Goal: Task Accomplishment & Management: Manage account settings

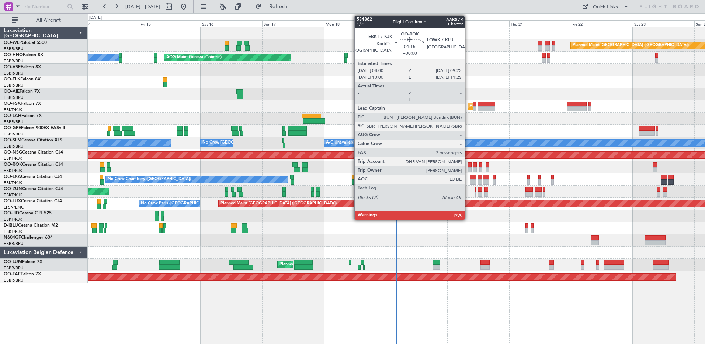
click at [468, 170] on div at bounding box center [470, 169] width 4 height 5
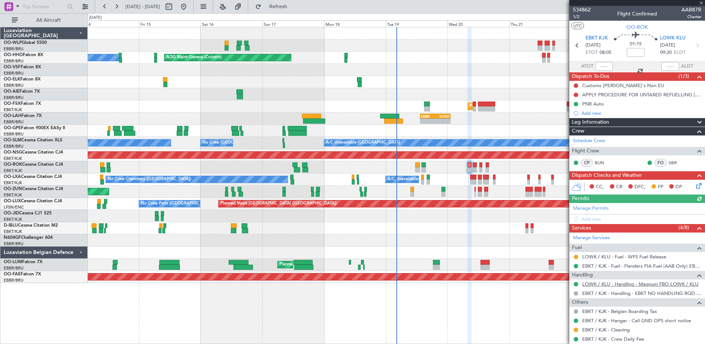
scroll to position [72, 0]
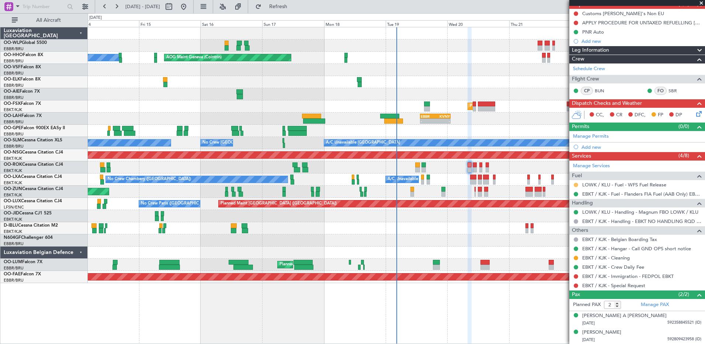
click at [576, 184] on button at bounding box center [576, 185] width 4 height 4
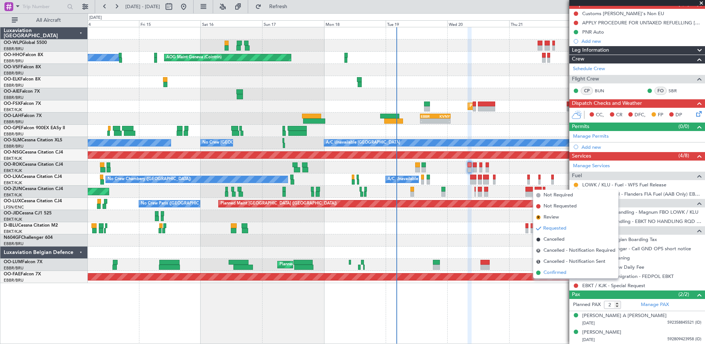
click at [552, 273] on span "Confirmed" at bounding box center [555, 272] width 23 height 7
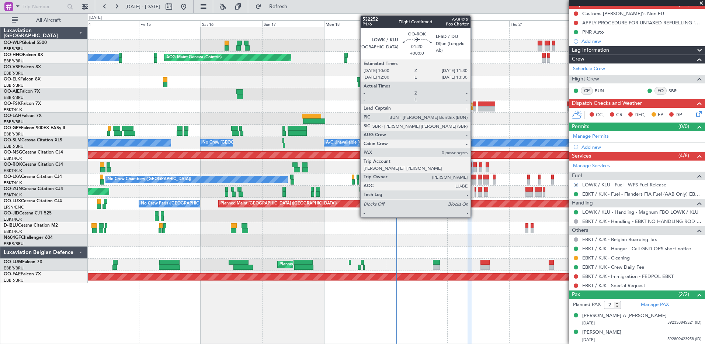
click at [474, 165] on div at bounding box center [475, 164] width 4 height 5
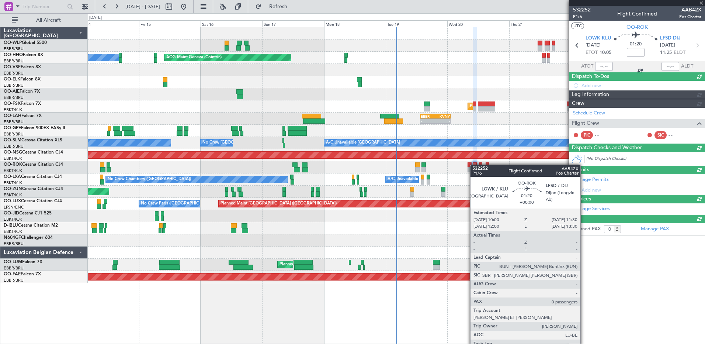
scroll to position [0, 0]
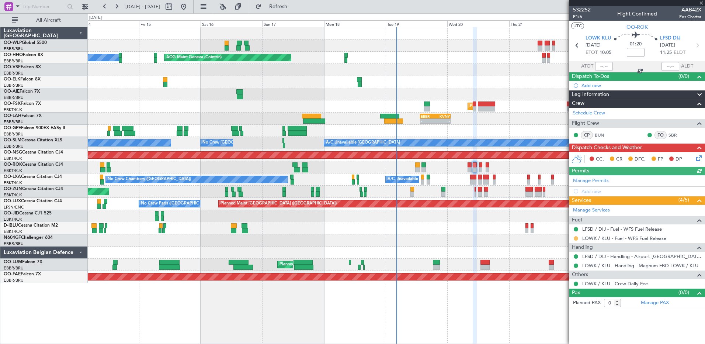
click at [575, 236] on button at bounding box center [576, 238] width 4 height 4
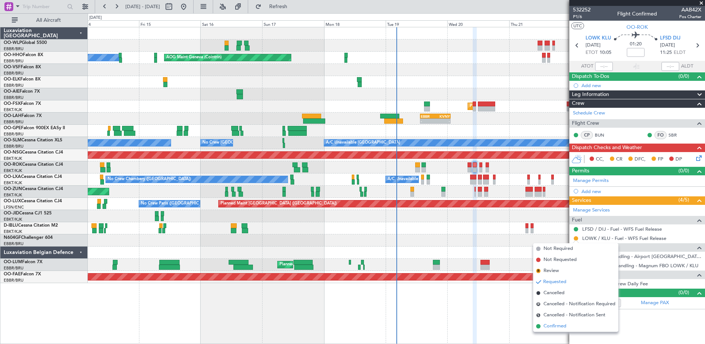
click at [551, 326] on span "Confirmed" at bounding box center [555, 325] width 23 height 7
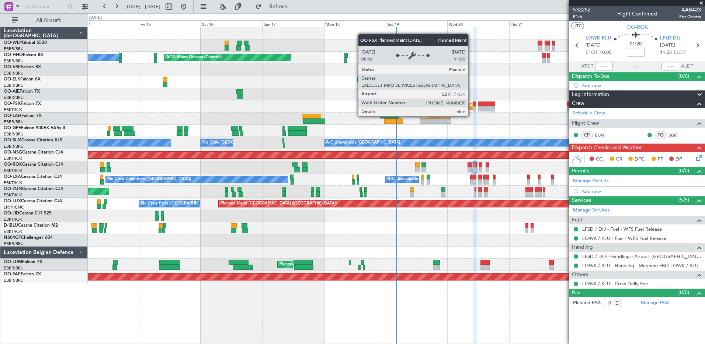
click at [472, 109] on div "Planned Maint Kortrijk-[GEOGRAPHIC_DATA]" at bounding box center [513, 106] width 86 height 11
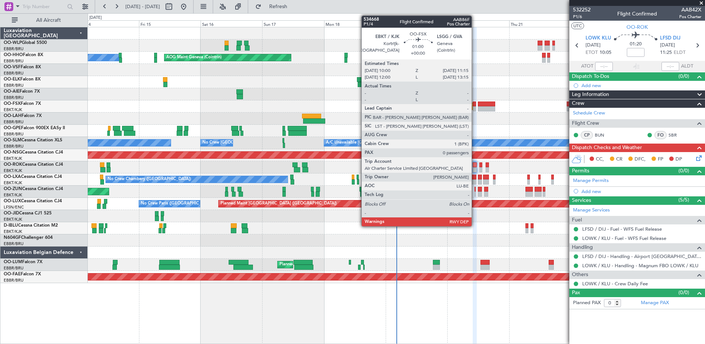
click at [475, 106] on div at bounding box center [474, 103] width 3 height 5
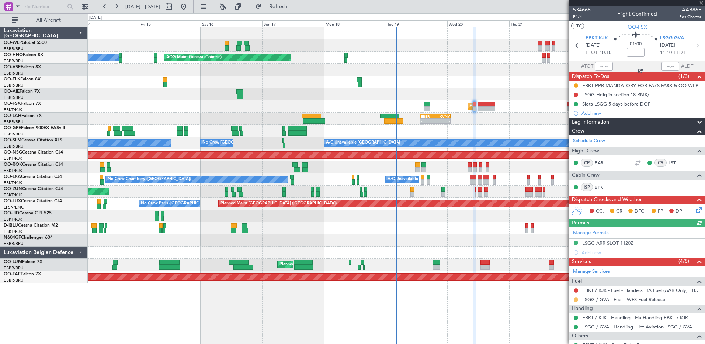
click at [576, 300] on button at bounding box center [576, 299] width 4 height 4
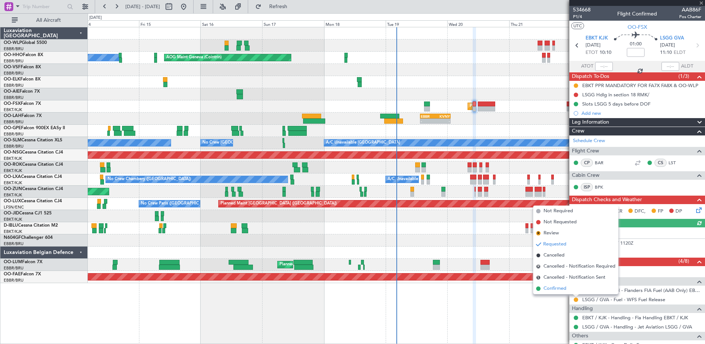
click at [560, 287] on span "Confirmed" at bounding box center [555, 288] width 23 height 7
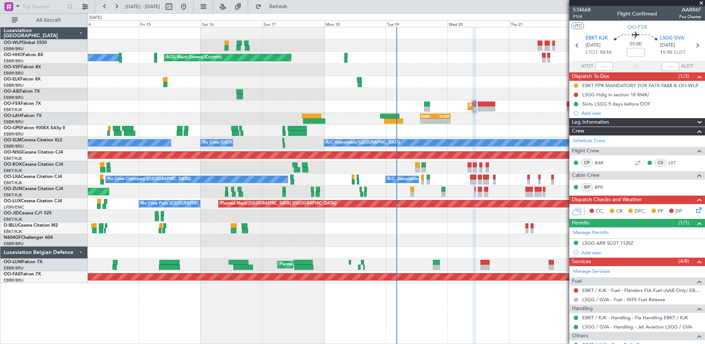
scroll to position [54, 0]
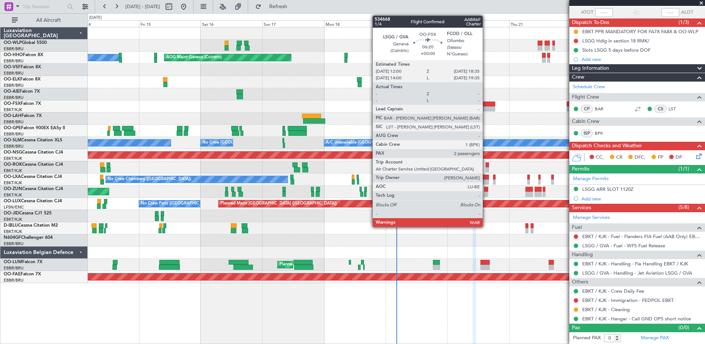
click at [486, 111] on div at bounding box center [486, 108] width 17 height 5
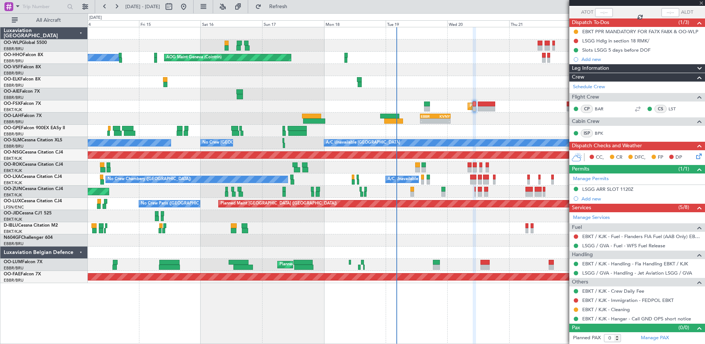
type input "2"
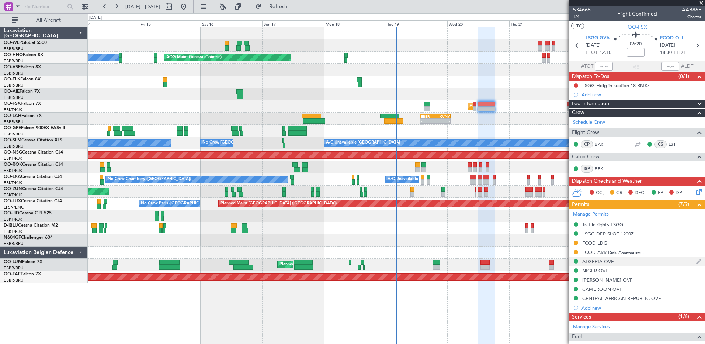
scroll to position [111, 0]
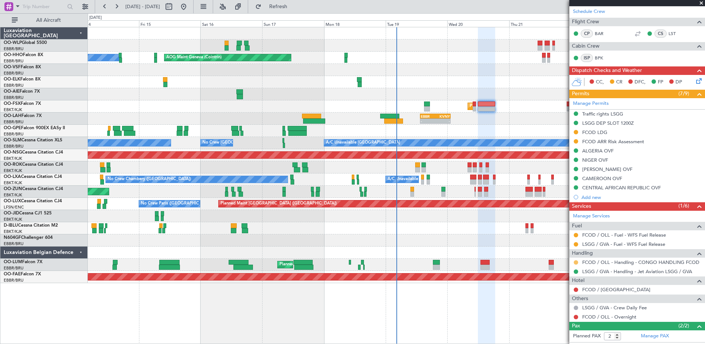
click at [578, 262] on button at bounding box center [576, 262] width 4 height 4
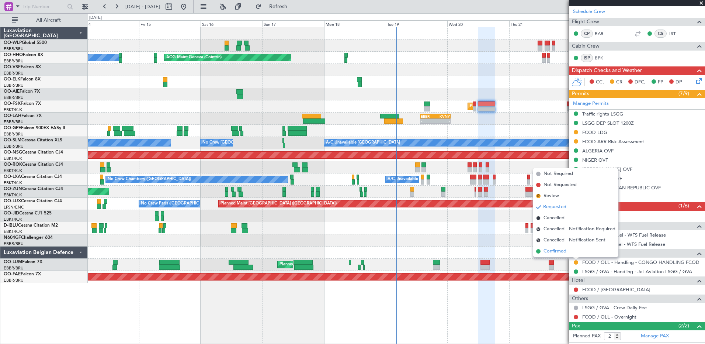
click at [554, 250] on span "Confirmed" at bounding box center [555, 251] width 23 height 7
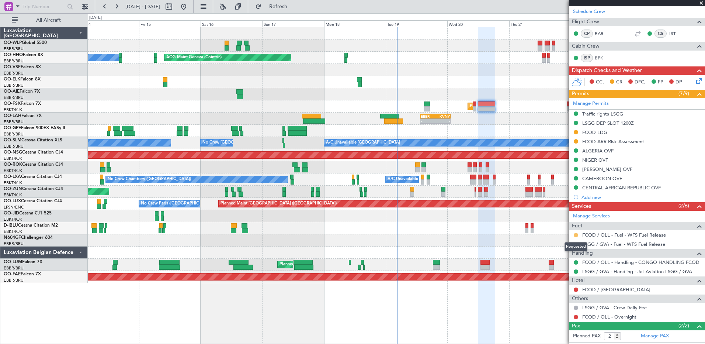
click at [575, 236] on button at bounding box center [576, 235] width 4 height 4
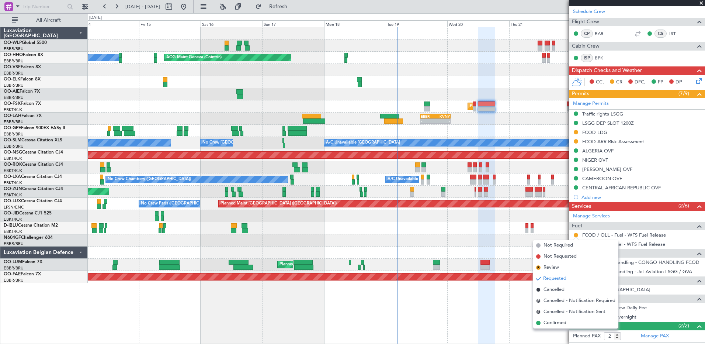
click at [549, 323] on span "Confirmed" at bounding box center [555, 322] width 23 height 7
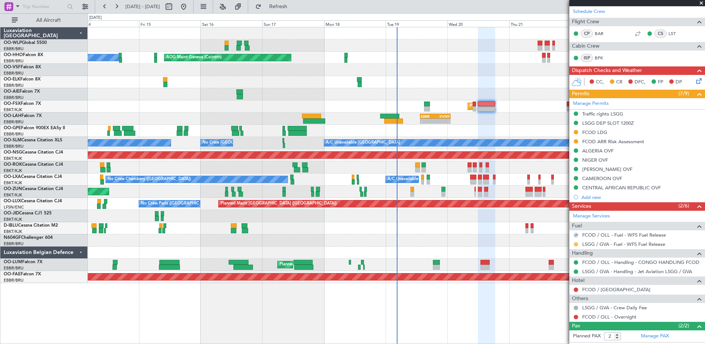
click at [578, 245] on button at bounding box center [576, 244] width 4 height 4
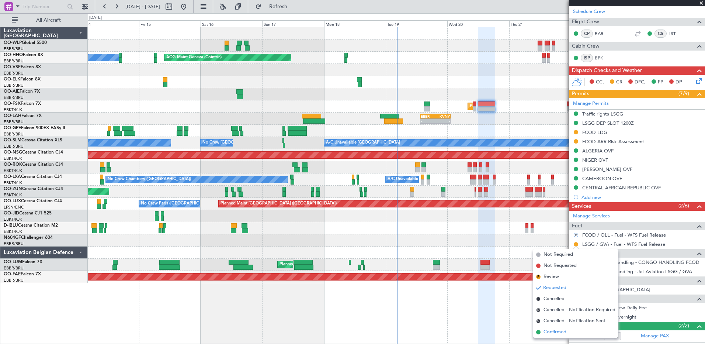
click at [557, 331] on span "Confirmed" at bounding box center [555, 331] width 23 height 7
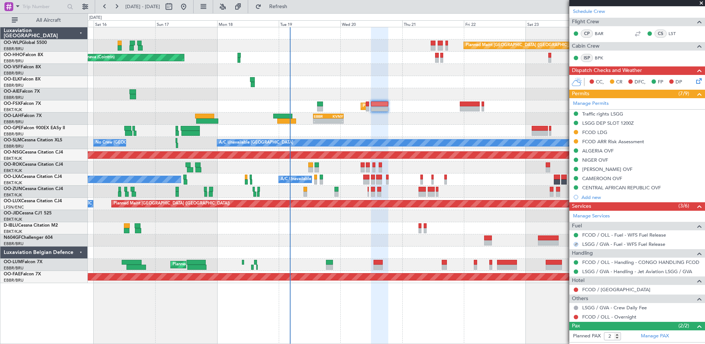
click at [419, 127] on div "Planned Maint Berlin (Brandenburg) AOG Maint Geneva (Cointrin) A/C Unavailable …" at bounding box center [396, 155] width 617 height 256
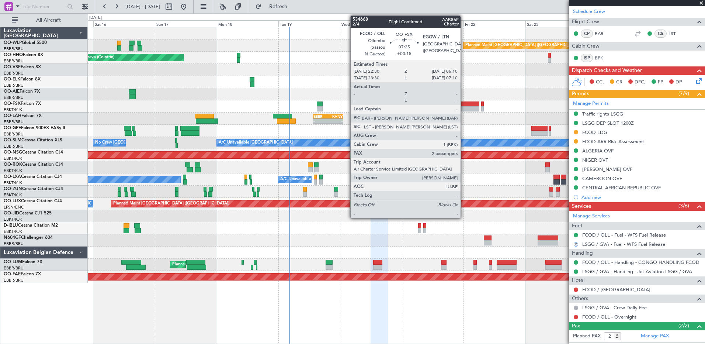
click at [464, 106] on div at bounding box center [470, 103] width 20 height 5
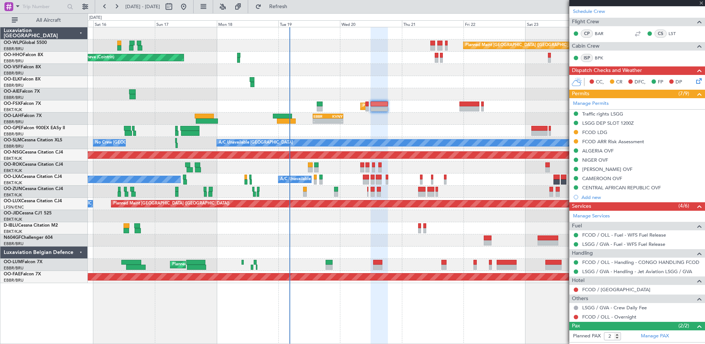
type input "+00:15"
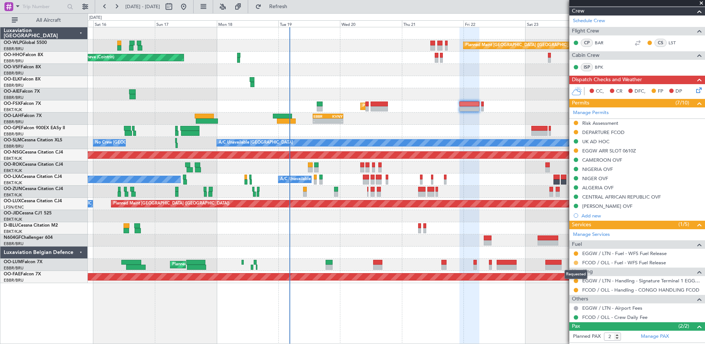
click at [574, 263] on button at bounding box center [576, 262] width 4 height 4
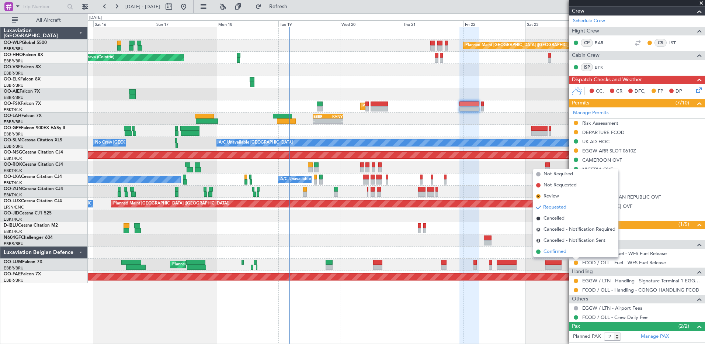
click at [561, 251] on span "Confirmed" at bounding box center [555, 251] width 23 height 7
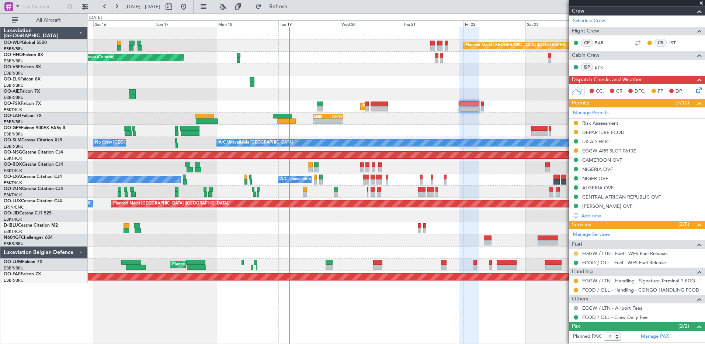
click at [577, 253] on button at bounding box center [576, 253] width 4 height 4
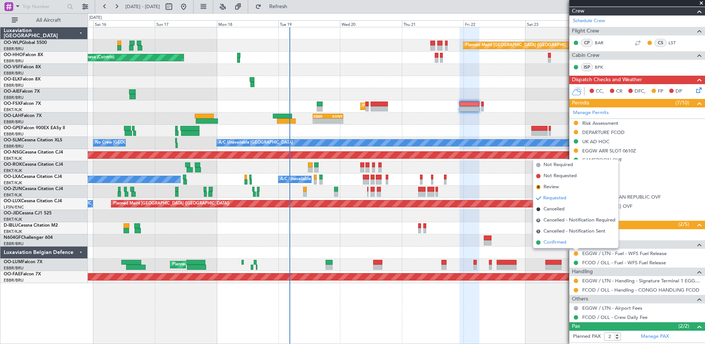
click at [556, 241] on span "Confirmed" at bounding box center [555, 242] width 23 height 7
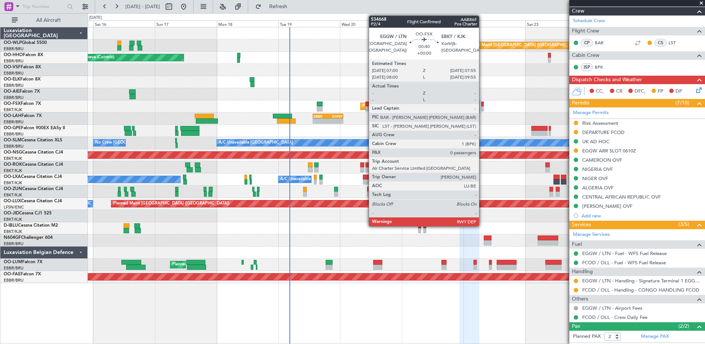
click at [482, 105] on div at bounding box center [482, 103] width 3 height 5
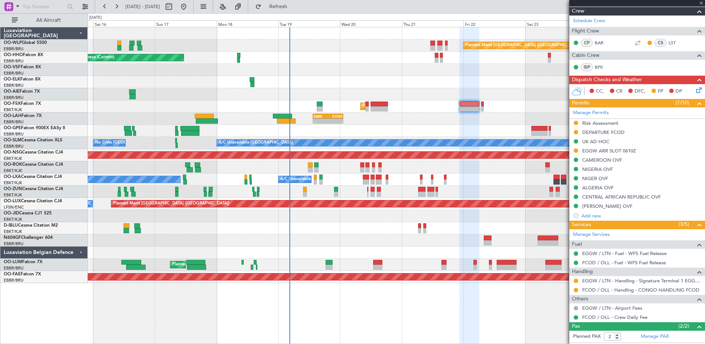
type input "0"
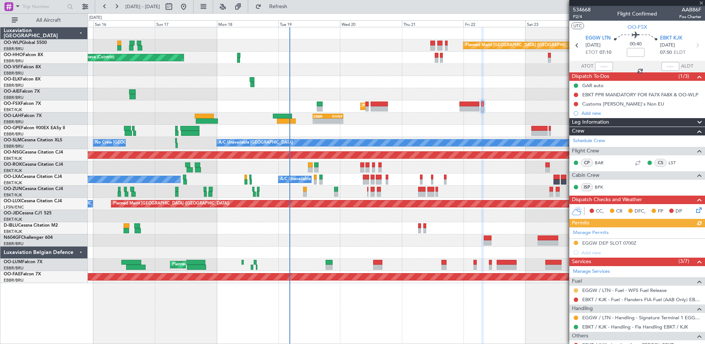
click at [575, 289] on button at bounding box center [576, 290] width 4 height 4
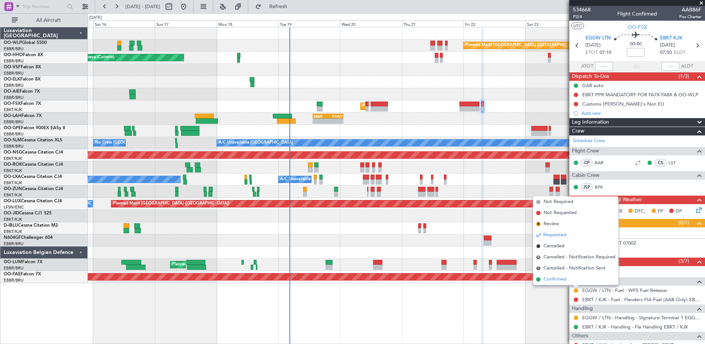
click at [558, 281] on span "Confirmed" at bounding box center [555, 279] width 23 height 7
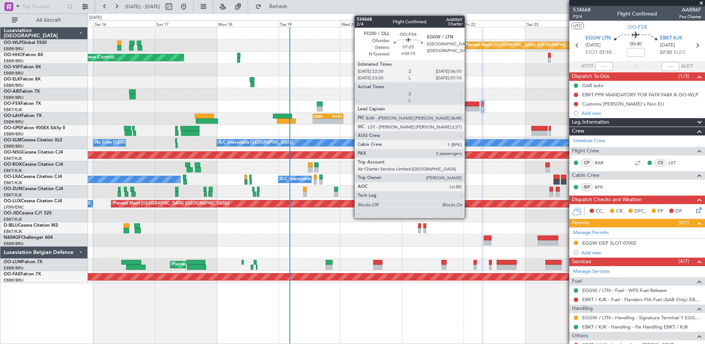
click at [468, 107] on div at bounding box center [470, 108] width 20 height 5
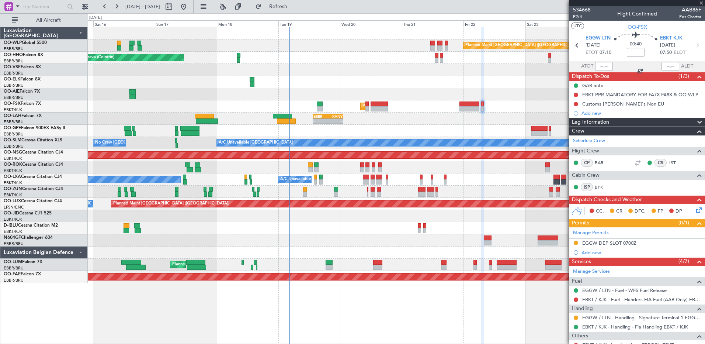
type input "+00:15"
type input "2"
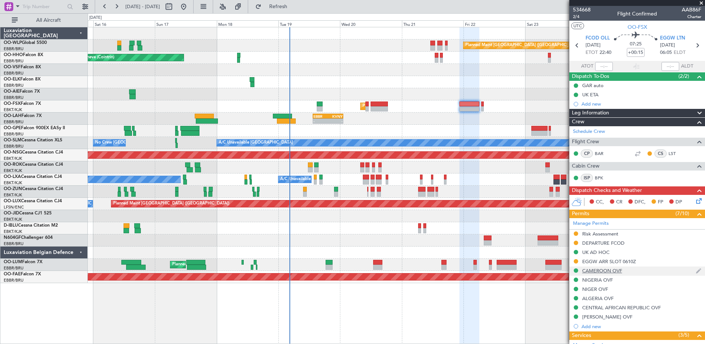
scroll to position [142, 0]
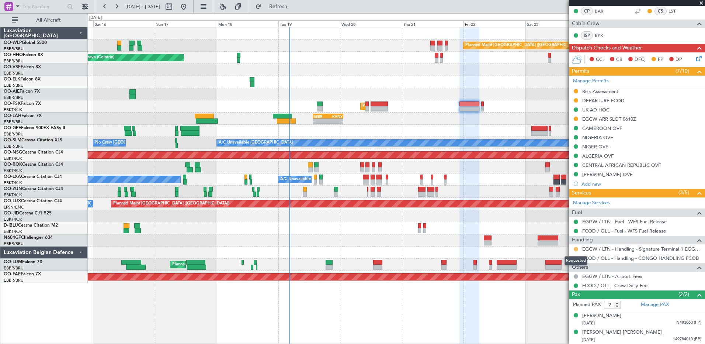
click at [575, 248] on button at bounding box center [576, 249] width 4 height 4
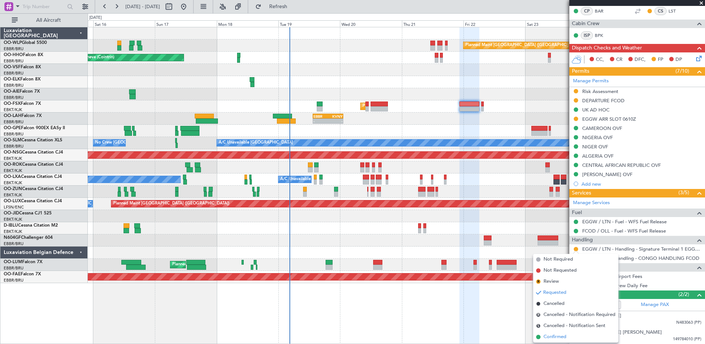
click at [558, 339] on span "Confirmed" at bounding box center [555, 336] width 23 height 7
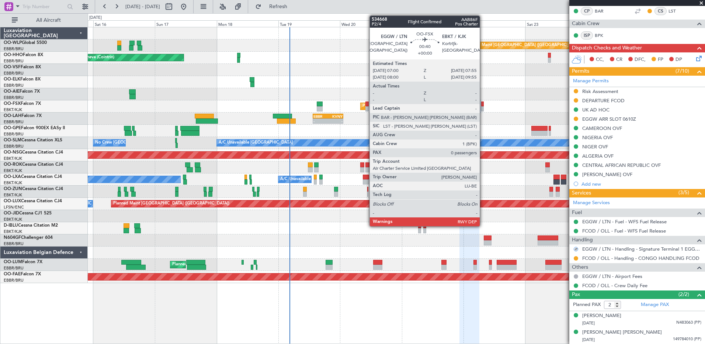
click at [483, 107] on div at bounding box center [482, 108] width 3 height 5
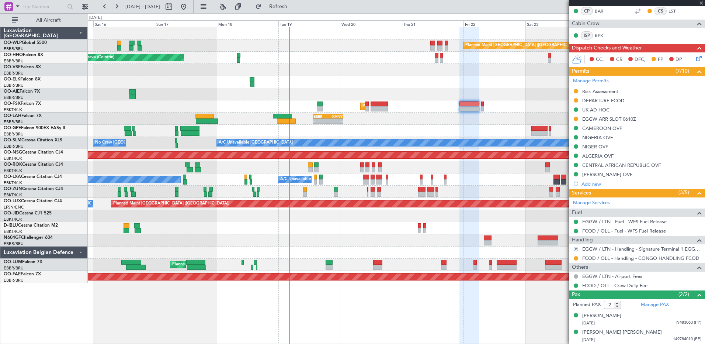
type input "0"
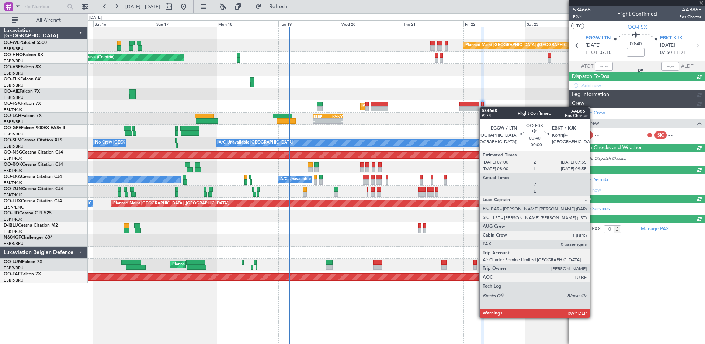
scroll to position [0, 0]
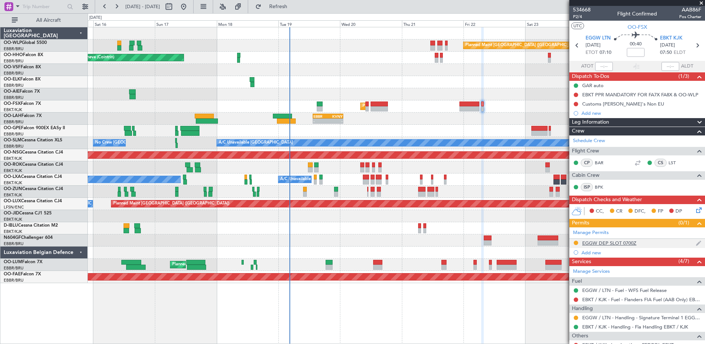
click at [602, 241] on div "EGGW DEP SLOT 0700Z" at bounding box center [609, 243] width 54 height 6
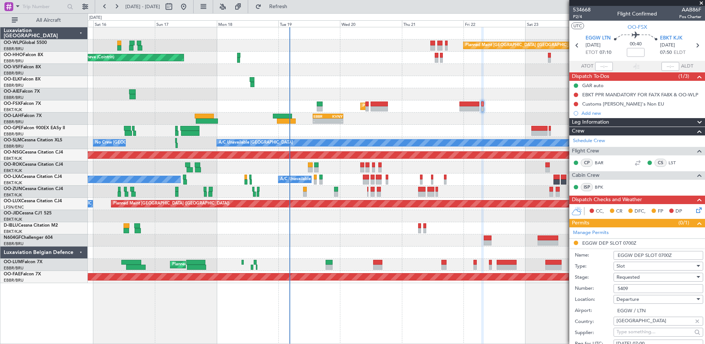
click at [653, 280] on div "Requested" at bounding box center [656, 276] width 79 height 11
click at [649, 336] on span "Received OK" at bounding box center [655, 336] width 77 height 11
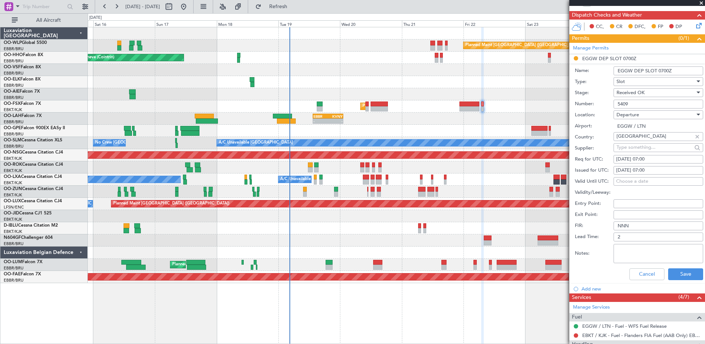
scroll to position [258, 0]
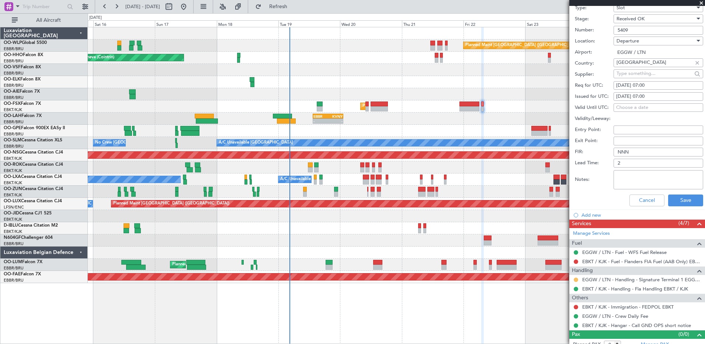
click at [576, 280] on button at bounding box center [576, 279] width 4 height 4
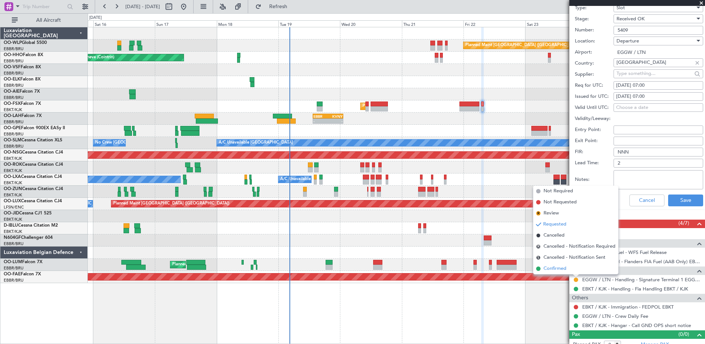
click at [560, 269] on span "Confirmed" at bounding box center [555, 268] width 23 height 7
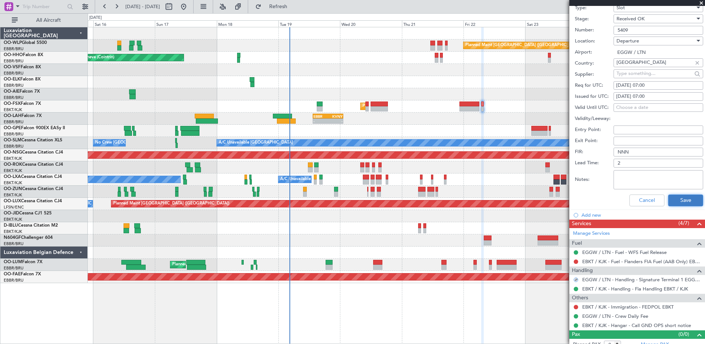
click at [686, 205] on button "Save" at bounding box center [685, 200] width 35 height 12
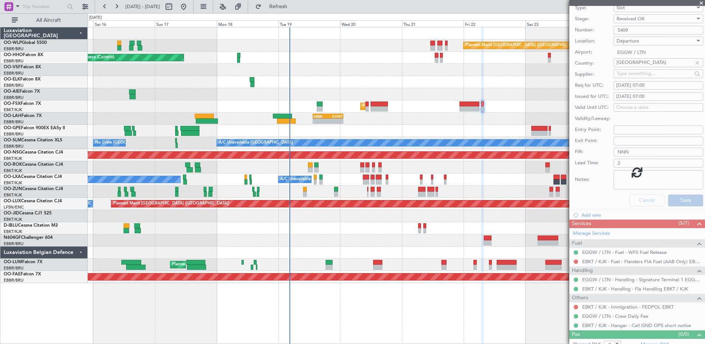
scroll to position [38, 0]
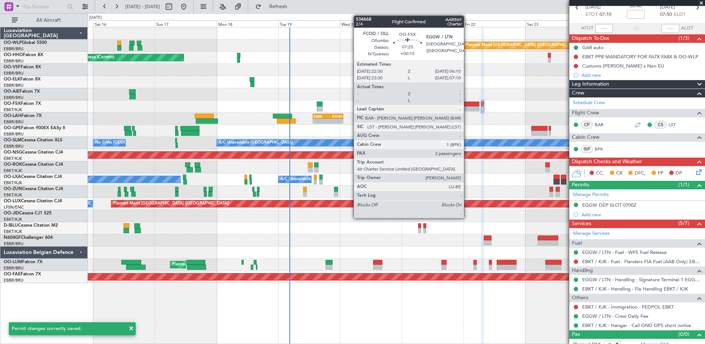
click at [467, 108] on div at bounding box center [470, 108] width 20 height 5
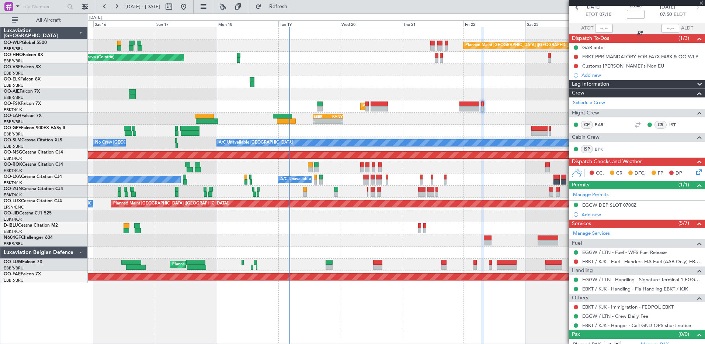
type input "+00:15"
type input "2"
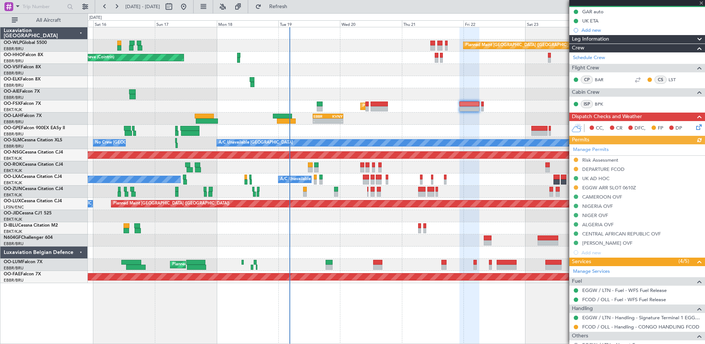
scroll to position [111, 0]
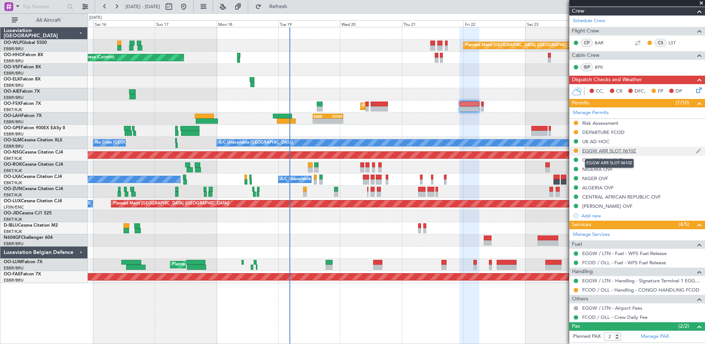
click at [612, 151] on div "EGGW ARR SLOT 0610Z" at bounding box center [609, 151] width 54 height 6
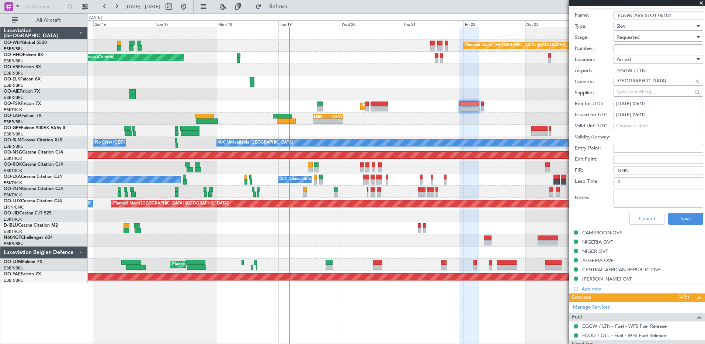
scroll to position [332, 0]
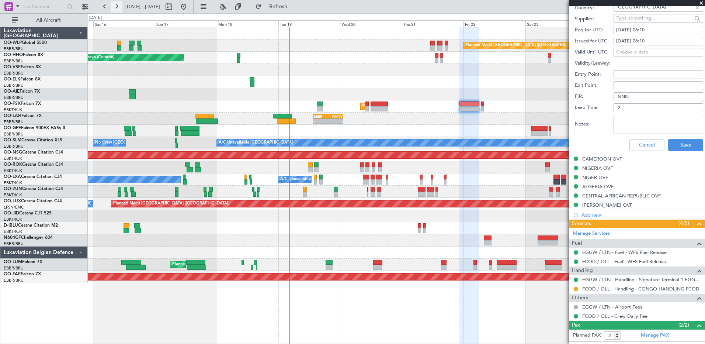
click at [121, 7] on button at bounding box center [117, 7] width 12 height 12
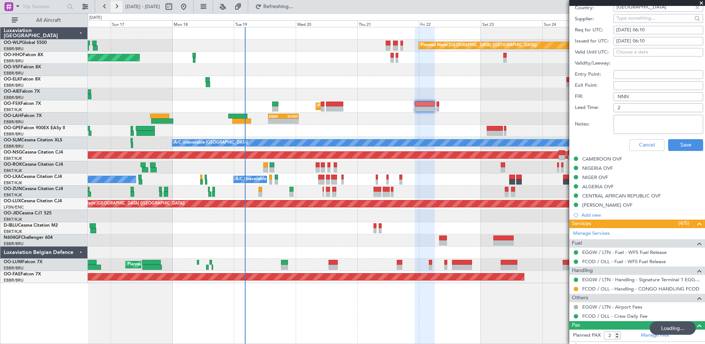
click at [121, 7] on button at bounding box center [117, 7] width 12 height 12
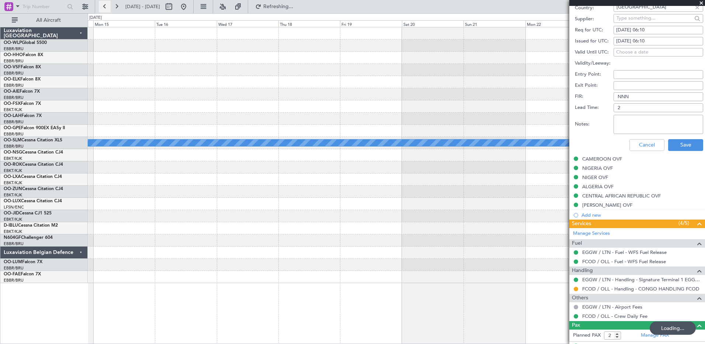
click at [105, 7] on button at bounding box center [105, 7] width 12 height 12
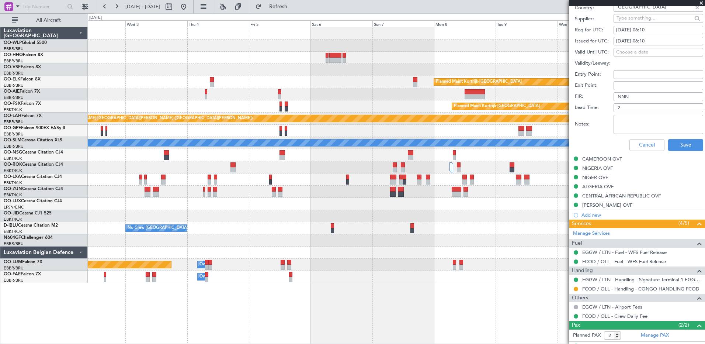
click at [321, 114] on div "Planned Maint Kortrijk-Wevelgem Planned Maint London (Farnborough) Planned Main…" at bounding box center [396, 155] width 617 height 256
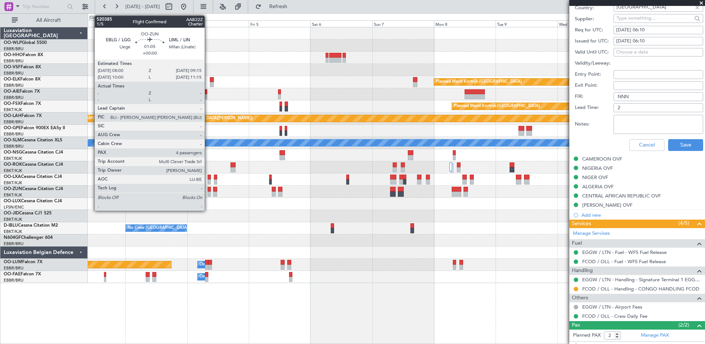
click at [208, 193] on div at bounding box center [209, 193] width 3 height 5
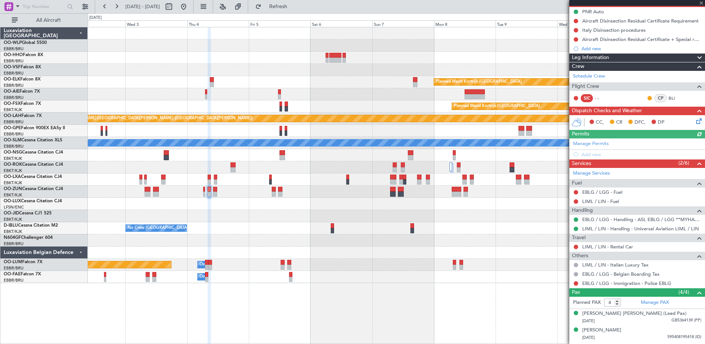
scroll to position [105, 0]
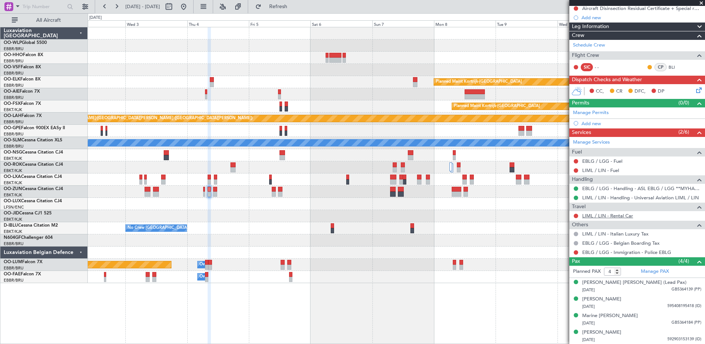
click at [614, 216] on link "LIML / LIN - Rental Car" at bounding box center [607, 215] width 51 height 6
click at [604, 215] on link "LIML / LIN - Rental Car" at bounding box center [607, 215] width 51 height 6
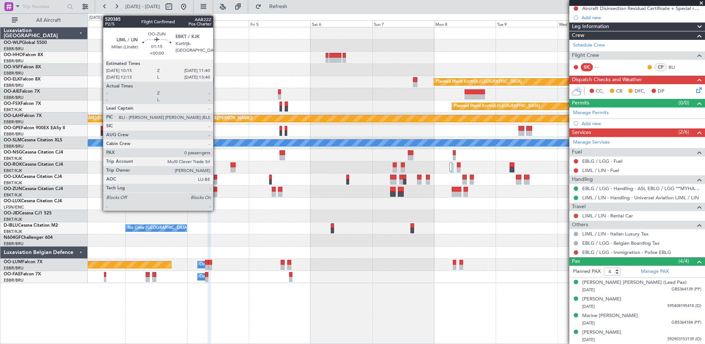
click at [217, 190] on div at bounding box center [215, 189] width 4 height 5
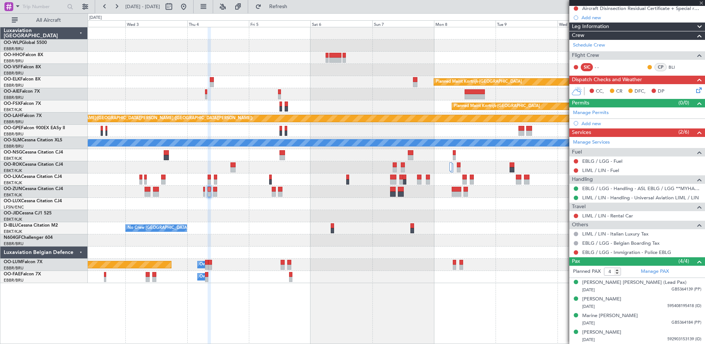
type input "0"
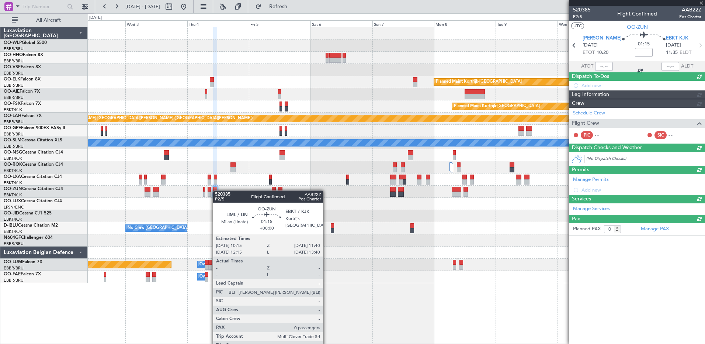
scroll to position [0, 0]
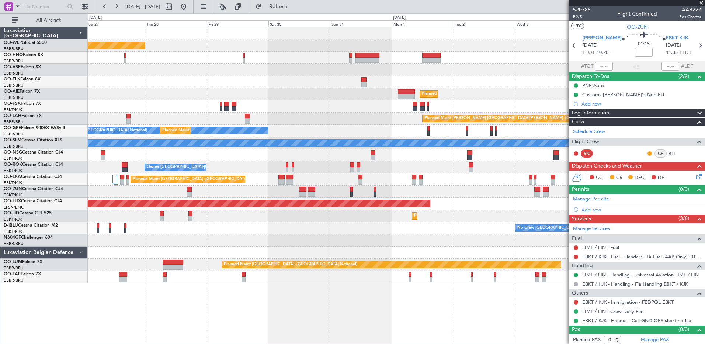
click at [639, 255] on fb-app "02 Sep 2025 - 12 Sep 2025 Refresh Quick Links All Aircraft Planned Maint Berlin…" at bounding box center [352, 175] width 705 height 338
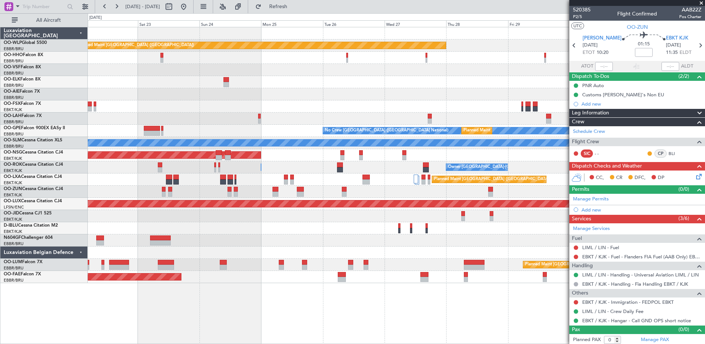
click at [597, 266] on fb-app "27 Aug 2025 - 06 Sep 2025 Refresh Quick Links All Aircraft Planned Maint Berlin…" at bounding box center [352, 175] width 705 height 338
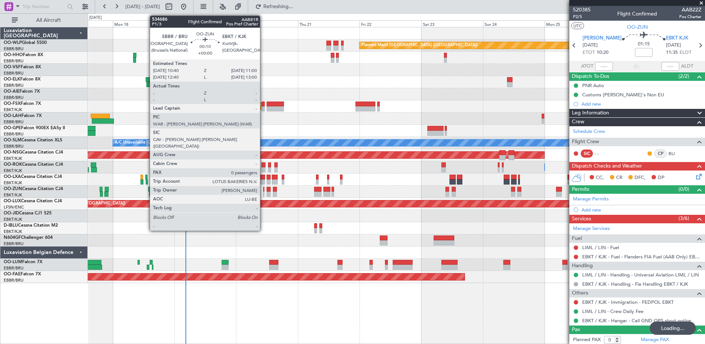
click at [263, 192] on div at bounding box center [263, 193] width 1 height 5
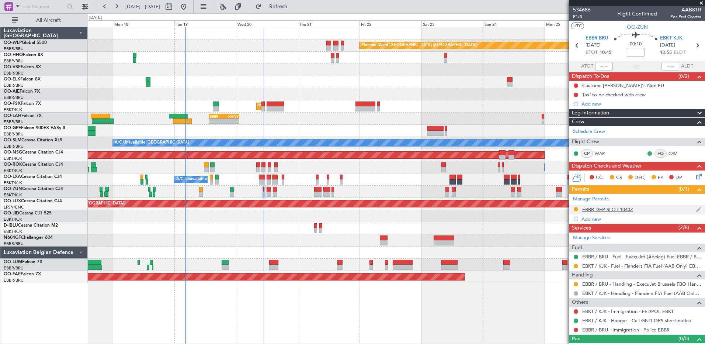
click at [617, 210] on div "EBBR DEP SLOT 1040Z" at bounding box center [607, 209] width 51 height 6
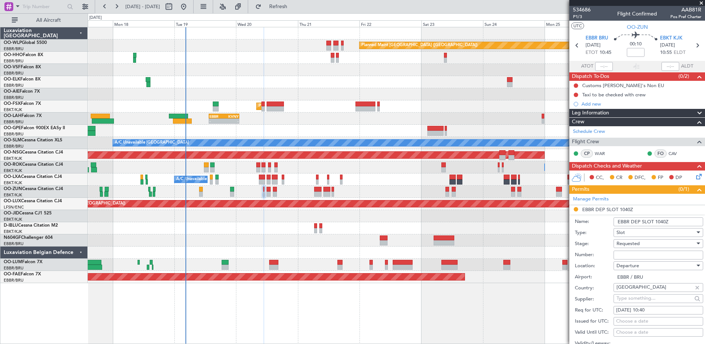
click at [622, 257] on input "Number:" at bounding box center [659, 254] width 90 height 9
paste input "EBBRAAB7008D00"
type input "EBBRAAB7008D00"
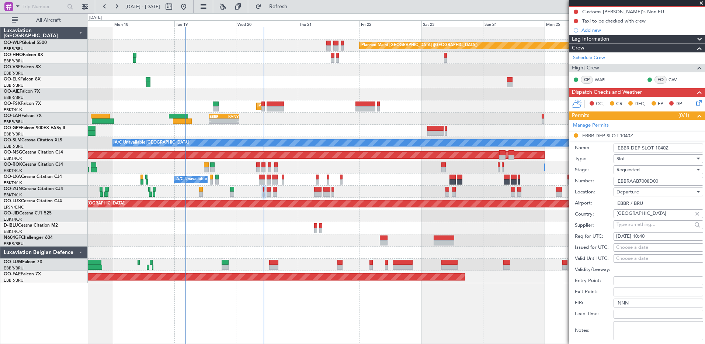
scroll to position [184, 0]
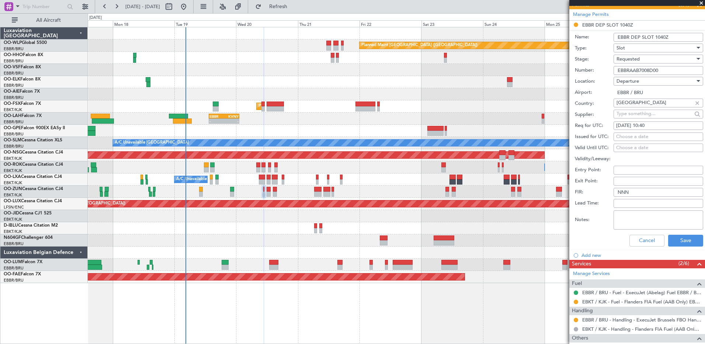
click at [657, 60] on div "Requested" at bounding box center [656, 58] width 79 height 11
click at [644, 116] on span "Received OK" at bounding box center [655, 114] width 77 height 11
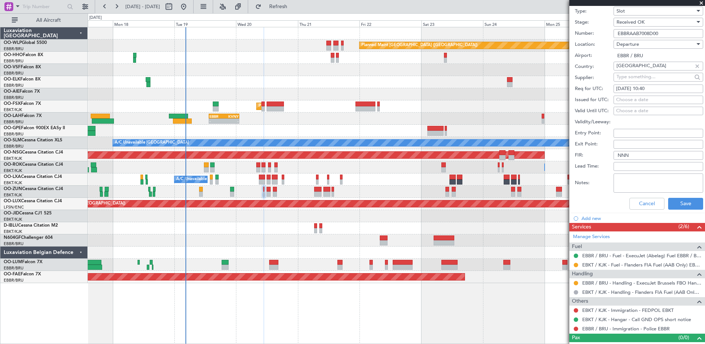
scroll to position [231, 0]
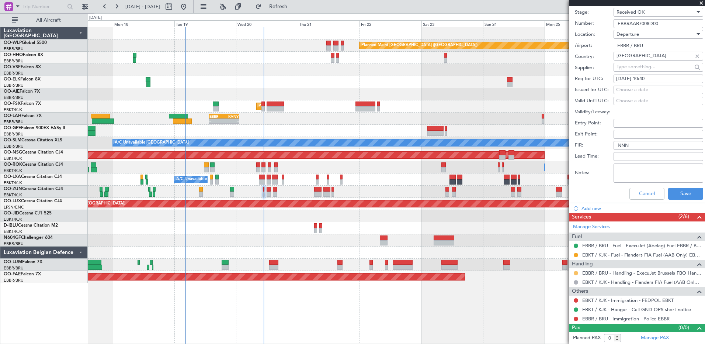
click at [575, 274] on button at bounding box center [576, 273] width 4 height 4
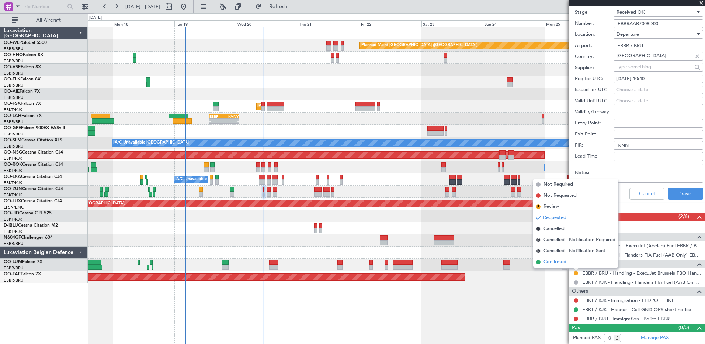
click at [558, 263] on span "Confirmed" at bounding box center [555, 261] width 23 height 7
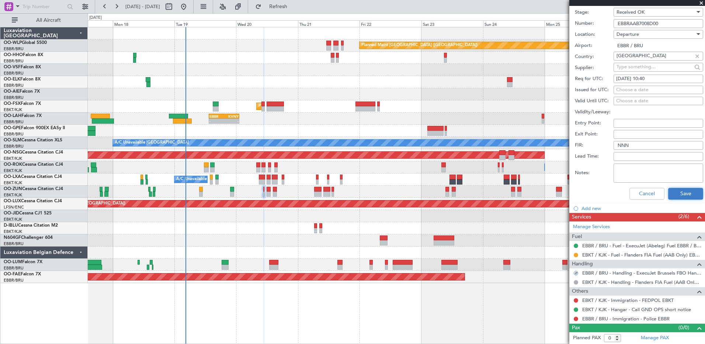
click at [675, 196] on button "Save" at bounding box center [685, 194] width 35 height 12
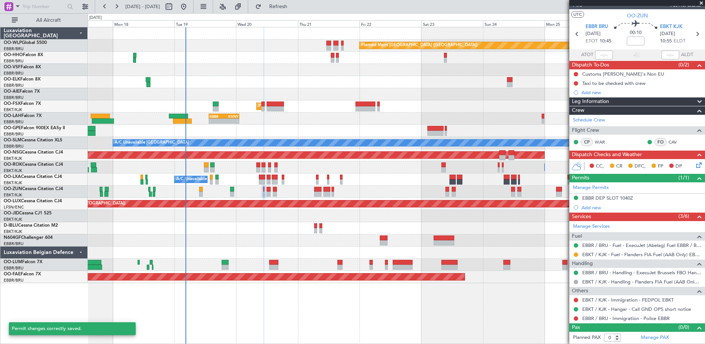
scroll to position [11, 0]
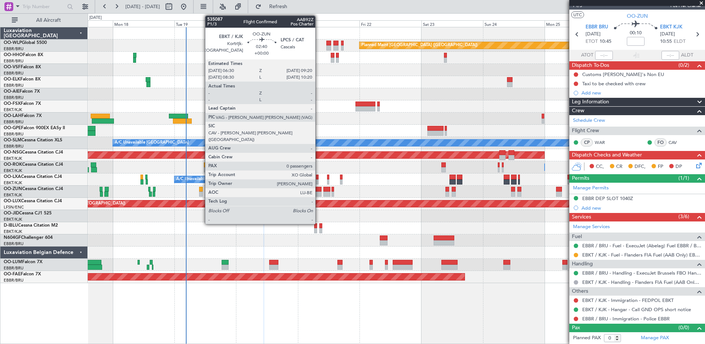
click at [319, 194] on div at bounding box center [317, 193] width 7 height 5
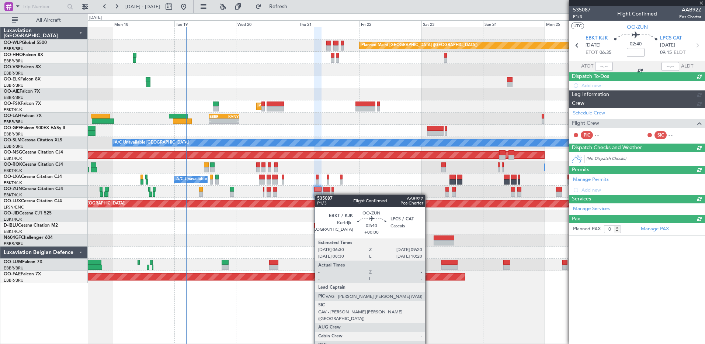
scroll to position [0, 0]
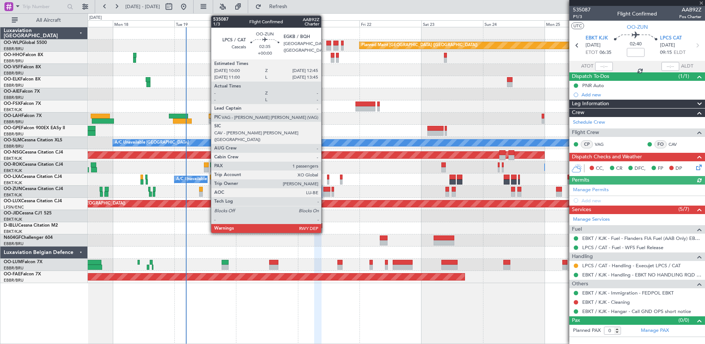
click at [325, 195] on div at bounding box center [327, 193] width 7 height 5
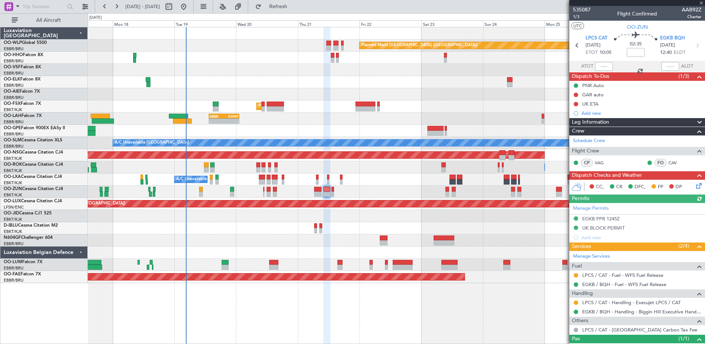
scroll to position [28, 0]
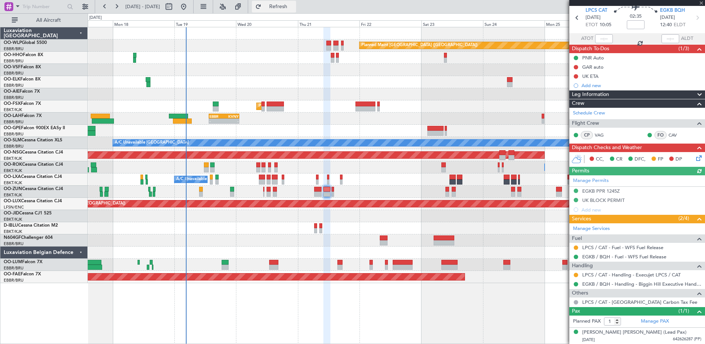
click at [290, 7] on span "Refresh" at bounding box center [278, 6] width 31 height 5
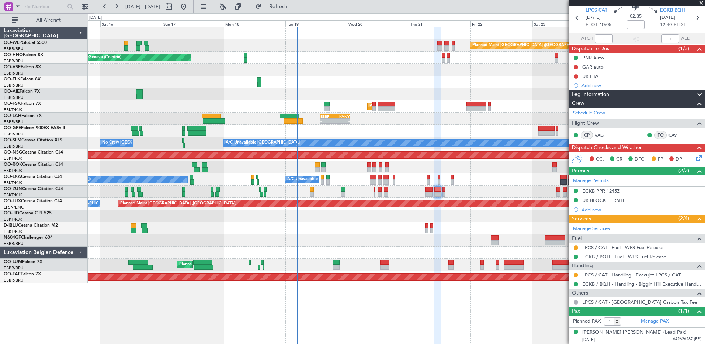
click at [281, 267] on div "Planned Maint [GEOGRAPHIC_DATA] ([GEOGRAPHIC_DATA] National)" at bounding box center [396, 265] width 617 height 12
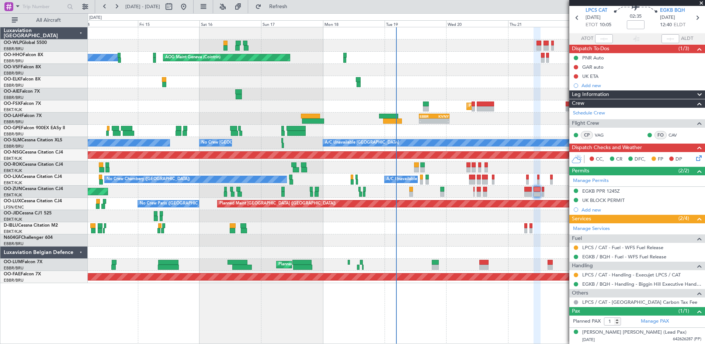
click at [341, 123] on div "- - EBBR 13:30 Z KVNY 01:15 Z" at bounding box center [396, 119] width 617 height 12
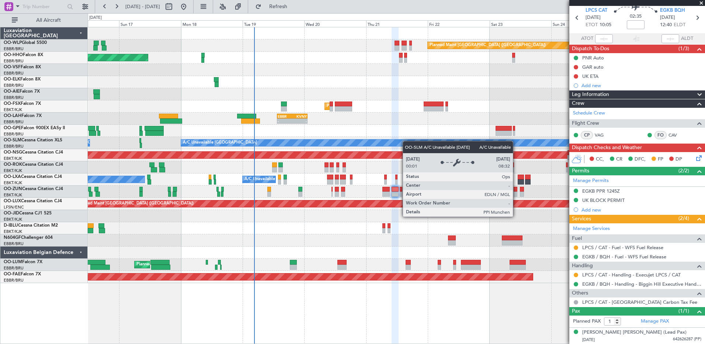
click at [366, 146] on div "Planned Maint Berlin (Brandenburg) AOG Maint Geneva (Cointrin) A/C Unavailable …" at bounding box center [396, 155] width 617 height 256
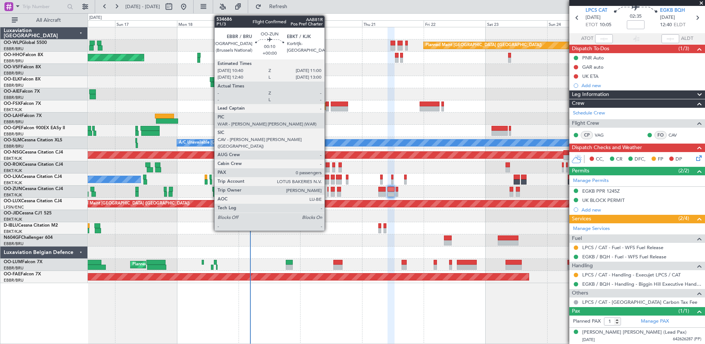
click at [328, 193] on div at bounding box center [328, 193] width 1 height 5
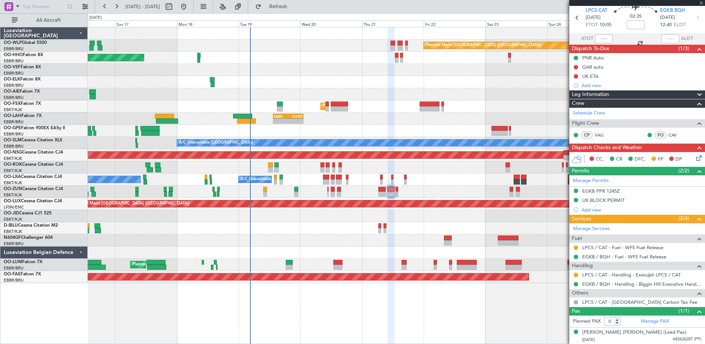
scroll to position [0, 0]
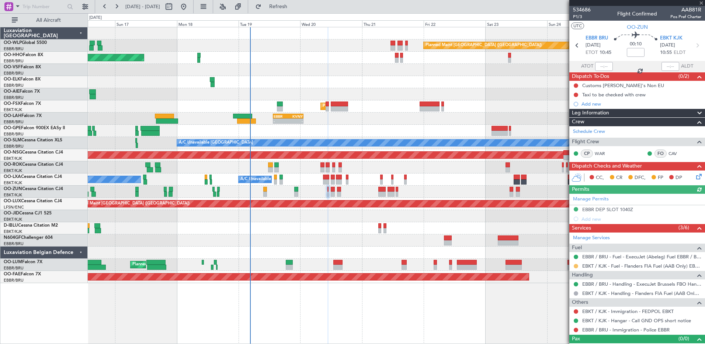
click at [574, 266] on button at bounding box center [576, 266] width 4 height 4
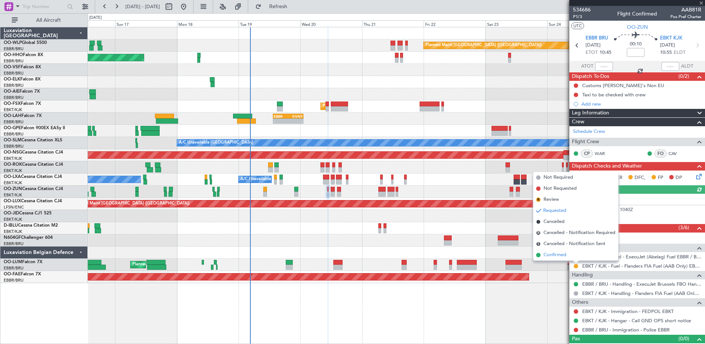
click at [560, 253] on span "Confirmed" at bounding box center [555, 254] width 23 height 7
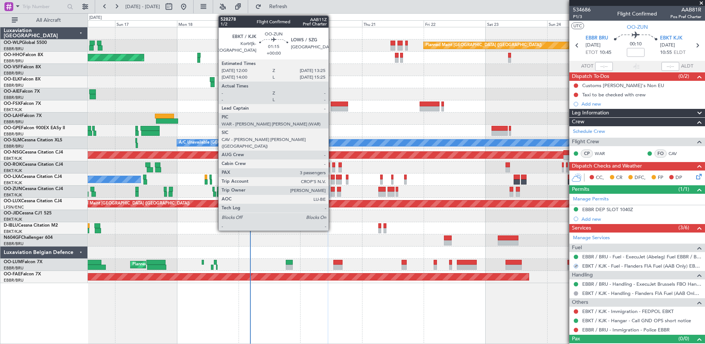
click at [332, 192] on div at bounding box center [333, 193] width 4 height 5
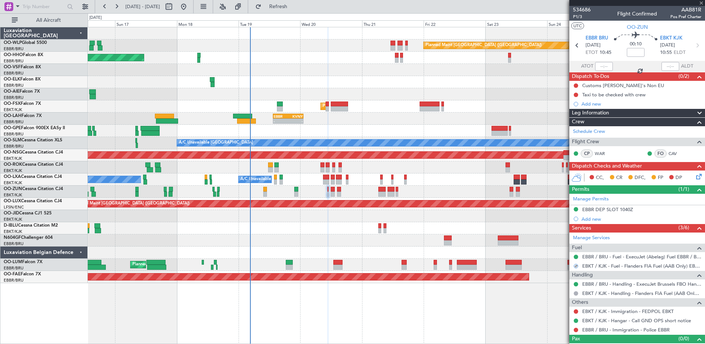
type input "3"
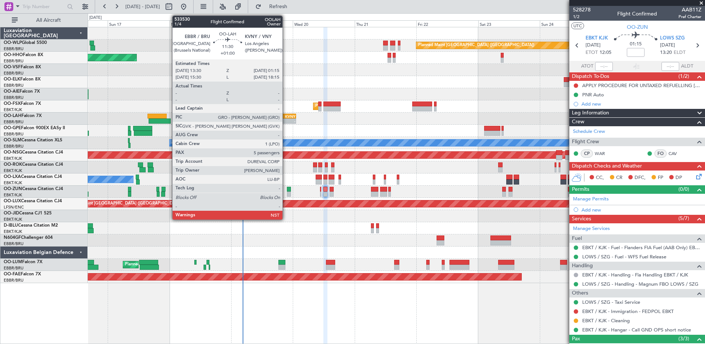
click at [286, 118] on div "EBBR 13:30 Z KVNY 01:15 Z" at bounding box center [281, 116] width 30 height 5
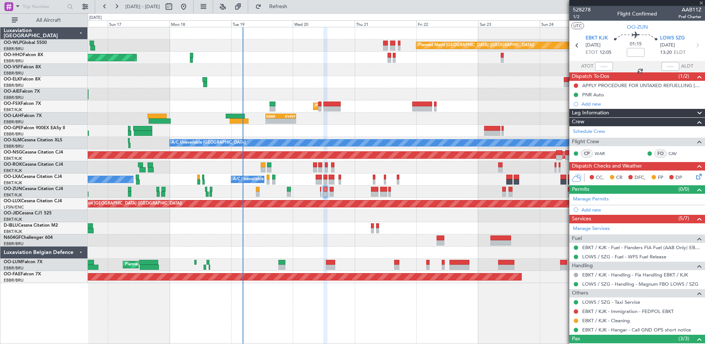
type input "+01:00"
type input "5"
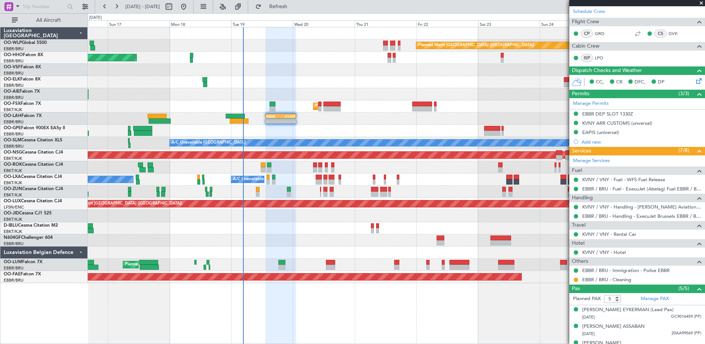
scroll to position [155, 0]
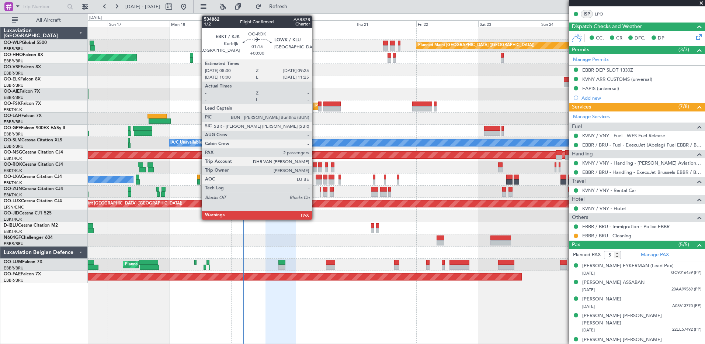
click at [315, 170] on div at bounding box center [315, 169] width 4 height 5
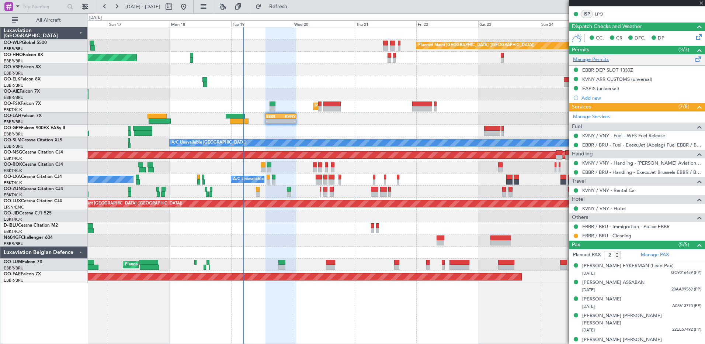
scroll to position [0, 0]
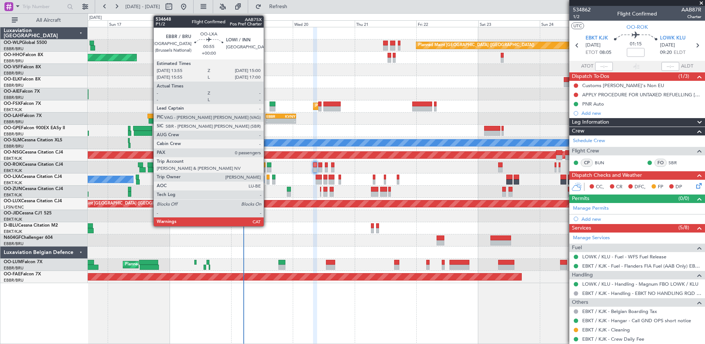
click at [267, 179] on div at bounding box center [268, 176] width 3 height 5
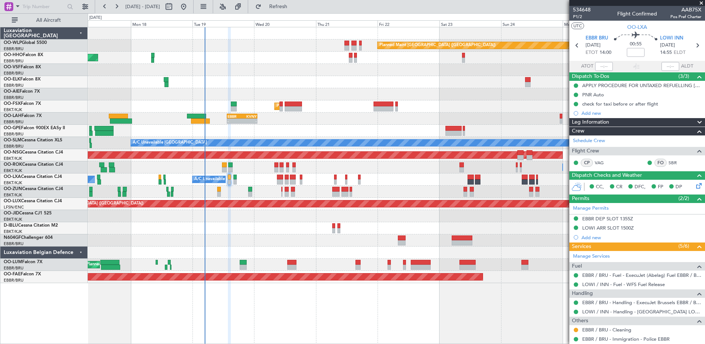
click at [274, 168] on div "Owner Kortrijk-Wevelgem Owner Kortrijk-Wevelgem" at bounding box center [396, 167] width 617 height 12
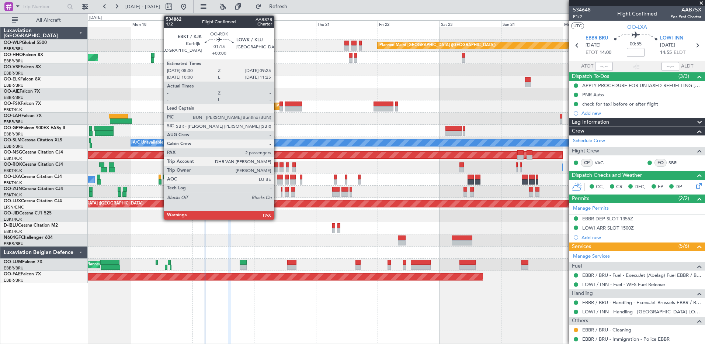
click at [277, 165] on div at bounding box center [276, 164] width 4 height 5
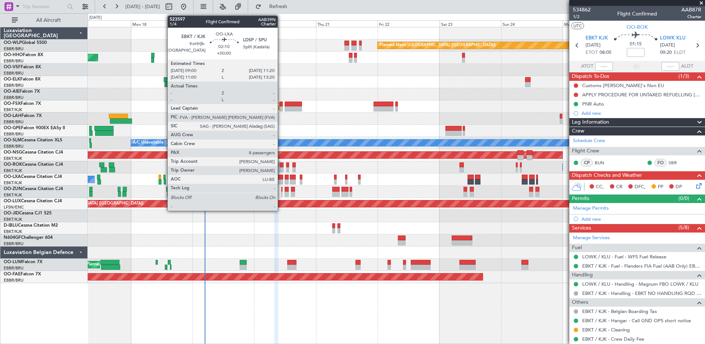
click at [281, 182] on div at bounding box center [280, 181] width 6 height 5
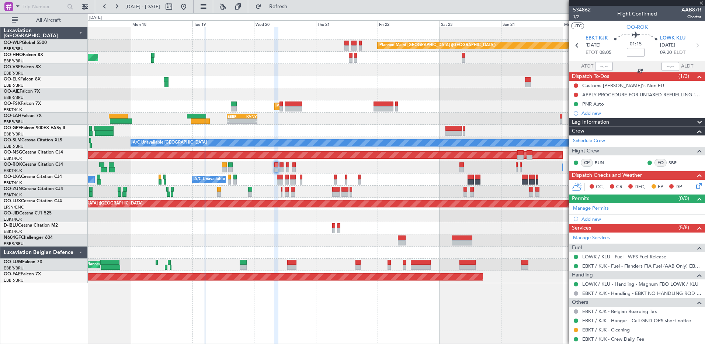
type input "8"
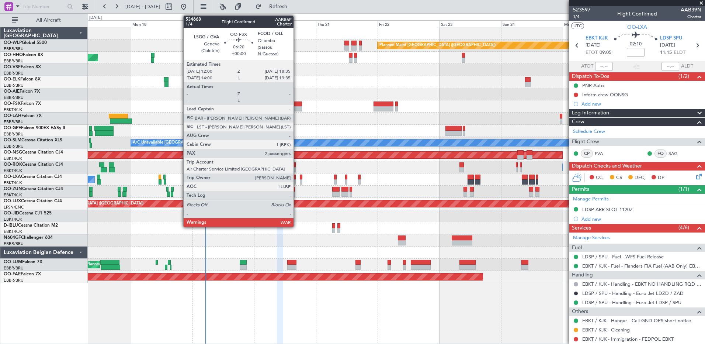
click at [297, 111] on div at bounding box center [293, 108] width 17 height 5
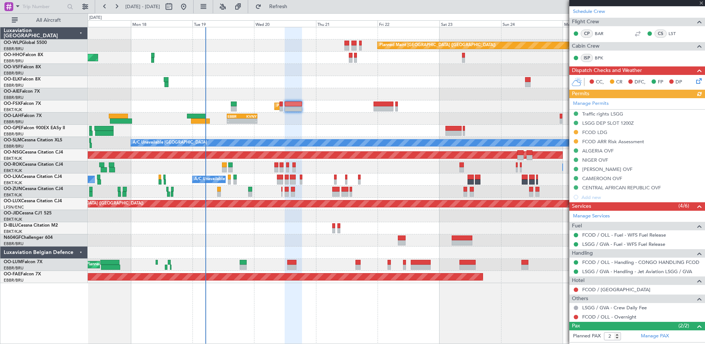
scroll to position [142, 0]
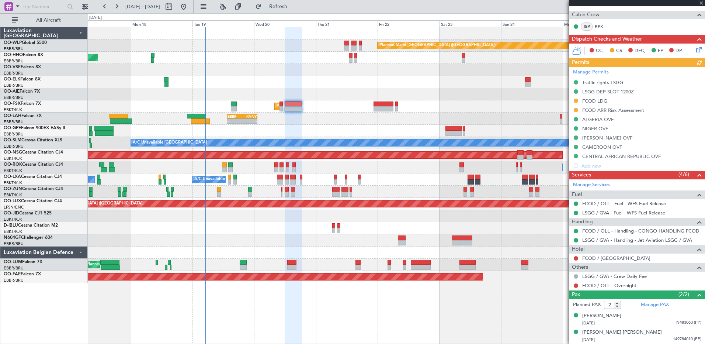
click at [598, 99] on div "Manage Permits Traffic rights LSGG LSGG DEP SLOT 1200Z FCOD LDG FCOD ARR Risk A…" at bounding box center [638, 119] width 136 height 104
click at [591, 100] on div "FCOD LDG" at bounding box center [594, 101] width 25 height 6
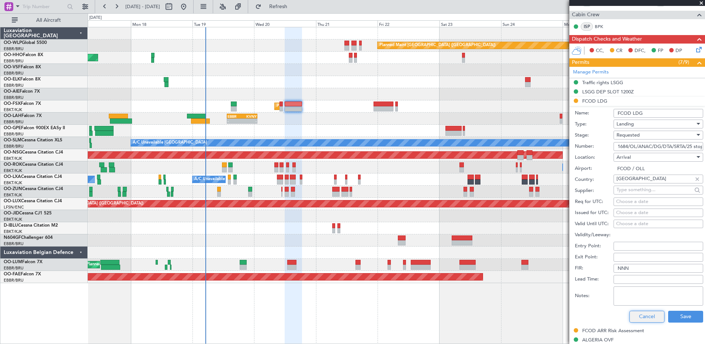
click at [647, 316] on button "Cancel" at bounding box center [647, 317] width 35 height 12
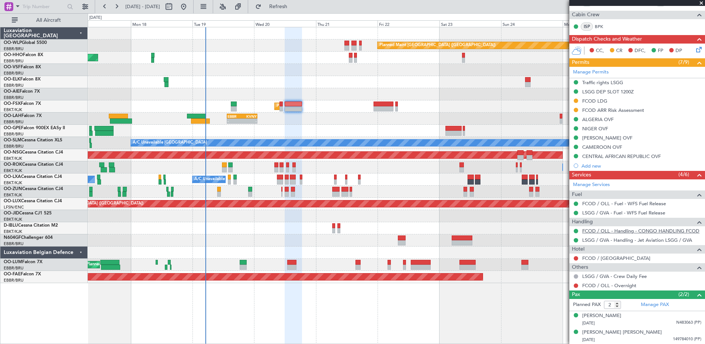
click at [644, 229] on link "FCOD / OLL - Handling - CONGO HANDLING FCOD" at bounding box center [640, 231] width 117 height 6
click at [576, 231] on button at bounding box center [576, 231] width 4 height 4
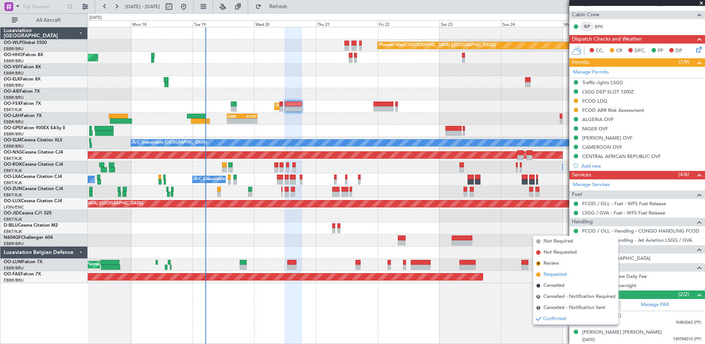
click at [558, 271] on span "Requested" at bounding box center [555, 274] width 23 height 7
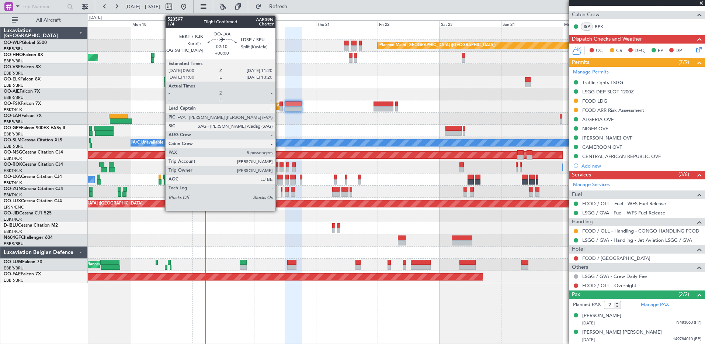
click at [279, 177] on div at bounding box center [280, 176] width 6 height 5
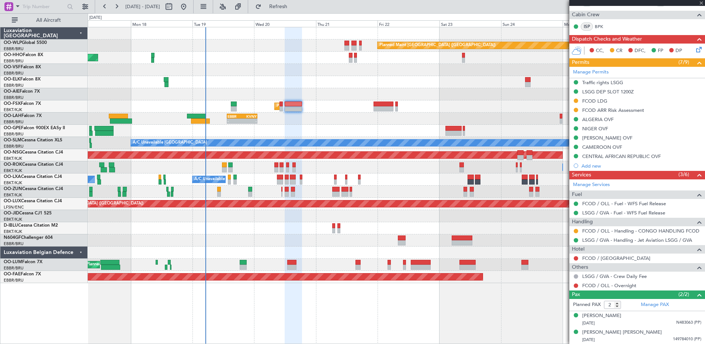
type input "8"
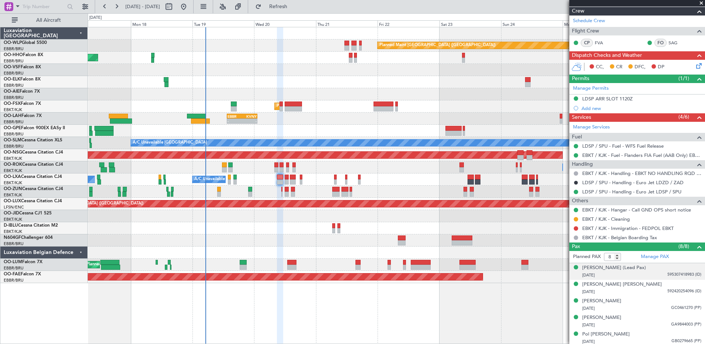
scroll to position [162, 0]
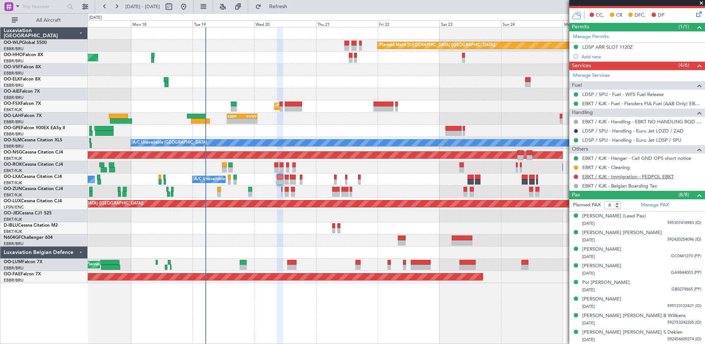
click at [617, 177] on link "EBKT / KJK - Immigration - FEDPOL EBKT" at bounding box center [627, 176] width 91 height 6
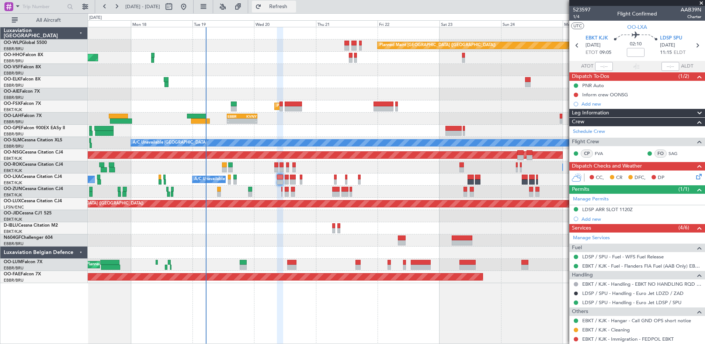
click at [294, 6] on span "Refresh" at bounding box center [278, 6] width 31 height 5
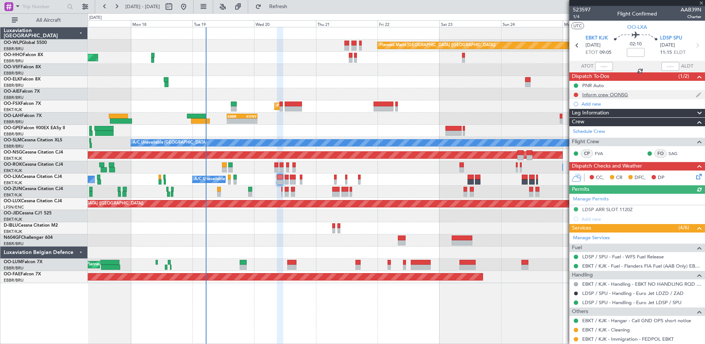
click at [604, 93] on div "Inform crew OONSG" at bounding box center [605, 94] width 46 height 6
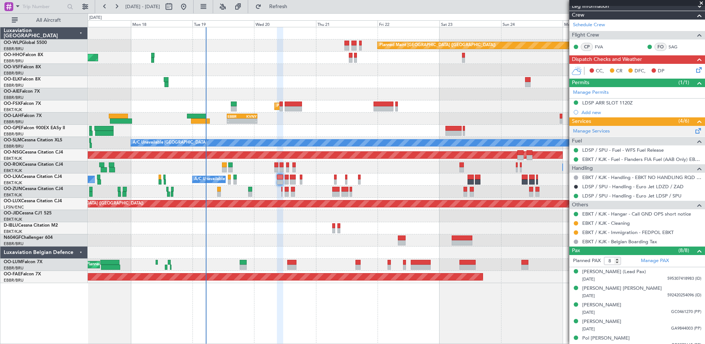
scroll to position [258, 0]
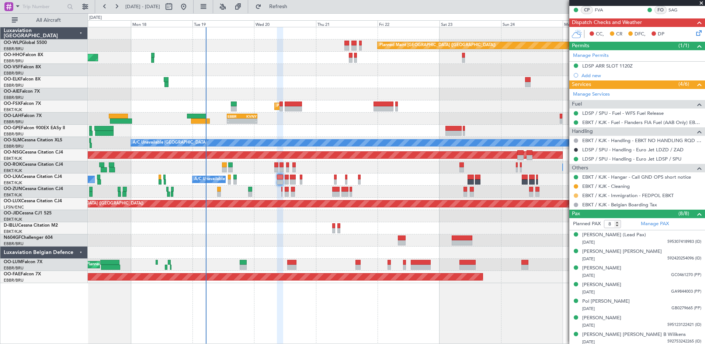
click at [575, 195] on button at bounding box center [576, 195] width 4 height 4
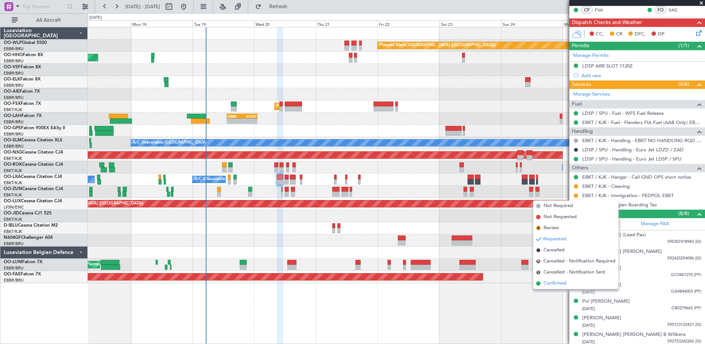
click at [566, 284] on span "Confirmed" at bounding box center [555, 283] width 23 height 7
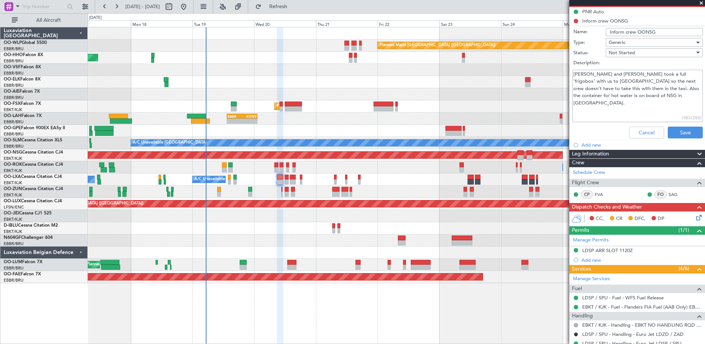
scroll to position [0, 0]
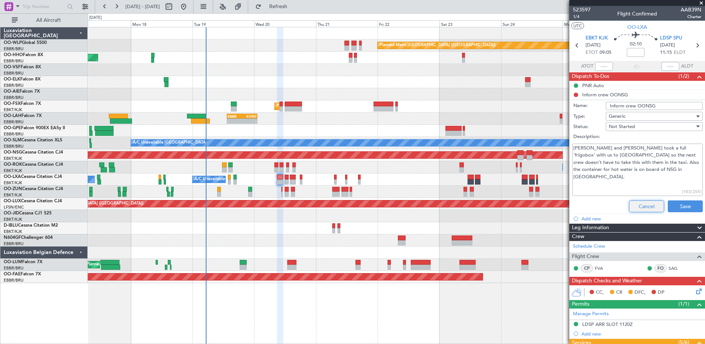
click at [647, 208] on button "Cancel" at bounding box center [646, 206] width 35 height 12
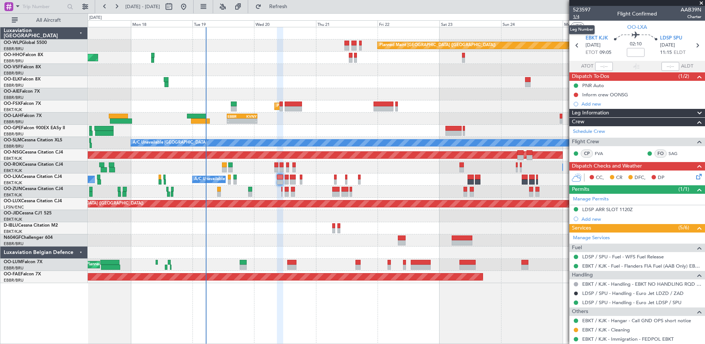
click at [577, 18] on span "1/4" at bounding box center [582, 17] width 18 height 6
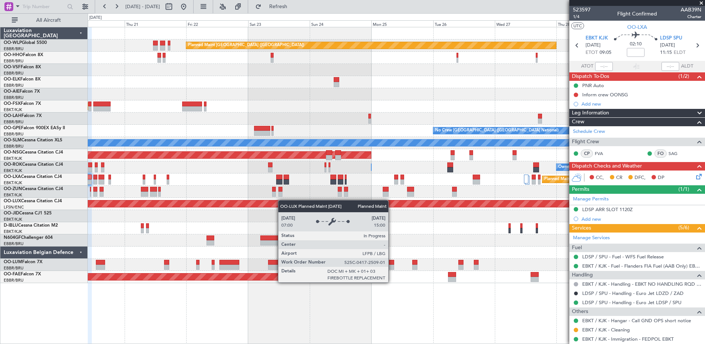
click at [214, 201] on div "Planned Maint Berlin (Brandenburg) Planned Maint London (Farnborough) Planned M…" at bounding box center [396, 155] width 617 height 256
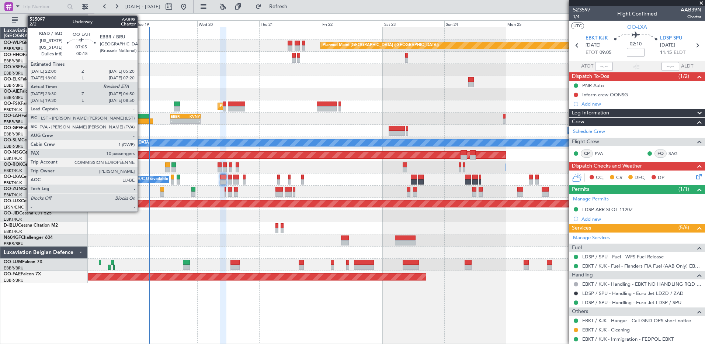
click at [141, 120] on div at bounding box center [143, 120] width 19 height 5
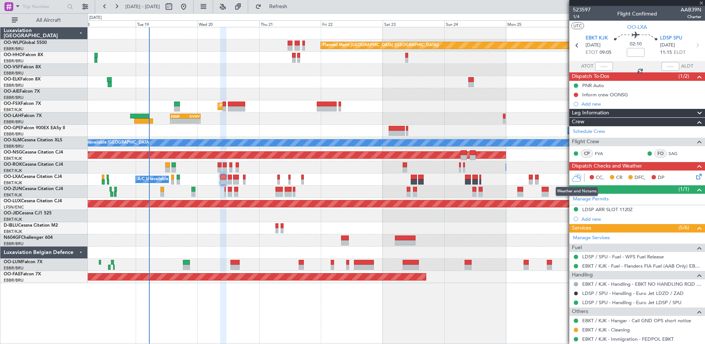
type input "-00:15"
type input "23:40"
type input "10"
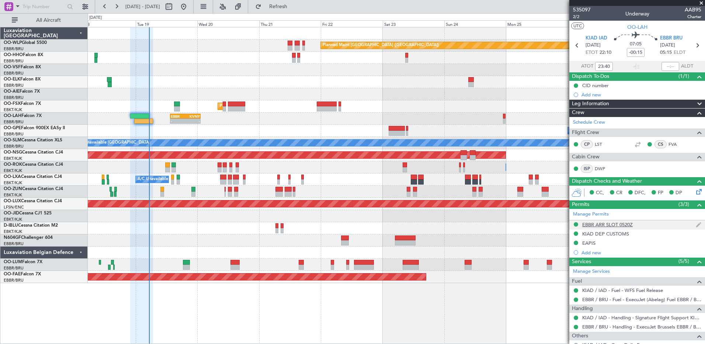
click at [620, 226] on div "EBBR ARR SLOT 0520Z" at bounding box center [607, 224] width 51 height 6
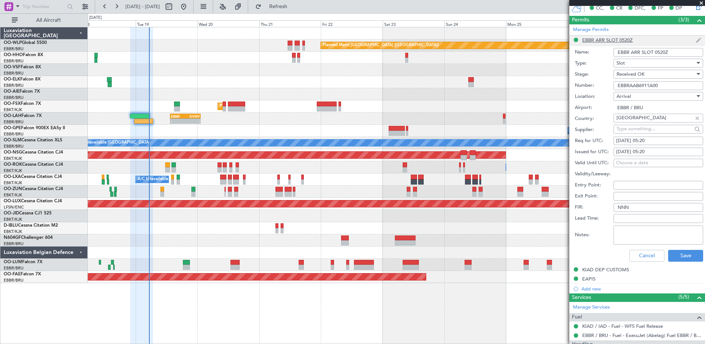
scroll to position [221, 0]
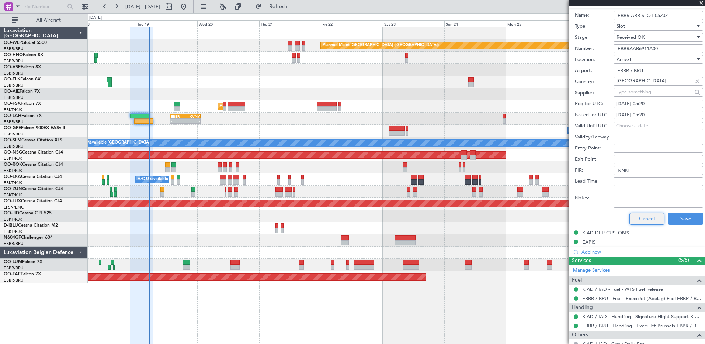
click at [640, 218] on button "Cancel" at bounding box center [647, 219] width 35 height 12
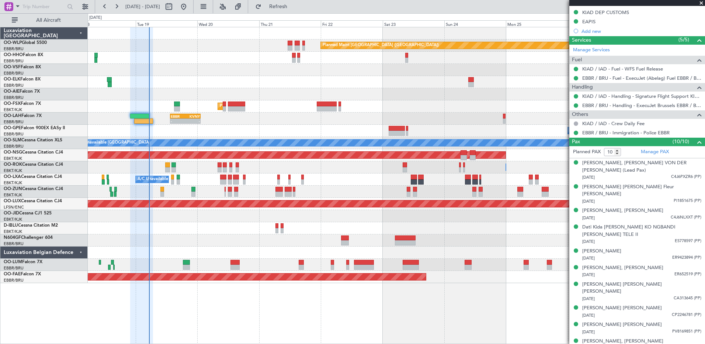
scroll to position [201, 0]
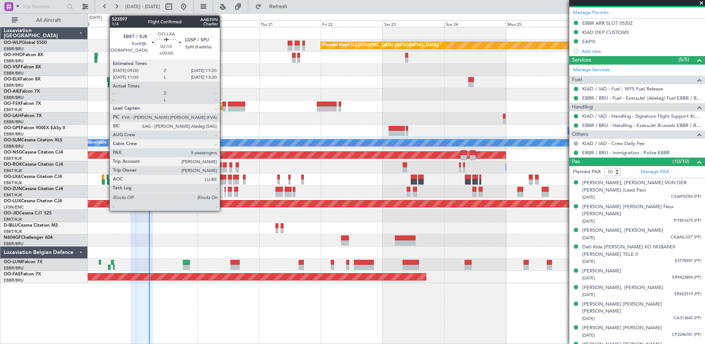
click at [223, 179] on div at bounding box center [223, 181] width 6 height 5
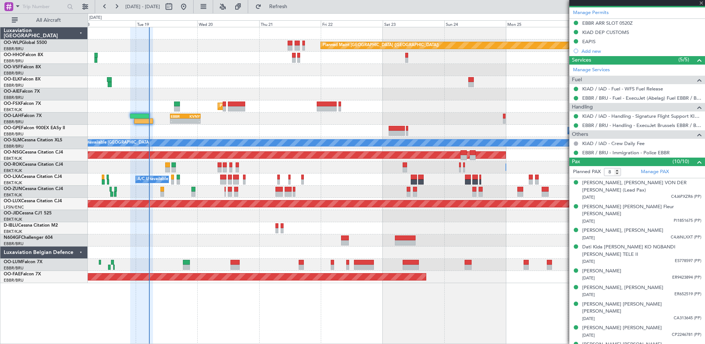
scroll to position [0, 0]
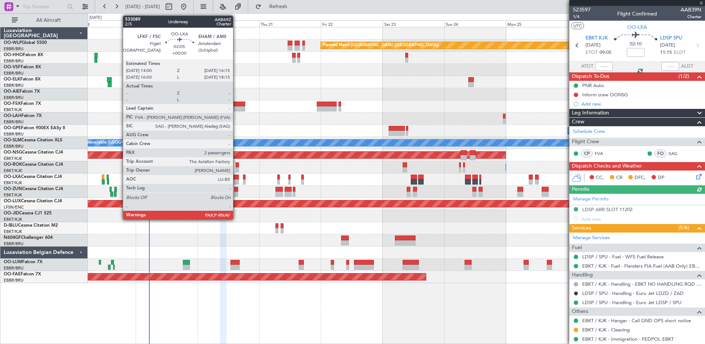
click at [236, 181] on div at bounding box center [236, 181] width 6 height 5
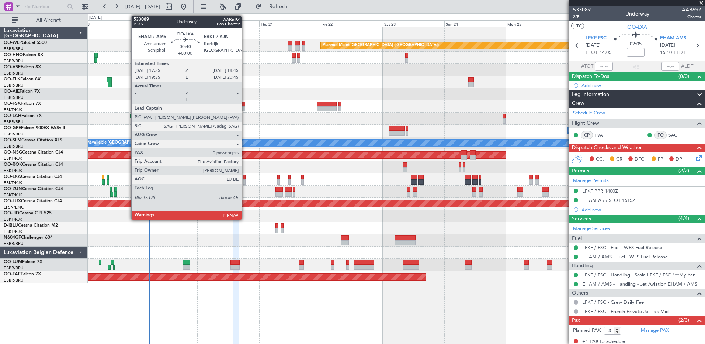
click at [245, 182] on div at bounding box center [244, 181] width 2 height 5
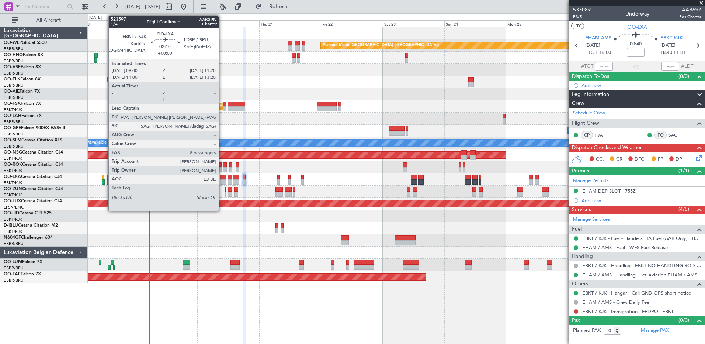
click at [222, 183] on div at bounding box center [223, 181] width 6 height 5
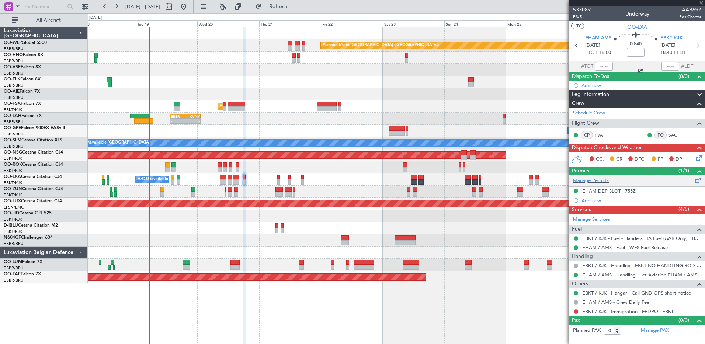
type input "8"
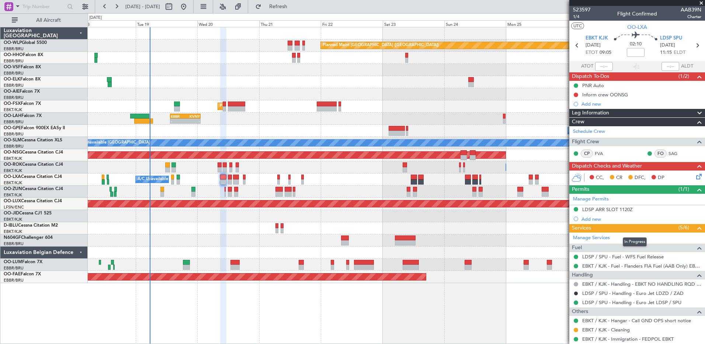
scroll to position [37, 0]
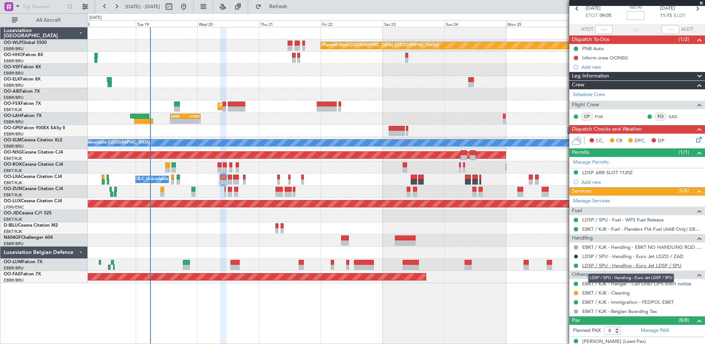
click at [614, 266] on link "LDSP / SPU - Handling - Euro Jet LDSP / SPU" at bounding box center [631, 265] width 99 height 6
click at [589, 66] on div "Add new" at bounding box center [638, 67] width 113 height 6
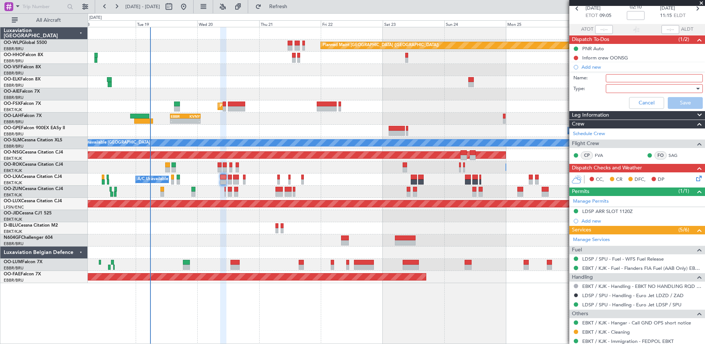
click at [635, 76] on input "Name:" at bounding box center [654, 78] width 97 height 8
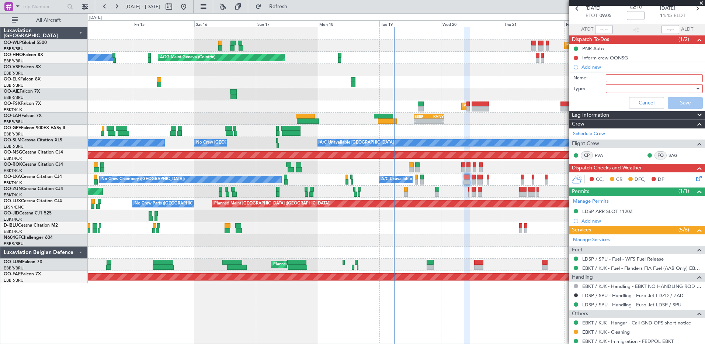
click at [446, 111] on div "Planned Maint Berlin (Brandenburg) AOG Maint Geneva (Cointrin) A/C Unavailable …" at bounding box center [396, 155] width 617 height 256
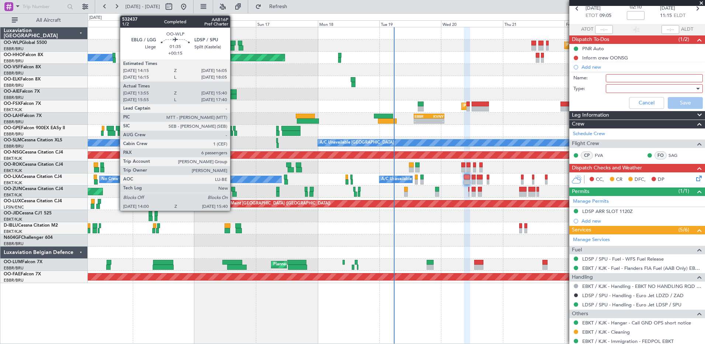
click at [234, 47] on div at bounding box center [232, 47] width 4 height 5
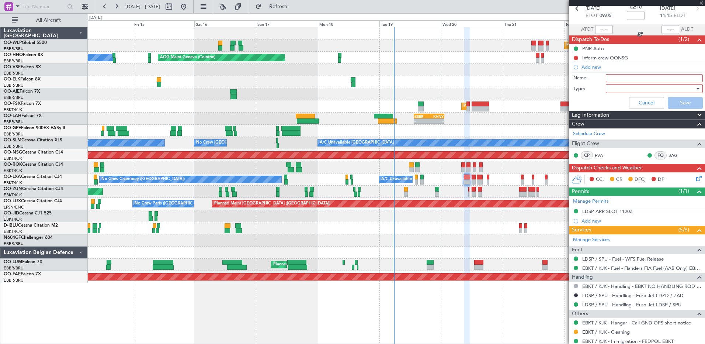
type input "+00:15"
type input "14:05"
type input "15:35"
type input "6"
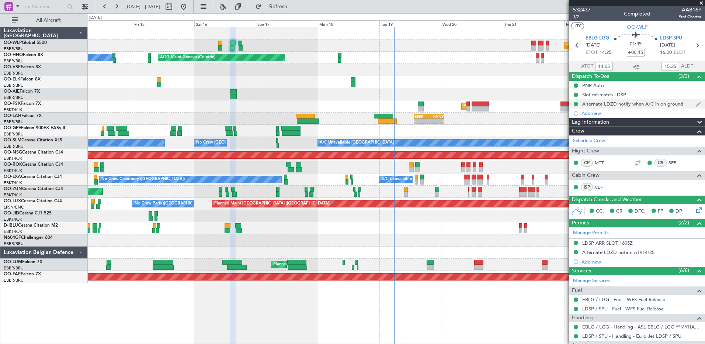
drag, startPoint x: 682, startPoint y: 104, endPoint x: 581, endPoint y: 107, distance: 101.1
click at [581, 107] on div "Alternate LDZD notify when A/C in on ground" at bounding box center [638, 103] width 136 height 9
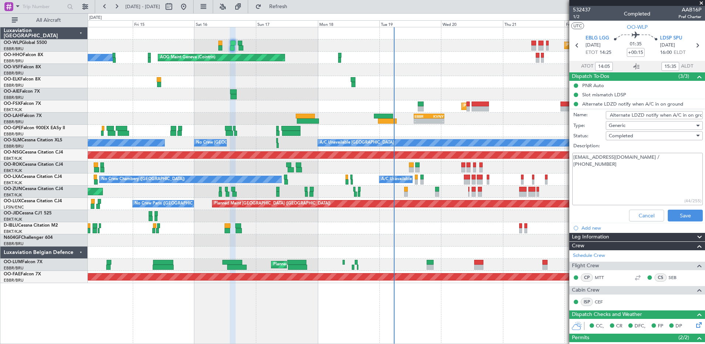
copy div "Alternate LDZD notify when A/C in on ground"
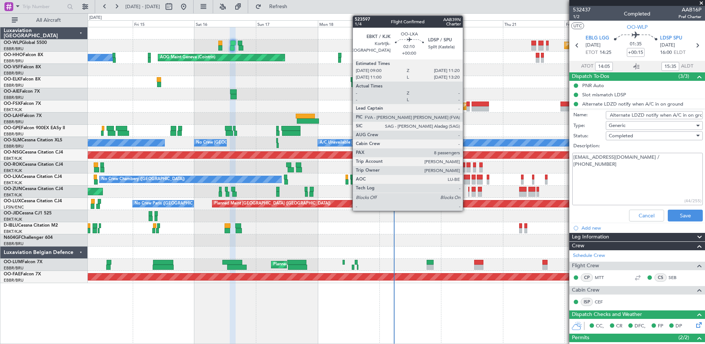
click at [466, 180] on div at bounding box center [467, 181] width 6 height 5
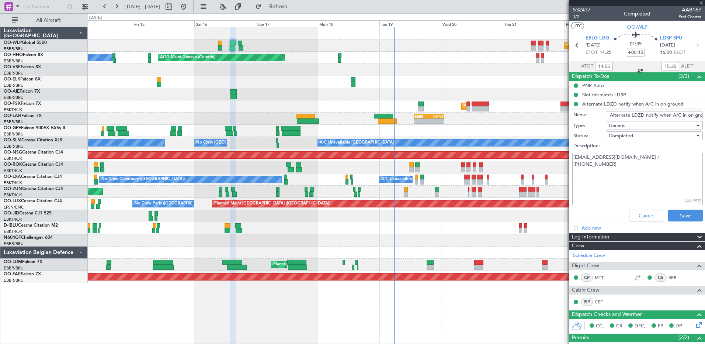
type input "8"
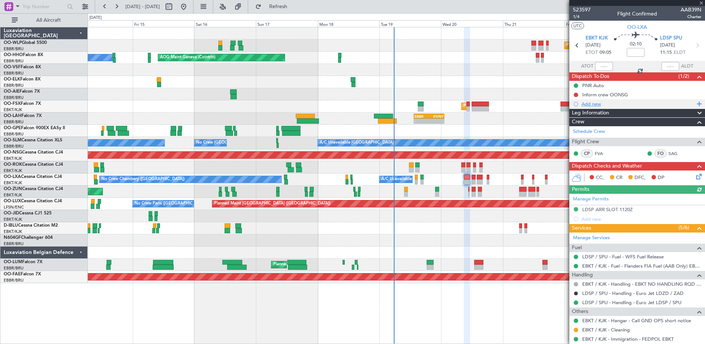
click at [595, 103] on div "Add new" at bounding box center [638, 104] width 113 height 6
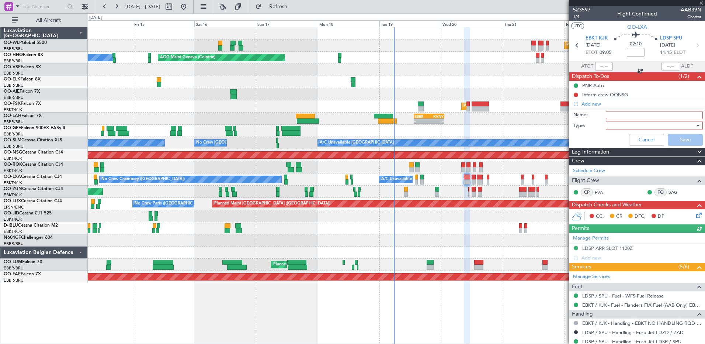
click at [616, 116] on input "Name:" at bounding box center [654, 115] width 97 height 8
paste input "Alternate LDZD notify when A/C in on ground"
type input "Alternate LDZD notify when A/C in on ground"
click at [625, 127] on div at bounding box center [652, 125] width 86 height 11
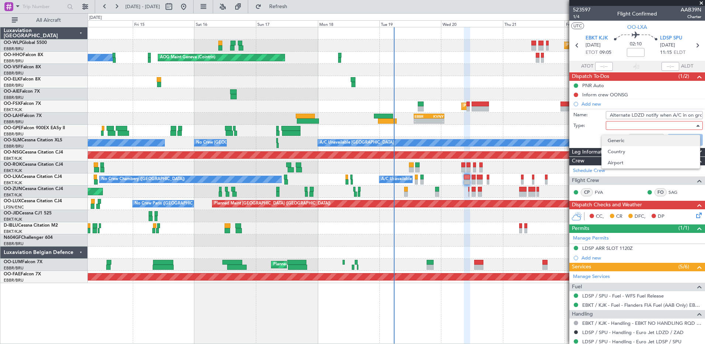
click at [623, 142] on span "Generic" at bounding box center [651, 140] width 86 height 11
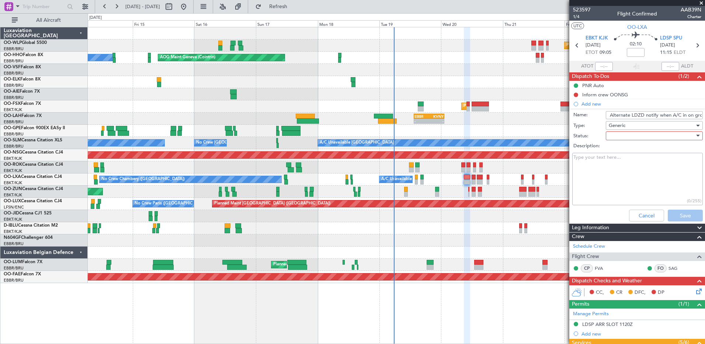
click at [622, 132] on div at bounding box center [652, 135] width 86 height 11
click at [625, 124] on div at bounding box center [352, 172] width 705 height 344
click at [626, 123] on div "Generic" at bounding box center [652, 125] width 86 height 11
click at [630, 161] on span "Airport" at bounding box center [651, 162] width 86 height 11
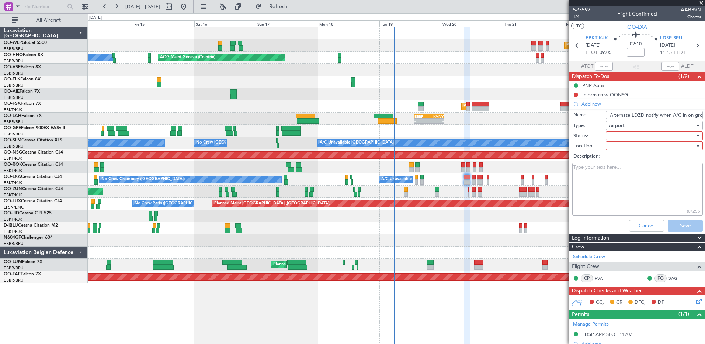
click at [631, 133] on div at bounding box center [652, 135] width 86 height 11
click at [642, 153] on span "Not Started" at bounding box center [651, 150] width 86 height 11
click at [643, 145] on div at bounding box center [652, 145] width 86 height 11
drag, startPoint x: 641, startPoint y: 166, endPoint x: 642, endPoint y: 162, distance: 3.7
click at [642, 162] on div "Arrival Departure" at bounding box center [651, 166] width 99 height 23
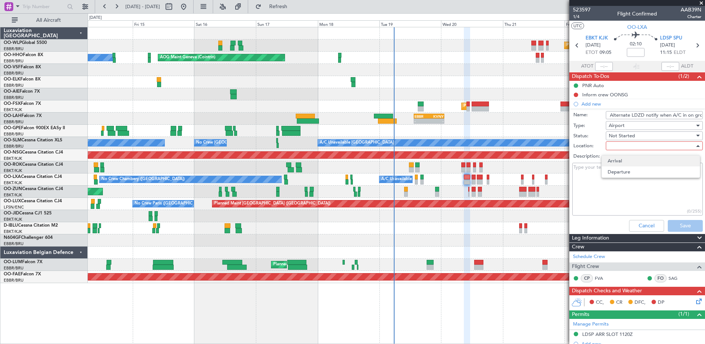
click at [642, 160] on span "Arrival" at bounding box center [651, 160] width 86 height 11
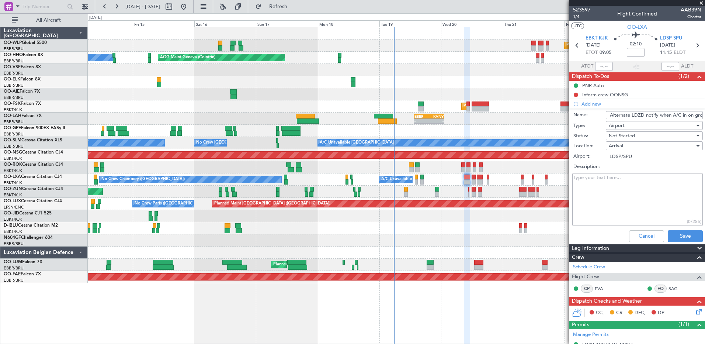
click at [594, 180] on textarea "Description:" at bounding box center [638, 199] width 131 height 53
paste textarea "MAIL: GROUNDOPS(AT)ZADAR-AIRPORT.HR PHONE: +385 23 205 832"
click at [624, 178] on textarea "MAIL: GROUNDOPS(AT)ZADAR-AIRPORT.HR PHONE: +385 23 205 832" at bounding box center [638, 199] width 131 height 53
type textarea "MAIL: GROUNDOPS@ZADAR-AIRPORT.HR PHONE: +385 23 205 832"
click at [684, 236] on button "Save" at bounding box center [685, 236] width 35 height 12
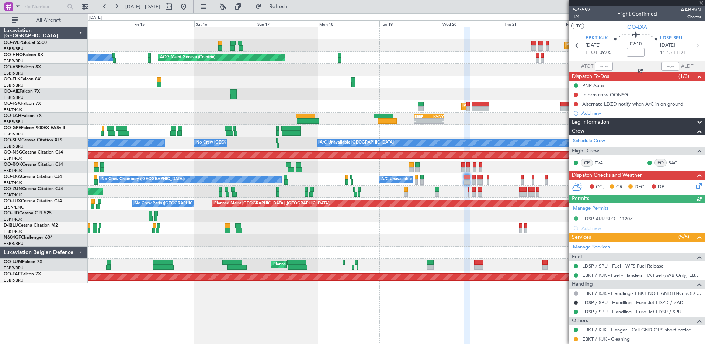
click at [611, 218] on div "Manage Permits LDSP ARR SLOT 1120Z Add new" at bounding box center [638, 218] width 136 height 30
click at [620, 218] on div "Manage Permits LDSP ARR SLOT 1120Z Add new" at bounding box center [638, 218] width 136 height 30
click at [603, 217] on div "LDSP ARR SLOT 1120Z" at bounding box center [607, 218] width 51 height 6
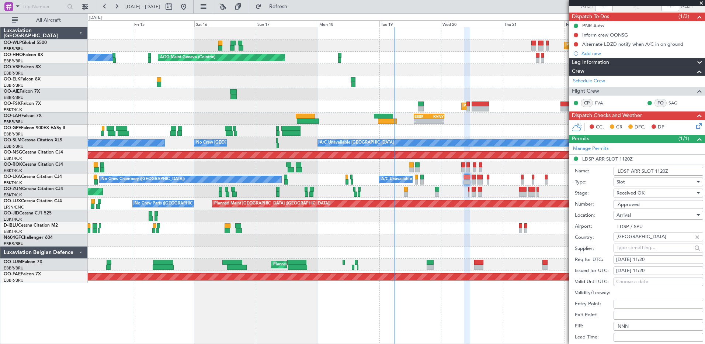
scroll to position [23, 0]
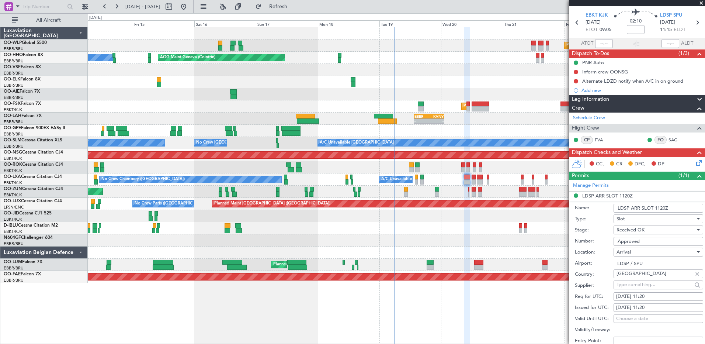
click at [695, 160] on icon at bounding box center [698, 162] width 6 height 6
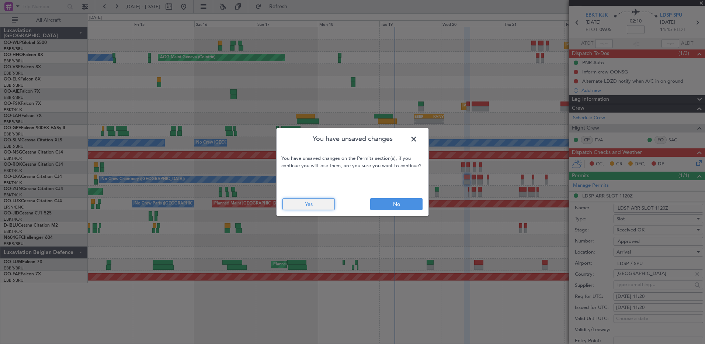
click at [330, 206] on button "Yes" at bounding box center [309, 204] width 52 height 12
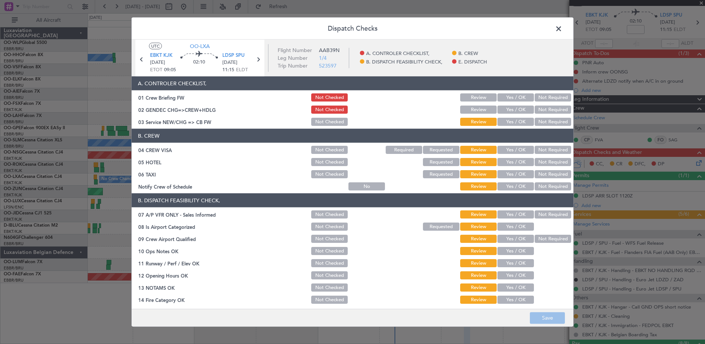
click at [556, 150] on button "Not Required" at bounding box center [553, 150] width 37 height 8
click at [554, 160] on button "Not Required" at bounding box center [553, 162] width 37 height 8
drag, startPoint x: 551, startPoint y: 173, endPoint x: 536, endPoint y: 183, distance: 17.6
click at [551, 173] on button "Not Required" at bounding box center [553, 174] width 37 height 8
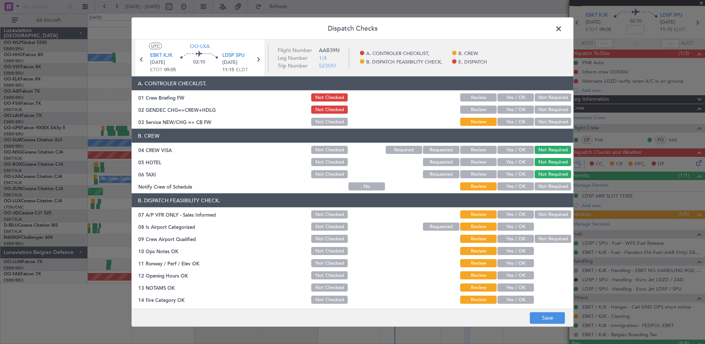
click at [508, 186] on button "Yes / OK" at bounding box center [516, 186] width 37 height 8
click at [519, 125] on button "Yes / OK" at bounding box center [516, 122] width 37 height 8
click at [537, 212] on button "Not Required" at bounding box center [553, 214] width 37 height 8
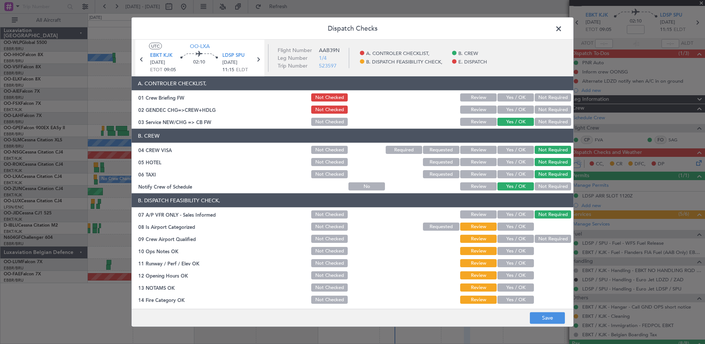
click at [516, 225] on button "Yes / OK" at bounding box center [516, 226] width 37 height 8
click at [544, 239] on button "Not Required" at bounding box center [553, 239] width 37 height 8
click at [525, 247] on div "Yes / OK" at bounding box center [515, 251] width 37 height 10
click at [523, 249] on button "Yes / OK" at bounding box center [516, 251] width 37 height 8
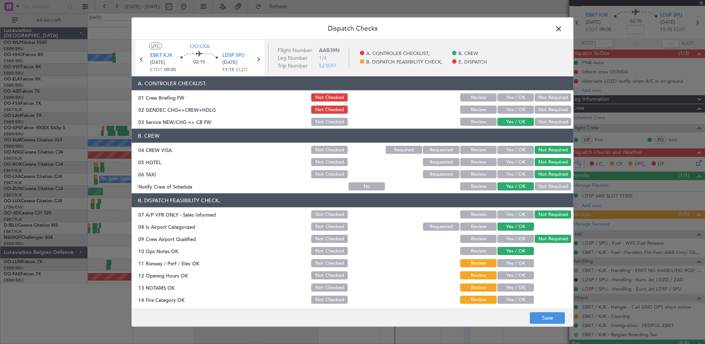
drag, startPoint x: 521, startPoint y: 258, endPoint x: 521, endPoint y: 268, distance: 10.0
click at [521, 262] on div "Yes / OK" at bounding box center [515, 263] width 37 height 10
click at [521, 265] on button "Yes / OK" at bounding box center [516, 263] width 37 height 8
drag, startPoint x: 520, startPoint y: 272, endPoint x: 520, endPoint y: 282, distance: 9.6
click at [520, 273] on button "Yes / OK" at bounding box center [516, 275] width 37 height 8
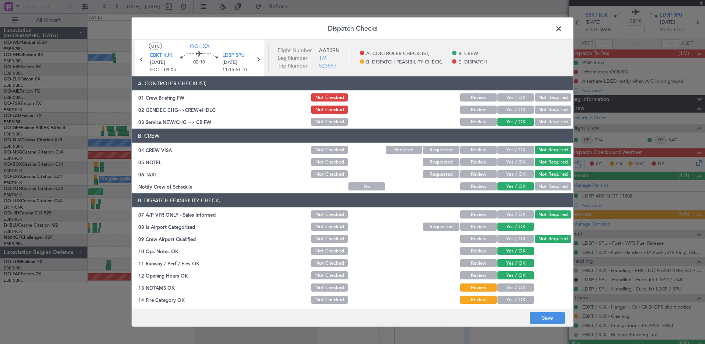
click at [520, 286] on button "Yes / OK" at bounding box center [516, 287] width 37 height 8
drag, startPoint x: 518, startPoint y: 296, endPoint x: 520, endPoint y: 278, distance: 17.8
click at [518, 296] on button "Yes / OK" at bounding box center [516, 299] width 37 height 8
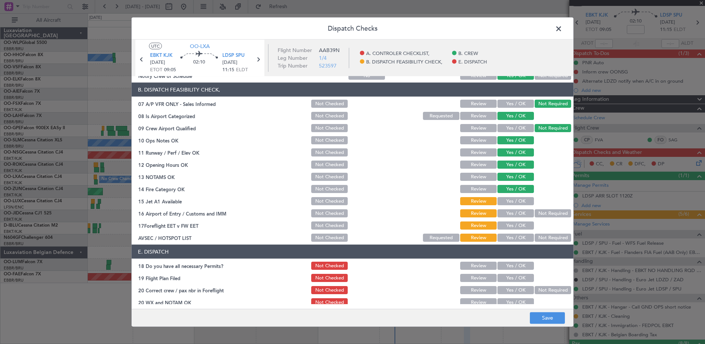
click at [525, 203] on button "Yes / OK" at bounding box center [516, 201] width 37 height 8
click at [537, 212] on button "Not Required" at bounding box center [553, 213] width 37 height 8
click at [509, 232] on div "Yes / OK" at bounding box center [515, 237] width 37 height 10
click at [512, 225] on button "Yes / OK" at bounding box center [516, 225] width 37 height 8
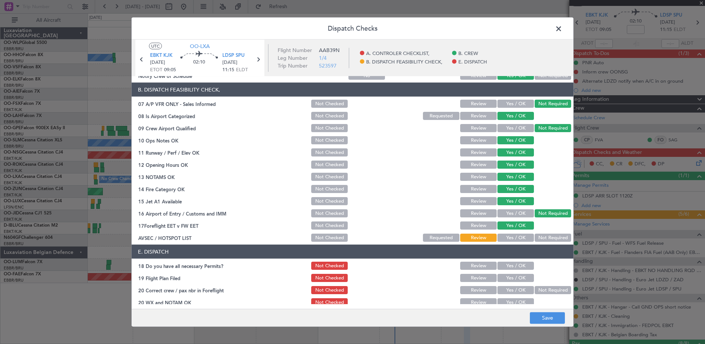
click at [537, 240] on button "Not Required" at bounding box center [553, 238] width 37 height 8
click at [523, 267] on button "Yes / OK" at bounding box center [516, 266] width 37 height 8
drag, startPoint x: 521, startPoint y: 278, endPoint x: 520, endPoint y: 286, distance: 8.6
click at [521, 278] on button "Yes / OK" at bounding box center [516, 278] width 37 height 8
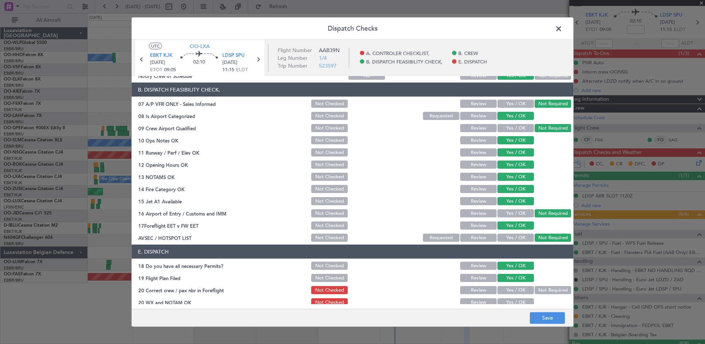
drag, startPoint x: 520, startPoint y: 287, endPoint x: 520, endPoint y: 293, distance: 6.3
click at [520, 287] on button "Yes / OK" at bounding box center [516, 290] width 37 height 8
drag, startPoint x: 519, startPoint y: 300, endPoint x: 525, endPoint y: 259, distance: 41.3
click at [519, 301] on button "Yes / OK" at bounding box center [516, 302] width 37 height 8
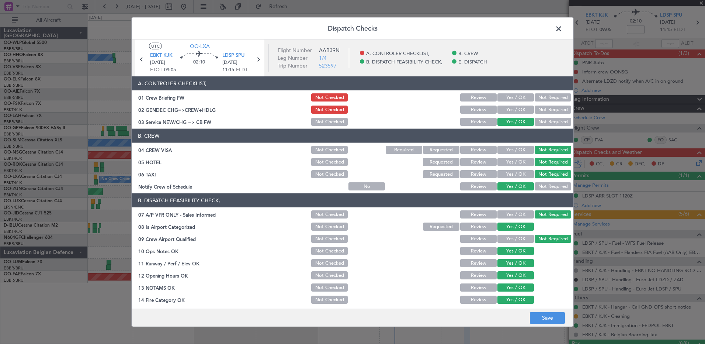
scroll to position [116, 0]
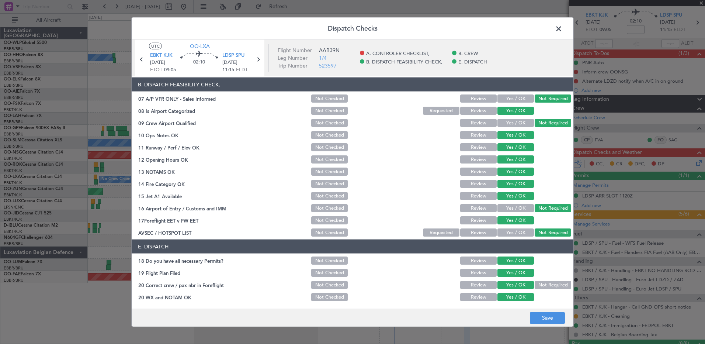
click at [563, 28] on span at bounding box center [563, 30] width 0 height 15
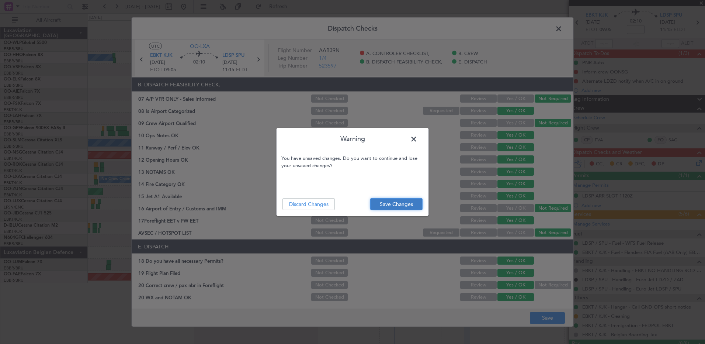
click at [387, 205] on button "Save Changes" at bounding box center [396, 204] width 52 height 12
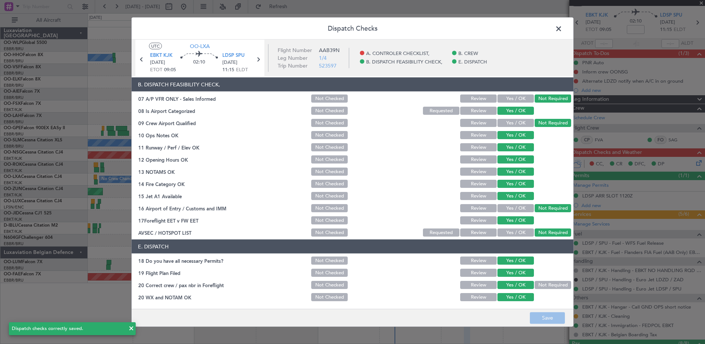
click at [563, 27] on span at bounding box center [563, 30] width 0 height 15
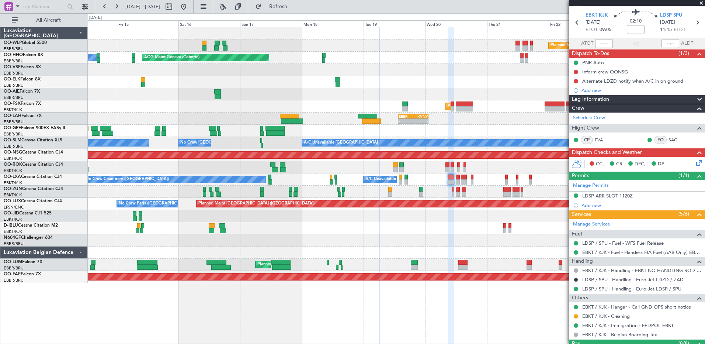
click at [374, 252] on div at bounding box center [396, 252] width 617 height 12
click at [633, 29] on input at bounding box center [636, 29] width 18 height 9
click at [472, 250] on div at bounding box center [396, 252] width 617 height 12
type input "-00:15"
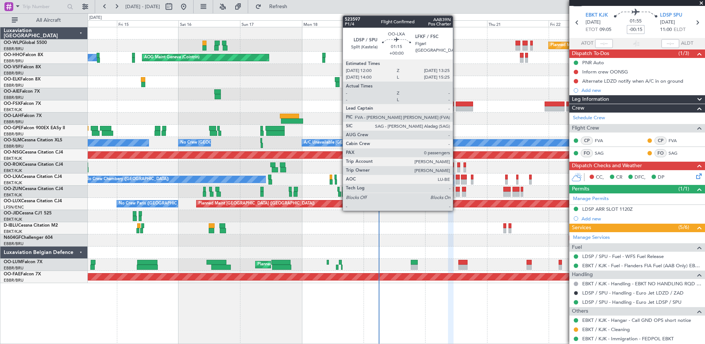
click at [456, 181] on div at bounding box center [458, 181] width 4 height 5
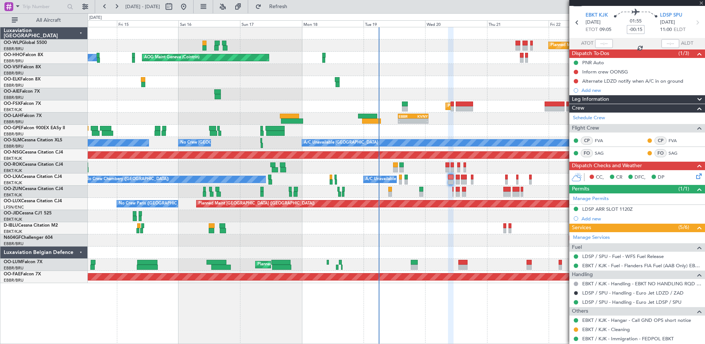
type input "0"
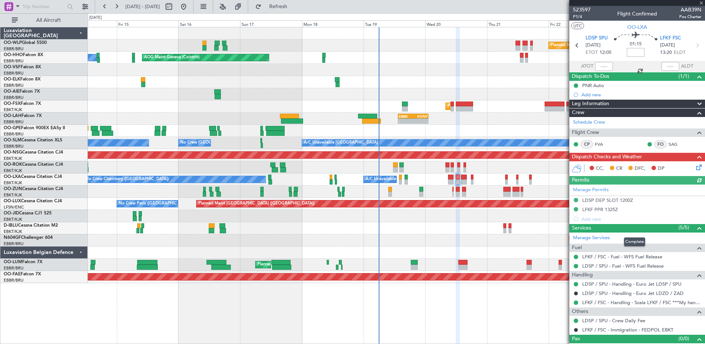
scroll to position [11, 0]
click at [614, 210] on div "LFKF PPR 1325Z" at bounding box center [600, 209] width 36 height 6
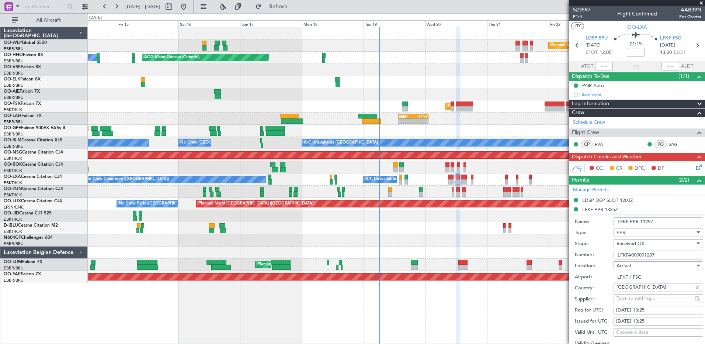
drag, startPoint x: 663, startPoint y: 256, endPoint x: 612, endPoint y: 257, distance: 50.6
click at [612, 257] on div "Number: LFKFA000001287" at bounding box center [639, 254] width 128 height 11
click at [485, 303] on div "Planned Maint Berlin (Brandenburg) AOG Maint Geneva (Cointrin) A/C Unavailable …" at bounding box center [397, 185] width 618 height 317
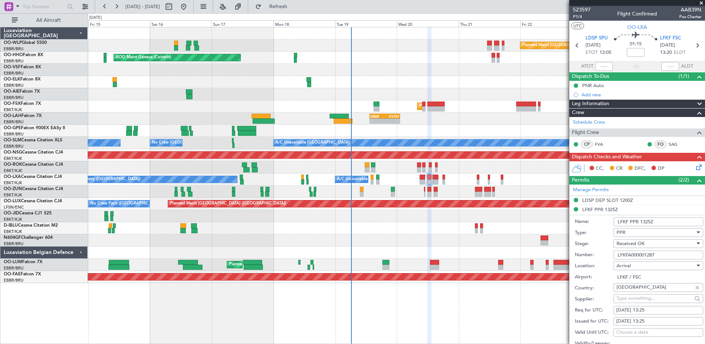
click at [411, 230] on div "No Crew [GEOGRAPHIC_DATA] ([GEOGRAPHIC_DATA] National)" at bounding box center [396, 228] width 617 height 12
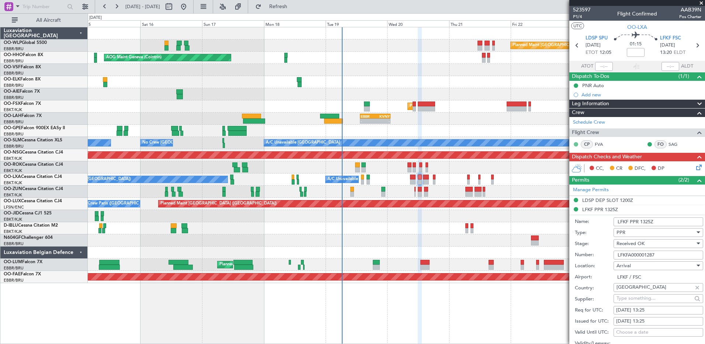
scroll to position [221, 0]
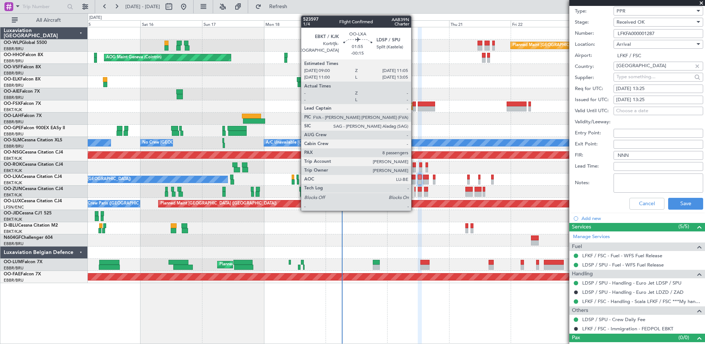
click at [415, 183] on div at bounding box center [413, 181] width 6 height 5
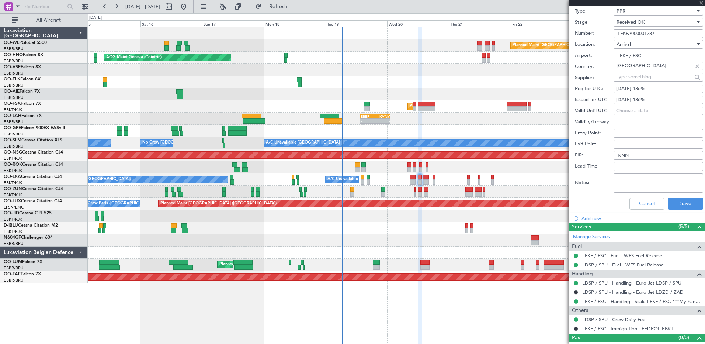
type input "-00:15"
type input "8"
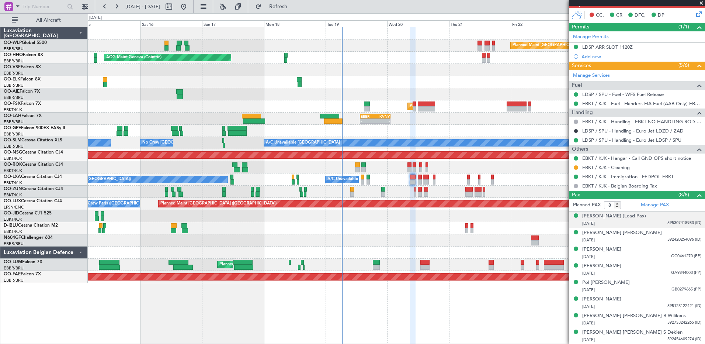
scroll to position [0, 0]
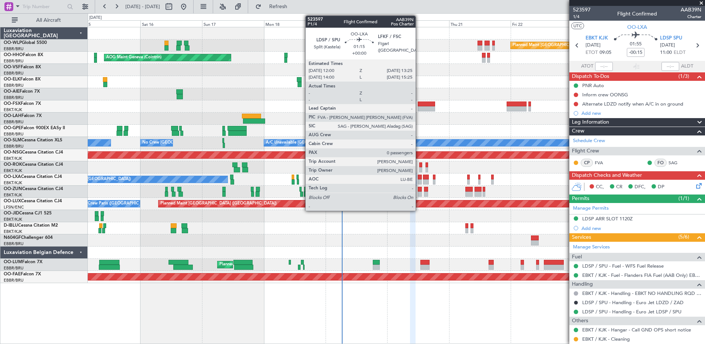
click at [419, 179] on div at bounding box center [420, 176] width 4 height 5
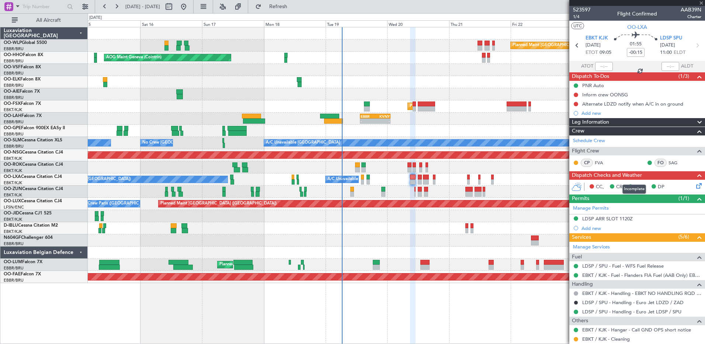
type input "0"
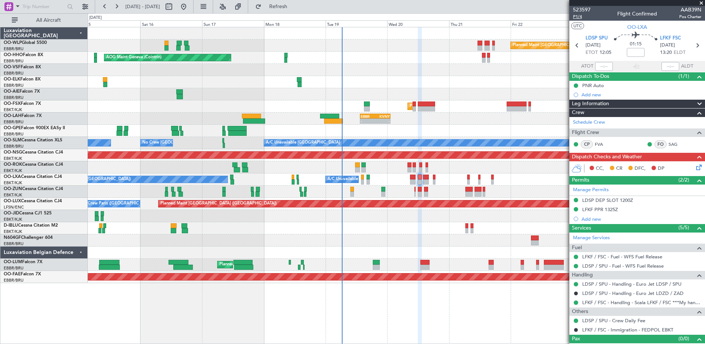
click at [579, 16] on span "P1/4" at bounding box center [582, 17] width 18 height 6
click at [369, 60] on div "AOG Maint Geneva (Cointrin) A/C Unavailable Geneva (Cointrin)" at bounding box center [396, 58] width 617 height 12
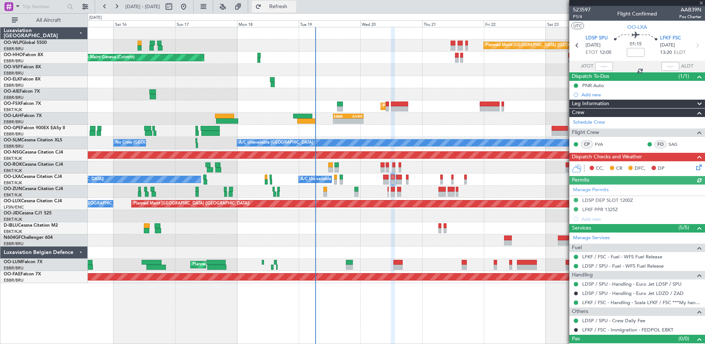
click at [294, 8] on span "Refresh" at bounding box center [278, 6] width 31 height 5
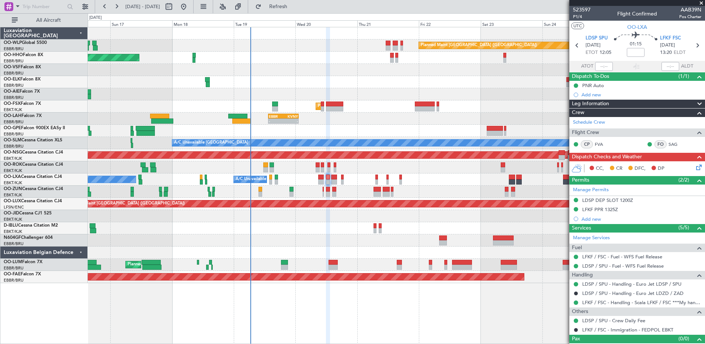
click at [344, 121] on div "- - EBBR 13:30 Z KVNY 01:15 Z" at bounding box center [396, 119] width 617 height 12
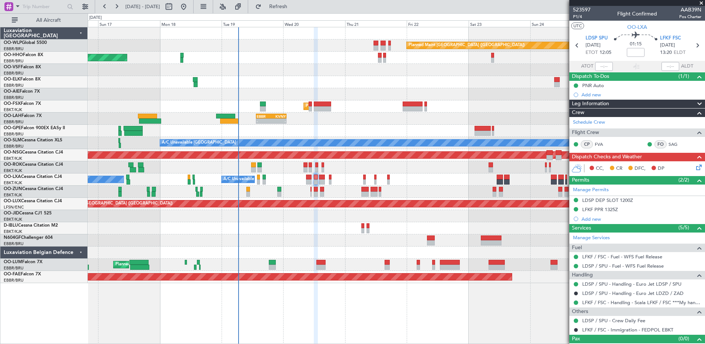
click at [331, 119] on div "- - EBBR 13:30 Z KVNY 01:15 Z" at bounding box center [396, 119] width 617 height 12
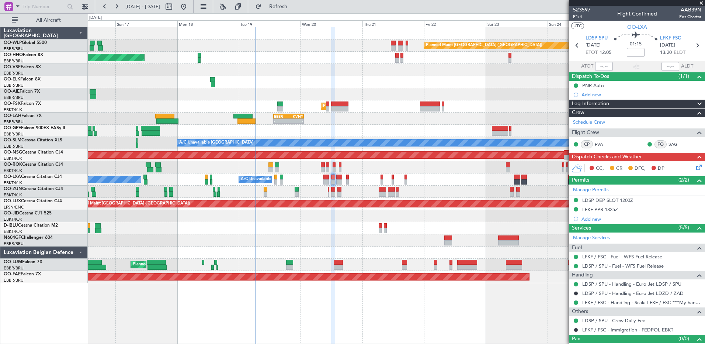
click at [344, 121] on div "- - EBBR 13:30 Z KVNY 01:15 Z" at bounding box center [396, 119] width 617 height 12
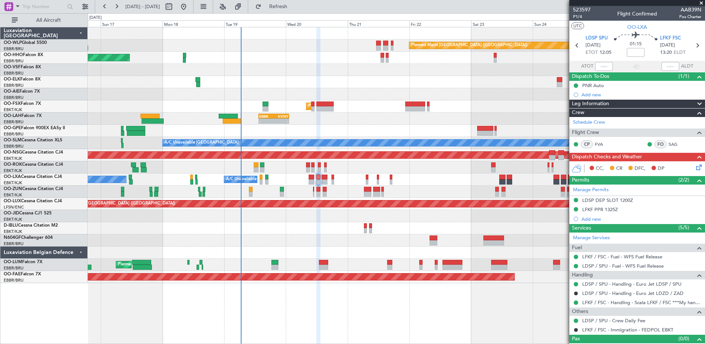
click at [317, 122] on div "- - EBBR 13:30 Z KVNY 01:15 Z" at bounding box center [396, 119] width 617 height 12
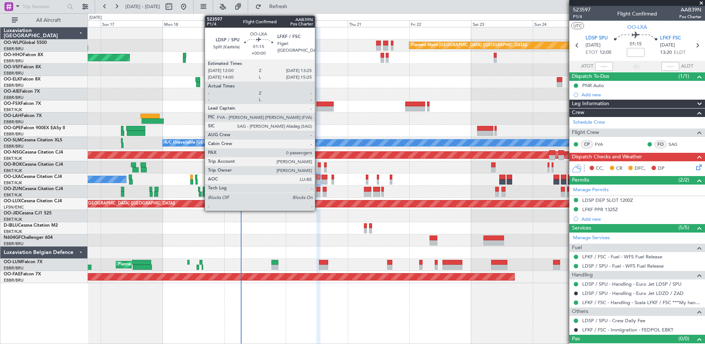
click at [318, 181] on div at bounding box center [319, 181] width 4 height 5
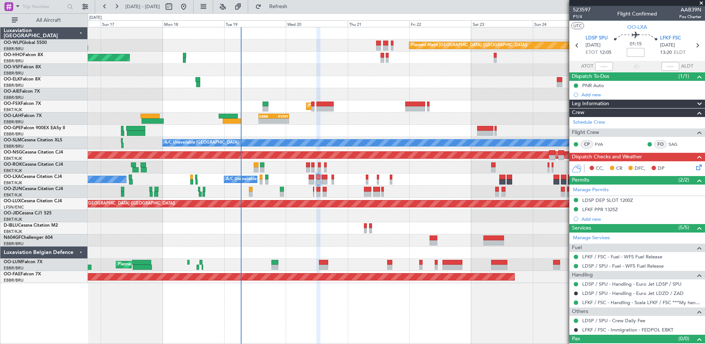
click at [630, 55] on input at bounding box center [636, 52] width 18 height 9
type input "-00:05"
click at [695, 168] on icon at bounding box center [698, 166] width 6 height 6
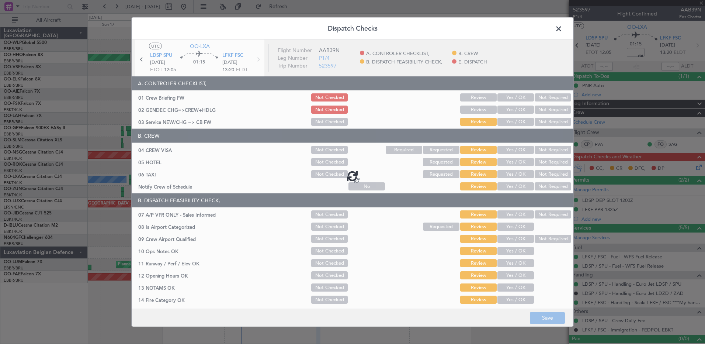
type input "-00:05"
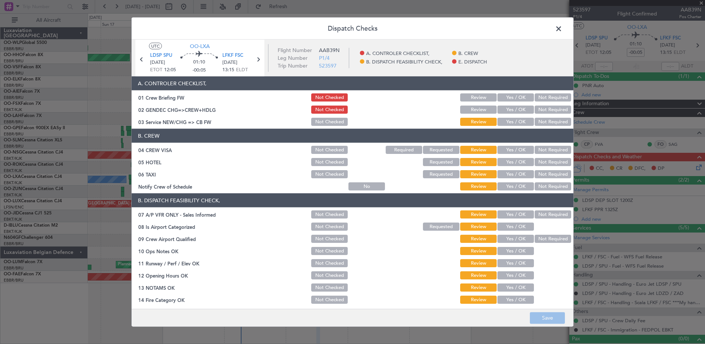
drag, startPoint x: 516, startPoint y: 188, endPoint x: 529, endPoint y: 179, distance: 14.8
click at [516, 187] on button "Yes / OK" at bounding box center [516, 186] width 37 height 8
click at [540, 175] on button "Not Required" at bounding box center [553, 174] width 37 height 8
drag, startPoint x: 547, startPoint y: 163, endPoint x: 549, endPoint y: 151, distance: 12.6
click at [548, 163] on button "Not Required" at bounding box center [553, 162] width 37 height 8
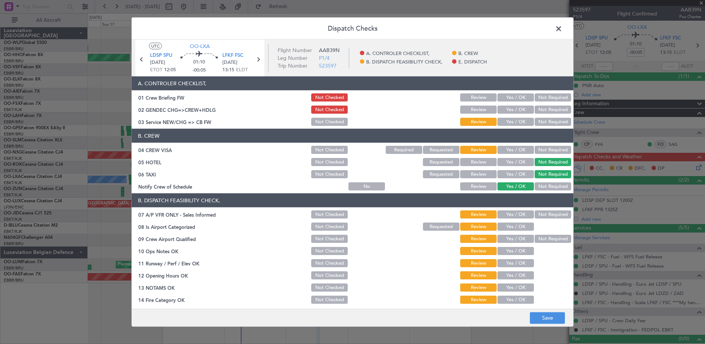
click at [549, 146] on button "Not Required" at bounding box center [553, 150] width 37 height 8
click at [505, 113] on button "Yes / OK" at bounding box center [516, 110] width 37 height 8
click at [504, 120] on button "Yes / OK" at bounding box center [516, 122] width 37 height 8
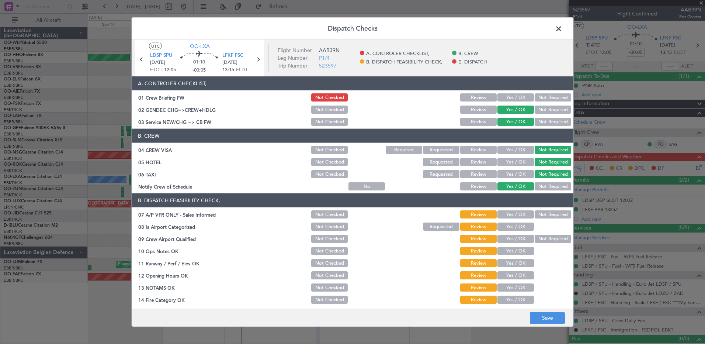
click at [311, 107] on button "Not Checked" at bounding box center [329, 110] width 37 height 8
click at [546, 217] on button "Not Required" at bounding box center [553, 214] width 37 height 8
click at [519, 228] on button "Yes / OK" at bounding box center [516, 226] width 37 height 8
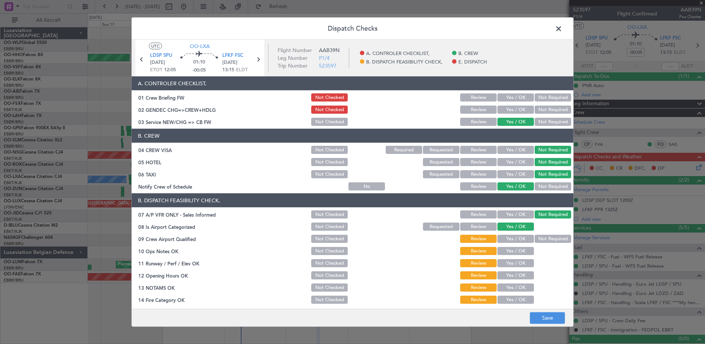
click at [551, 239] on button "Not Required" at bounding box center [553, 239] width 37 height 8
click at [511, 250] on button "Yes / OK" at bounding box center [516, 251] width 37 height 8
click at [512, 261] on button "Yes / OK" at bounding box center [516, 263] width 37 height 8
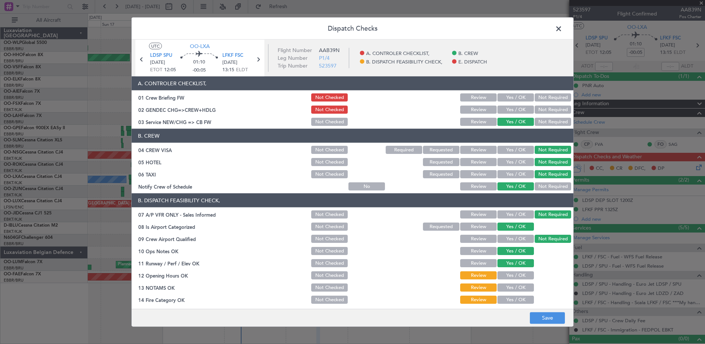
drag, startPoint x: 512, startPoint y: 277, endPoint x: 512, endPoint y: 284, distance: 7.0
click at [512, 278] on button "Yes / OK" at bounding box center [516, 275] width 37 height 8
click at [512, 287] on button "Yes / OK" at bounding box center [516, 287] width 37 height 8
click at [514, 297] on button "Yes / OK" at bounding box center [516, 299] width 37 height 8
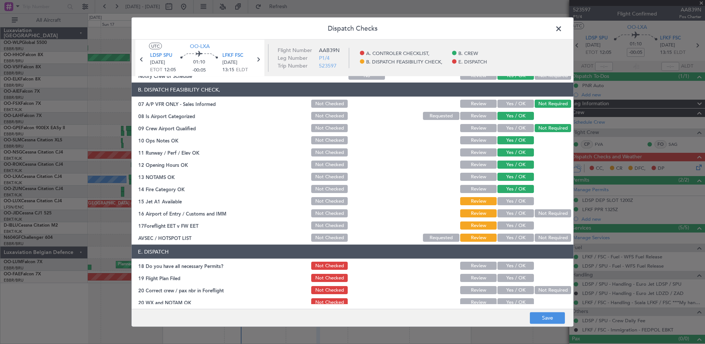
click at [518, 203] on button "Yes / OK" at bounding box center [516, 201] width 37 height 8
click at [544, 215] on button "Not Required" at bounding box center [553, 213] width 37 height 8
click at [507, 226] on button "Yes / OK" at bounding box center [516, 225] width 37 height 8
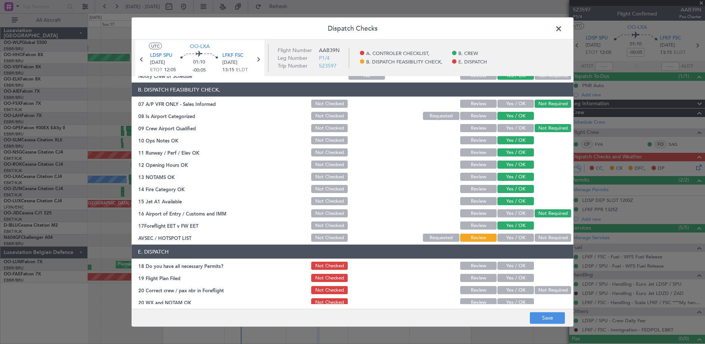
click at [535, 234] on button "Not Required" at bounding box center [553, 238] width 37 height 8
click at [514, 267] on button "Yes / OK" at bounding box center [516, 266] width 37 height 8
click at [514, 277] on button "Yes / OK" at bounding box center [516, 278] width 37 height 8
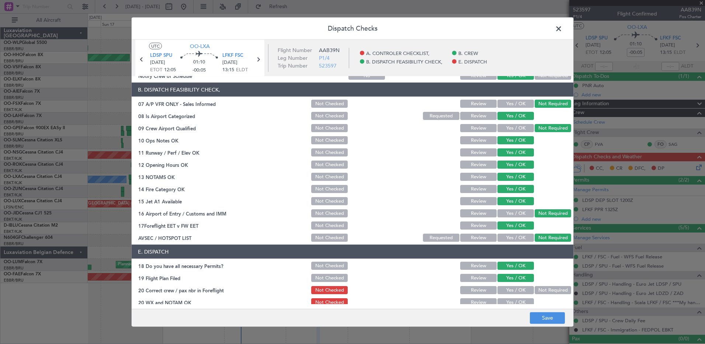
click at [516, 291] on button "Yes / OK" at bounding box center [516, 290] width 37 height 8
click at [517, 300] on button "Yes / OK" at bounding box center [516, 302] width 37 height 8
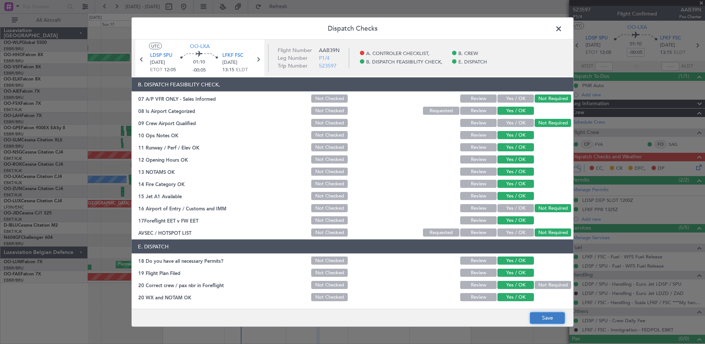
click at [552, 321] on button "Save" at bounding box center [547, 318] width 35 height 12
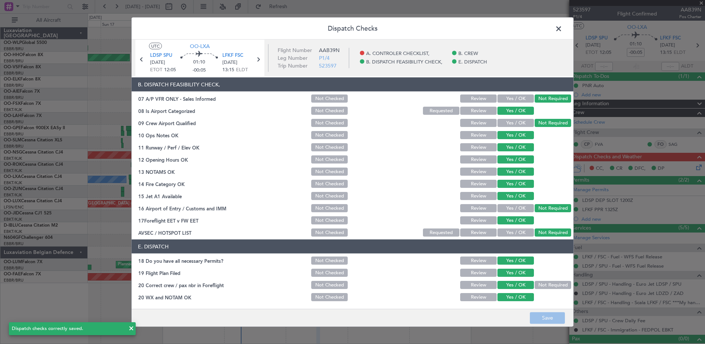
scroll to position [0, 0]
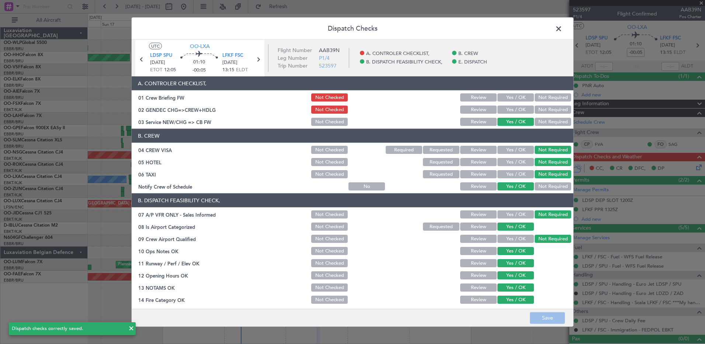
click at [563, 32] on span at bounding box center [563, 30] width 0 height 15
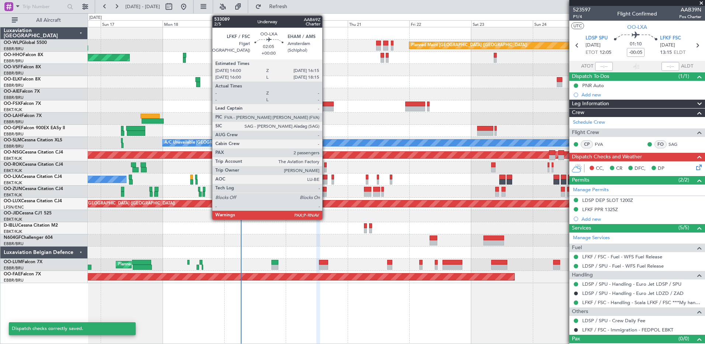
click at [326, 182] on div at bounding box center [325, 181] width 6 height 5
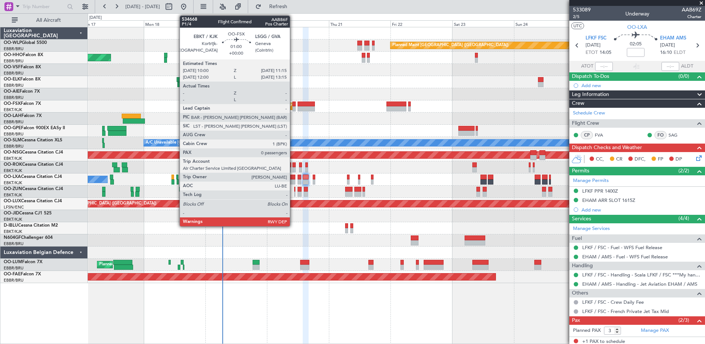
click at [293, 109] on div at bounding box center [294, 108] width 3 height 5
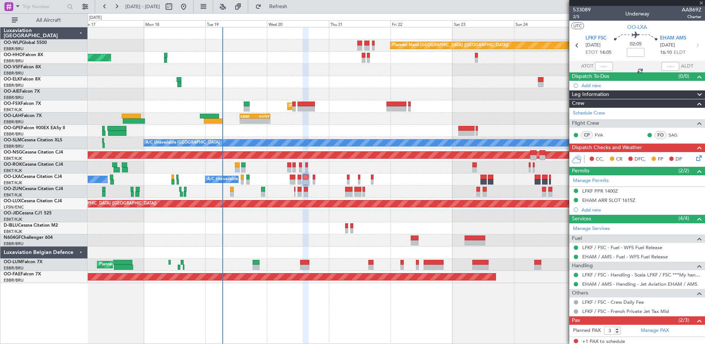
type input "0"
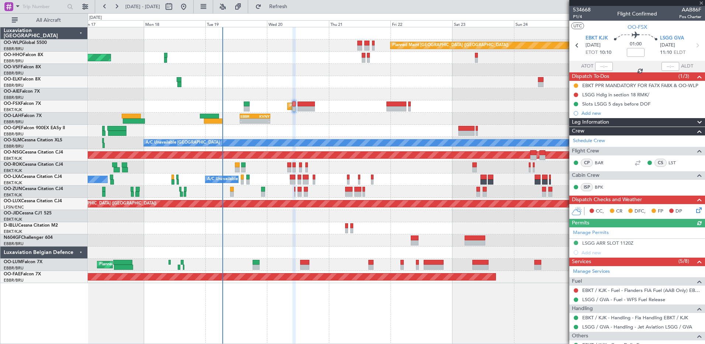
scroll to position [54, 0]
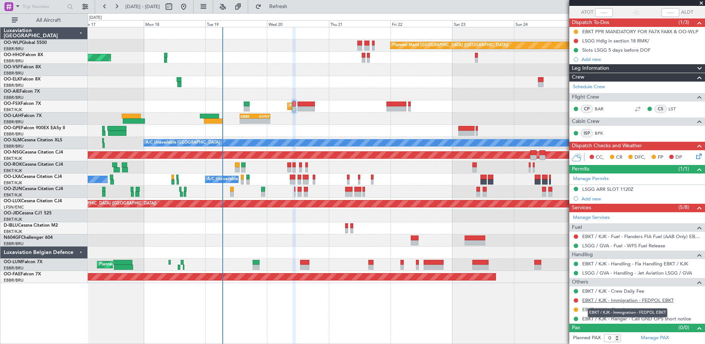
click at [640, 297] on link "EBKT / KJK - Immigration - FEDPOL EBKT" at bounding box center [627, 300] width 91 height 6
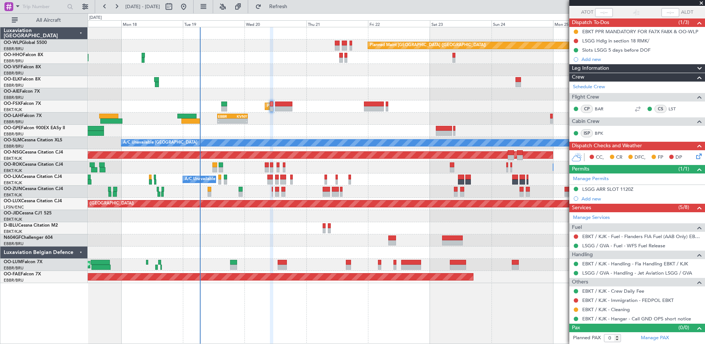
click at [407, 231] on div at bounding box center [396, 228] width 617 height 12
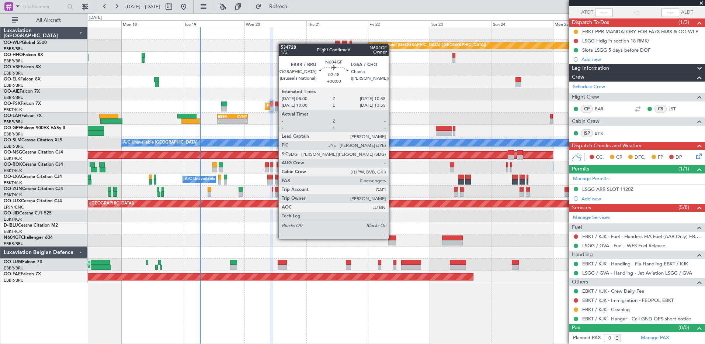
click at [392, 239] on div at bounding box center [392, 237] width 8 height 5
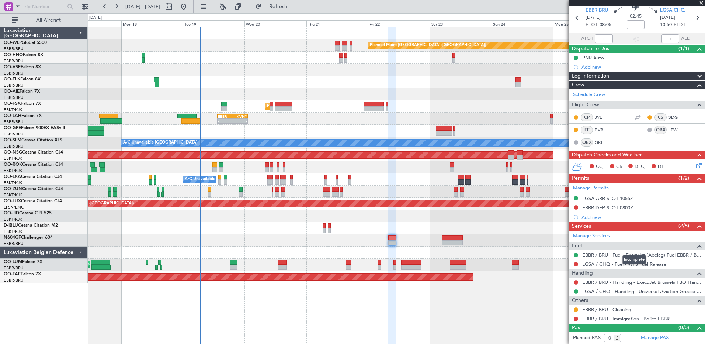
scroll to position [0, 0]
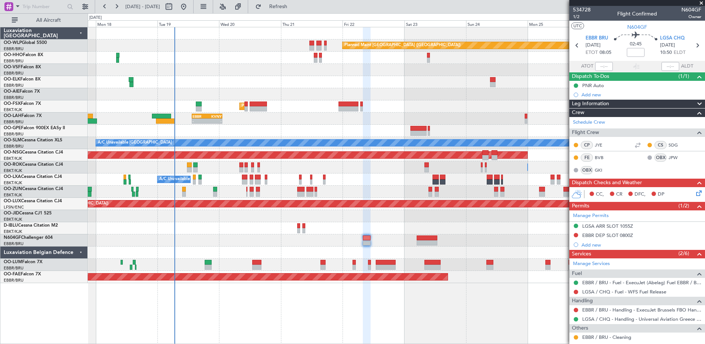
click at [227, 236] on div at bounding box center [396, 240] width 617 height 12
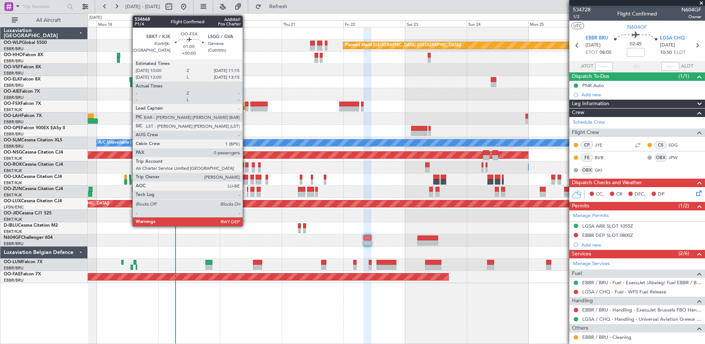
click at [246, 108] on div at bounding box center [246, 108] width 3 height 5
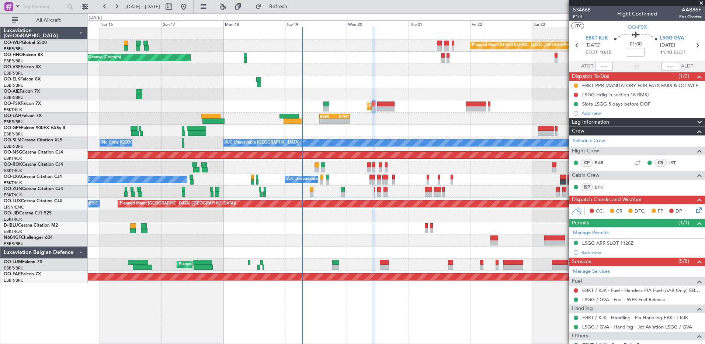
scroll to position [54, 0]
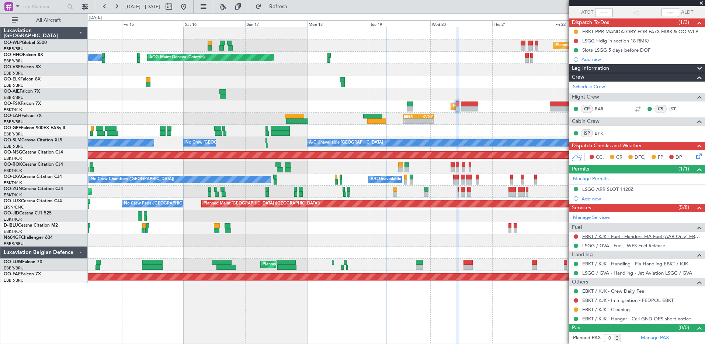
click at [610, 237] on link "EBKT / KJK - Fuel - Flanders FIA Fuel (AAB Only) EBKT / KJK" at bounding box center [641, 236] width 119 height 6
click at [615, 191] on div "LSGG ARR SLOT 1120Z" at bounding box center [607, 189] width 51 height 6
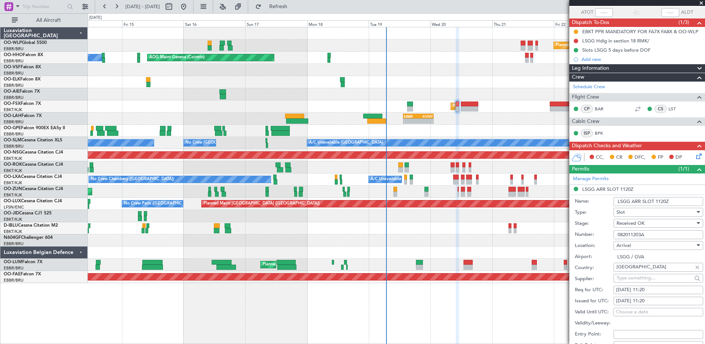
drag, startPoint x: 652, startPoint y: 235, endPoint x: 616, endPoint y: 236, distance: 35.8
click at [616, 236] on input "082011203A" at bounding box center [659, 234] width 90 height 9
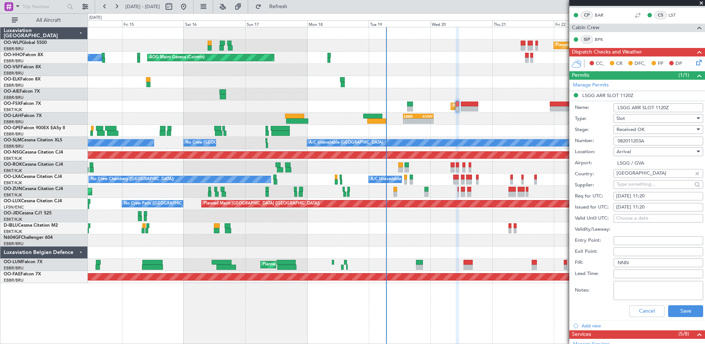
scroll to position [258, 0]
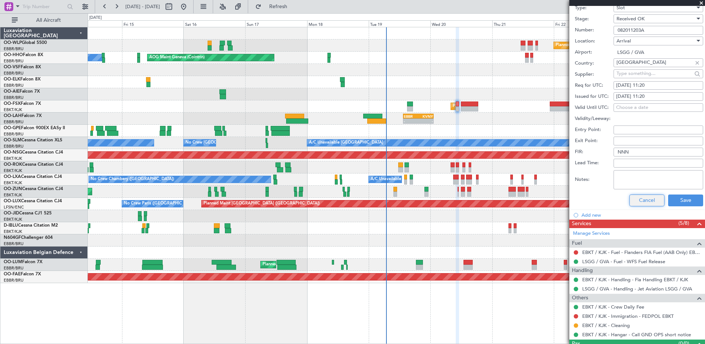
click at [642, 194] on button "Cancel" at bounding box center [647, 200] width 35 height 12
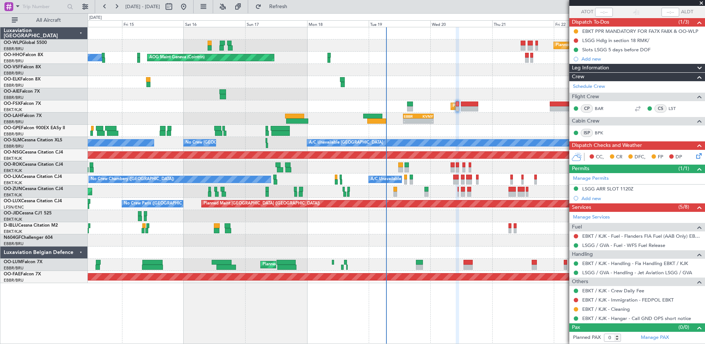
scroll to position [54, 0]
click at [695, 156] on icon at bounding box center [698, 155] width 6 height 6
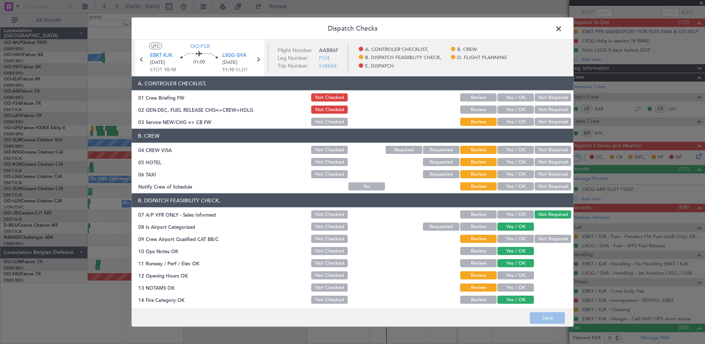
click at [515, 187] on button "Yes / OK" at bounding box center [516, 186] width 37 height 8
drag, startPoint x: 534, startPoint y: 174, endPoint x: 537, endPoint y: 167, distance: 7.9
click at [535, 173] on button "Not Required" at bounding box center [553, 174] width 37 height 8
click at [540, 162] on button "Not Required" at bounding box center [553, 162] width 37 height 8
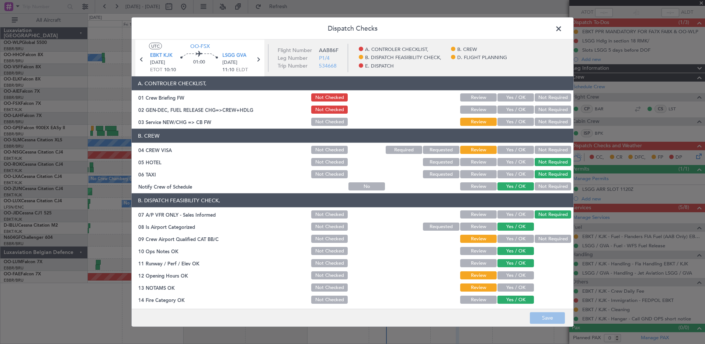
click at [541, 149] on button "Not Required" at bounding box center [553, 150] width 37 height 8
click at [513, 123] on button "Yes / OK" at bounding box center [516, 122] width 37 height 8
click at [539, 241] on button "Not Required" at bounding box center [553, 239] width 37 height 8
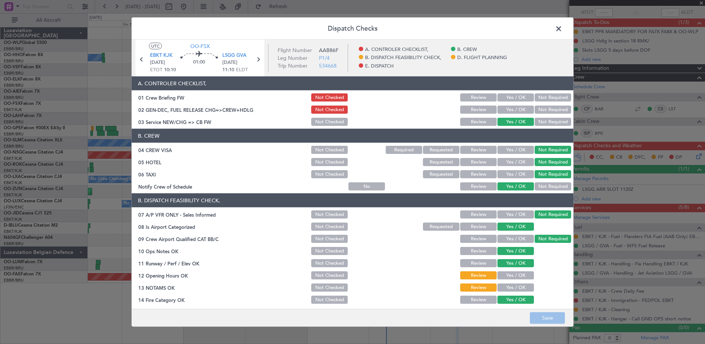
click at [513, 272] on button "Yes / OK" at bounding box center [516, 275] width 37 height 8
click at [514, 295] on button "Yes / OK" at bounding box center [516, 299] width 37 height 8
click at [515, 289] on button "Yes / OK" at bounding box center [516, 287] width 37 height 8
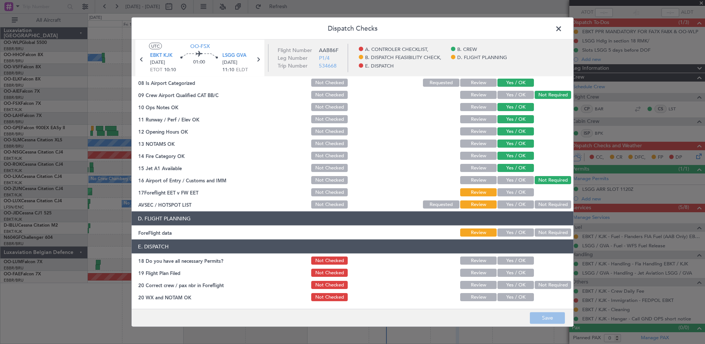
click at [514, 194] on button "Yes / OK" at bounding box center [516, 192] width 37 height 8
drag, startPoint x: 538, startPoint y: 202, endPoint x: 531, endPoint y: 208, distance: 9.4
click at [539, 202] on button "Not Required" at bounding box center [553, 204] width 37 height 8
click at [519, 232] on button "Yes / OK" at bounding box center [516, 232] width 37 height 8
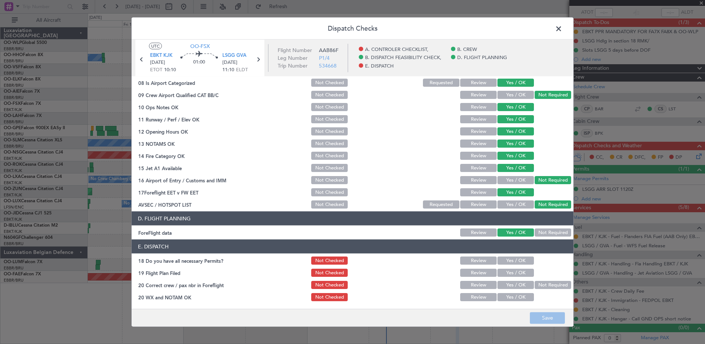
click at [514, 261] on button "Yes / OK" at bounding box center [516, 260] width 37 height 8
click at [513, 274] on button "Yes / OK" at bounding box center [516, 273] width 37 height 8
click at [515, 287] on button "Yes / OK" at bounding box center [516, 285] width 37 height 8
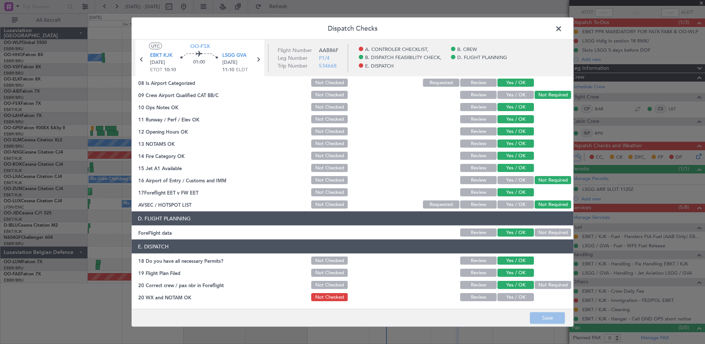
click at [515, 294] on button "Yes / OK" at bounding box center [516, 297] width 37 height 8
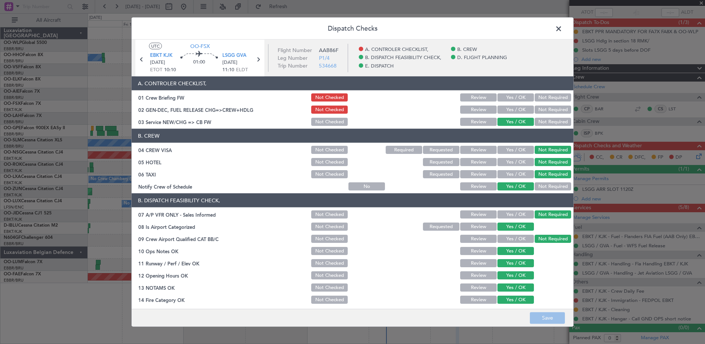
click at [559, 322] on footer "Save" at bounding box center [353, 317] width 442 height 18
click at [563, 28] on span at bounding box center [563, 30] width 0 height 15
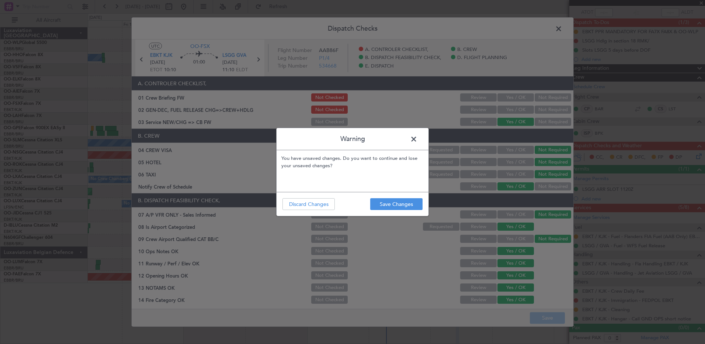
click at [405, 197] on footer "Save Changes Discard Changes" at bounding box center [353, 204] width 152 height 24
click at [406, 203] on button "Save Changes" at bounding box center [396, 204] width 52 height 12
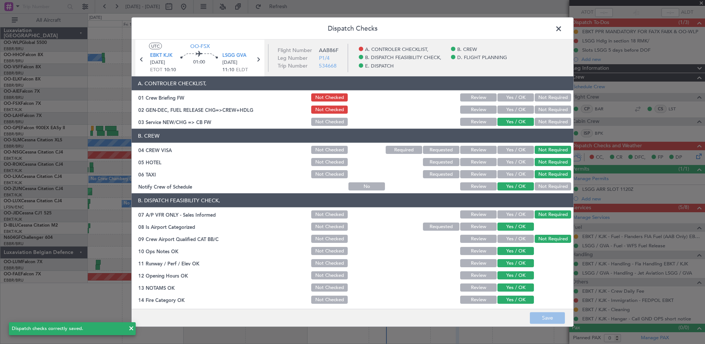
click at [563, 30] on span at bounding box center [563, 30] width 0 height 15
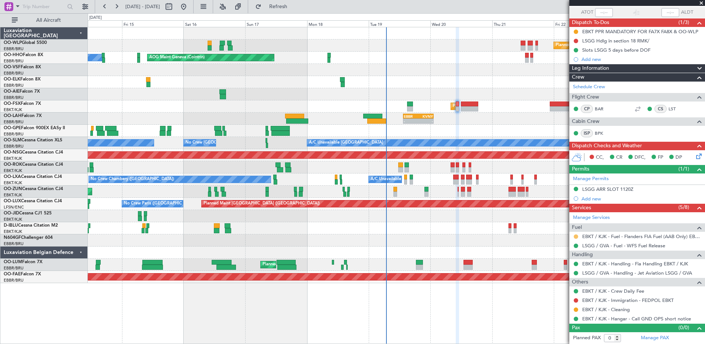
click at [575, 237] on button at bounding box center [576, 236] width 4 height 4
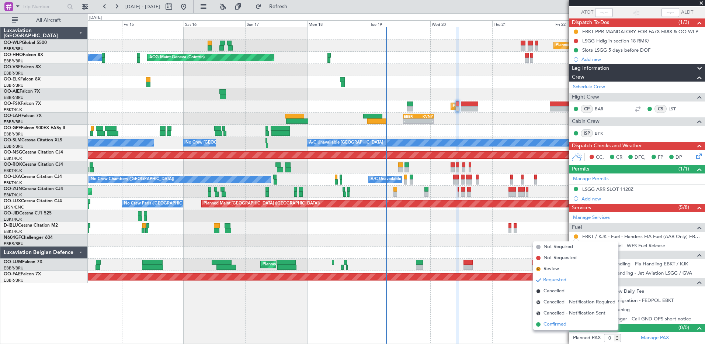
click at [547, 324] on span "Confirmed" at bounding box center [555, 324] width 23 height 7
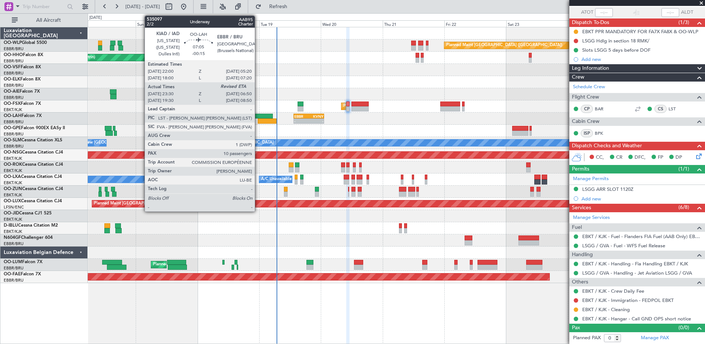
click at [258, 119] on div at bounding box center [267, 120] width 19 height 5
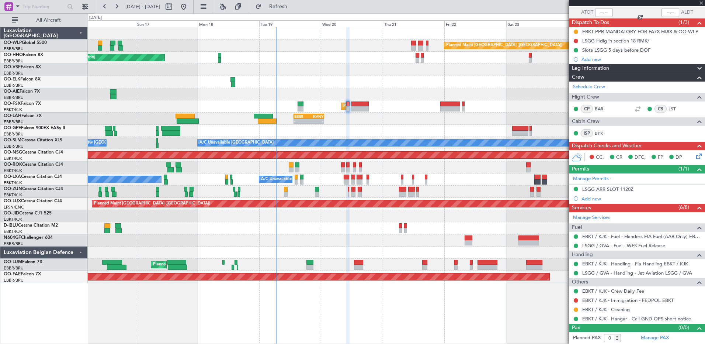
type input "-00:15"
type input "23:40"
type input "10"
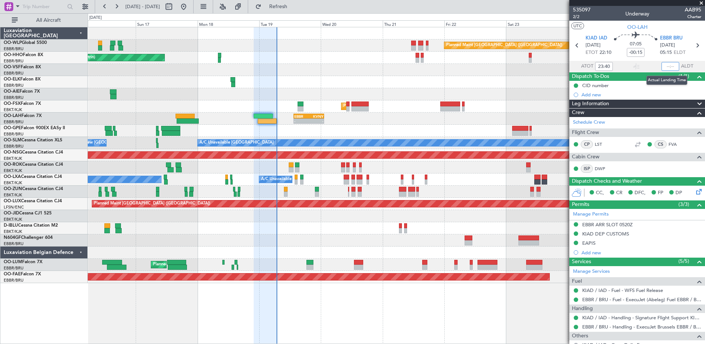
click at [665, 65] on input "text" at bounding box center [671, 66] width 18 height 9
type input "06:47"
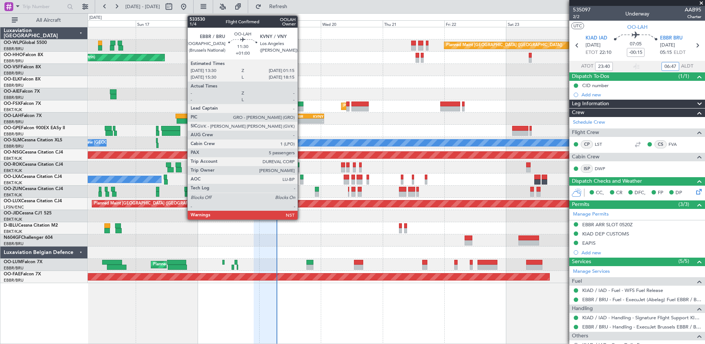
click at [303, 117] on div "EBBR" at bounding box center [301, 116] width 14 height 4
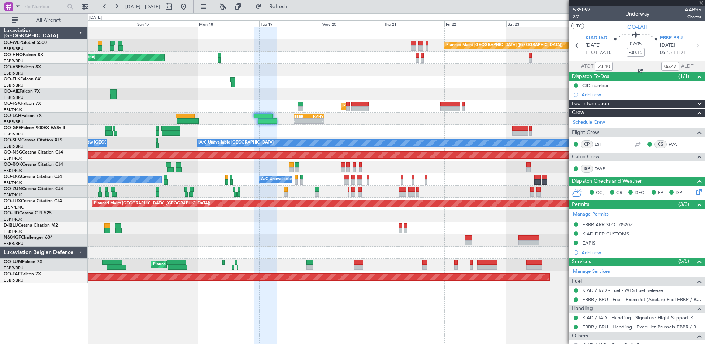
type input "+01:00"
type input "5"
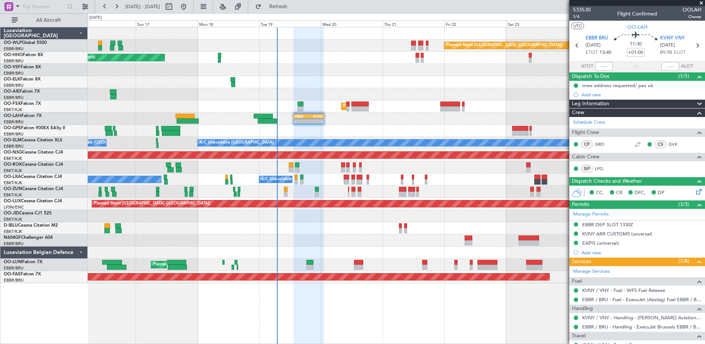
scroll to position [155, 0]
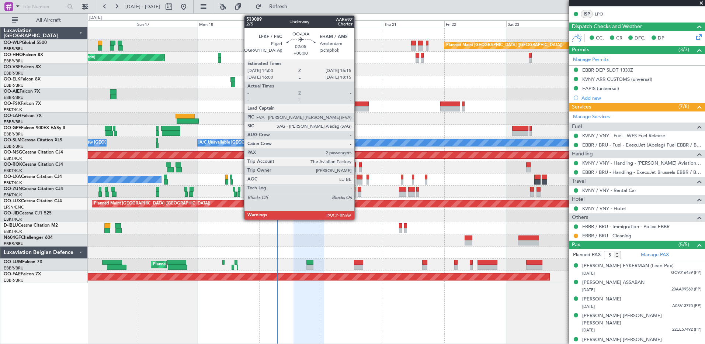
click at [358, 179] on div at bounding box center [360, 176] width 6 height 5
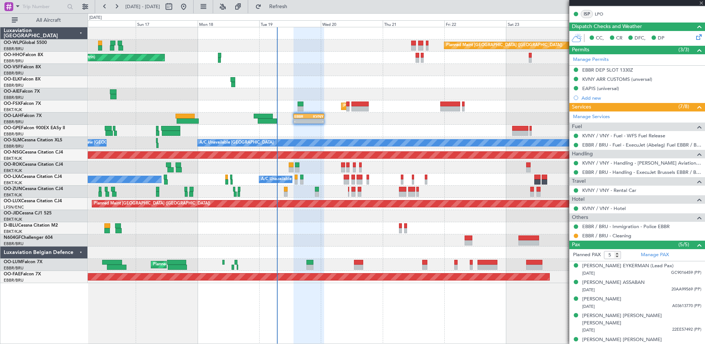
type input "3"
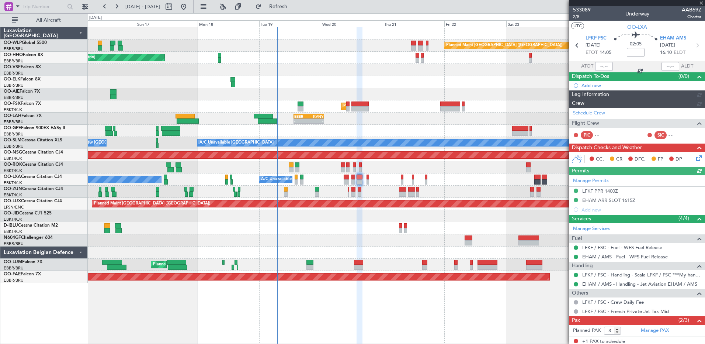
scroll to position [35, 0]
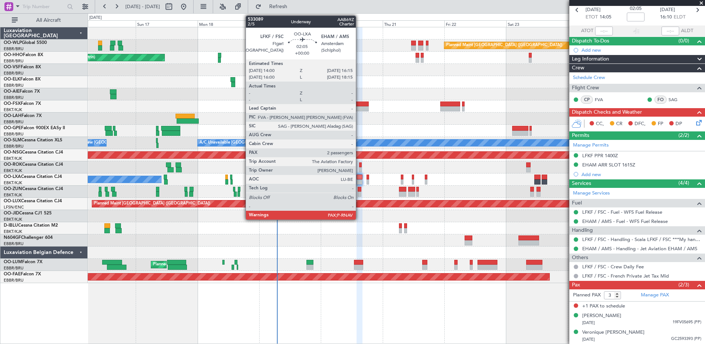
click at [359, 180] on div at bounding box center [360, 181] width 6 height 5
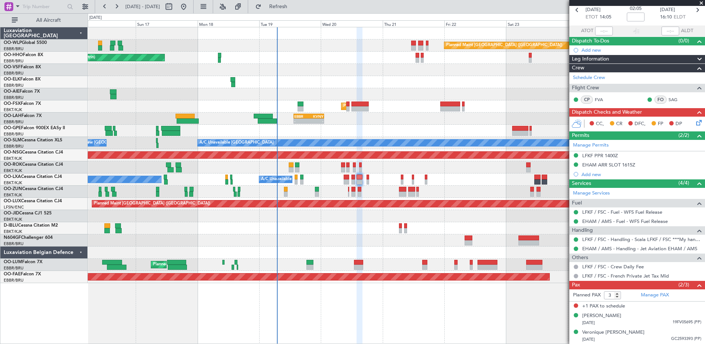
scroll to position [0, 0]
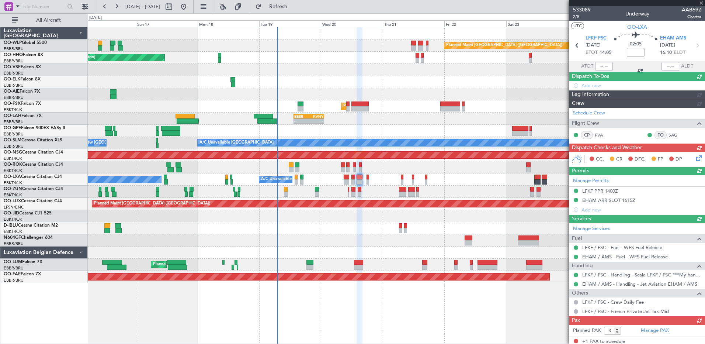
type input "-00:15"
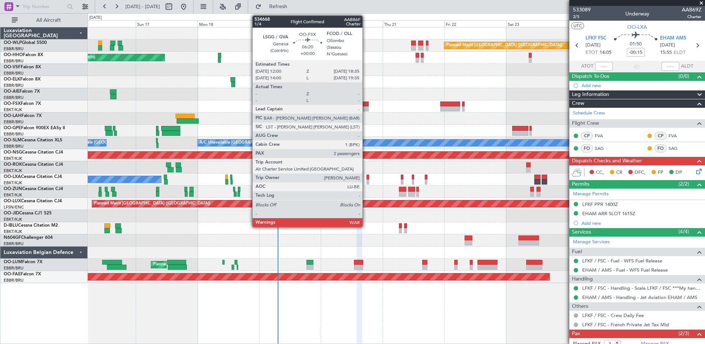
click at [366, 107] on div at bounding box center [360, 108] width 17 height 5
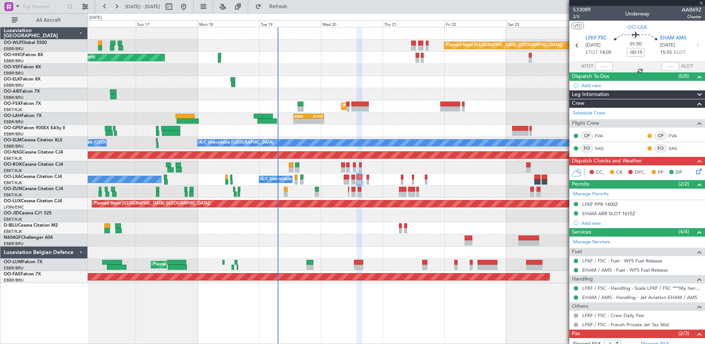
type input "2"
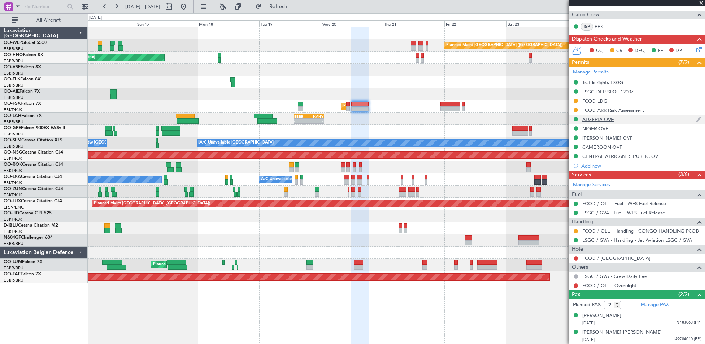
scroll to position [31, 0]
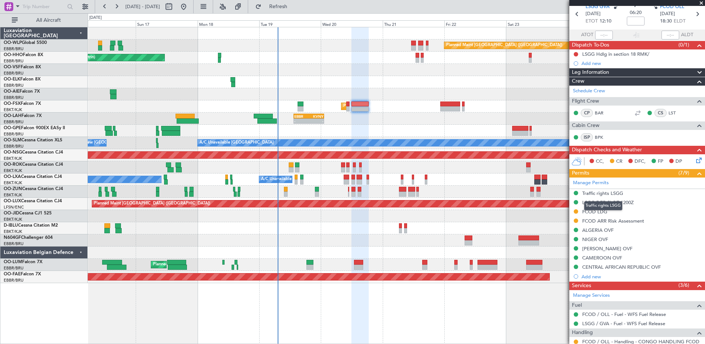
click at [624, 203] on mat-tooltip-component "Traffic rights LSGG" at bounding box center [603, 206] width 49 height 20
click at [628, 201] on div "LSGG DEP SLOT 1200Z" at bounding box center [608, 202] width 52 height 6
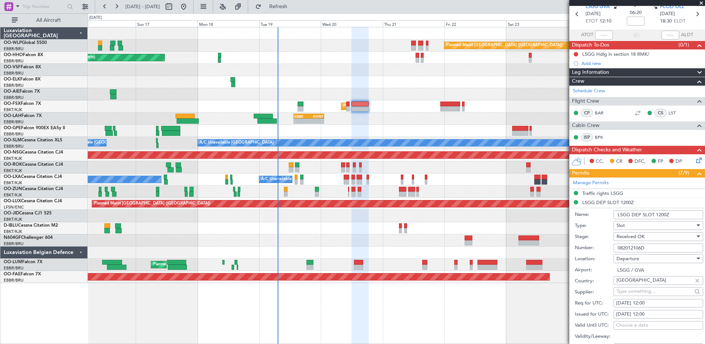
drag, startPoint x: 655, startPoint y: 248, endPoint x: 602, endPoint y: 248, distance: 52.8
click at [602, 248] on div "Number: 082012106D" at bounding box center [639, 247] width 128 height 11
paste input "082012106D"
type input "082012106D"
click at [616, 194] on div "Traffic rights LSGG" at bounding box center [602, 193] width 41 height 6
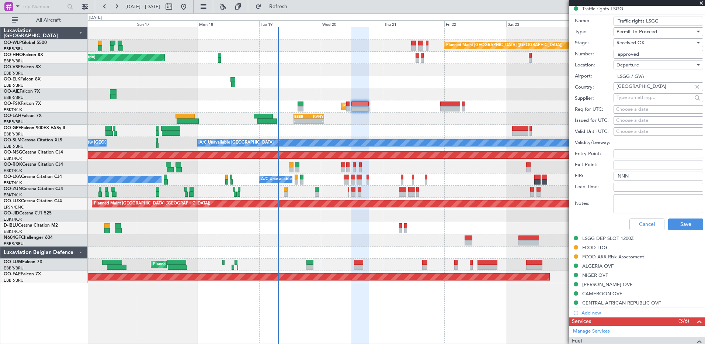
scroll to position [253, 0]
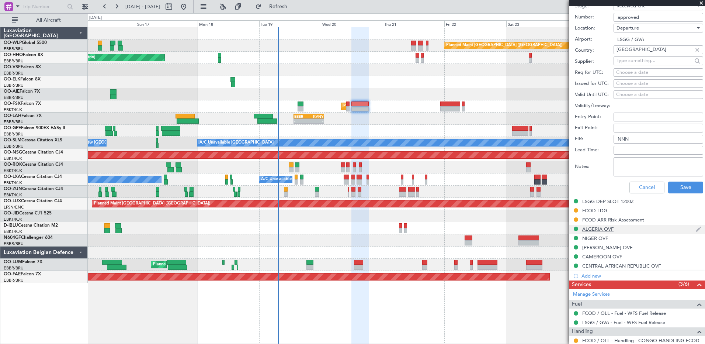
click at [607, 231] on div "ALGERIA OVF" at bounding box center [597, 229] width 31 height 6
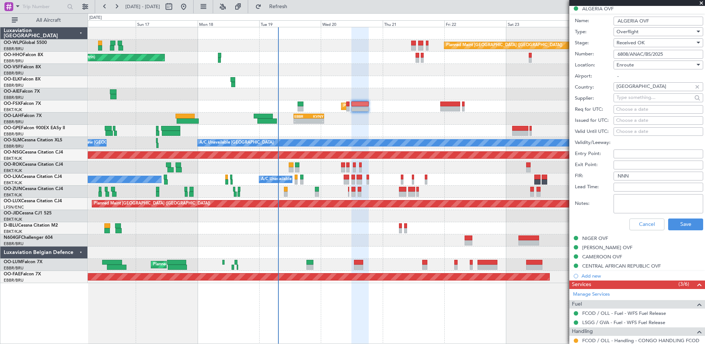
drag, startPoint x: 671, startPoint y: 53, endPoint x: 616, endPoint y: 55, distance: 55.7
click at [616, 55] on input "6808/ANAC/BS/2025" at bounding box center [659, 54] width 90 height 9
click at [594, 237] on div "NIGER OVF" at bounding box center [595, 238] width 26 height 6
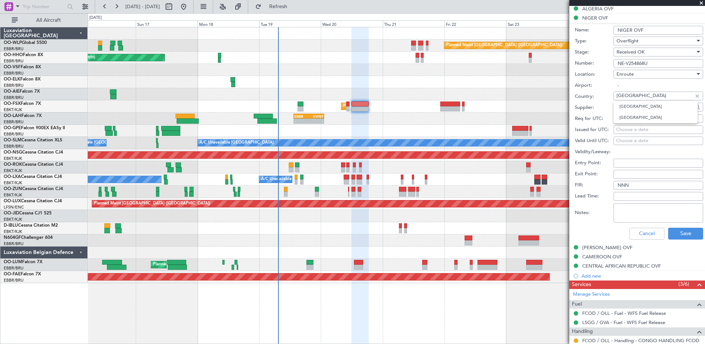
drag, startPoint x: 637, startPoint y: 98, endPoint x: 610, endPoint y: 98, distance: 26.9
click at [610, 98] on div "Country: [GEOGRAPHIC_DATA]" at bounding box center [639, 96] width 128 height 11
click at [525, 96] on div at bounding box center [396, 94] width 617 height 12
click at [519, 89] on div at bounding box center [396, 94] width 617 height 12
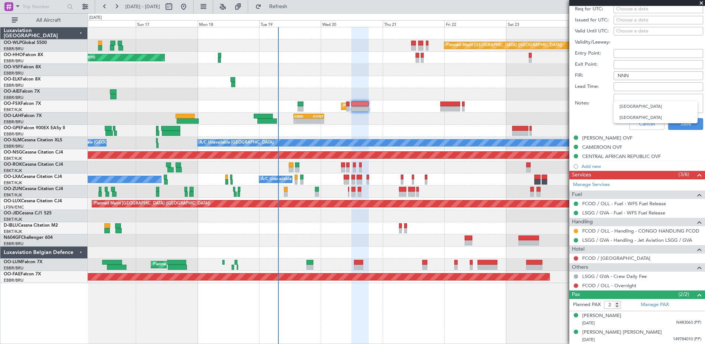
scroll to position [288, 0]
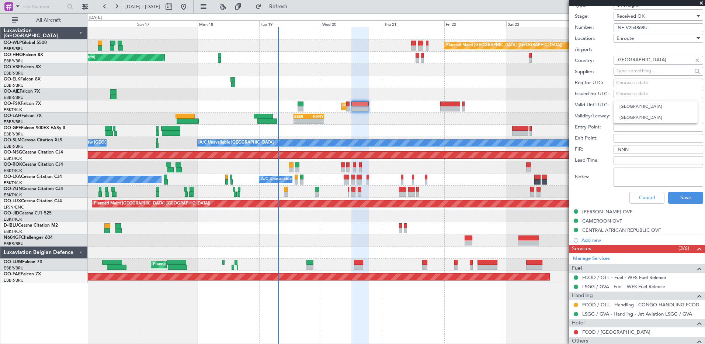
click at [651, 27] on input "NE-V254868U" at bounding box center [659, 27] width 90 height 9
drag, startPoint x: 651, startPoint y: 28, endPoint x: 599, endPoint y: 28, distance: 52.0
click at [599, 28] on div "Number: NE-V254868U" at bounding box center [639, 27] width 128 height 11
click at [599, 211] on div "[PERSON_NAME] OVF" at bounding box center [607, 211] width 50 height 6
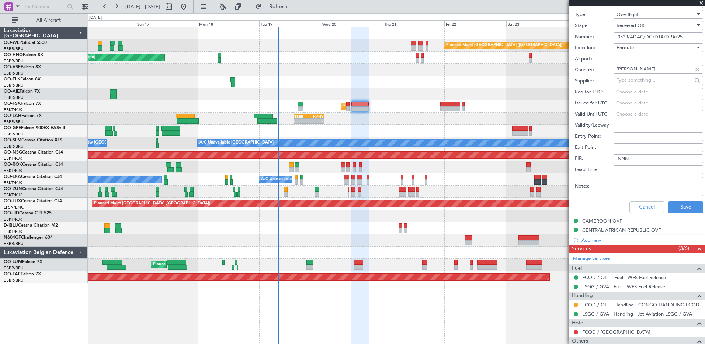
scroll to position [215, 0]
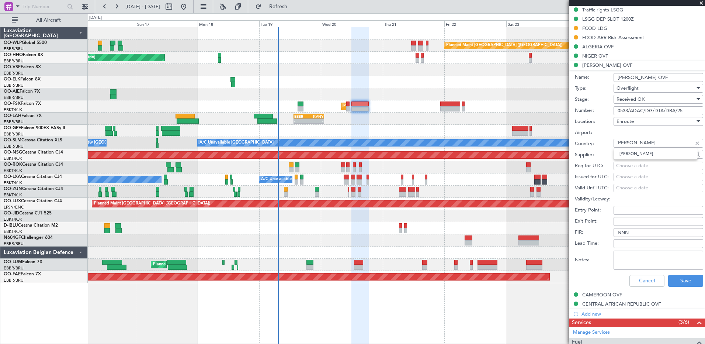
drag, startPoint x: 635, startPoint y: 142, endPoint x: 613, endPoint y: 143, distance: 22.2
click at [613, 143] on div "Country: [PERSON_NAME]" at bounding box center [639, 143] width 128 height 11
click at [687, 109] on input "0533/ADAC/DG/DTA/DRA/25" at bounding box center [659, 110] width 90 height 9
drag, startPoint x: 687, startPoint y: 109, endPoint x: 614, endPoint y: 113, distance: 73.1
click at [614, 113] on input "0533/ADAC/DG/DTA/DRA/25" at bounding box center [659, 110] width 90 height 9
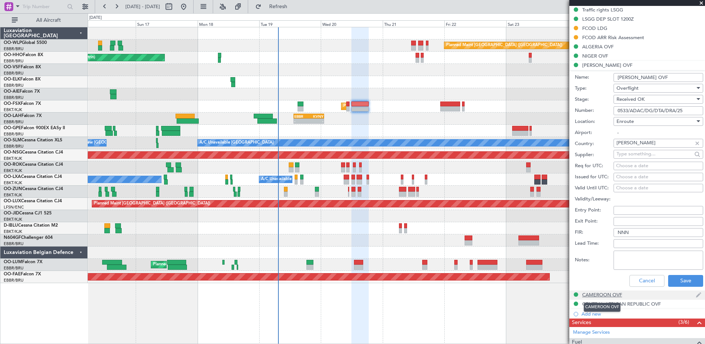
click at [611, 293] on div "CAMEROON OVF" at bounding box center [602, 294] width 40 height 6
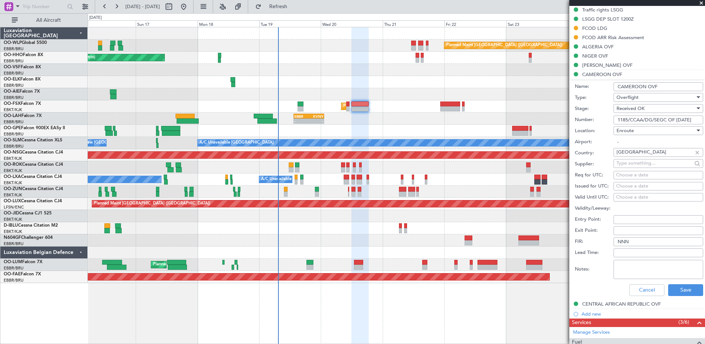
scroll to position [0, 20]
drag, startPoint x: 616, startPoint y: 121, endPoint x: 717, endPoint y: 121, distance: 101.1
click at [705, 121] on html "[DATE] - [DATE] Refresh Quick Links All Aircraft Planned Maint [GEOGRAPHIC_DATA…" at bounding box center [352, 172] width 705 height 344
drag, startPoint x: 651, startPoint y: 154, endPoint x: 612, endPoint y: 155, distance: 38.4
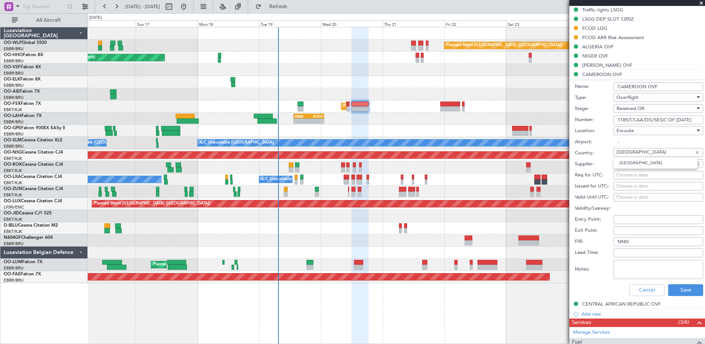
click at [612, 155] on div "Country: [GEOGRAPHIC_DATA]" at bounding box center [639, 153] width 128 height 11
click at [615, 119] on input "1185/CCAA/DG/SEGC OF [DATE]" at bounding box center [659, 119] width 90 height 9
drag, startPoint x: 615, startPoint y: 119, endPoint x: 703, endPoint y: 121, distance: 88.6
click at [703, 121] on article "534668 1/4 Flight Confirmed AAB86F Charter UTC OO-FSX LSGG GVA [DATE] ETOT 12:1…" at bounding box center [638, 175] width 136 height 338
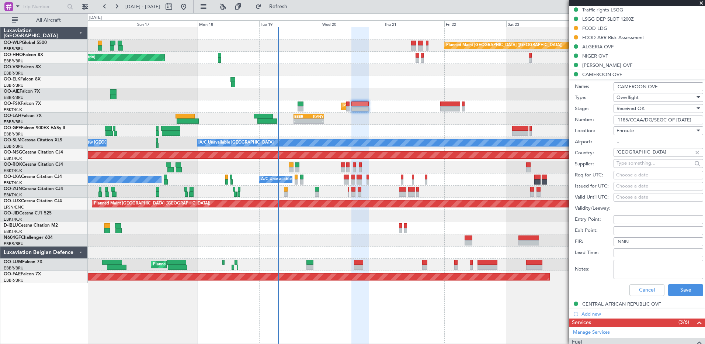
scroll to position [362, 0]
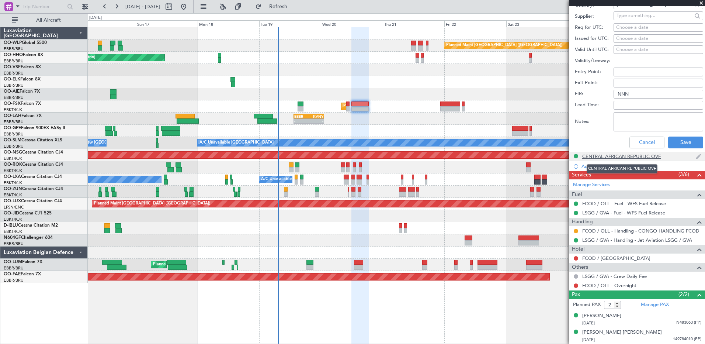
click at [613, 157] on div "CENTRAL AFRICAN REPUBLIC OVF" at bounding box center [621, 156] width 79 height 6
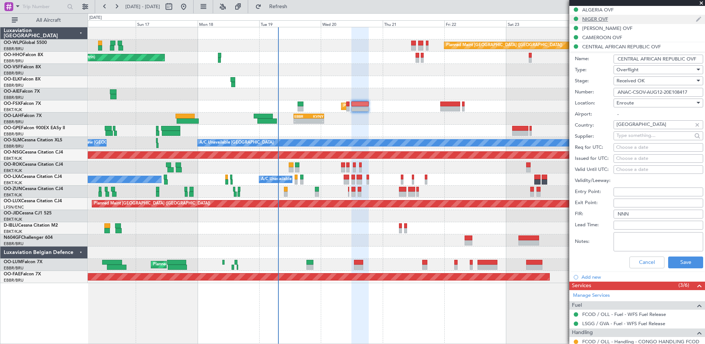
scroll to position [178, 0]
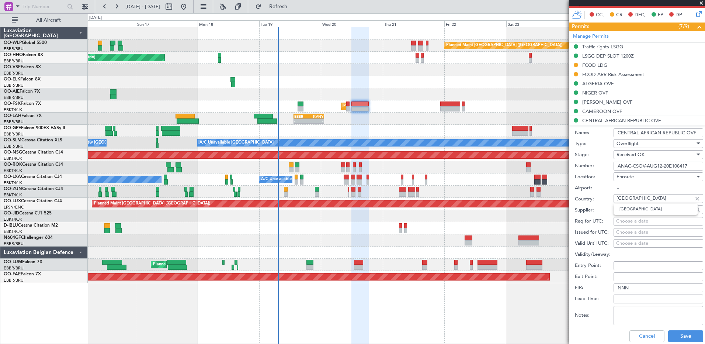
drag, startPoint x: 673, startPoint y: 199, endPoint x: 612, endPoint y: 200, distance: 61.2
click at [612, 200] on div "Country: [GEOGRAPHIC_DATA]" at bounding box center [639, 199] width 128 height 11
click at [619, 166] on input "ANAC-CSOV-AUG12-20E108417" at bounding box center [659, 166] width 90 height 9
drag, startPoint x: 619, startPoint y: 166, endPoint x: 704, endPoint y: 165, distance: 85.6
click at [704, 165] on article "534668 1/4 Flight Confirmed AAB86F Charter UTC OO-FSX LSGG GVA [DATE] ETOT 12:1…" at bounding box center [638, 175] width 136 height 338
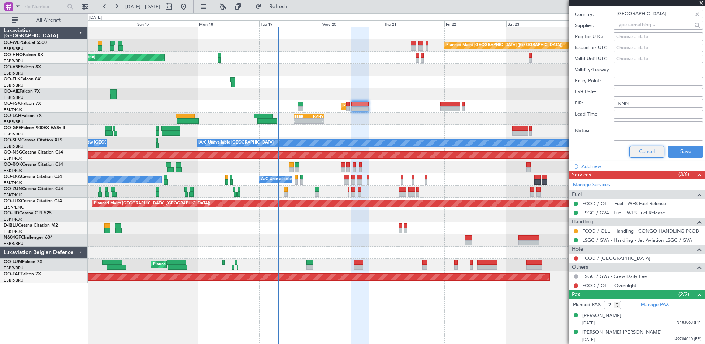
click at [647, 152] on button "Cancel" at bounding box center [647, 152] width 35 height 12
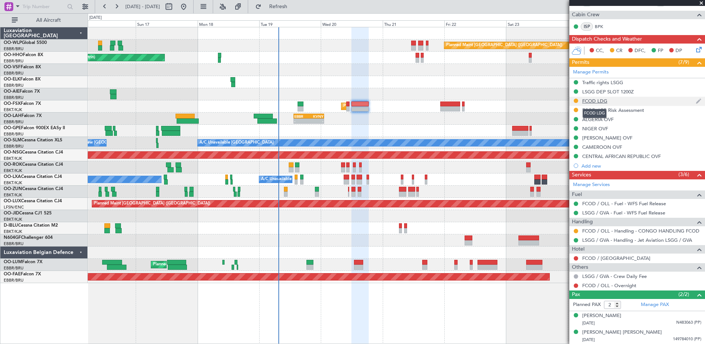
click at [588, 101] on div "FCOD LDG" at bounding box center [594, 101] width 25 height 6
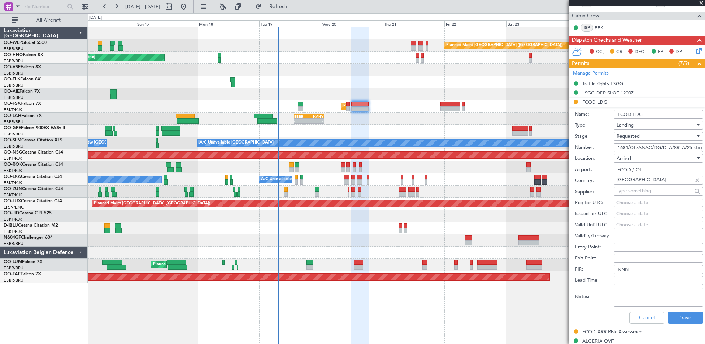
scroll to position [0, 7]
drag, startPoint x: 617, startPoint y: 147, endPoint x: 699, endPoint y: 148, distance: 81.5
click at [699, 148] on form "Name: FCOD LDG Type: Landing Stage: Requested Number: 1684/OL/ANAC/DG/DTA/SRTA/…" at bounding box center [638, 217] width 136 height 220
click at [666, 149] on input "1684/OL/ANAC/DG/DTA/SRTA/25 stop" at bounding box center [659, 147] width 90 height 9
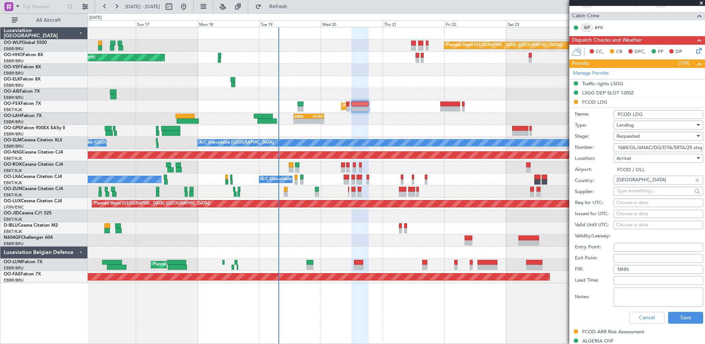
scroll to position [0, 7]
click at [671, 150] on input "1684/OL/ANAC/DG/DTA/SRTA/25 stop" at bounding box center [659, 147] width 90 height 9
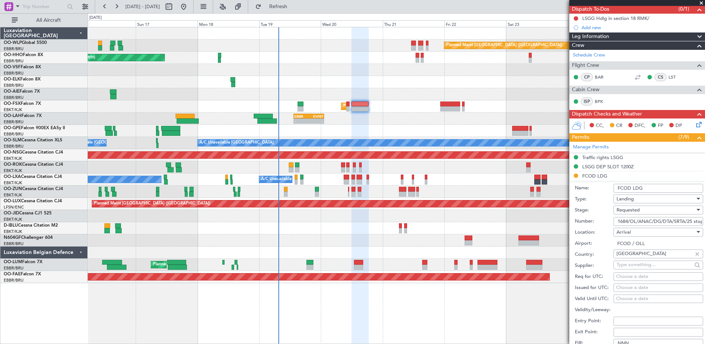
scroll to position [0, 0]
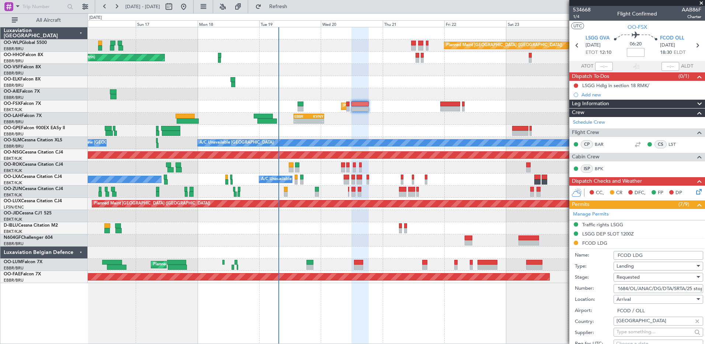
click at [636, 52] on input at bounding box center [636, 52] width 18 height 9
type input "+00:10"
click at [574, 86] on button at bounding box center [576, 85] width 4 height 4
click at [566, 121] on li "Completed" at bounding box center [576, 118] width 39 height 11
click at [695, 193] on icon at bounding box center [698, 190] width 6 height 6
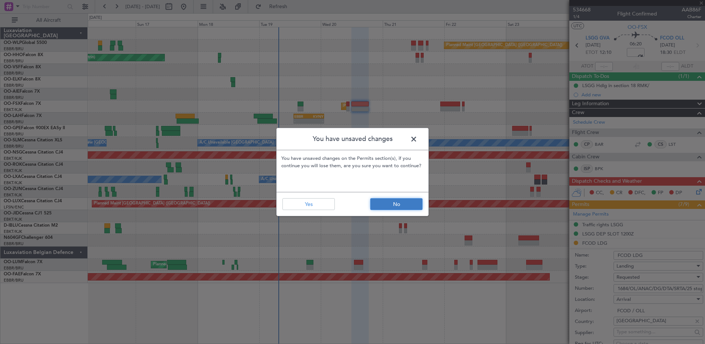
click at [405, 208] on button "No" at bounding box center [396, 204] width 52 height 12
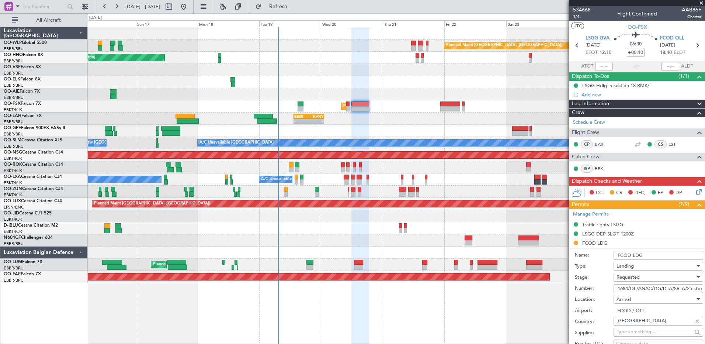
click at [695, 190] on icon at bounding box center [698, 190] width 6 height 6
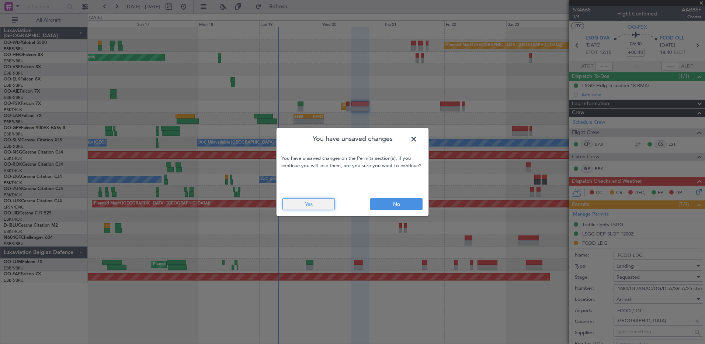
click at [308, 204] on button "Yes" at bounding box center [309, 204] width 52 height 12
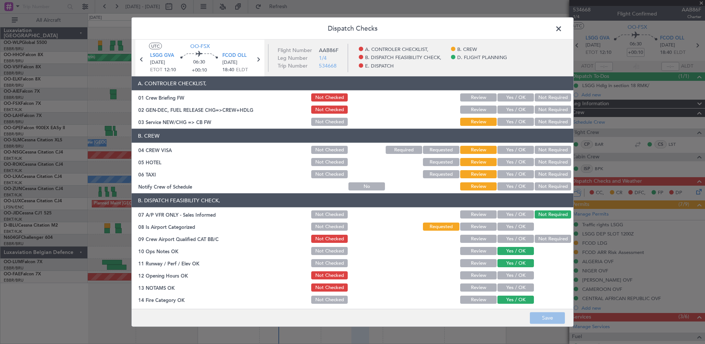
click at [516, 188] on button "Yes / OK" at bounding box center [516, 186] width 37 height 8
click at [535, 175] on button "Not Required" at bounding box center [553, 174] width 37 height 8
click at [543, 165] on button "Not Required" at bounding box center [553, 162] width 37 height 8
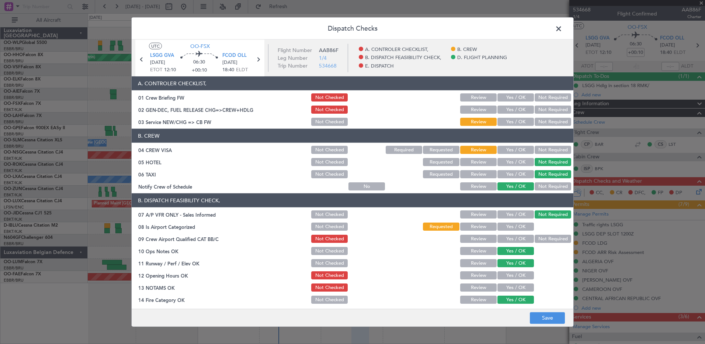
click at [544, 153] on button "Not Required" at bounding box center [553, 150] width 37 height 8
click at [520, 121] on button "Yes / OK" at bounding box center [516, 122] width 37 height 8
click at [512, 230] on button "Yes / OK" at bounding box center [516, 226] width 37 height 8
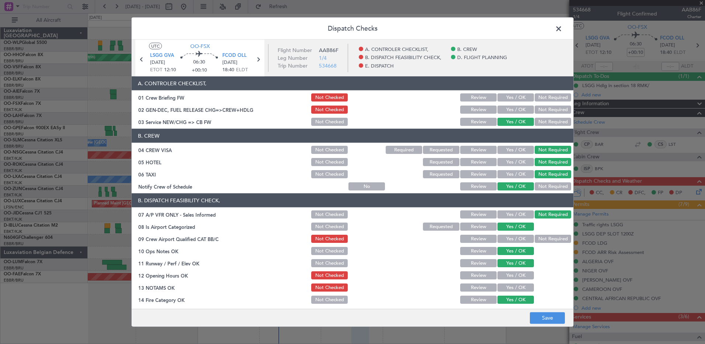
click at [535, 238] on button "Not Required" at bounding box center [553, 239] width 37 height 8
click at [512, 273] on button "Yes / OK" at bounding box center [516, 275] width 37 height 8
click at [512, 287] on button "Yes / OK" at bounding box center [516, 287] width 37 height 8
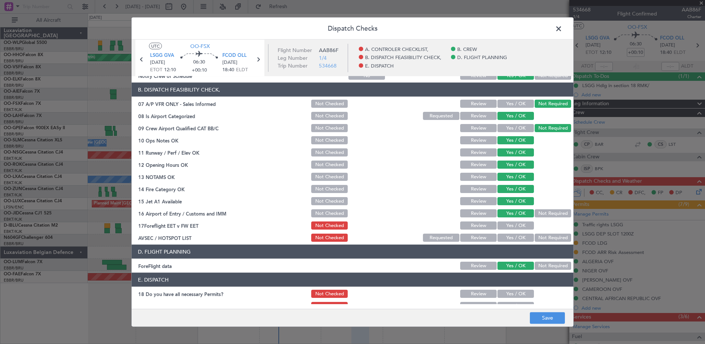
scroll to position [144, 0]
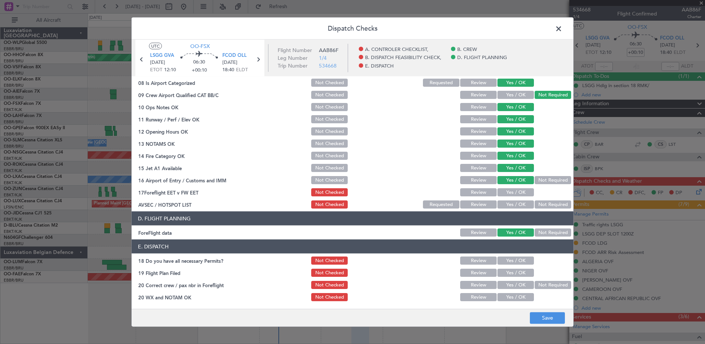
click at [506, 191] on button "Yes / OK" at bounding box center [516, 192] width 37 height 8
click at [439, 206] on button "Requested" at bounding box center [441, 204] width 37 height 8
click at [517, 257] on button "Yes / OK" at bounding box center [516, 260] width 37 height 8
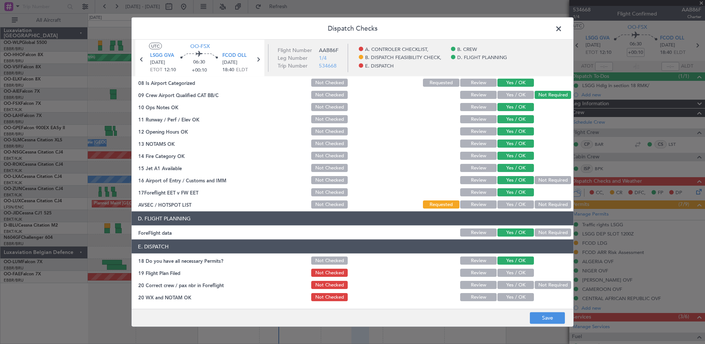
drag, startPoint x: 516, startPoint y: 273, endPoint x: 517, endPoint y: 280, distance: 7.0
click at [516, 275] on button "Yes / OK" at bounding box center [516, 273] width 37 height 8
click at [518, 285] on button "Yes / OK" at bounding box center [516, 285] width 37 height 8
drag, startPoint x: 519, startPoint y: 295, endPoint x: 519, endPoint y: 300, distance: 5.5
click at [519, 295] on button "Yes / OK" at bounding box center [516, 297] width 37 height 8
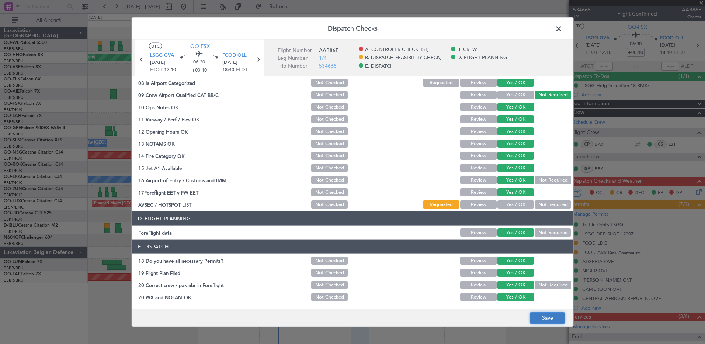
click at [544, 317] on button "Save" at bounding box center [547, 318] width 35 height 12
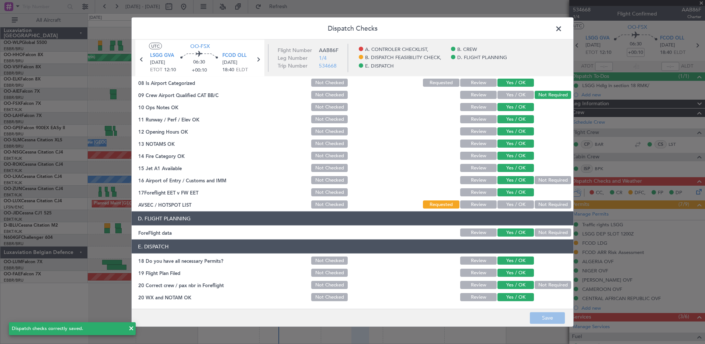
click at [563, 24] on span at bounding box center [563, 30] width 0 height 15
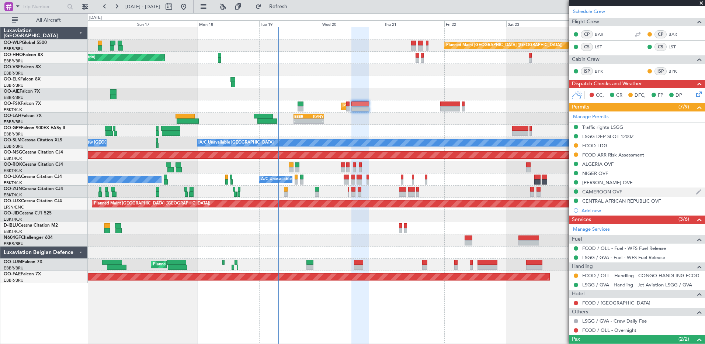
scroll to position [148, 0]
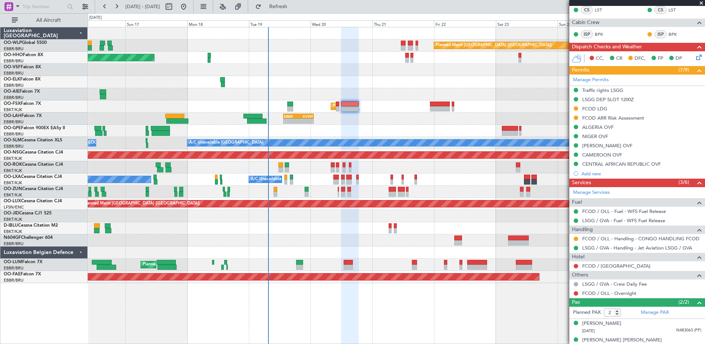
click at [375, 120] on div "- - EBBR 13:30 Z KVNY 01:15 Z" at bounding box center [396, 119] width 617 height 12
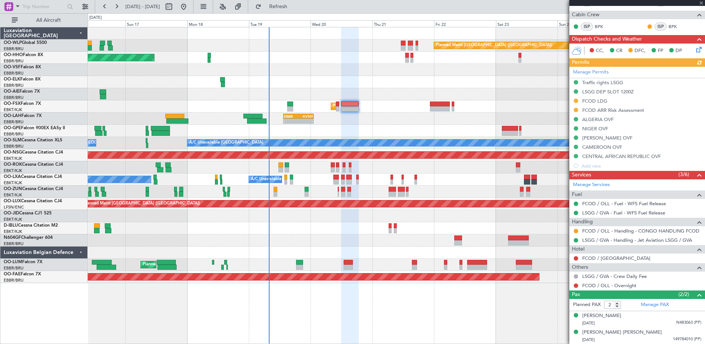
scroll to position [0, 0]
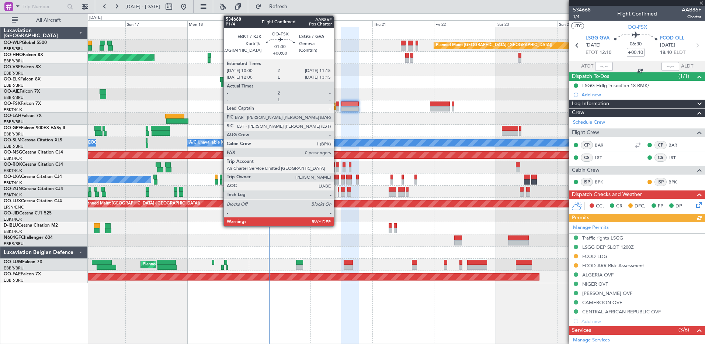
click at [336, 109] on div at bounding box center [337, 108] width 3 height 5
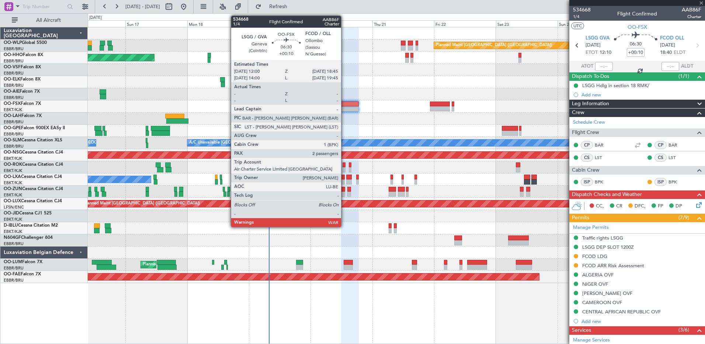
type input "0"
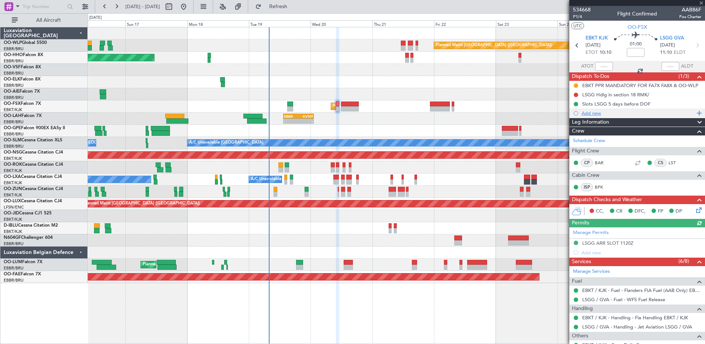
click at [587, 109] on div "Add new" at bounding box center [638, 112] width 136 height 9
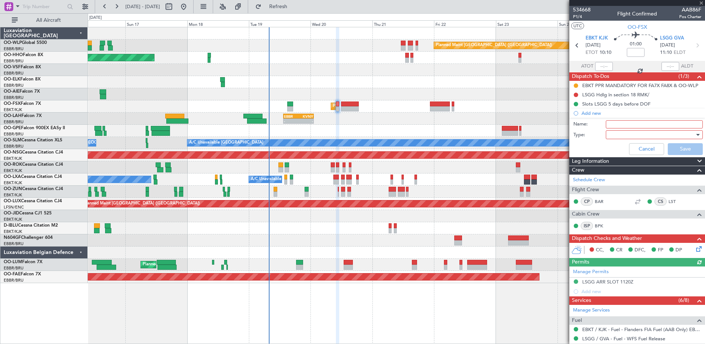
click at [613, 121] on input "Name:" at bounding box center [654, 124] width 97 height 8
type input "petty cash for crew"
click at [624, 134] on div at bounding box center [652, 134] width 86 height 11
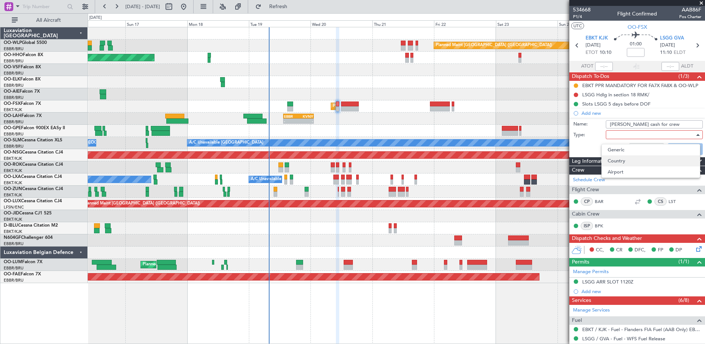
click at [623, 163] on span "Country" at bounding box center [651, 160] width 86 height 11
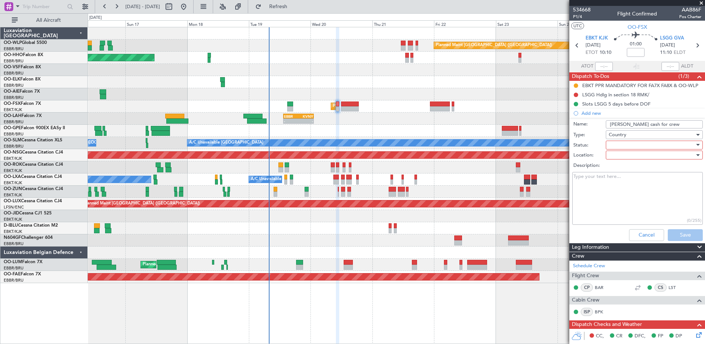
click at [614, 145] on div at bounding box center [652, 144] width 86 height 11
click at [629, 181] on span "Completed" at bounding box center [651, 181] width 86 height 11
click at [637, 155] on div at bounding box center [652, 154] width 86 height 11
click at [634, 172] on span "Arrival" at bounding box center [651, 170] width 86 height 11
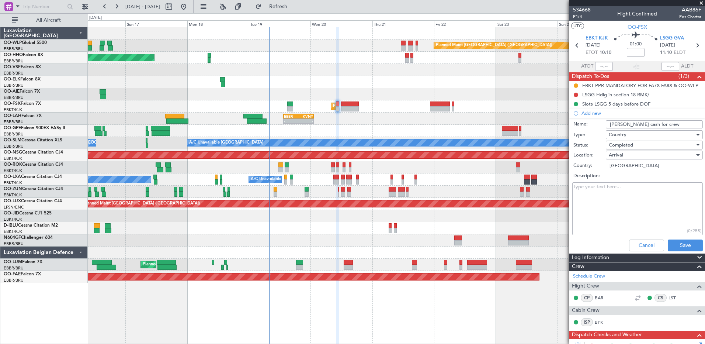
click at [639, 155] on div "Arrival" at bounding box center [652, 154] width 86 height 11
click at [632, 183] on span "Departure" at bounding box center [651, 181] width 86 height 11
type input "[GEOGRAPHIC_DATA]"
click at [674, 242] on button "Save" at bounding box center [685, 245] width 35 height 12
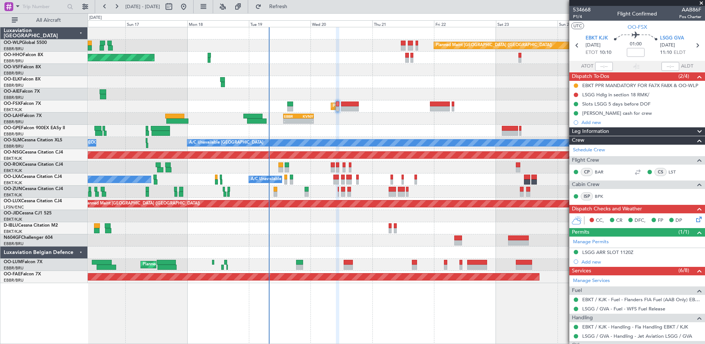
click at [300, 13] on fb-refresh-button "Refresh" at bounding box center [274, 6] width 52 height 13
click at [294, 8] on span "Refresh" at bounding box center [278, 6] width 31 height 5
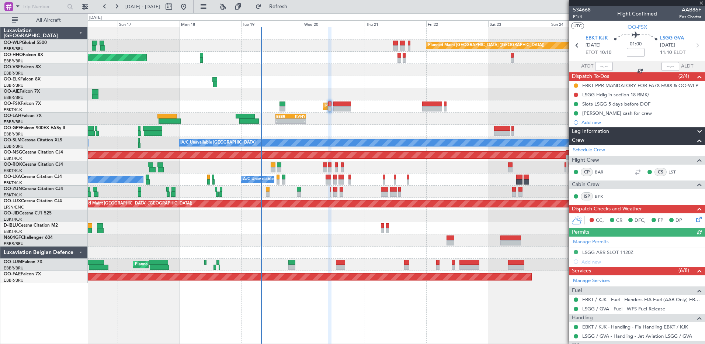
click at [353, 224] on div at bounding box center [396, 228] width 617 height 12
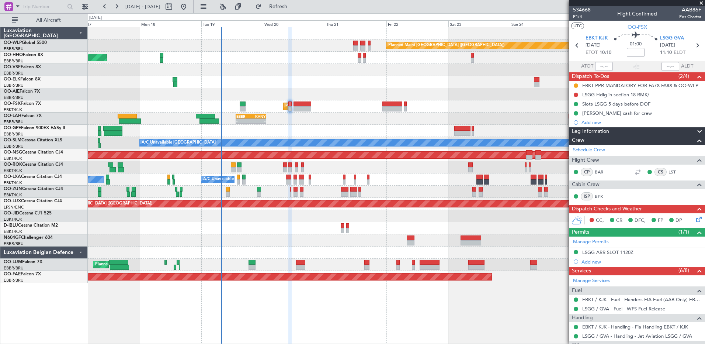
click at [325, 60] on div "AOG Maint Geneva (Cointrin) A/C Unavailable Geneva (Cointrin)" at bounding box center [396, 58] width 617 height 12
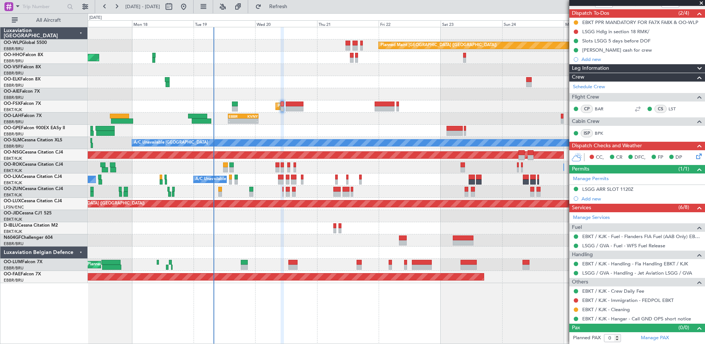
click at [472, 89] on div at bounding box center [396, 94] width 617 height 12
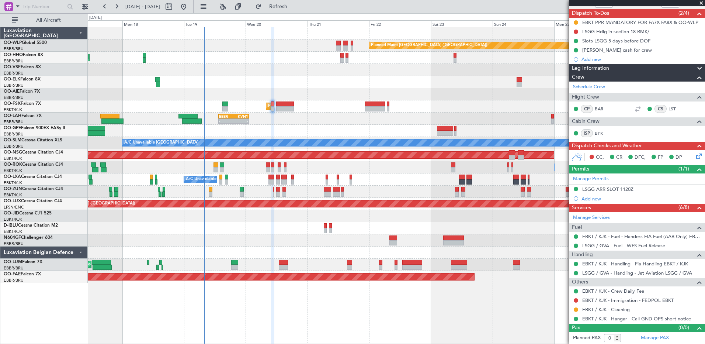
scroll to position [0, 0]
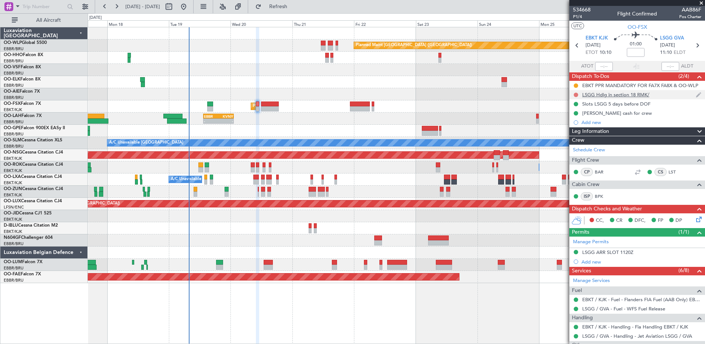
click at [576, 96] on button at bounding box center [576, 95] width 4 height 4
click at [573, 128] on span "Completed" at bounding box center [579, 127] width 24 height 7
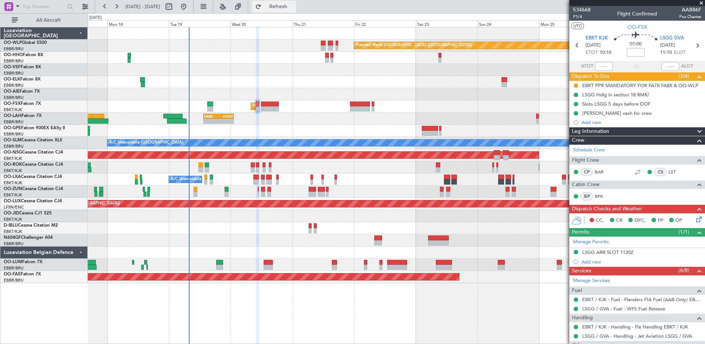
click at [294, 5] on span "Refresh" at bounding box center [278, 6] width 31 height 5
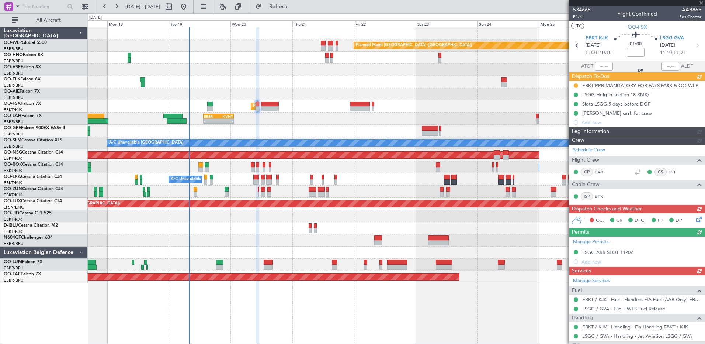
scroll to position [63, 0]
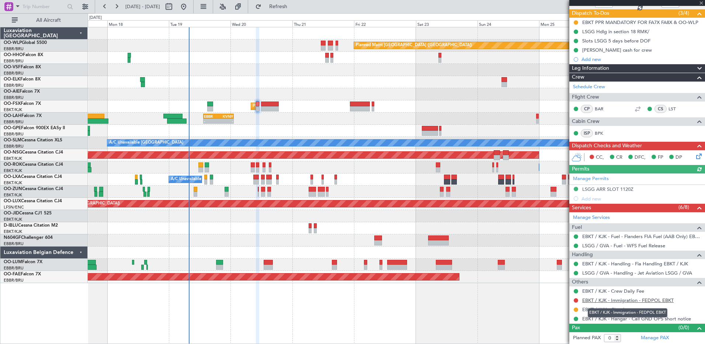
click at [630, 301] on link "EBKT / KJK - Immigration - FEDPOL EBKT" at bounding box center [627, 300] width 91 height 6
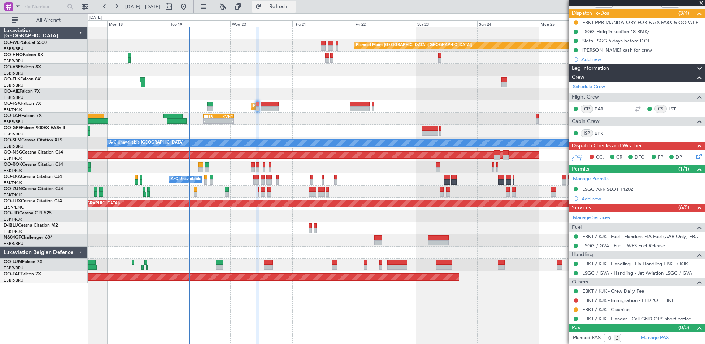
click at [294, 8] on span "Refresh" at bounding box center [278, 6] width 31 height 5
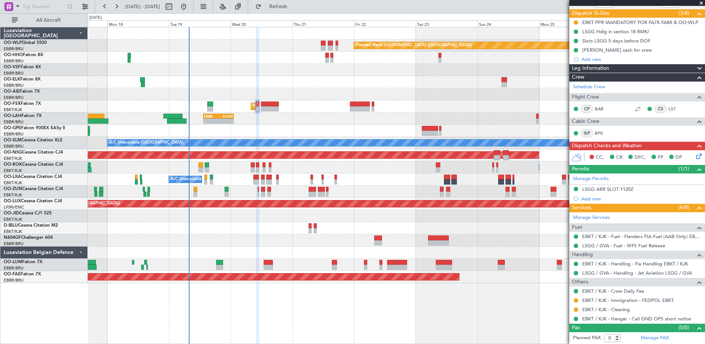
scroll to position [0, 0]
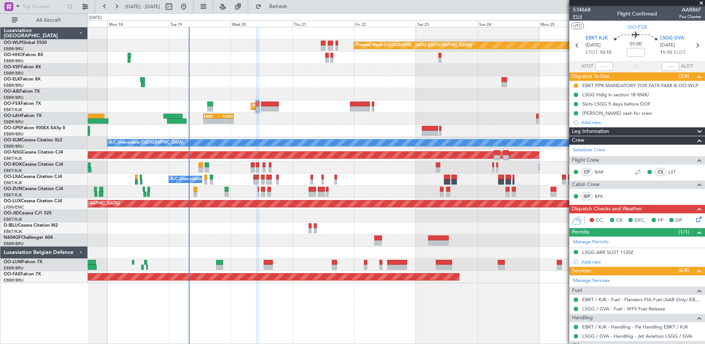
click at [575, 18] on span "P1/4" at bounding box center [582, 17] width 18 height 6
click at [577, 84] on button at bounding box center [576, 85] width 4 height 4
click at [570, 118] on span "Completed" at bounding box center [579, 117] width 24 height 7
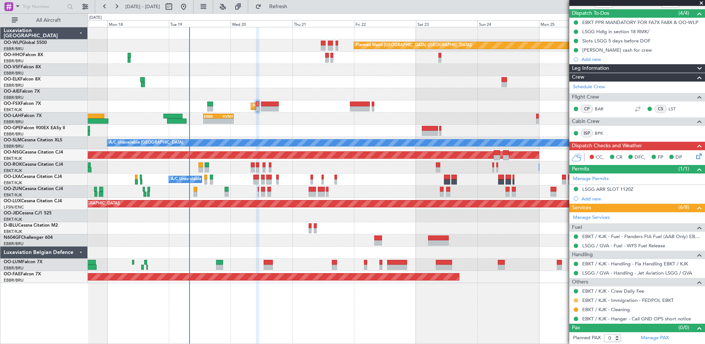
click at [577, 301] on button at bounding box center [576, 300] width 4 height 4
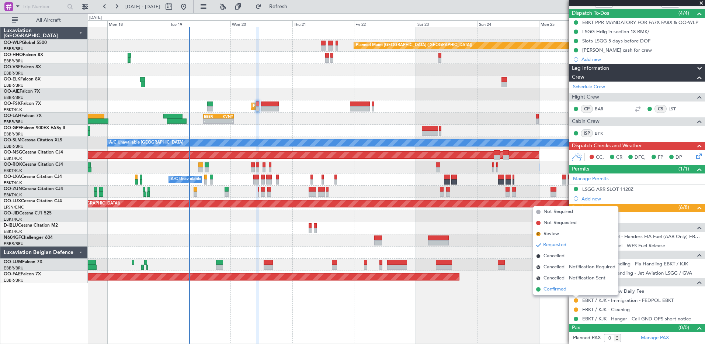
click at [559, 291] on span "Confirmed" at bounding box center [555, 289] width 23 height 7
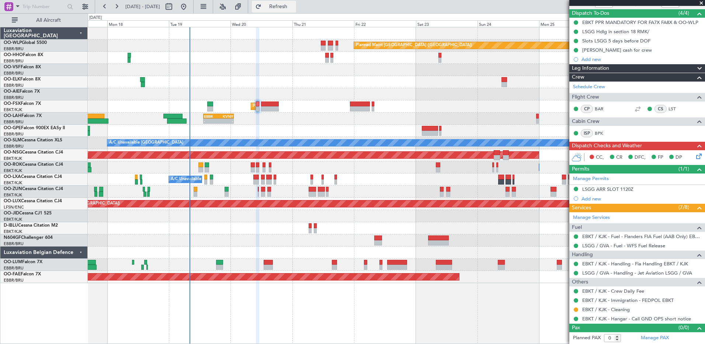
click at [294, 4] on span "Refresh" at bounding box center [278, 6] width 31 height 5
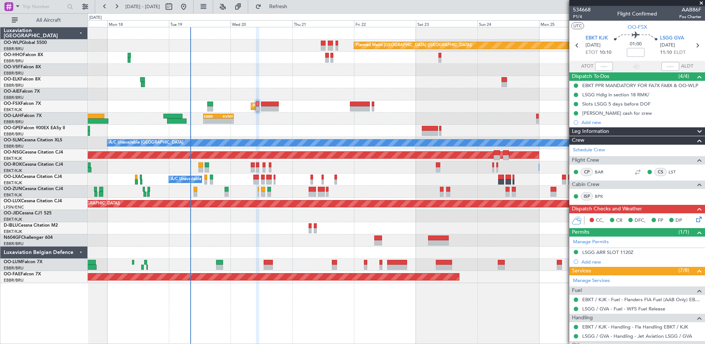
scroll to position [63, 0]
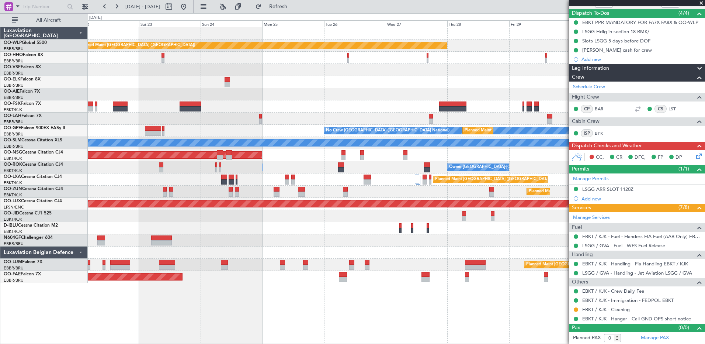
click at [170, 125] on div "Planned Maint Berlin (Brandenburg) Planned Maint London (Farnborough) Planned M…" at bounding box center [396, 155] width 617 height 256
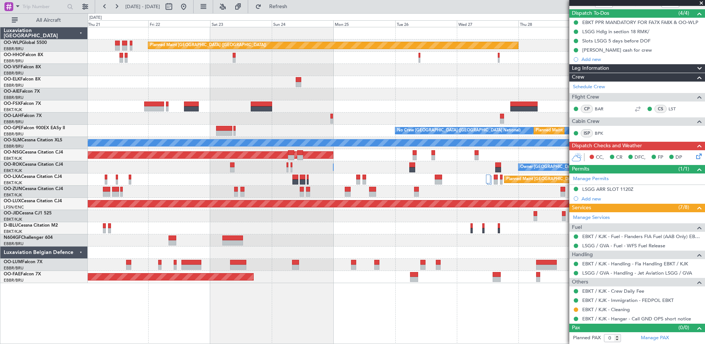
click at [385, 100] on div "Planned Maint Berlin (Brandenburg) Planned Maint London (Farnborough) Planned M…" at bounding box center [396, 155] width 617 height 256
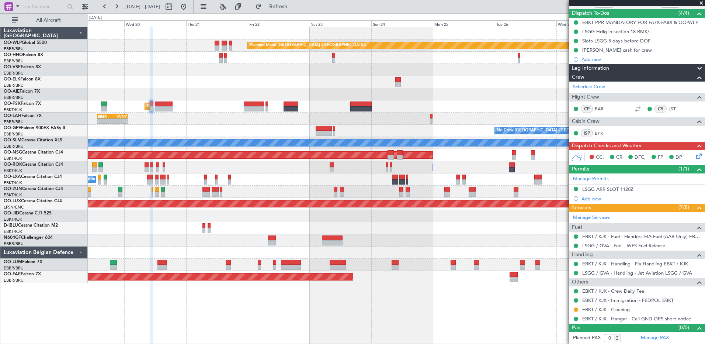
click at [212, 126] on div "No Crew [GEOGRAPHIC_DATA] ([GEOGRAPHIC_DATA] National) Planned Maint [GEOGRAPHI…" at bounding box center [396, 131] width 617 height 12
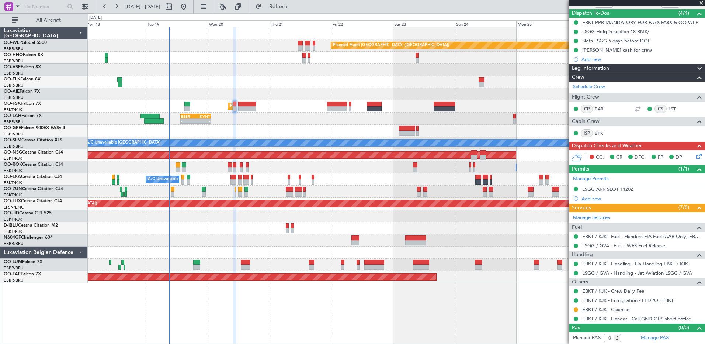
click at [279, 131] on div "No Crew [GEOGRAPHIC_DATA] ([GEOGRAPHIC_DATA] National) Planned Maint [GEOGRAPHI…" at bounding box center [396, 131] width 617 height 12
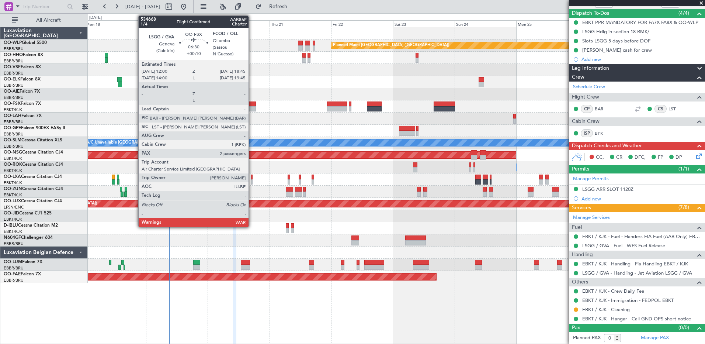
click at [252, 109] on div at bounding box center [247, 108] width 18 height 5
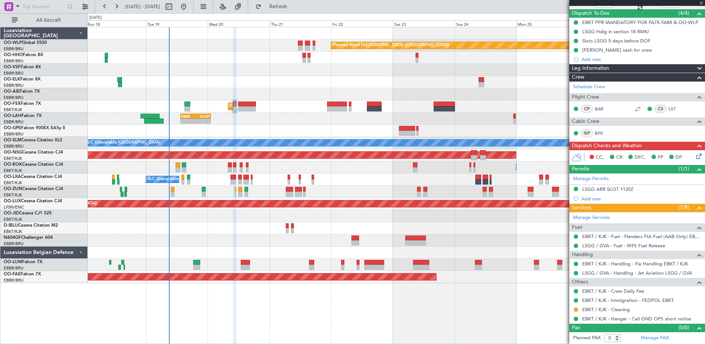
type input "+00:10"
type input "2"
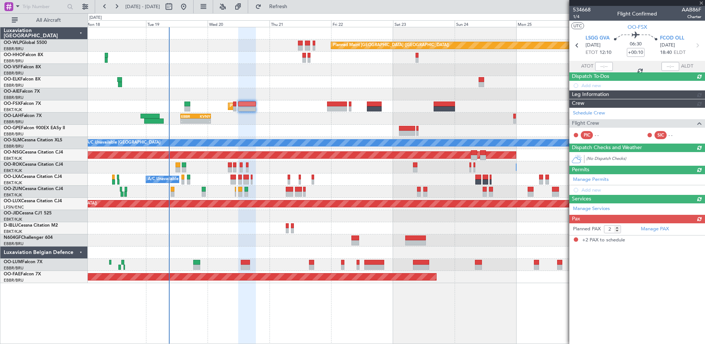
scroll to position [0, 0]
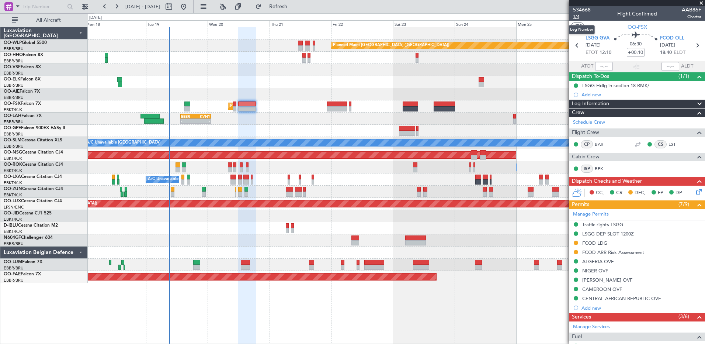
click at [575, 14] on span "1/4" at bounding box center [582, 17] width 18 height 6
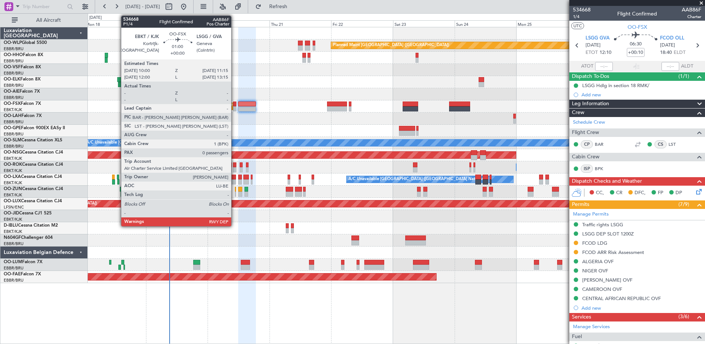
click at [235, 107] on div at bounding box center [234, 108] width 3 height 5
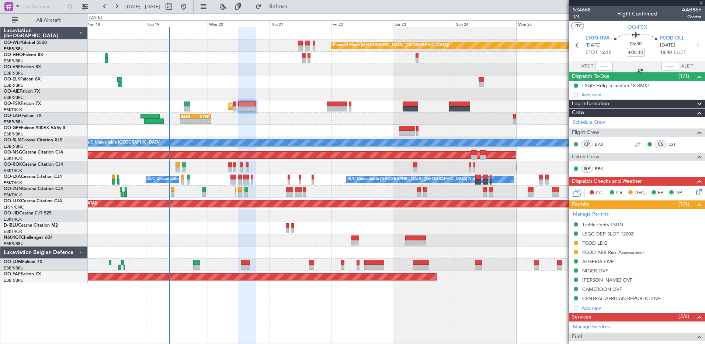
type input "0"
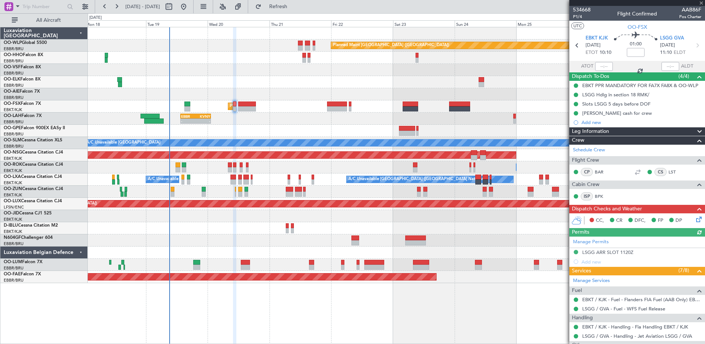
click at [695, 219] on icon at bounding box center [698, 218] width 6 height 6
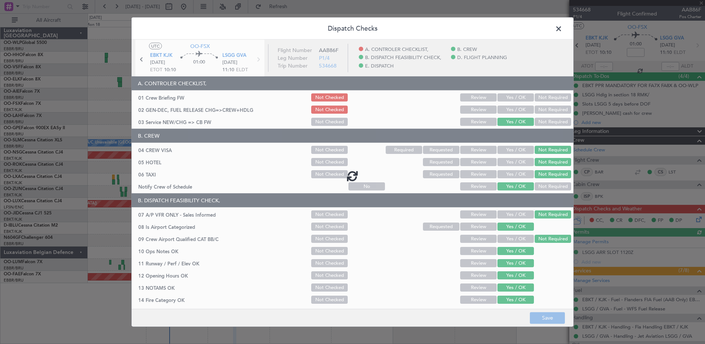
click at [501, 107] on div at bounding box center [353, 176] width 442 height 272
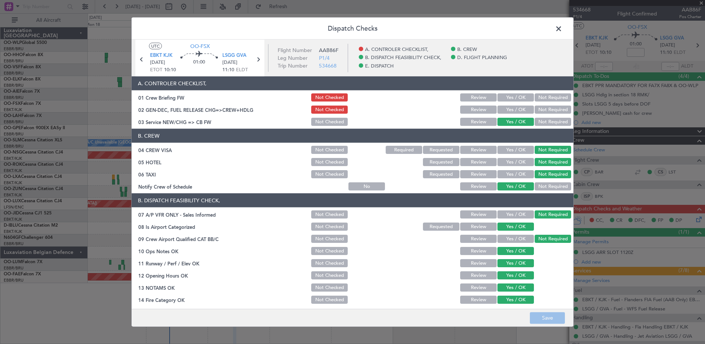
click at [508, 110] on button "Yes / OK" at bounding box center [516, 110] width 37 height 8
click at [553, 314] on button "Save" at bounding box center [547, 318] width 35 height 12
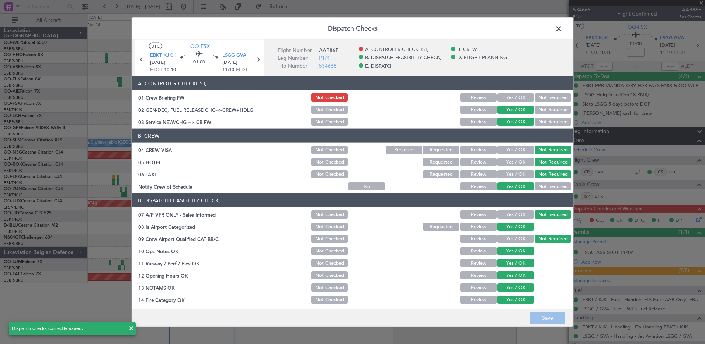
click at [563, 26] on span at bounding box center [563, 30] width 0 height 15
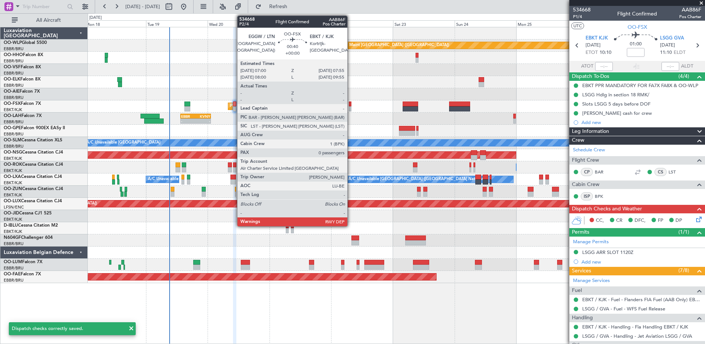
click at [351, 106] on div at bounding box center [350, 108] width 3 height 5
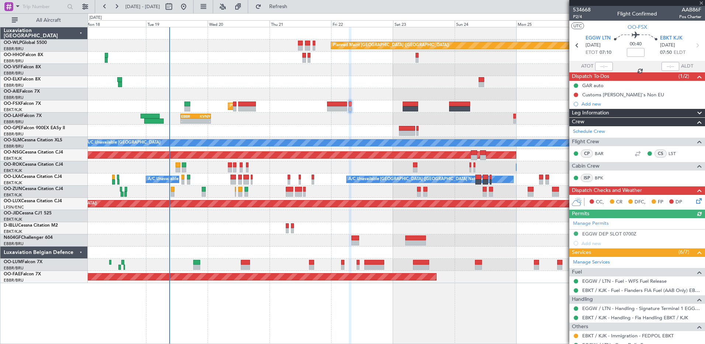
click at [695, 200] on icon at bounding box center [698, 200] width 6 height 6
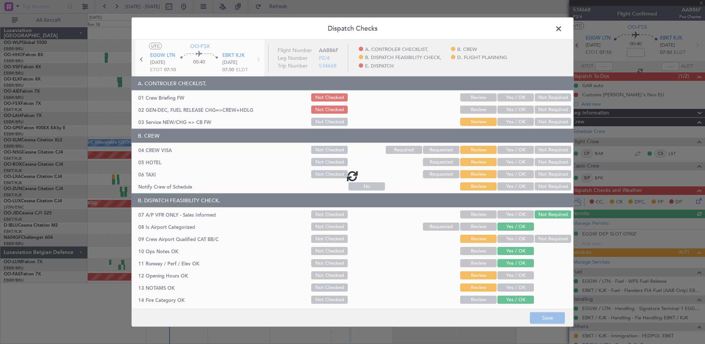
click at [504, 120] on div at bounding box center [353, 176] width 442 height 272
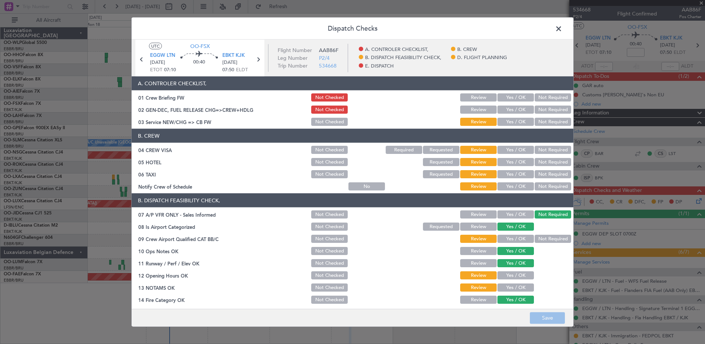
click at [510, 120] on button "Yes / OK" at bounding box center [516, 122] width 37 height 8
click at [512, 109] on button "Yes / OK" at bounding box center [516, 110] width 37 height 8
click at [558, 149] on button "Not Required" at bounding box center [553, 150] width 37 height 8
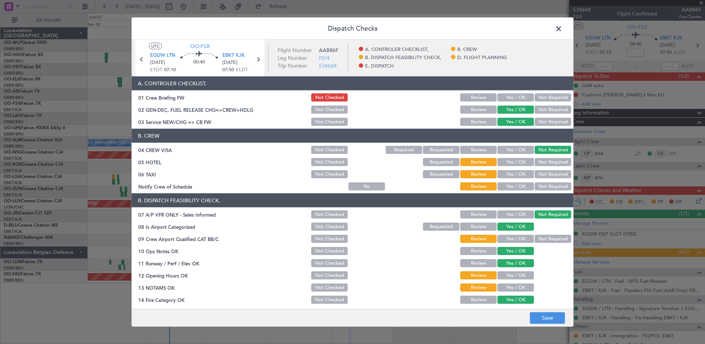
click at [554, 162] on button "Not Required" at bounding box center [553, 162] width 37 height 8
click at [553, 170] on button "Not Required" at bounding box center [553, 174] width 37 height 8
click at [522, 185] on button "Yes / OK" at bounding box center [516, 186] width 37 height 8
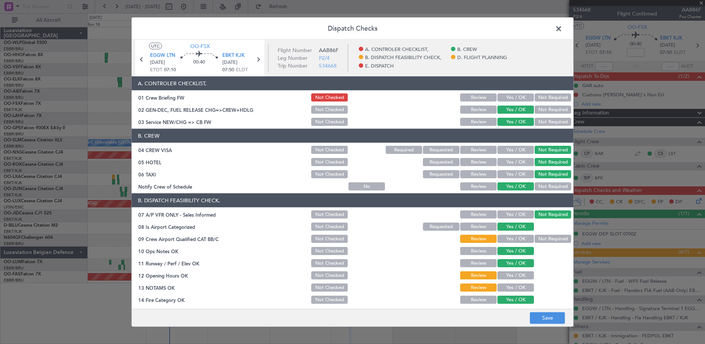
click at [539, 241] on button "Not Required" at bounding box center [553, 239] width 37 height 8
click at [519, 241] on button "Yes / OK" at bounding box center [516, 239] width 37 height 8
drag, startPoint x: 517, startPoint y: 275, endPoint x: 517, endPoint y: 286, distance: 10.7
click at [517, 276] on button "Yes / OK" at bounding box center [516, 275] width 37 height 8
click at [517, 286] on button "Yes / OK" at bounding box center [516, 287] width 37 height 8
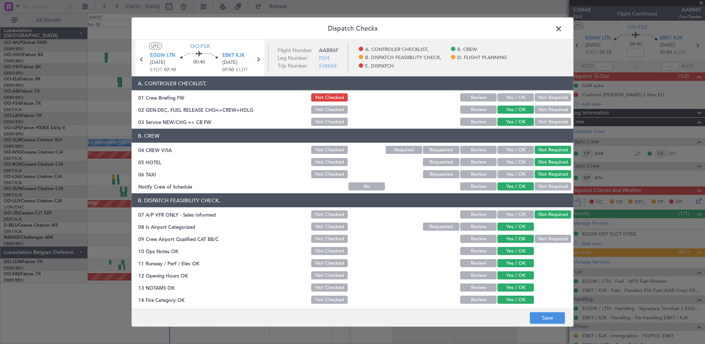
scroll to position [144, 0]
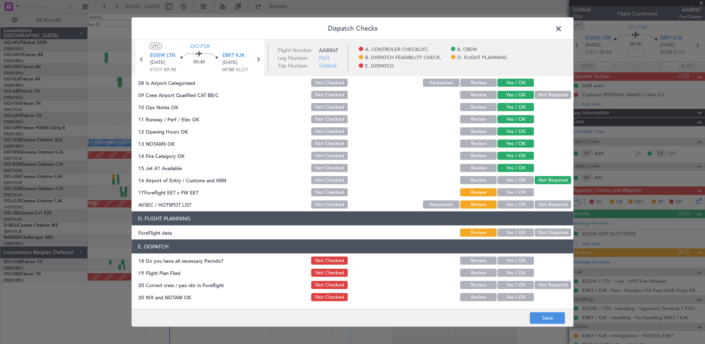
click at [515, 201] on button "Yes / OK" at bounding box center [516, 204] width 37 height 8
click at [517, 193] on button "Yes / OK" at bounding box center [516, 192] width 37 height 8
click at [546, 201] on button "Not Required" at bounding box center [553, 204] width 37 height 8
click at [557, 317] on button "Save" at bounding box center [547, 318] width 35 height 12
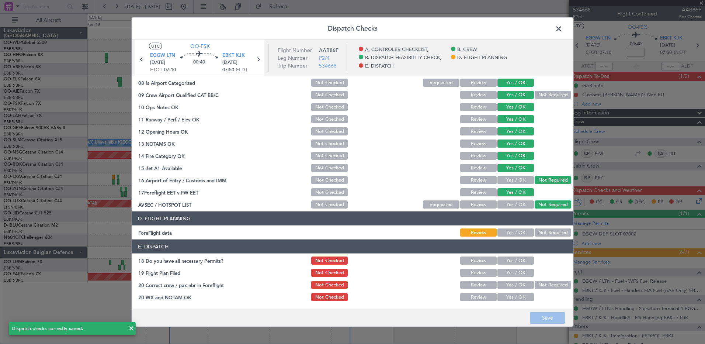
click at [563, 27] on span at bounding box center [563, 30] width 0 height 15
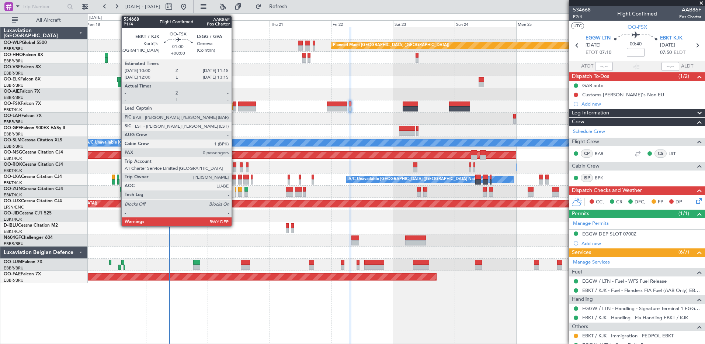
click at [235, 107] on div at bounding box center [234, 108] width 3 height 5
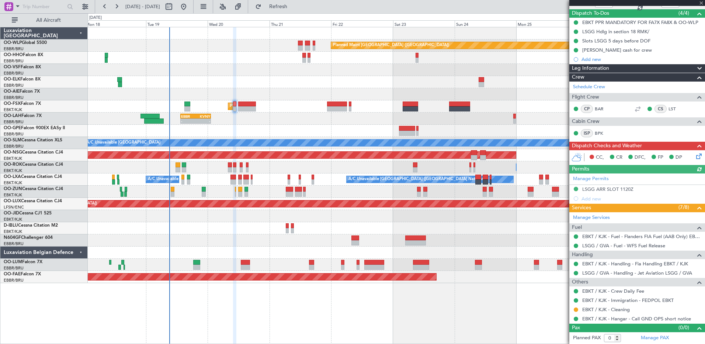
scroll to position [0, 0]
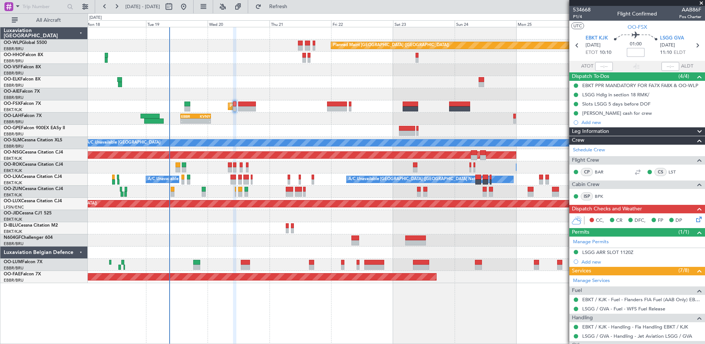
click at [636, 52] on input at bounding box center [636, 52] width 18 height 9
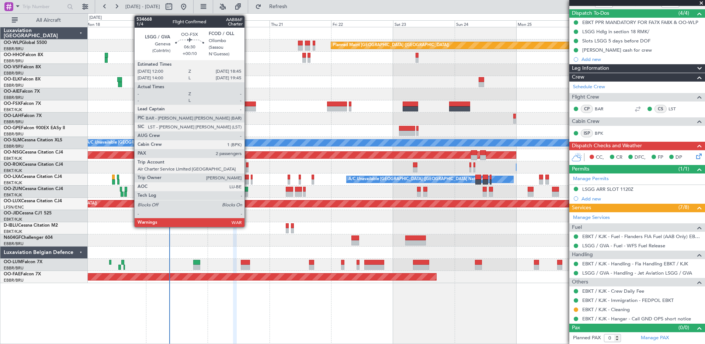
click at [248, 106] on div at bounding box center [247, 103] width 18 height 5
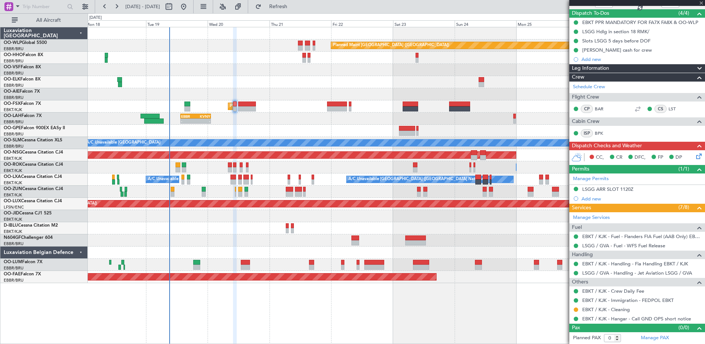
type input "+00:10"
type input "2"
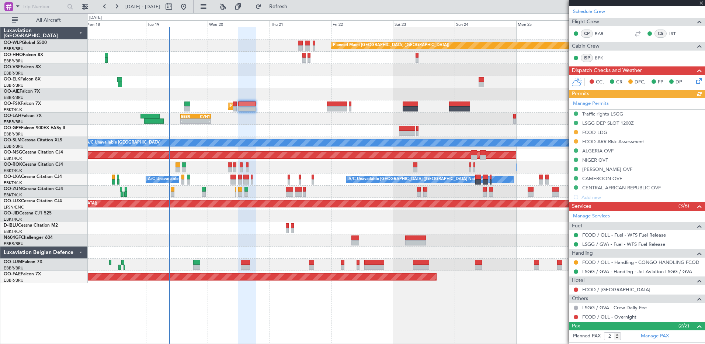
scroll to position [142, 0]
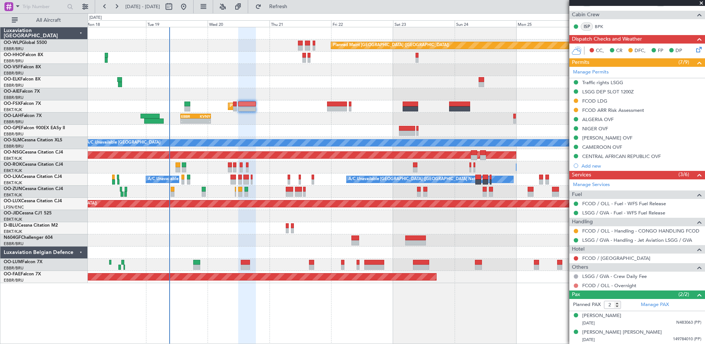
click at [575, 286] on button at bounding box center [576, 285] width 4 height 4
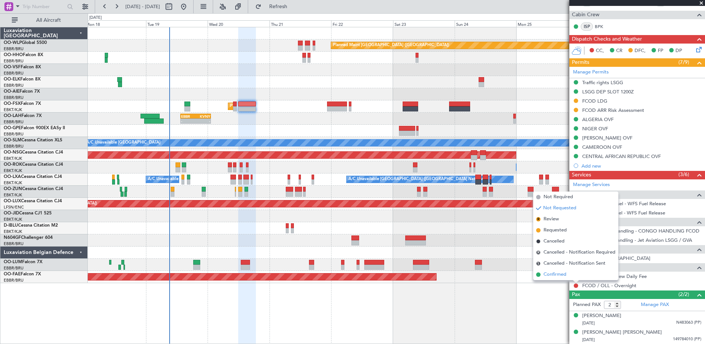
click at [563, 274] on span "Confirmed" at bounding box center [555, 274] width 23 height 7
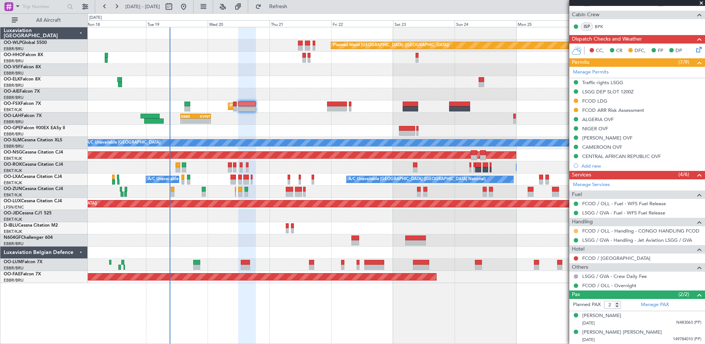
click at [577, 231] on button at bounding box center [576, 231] width 4 height 4
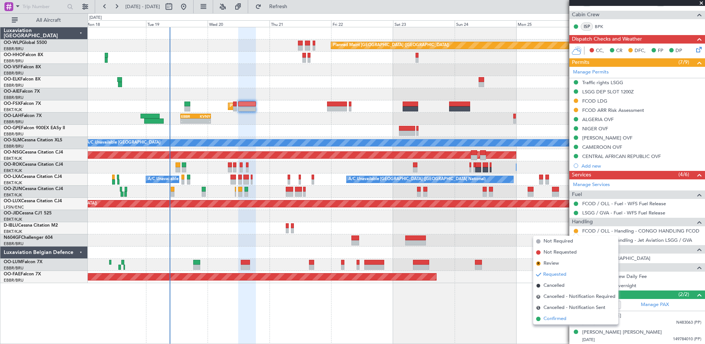
click at [559, 317] on span "Confirmed" at bounding box center [555, 318] width 23 height 7
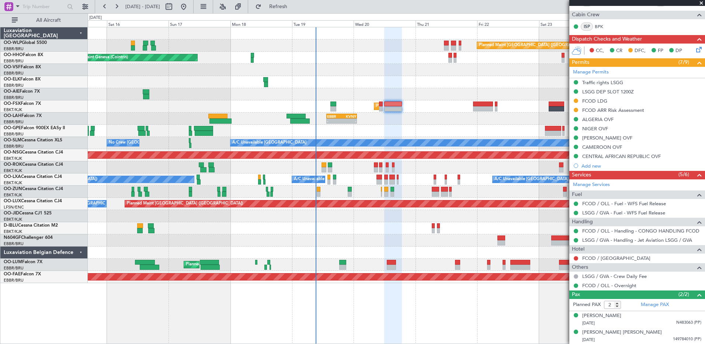
click at [620, 235] on fb-app "20 Aug 2025 - 30 Aug 2025 Refresh Quick Links All Aircraft Planned Maint Berlin…" at bounding box center [352, 175] width 705 height 338
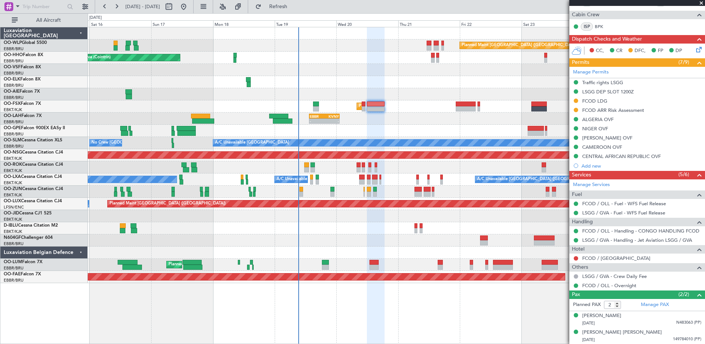
click at [377, 133] on div "No Crew [GEOGRAPHIC_DATA] ([GEOGRAPHIC_DATA] National) Planned Maint [GEOGRAPHI…" at bounding box center [396, 131] width 617 height 12
click at [294, 9] on span "Refresh" at bounding box center [278, 6] width 31 height 5
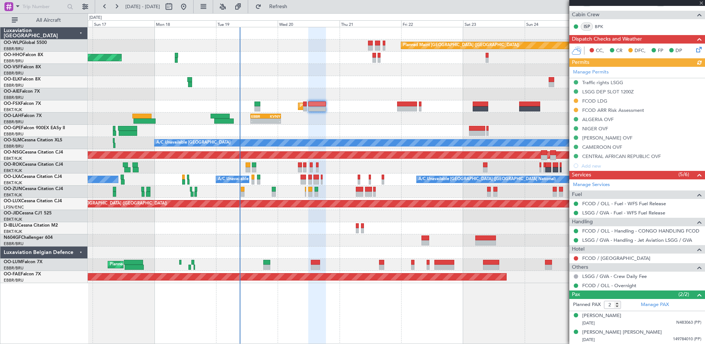
click at [354, 77] on div at bounding box center [396, 82] width 617 height 12
click at [294, 6] on span "Refresh" at bounding box center [278, 6] width 31 height 5
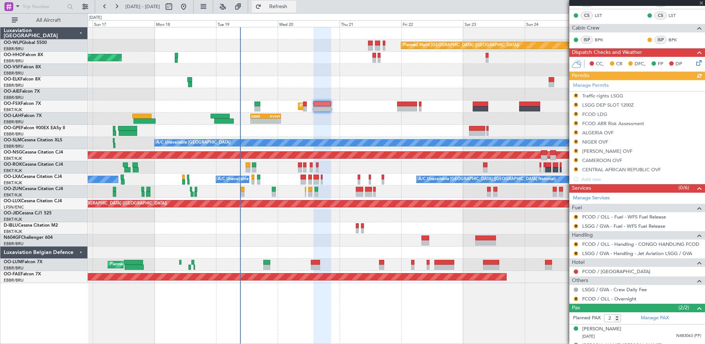
scroll to position [143, 0]
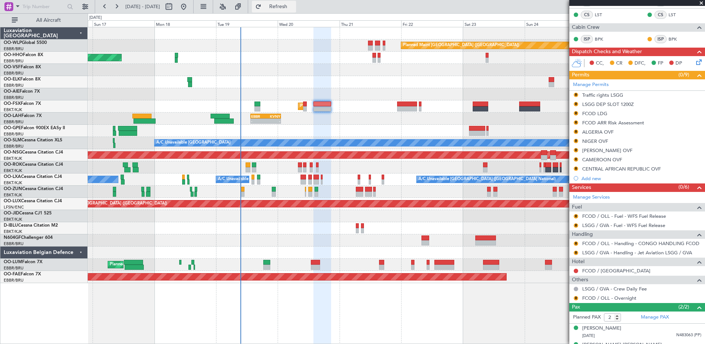
click at [294, 7] on span "Refresh" at bounding box center [278, 6] width 31 height 5
click at [575, 214] on button "R" at bounding box center [576, 216] width 4 height 4
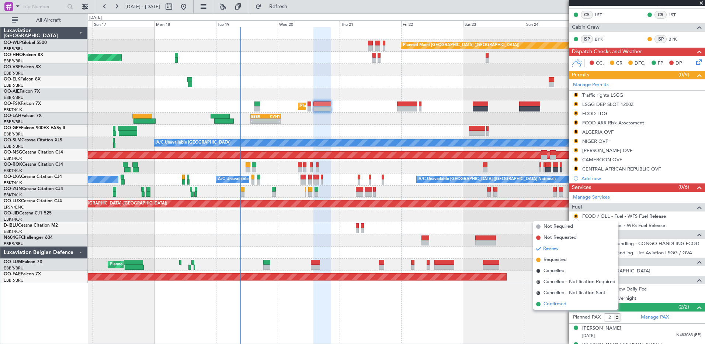
click at [554, 300] on span "Confirmed" at bounding box center [555, 303] width 23 height 7
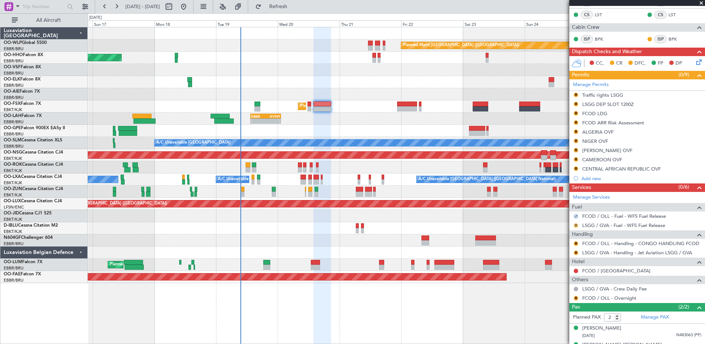
click at [575, 226] on button "R" at bounding box center [576, 225] width 4 height 4
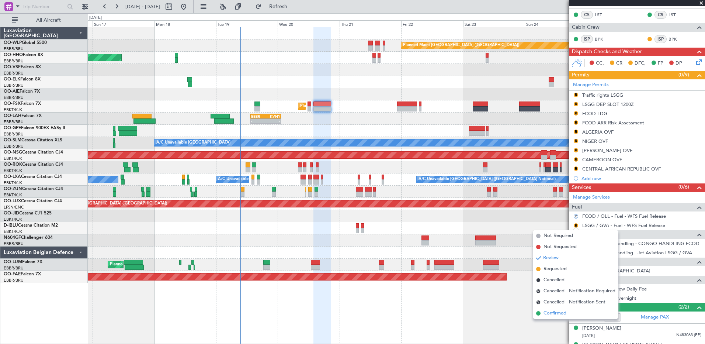
click at [560, 312] on span "Confirmed" at bounding box center [555, 312] width 23 height 7
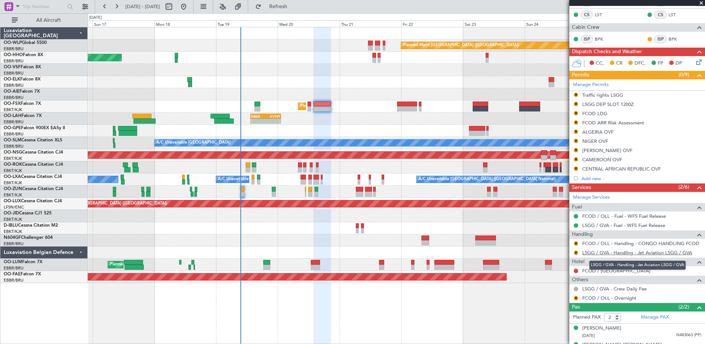
drag, startPoint x: 604, startPoint y: 250, endPoint x: 596, endPoint y: 249, distance: 7.8
click at [596, 249] on link "LSGG / GVA - Handling - Jet Aviation LSGG / GVA" at bounding box center [637, 252] width 110 height 6
click at [394, 102] on div "Planned Maint Kortrijk-[GEOGRAPHIC_DATA]" at bounding box center [396, 106] width 617 height 12
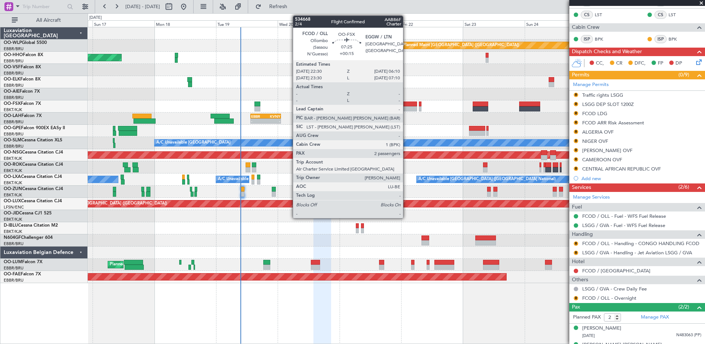
click at [407, 105] on div at bounding box center [407, 103] width 20 height 5
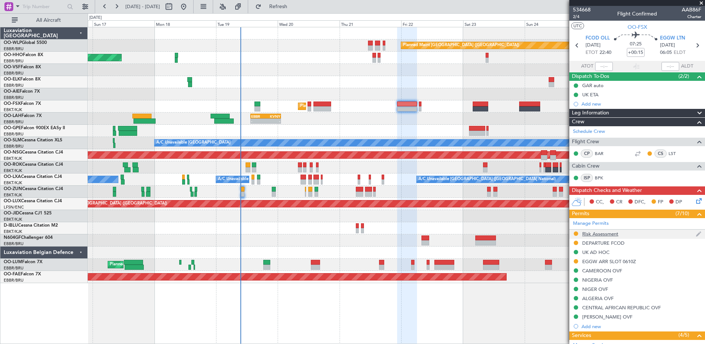
scroll to position [142, 0]
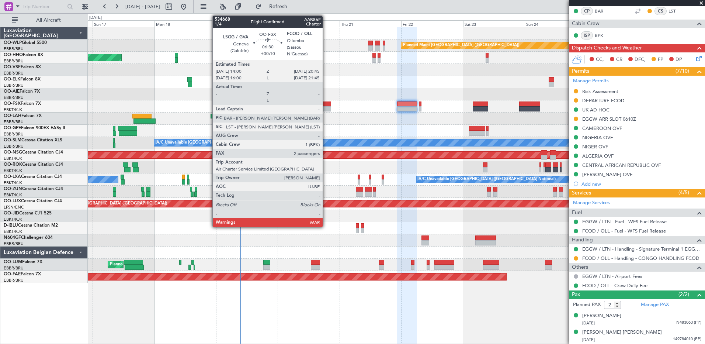
click at [323, 106] on div at bounding box center [323, 108] width 18 height 5
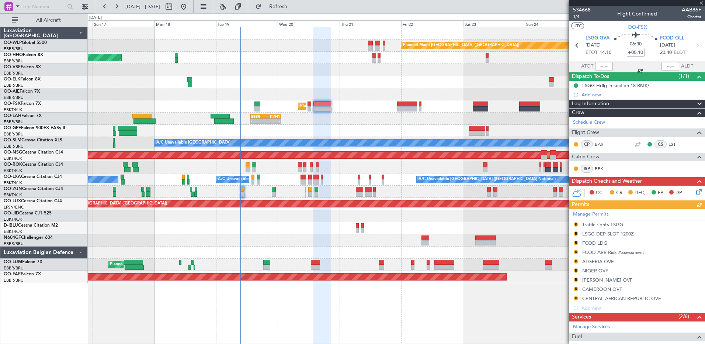
scroll to position [142, 0]
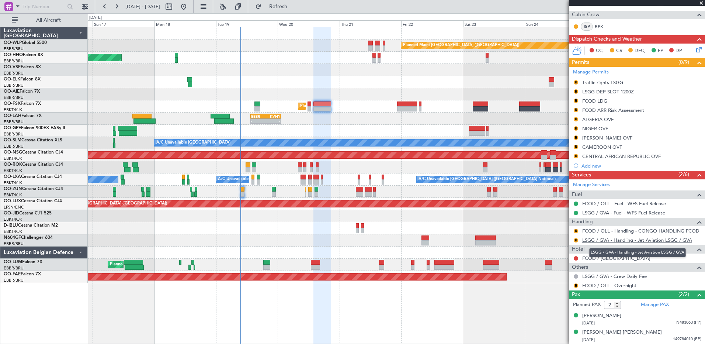
click at [624, 239] on link "LSGG / GVA - Handling - Jet Aviation LSGG / GVA" at bounding box center [637, 240] width 110 height 6
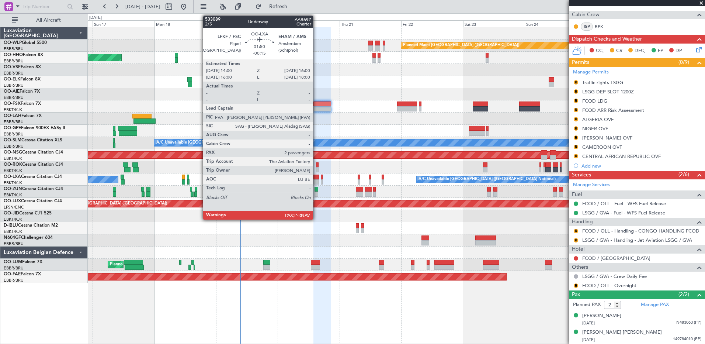
click at [317, 179] on div at bounding box center [316, 181] width 5 height 5
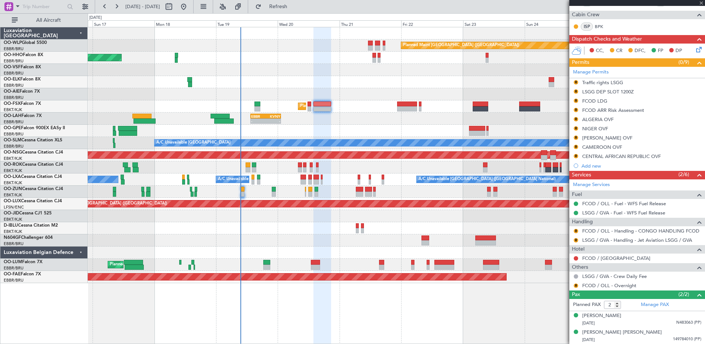
type input "-00:15"
type input "3"
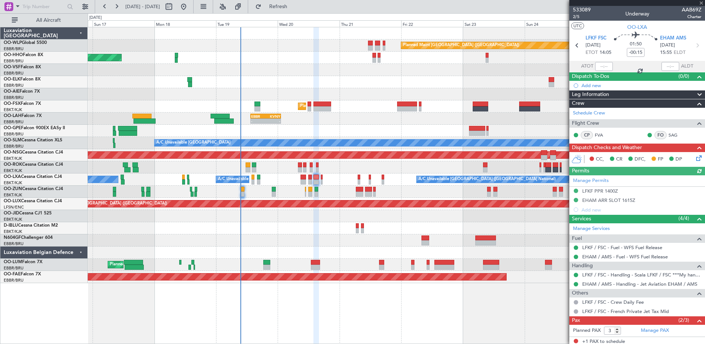
scroll to position [35, 0]
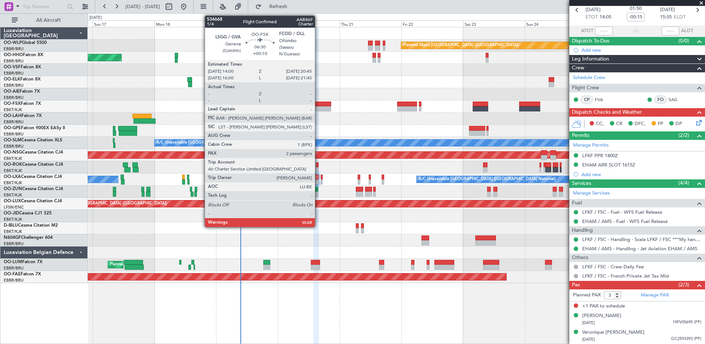
click at [318, 106] on div at bounding box center [323, 103] width 18 height 5
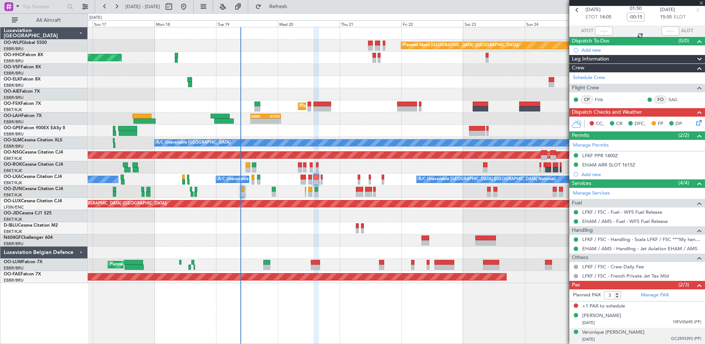
type input "+00:10"
type input "2"
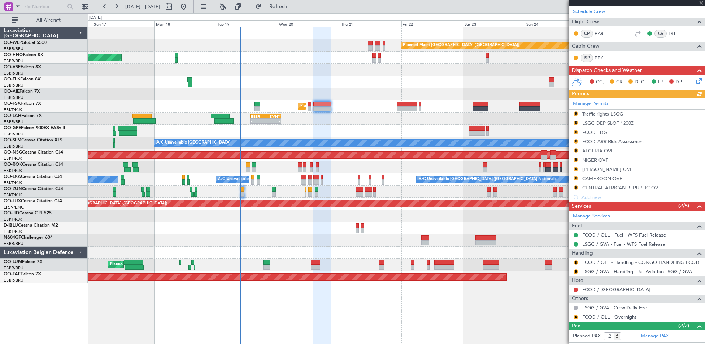
scroll to position [142, 0]
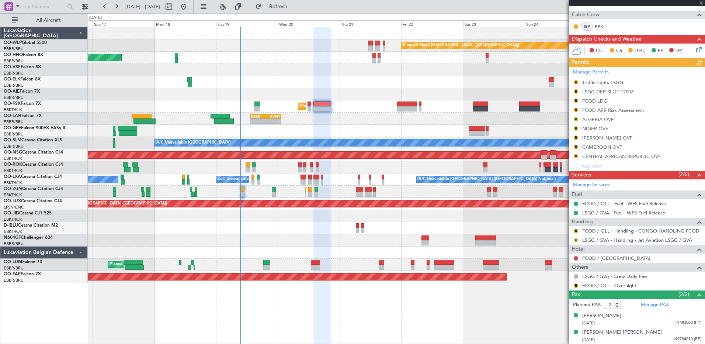
click at [577, 239] on button "R" at bounding box center [576, 240] width 4 height 4
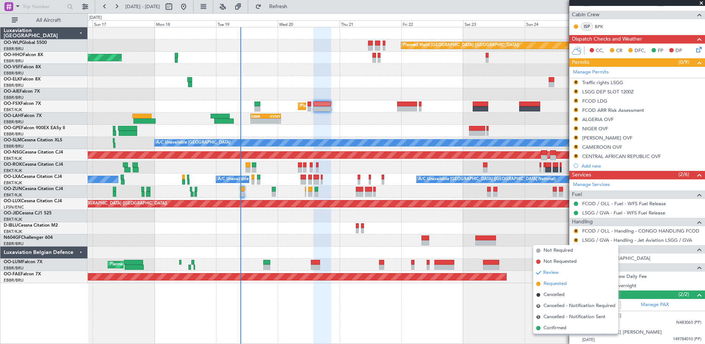
click at [557, 283] on span "Requested" at bounding box center [555, 283] width 23 height 7
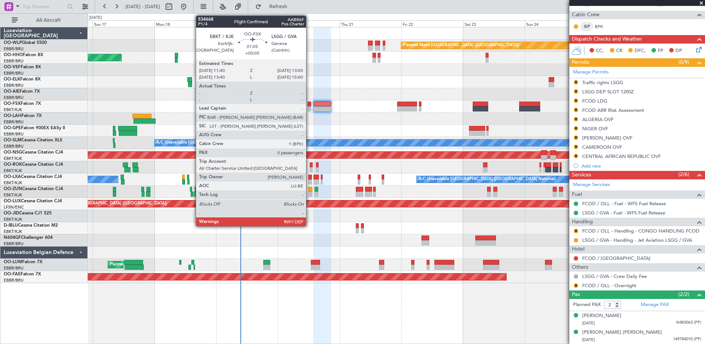
click at [309, 108] on div at bounding box center [310, 108] width 4 height 5
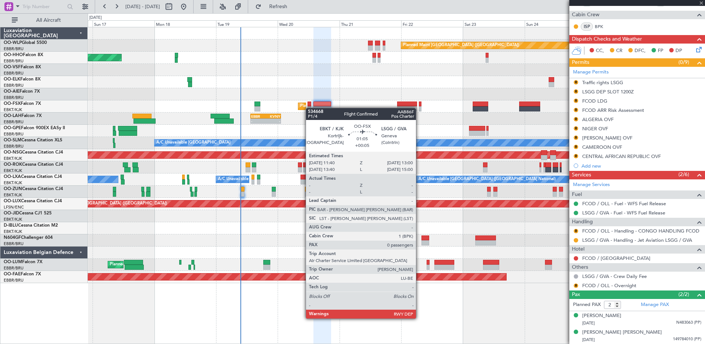
type input "+00:05"
type input "0"
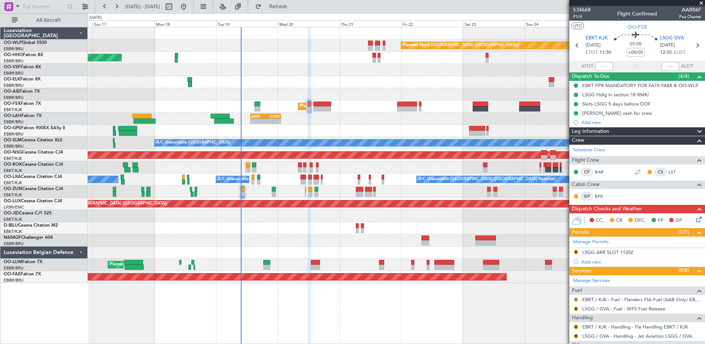
click at [577, 298] on button "R" at bounding box center [576, 299] width 4 height 4
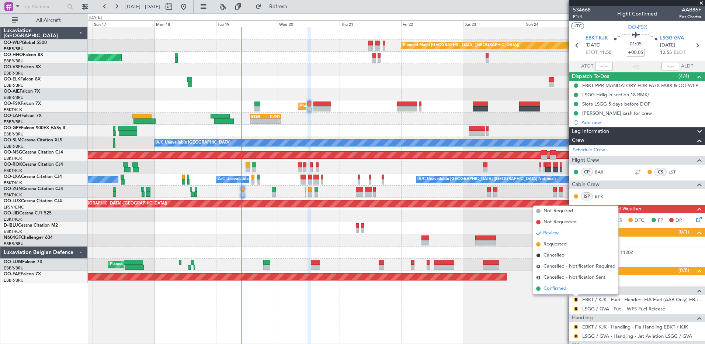
click at [561, 291] on span "Confirmed" at bounding box center [555, 288] width 23 height 7
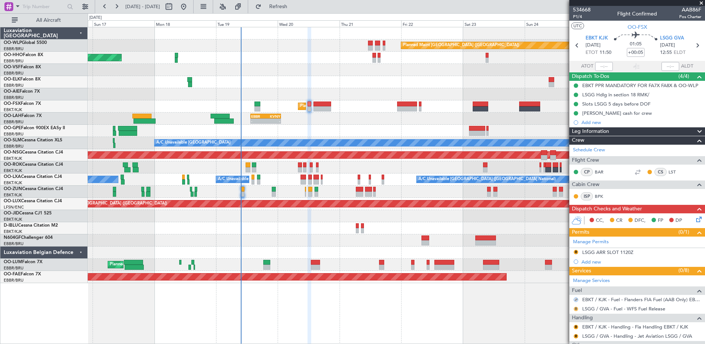
click at [576, 308] on button "R" at bounding box center [576, 309] width 4 height 4
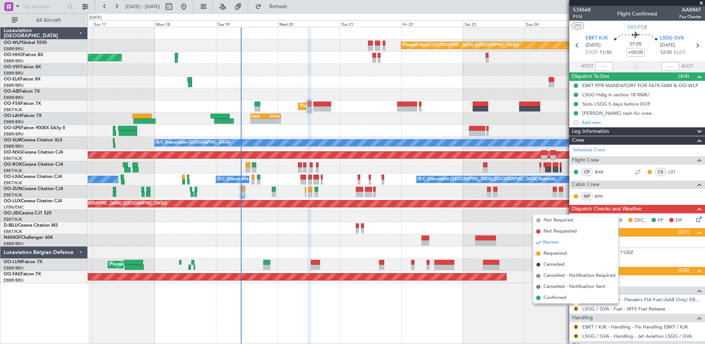
click at [556, 296] on span "Confirmed" at bounding box center [555, 297] width 23 height 7
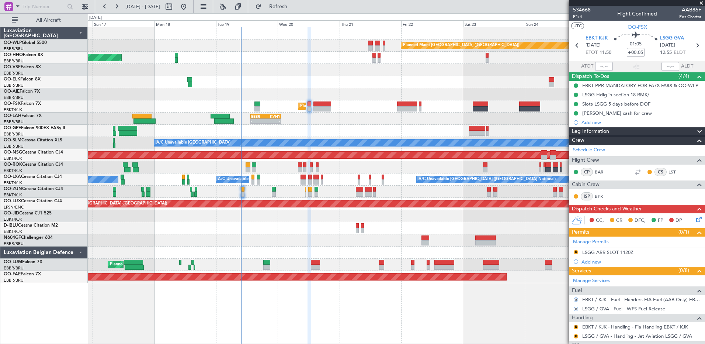
scroll to position [63, 0]
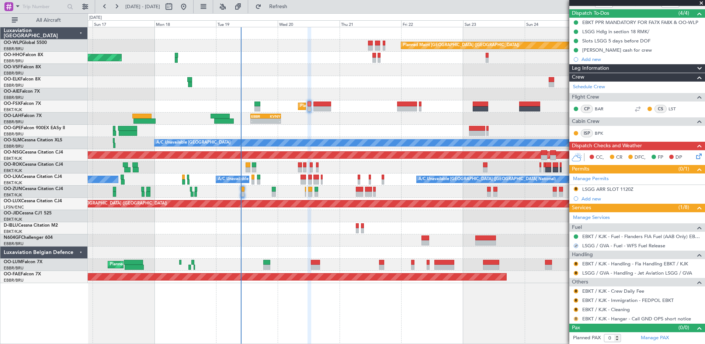
click at [577, 317] on button "R" at bounding box center [576, 319] width 4 height 4
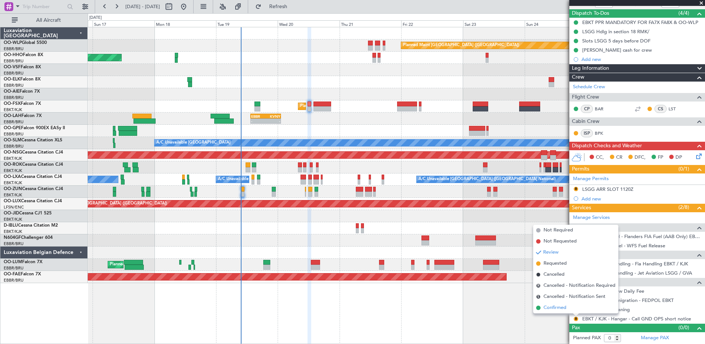
click at [559, 309] on span "Confirmed" at bounding box center [555, 307] width 23 height 7
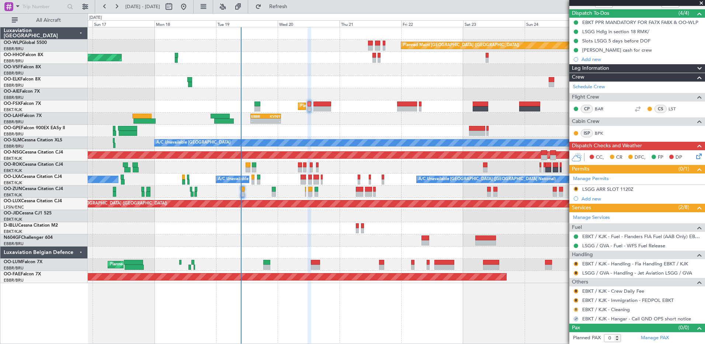
click at [577, 310] on button "R" at bounding box center [576, 309] width 4 height 4
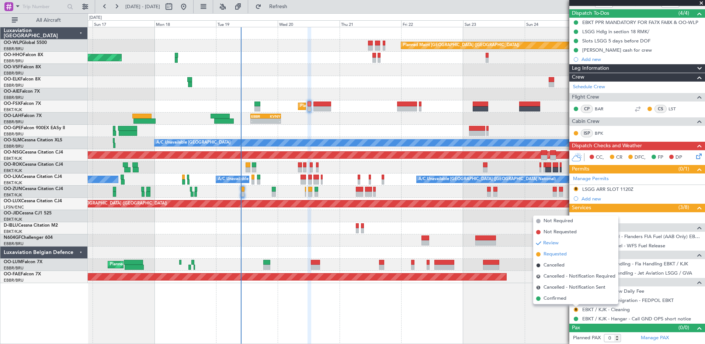
click at [560, 255] on span "Requested" at bounding box center [555, 253] width 23 height 7
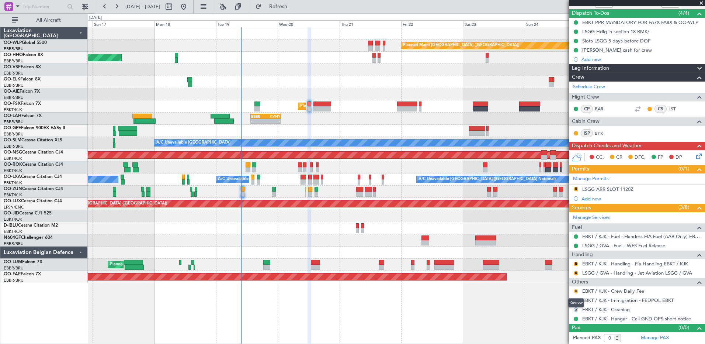
click at [574, 290] on button "R" at bounding box center [576, 291] width 4 height 4
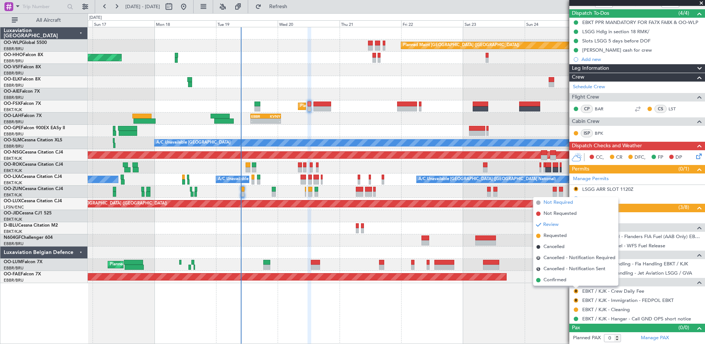
click at [558, 202] on span "Not Required" at bounding box center [559, 202] width 30 height 7
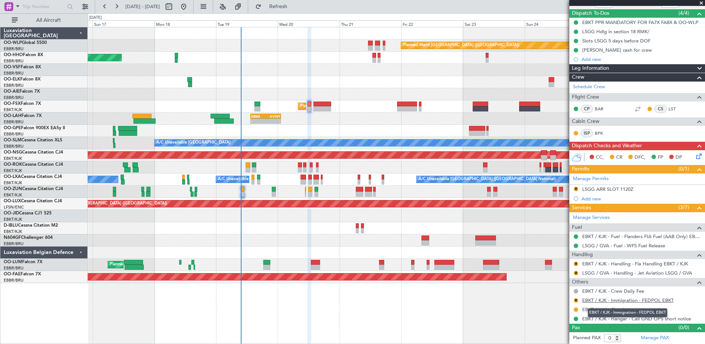
click at [667, 301] on link "EBKT / KJK - Immigration - FEDPOL EBKT" at bounding box center [627, 300] width 91 height 6
click at [576, 263] on button "R" at bounding box center [576, 264] width 4 height 4
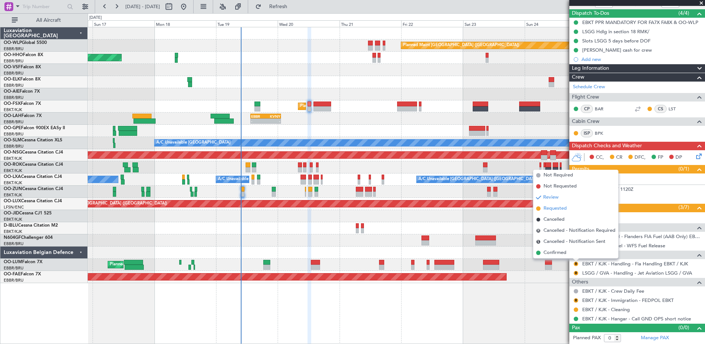
click at [557, 211] on span "Requested" at bounding box center [555, 208] width 23 height 7
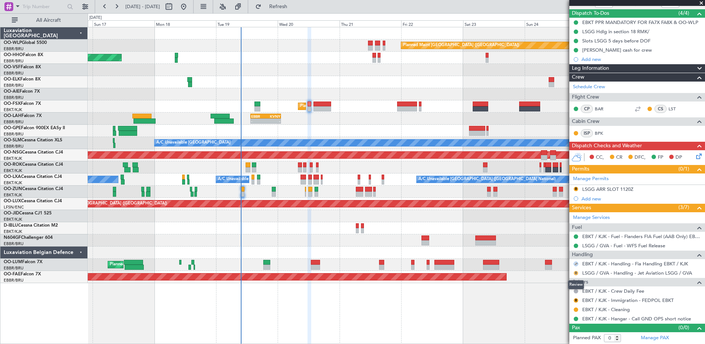
click at [578, 272] on button "R" at bounding box center [576, 273] width 4 height 4
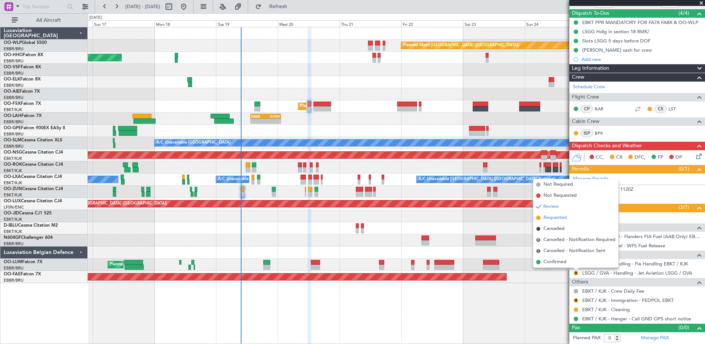
click at [557, 219] on span "Requested" at bounding box center [555, 217] width 23 height 7
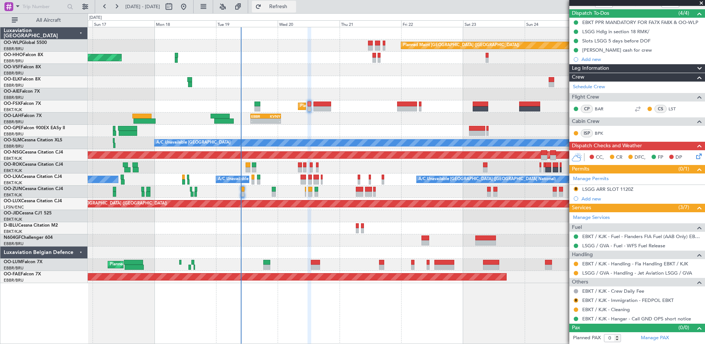
click at [294, 4] on span "Refresh" at bounding box center [278, 6] width 31 height 5
click at [577, 300] on button at bounding box center [576, 300] width 4 height 4
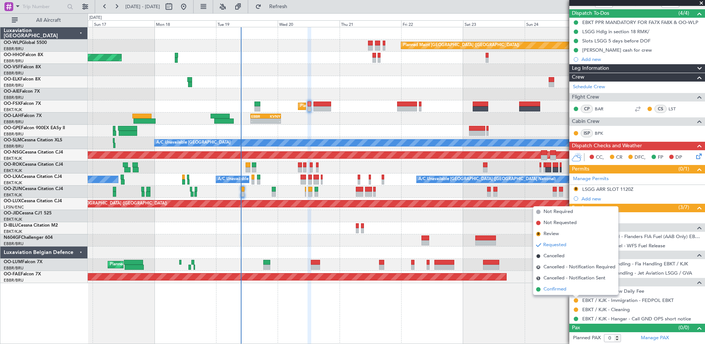
click at [550, 290] on span "Confirmed" at bounding box center [555, 289] width 23 height 7
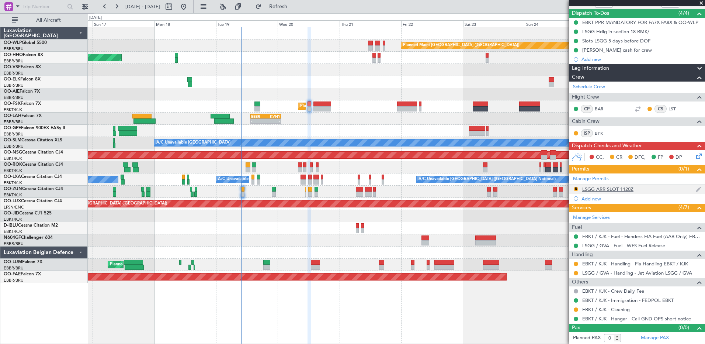
click at [626, 190] on div "LSGG ARR SLOT 1120Z" at bounding box center [607, 189] width 51 height 6
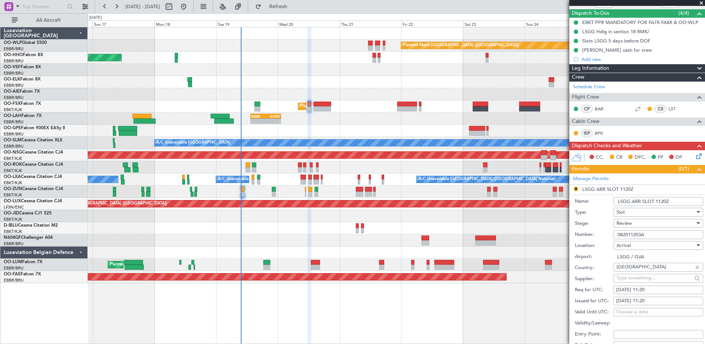
click at [656, 289] on div "20/08/2025 11:20" at bounding box center [658, 289] width 84 height 7
select select "8"
select select "2025"
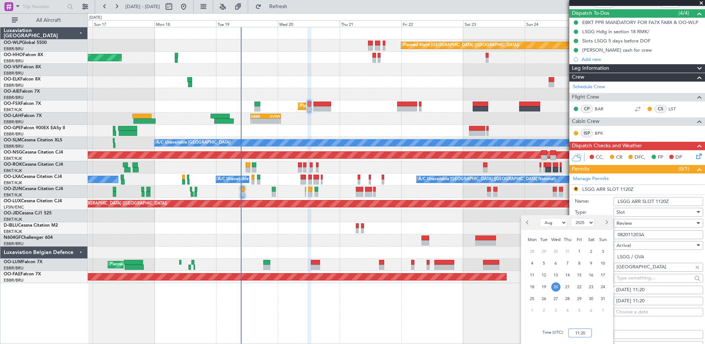
click at [578, 331] on input "11:20" at bounding box center [580, 332] width 24 height 9
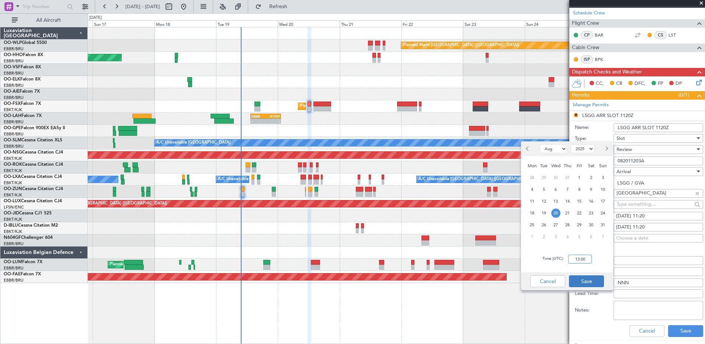
type input "13:00"
click at [592, 279] on button "Save" at bounding box center [586, 281] width 35 height 12
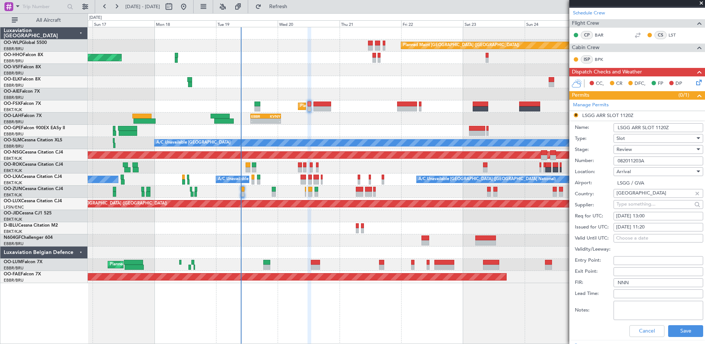
click at [648, 228] on div "20/08/2025 11:20" at bounding box center [658, 227] width 84 height 7
select select "8"
select select "2025"
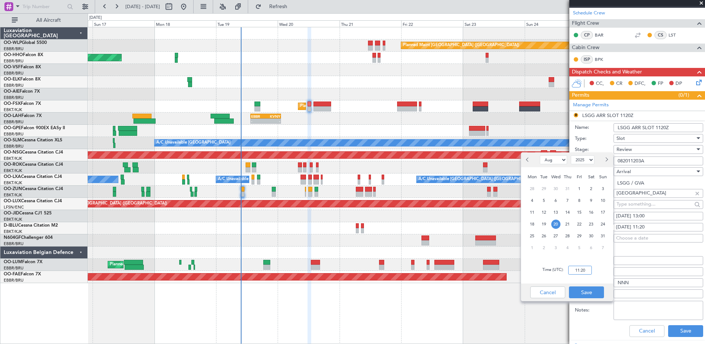
click at [577, 271] on input "11:20" at bounding box center [580, 270] width 24 height 9
type input "13:00"
click at [593, 294] on button "Save" at bounding box center [586, 292] width 35 height 12
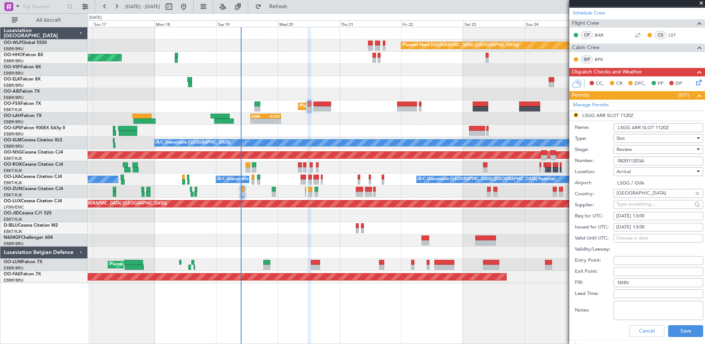
click at [669, 149] on div "Review" at bounding box center [656, 149] width 79 height 11
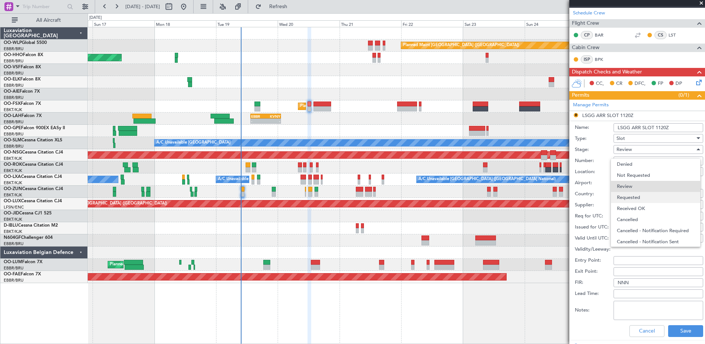
click at [648, 200] on span "Requested" at bounding box center [655, 197] width 77 height 11
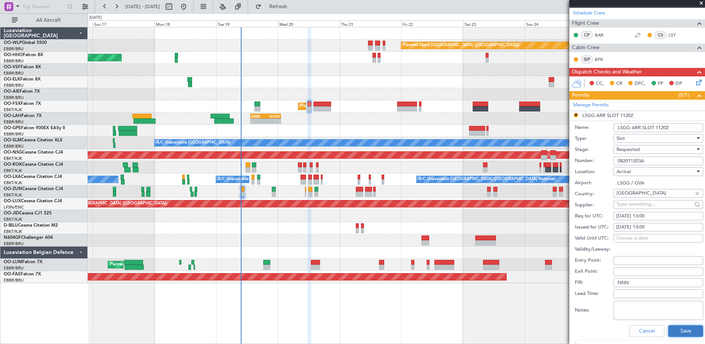
click at [687, 328] on button "Save" at bounding box center [685, 331] width 35 height 12
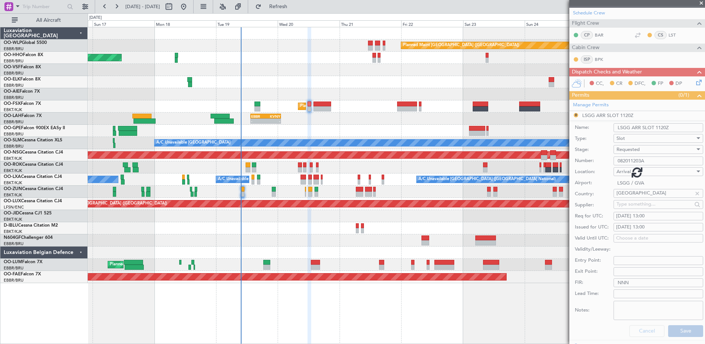
scroll to position [63, 0]
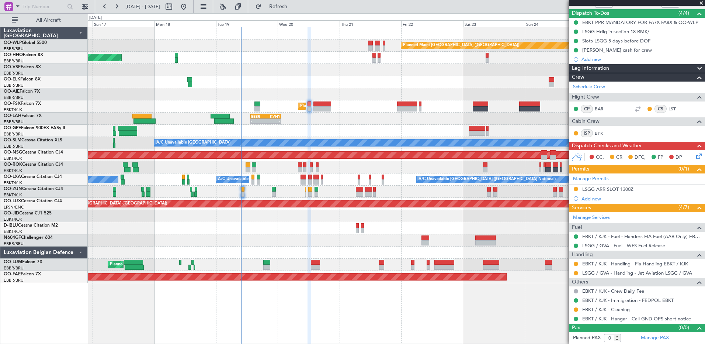
click at [695, 157] on icon at bounding box center [698, 155] width 6 height 6
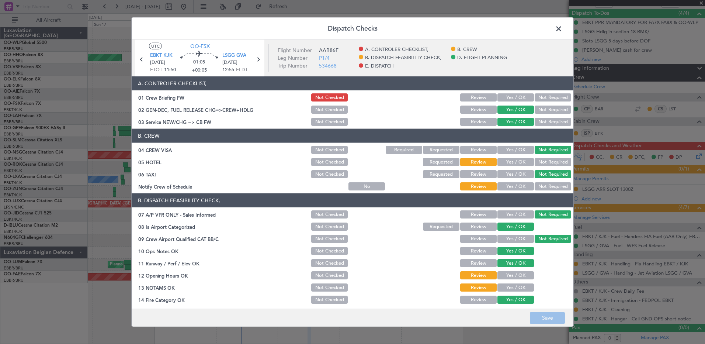
scroll to position [144, 0]
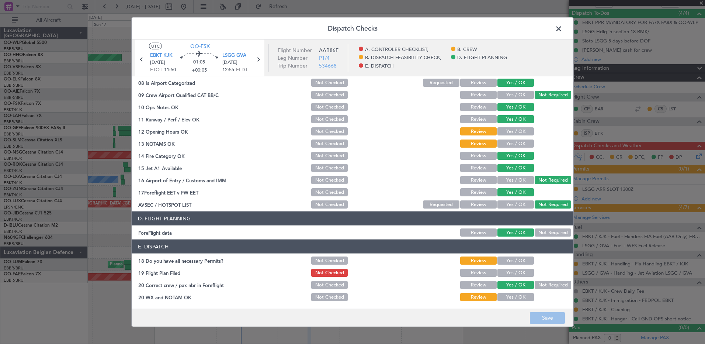
click at [512, 259] on button "Yes / OK" at bounding box center [516, 260] width 37 height 8
click at [511, 271] on button "Yes / OK" at bounding box center [516, 273] width 37 height 8
click at [513, 293] on section "E. DISPATCH 18 Do you have all necessary Permits? Not Checked Review Yes / OK 1…" at bounding box center [353, 270] width 442 height 63
click at [513, 293] on button "Yes / OK" at bounding box center [516, 297] width 37 height 8
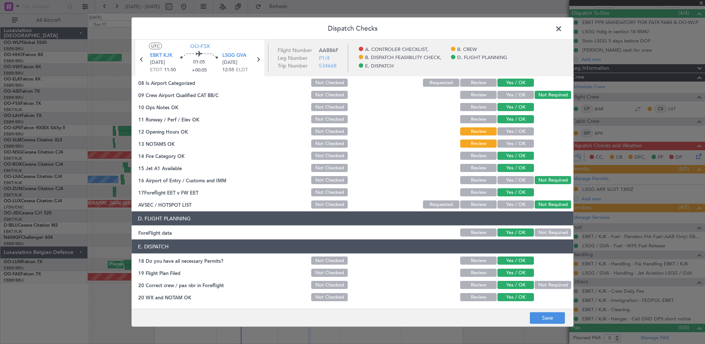
click at [519, 140] on button "Yes / OK" at bounding box center [516, 143] width 37 height 8
click at [519, 133] on button "Yes / OK" at bounding box center [516, 131] width 37 height 8
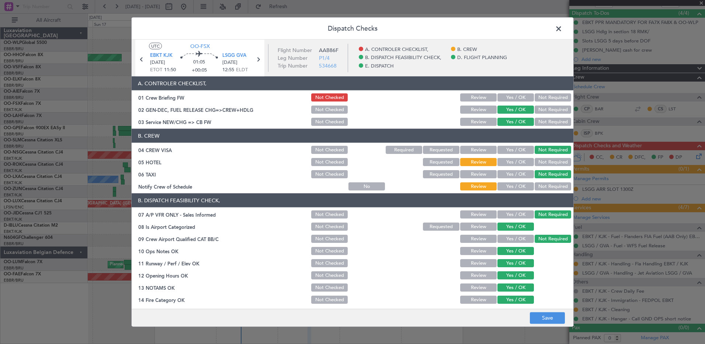
click at [518, 186] on button "Yes / OK" at bounding box center [516, 186] width 37 height 8
click at [540, 163] on button "Not Required" at bounding box center [553, 162] width 37 height 8
click at [431, 161] on button "Requested" at bounding box center [441, 162] width 37 height 8
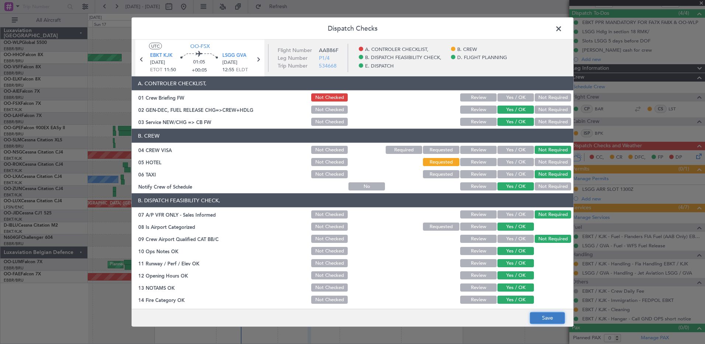
click at [549, 322] on button "Save" at bounding box center [547, 318] width 35 height 12
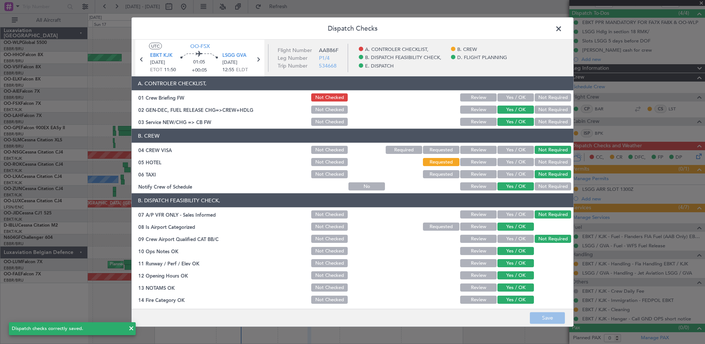
click at [563, 30] on span at bounding box center [563, 30] width 0 height 15
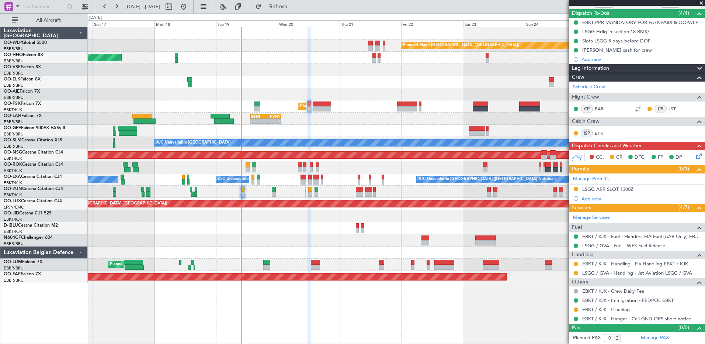
click at [695, 156] on icon at bounding box center [698, 155] width 6 height 6
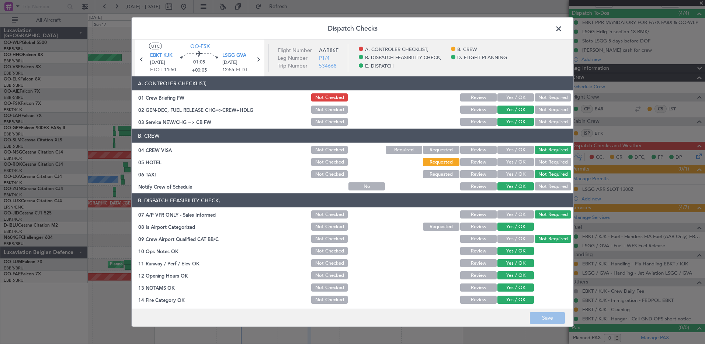
click at [535, 160] on button "Not Required" at bounding box center [553, 162] width 37 height 8
click at [537, 319] on button "Save" at bounding box center [547, 318] width 35 height 12
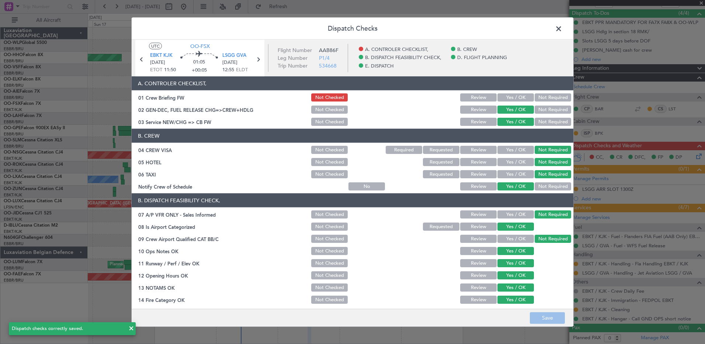
click at [563, 27] on span at bounding box center [563, 30] width 0 height 15
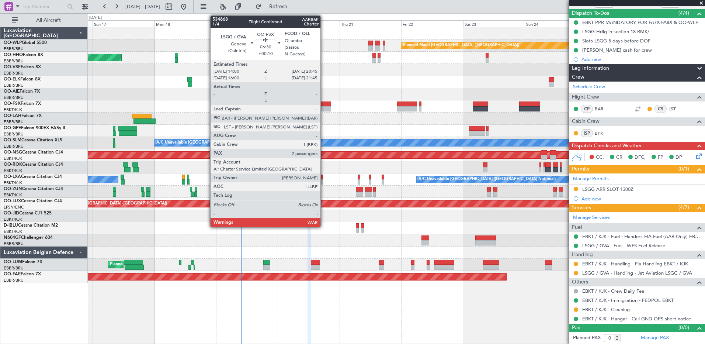
click at [324, 105] on div at bounding box center [323, 103] width 18 height 5
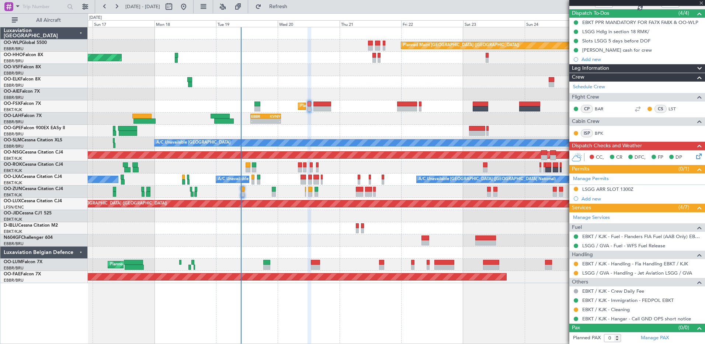
type input "+00:10"
type input "2"
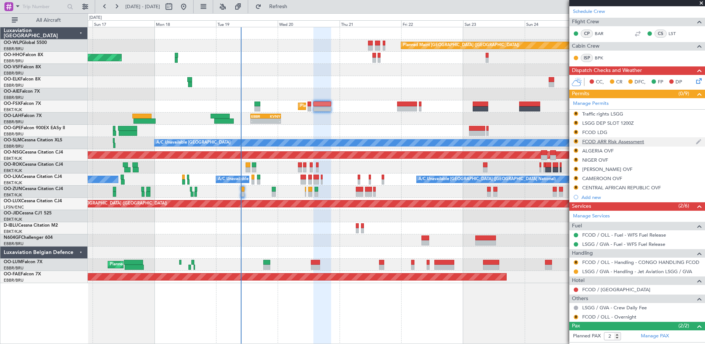
scroll to position [142, 0]
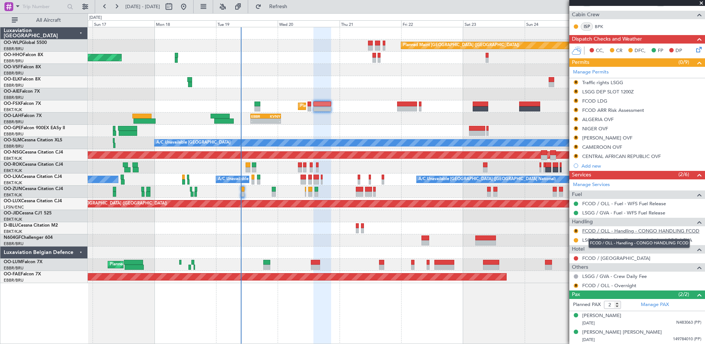
click at [628, 232] on link "FCOD / OLL - Handling - CONGO HANDLING FCOD" at bounding box center [640, 231] width 117 height 6
click at [294, 6] on span "Refresh" at bounding box center [278, 6] width 31 height 5
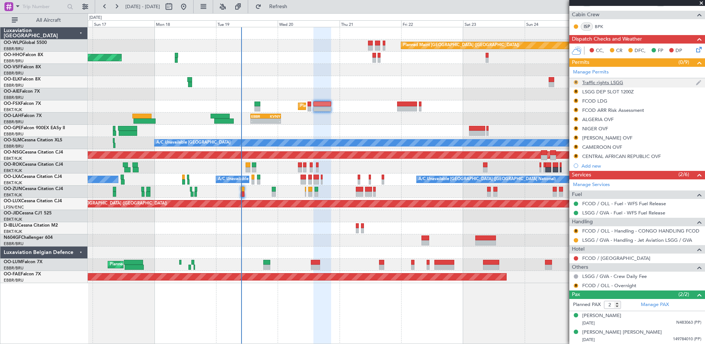
click at [578, 83] on button "R" at bounding box center [576, 82] width 4 height 4
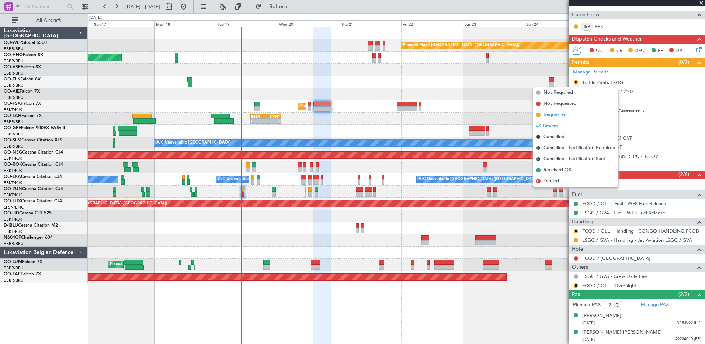
click at [561, 115] on span "Requested" at bounding box center [555, 114] width 23 height 7
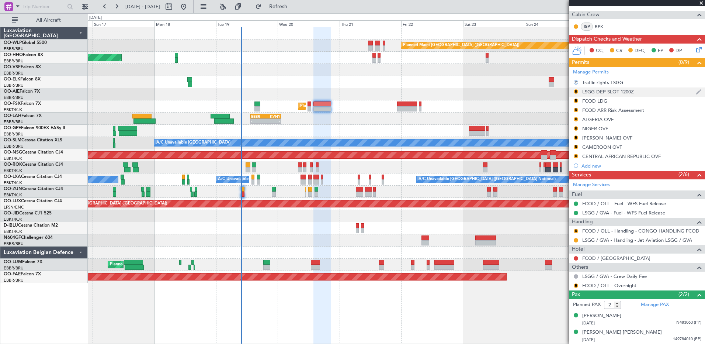
click at [601, 90] on div "LSGG DEP SLOT 1200Z" at bounding box center [608, 92] width 52 height 6
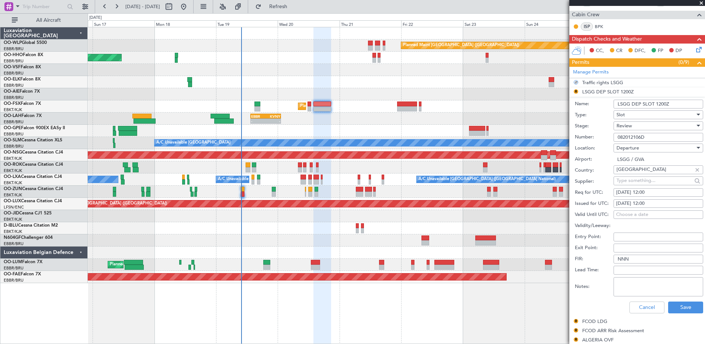
click at [639, 125] on div "Review" at bounding box center [656, 125] width 79 height 11
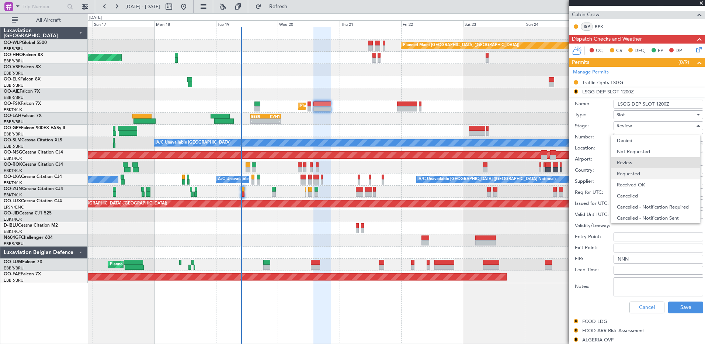
click at [648, 174] on span "Requested" at bounding box center [655, 173] width 77 height 11
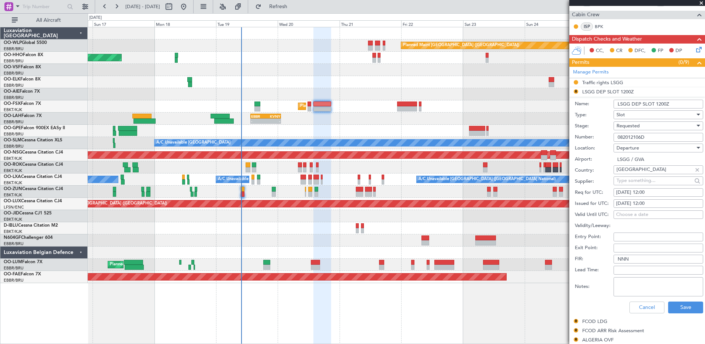
click at [656, 192] on div "20/08/2025 12:00" at bounding box center [658, 192] width 84 height 7
select select "8"
select select "2025"
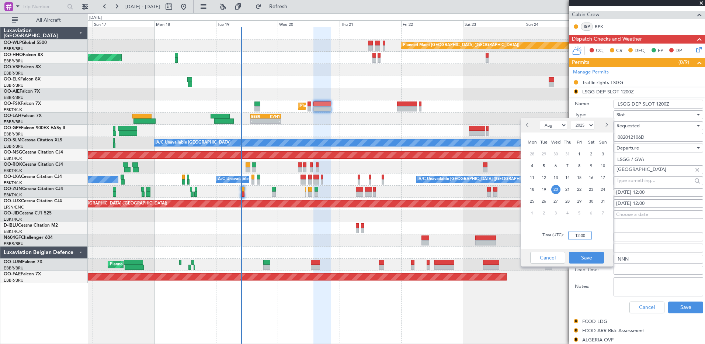
click at [580, 234] on input "12:00" at bounding box center [580, 235] width 24 height 9
type input "14:00"
click at [594, 259] on button "Save" at bounding box center [586, 258] width 35 height 12
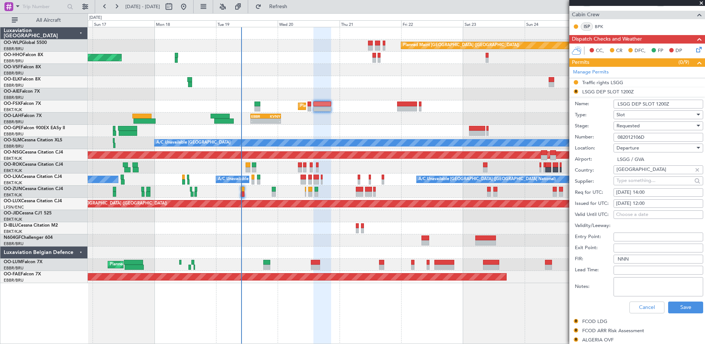
click at [647, 201] on div "20/08/2025 12:00" at bounding box center [658, 203] width 84 height 7
select select "8"
select select "2025"
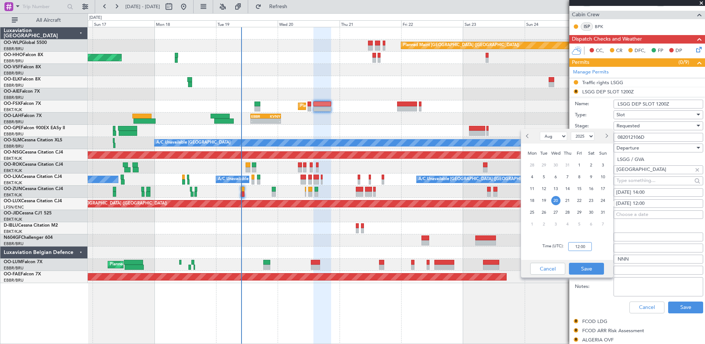
click at [572, 245] on input "12:00" at bounding box center [580, 246] width 24 height 9
type input "14:00"
click at [589, 269] on button "Save" at bounding box center [586, 269] width 35 height 12
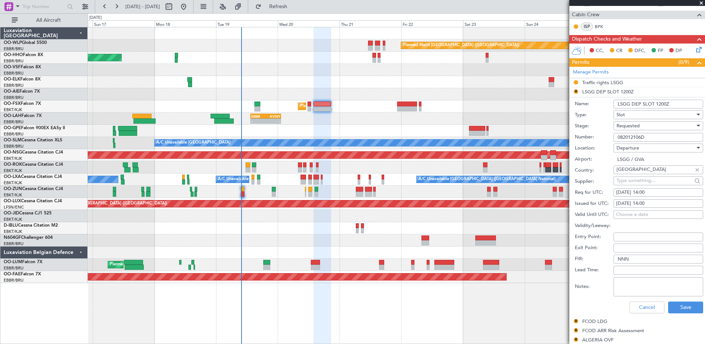
click at [646, 126] on div "Requested" at bounding box center [656, 125] width 79 height 11
click at [651, 183] on span "Received OK" at bounding box center [655, 181] width 77 height 11
click at [647, 125] on div "Received OK" at bounding box center [656, 125] width 79 height 11
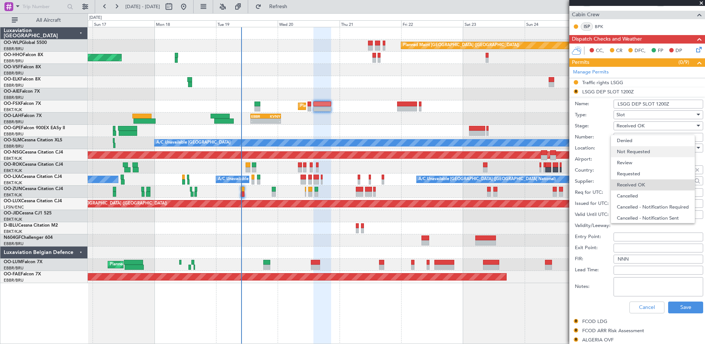
scroll to position [12, 0]
click at [644, 163] on span "Requested" at bounding box center [655, 161] width 77 height 11
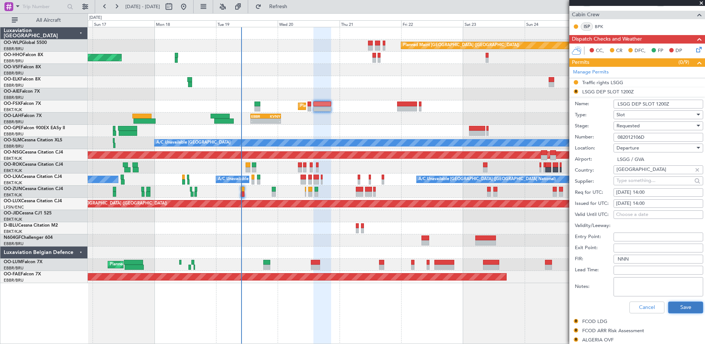
click at [674, 307] on button "Save" at bounding box center [685, 307] width 35 height 12
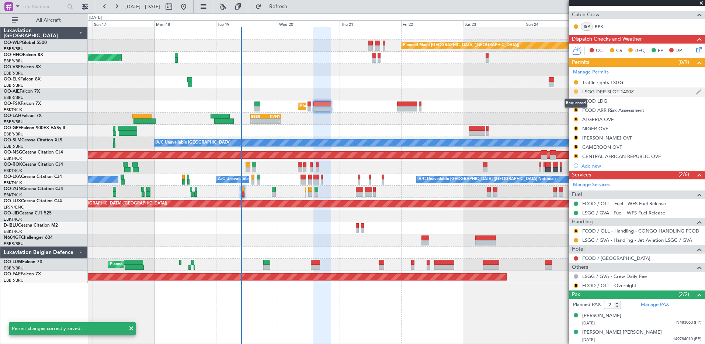
click at [574, 91] on button at bounding box center [576, 91] width 4 height 4
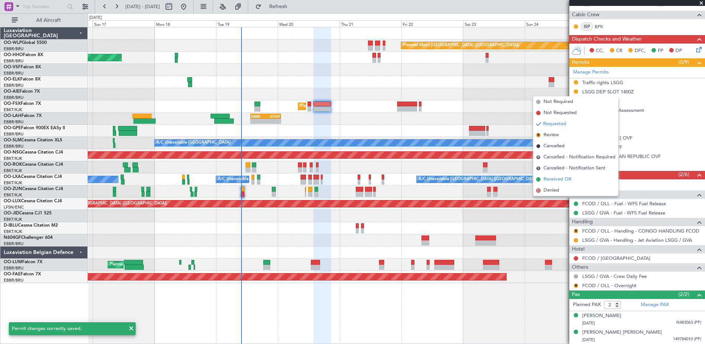
click at [557, 179] on span "Received OK" at bounding box center [558, 179] width 28 height 7
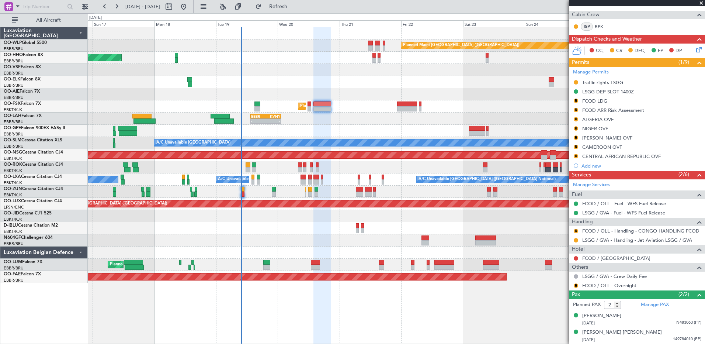
click at [576, 238] on div "Review" at bounding box center [576, 238] width 0 height 0
click at [576, 240] on button at bounding box center [576, 240] width 4 height 4
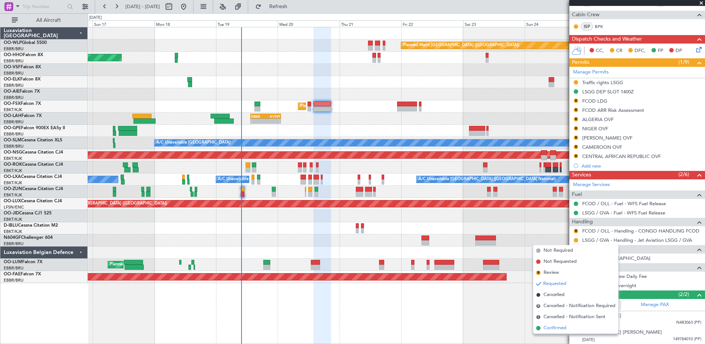
click at [550, 325] on span "Confirmed" at bounding box center [555, 327] width 23 height 7
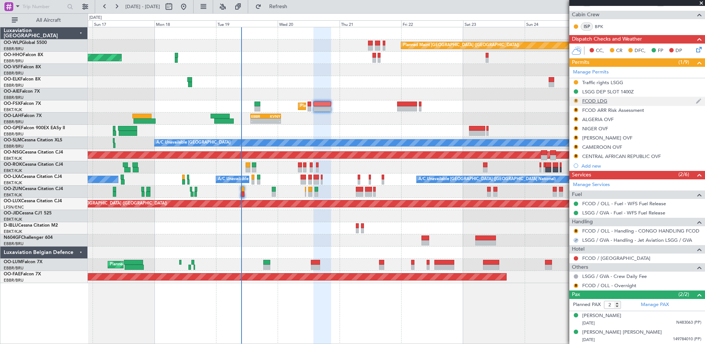
click at [574, 99] on button "R" at bounding box center [576, 100] width 4 height 4
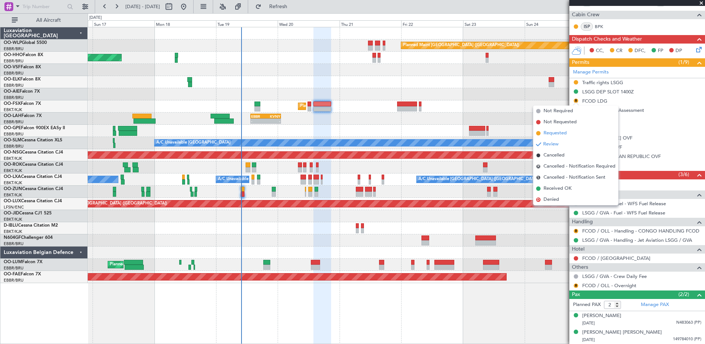
click at [563, 134] on span "Requested" at bounding box center [555, 132] width 23 height 7
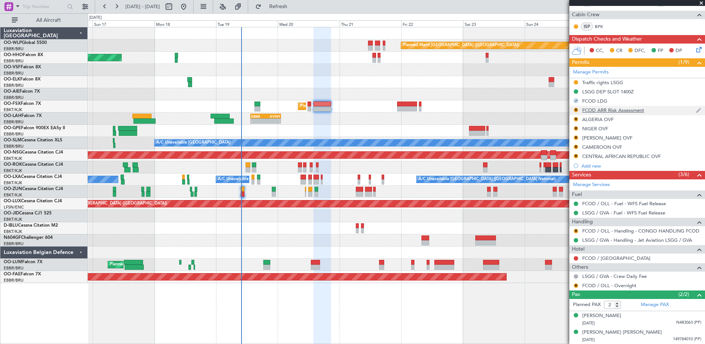
click at [576, 112] on div "R" at bounding box center [576, 110] width 6 height 6
click at [576, 110] on button "R" at bounding box center [576, 110] width 4 height 4
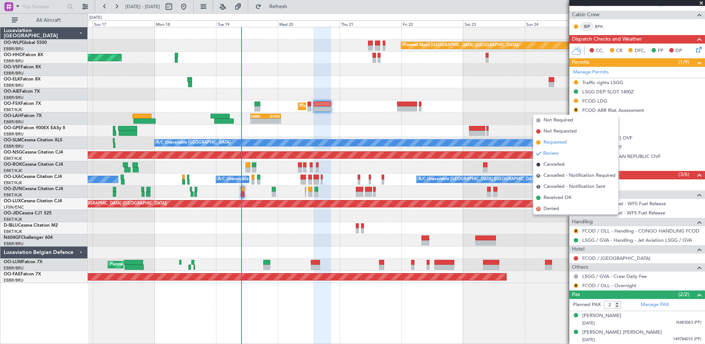
click at [560, 141] on span "Requested" at bounding box center [555, 142] width 23 height 7
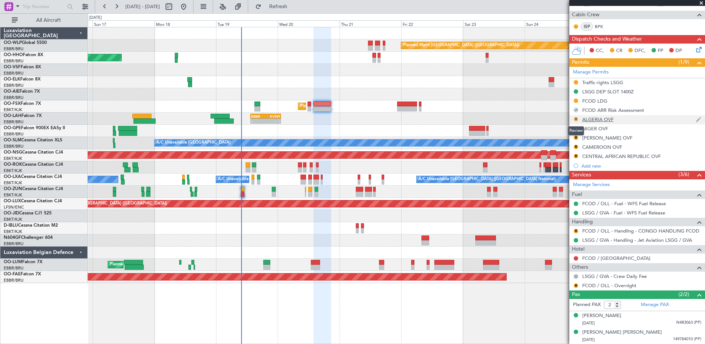
click at [575, 120] on button "R" at bounding box center [576, 119] width 4 height 4
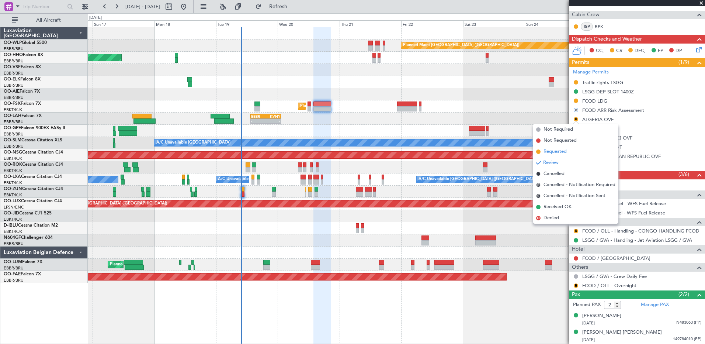
click at [564, 153] on span "Requested" at bounding box center [555, 151] width 23 height 7
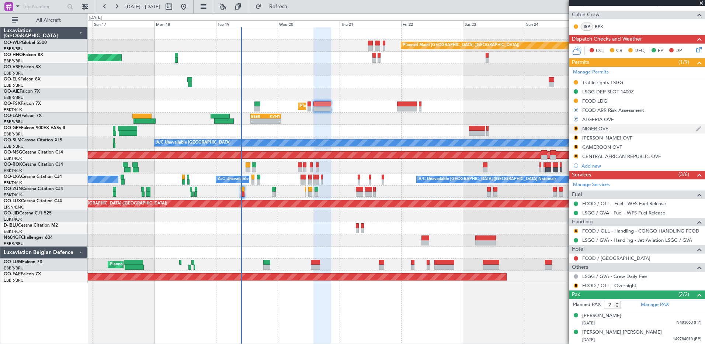
click at [574, 129] on div "R" at bounding box center [576, 128] width 6 height 6
click at [576, 128] on button "R" at bounding box center [576, 128] width 4 height 4
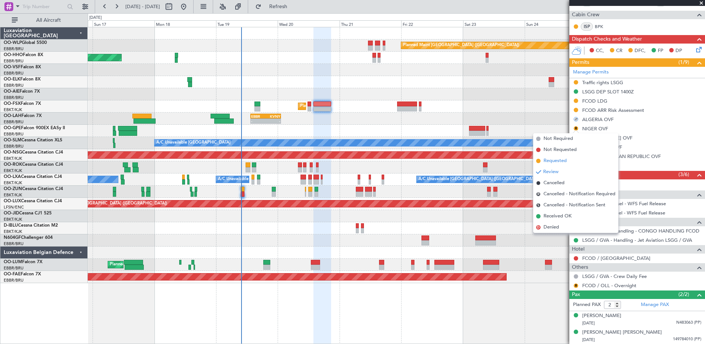
click at [562, 162] on span "Requested" at bounding box center [555, 160] width 23 height 7
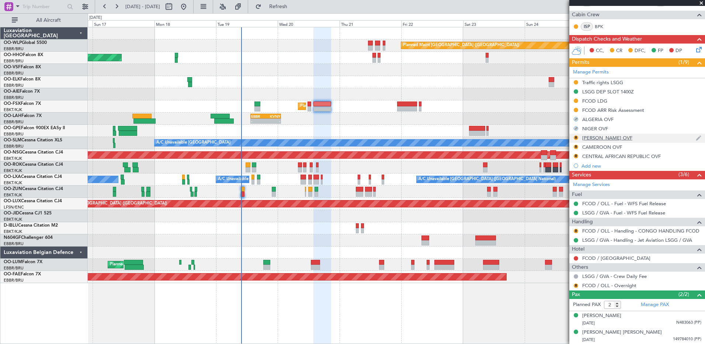
click at [577, 141] on nimbus-traffic-light "R" at bounding box center [576, 138] width 6 height 7
click at [575, 138] on button "R" at bounding box center [576, 137] width 4 height 4
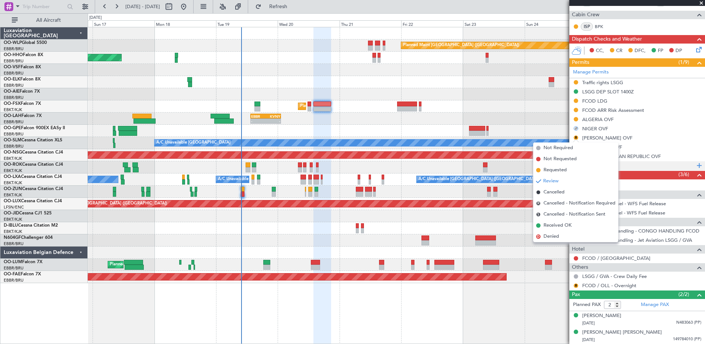
click at [565, 169] on span "Requested" at bounding box center [555, 169] width 23 height 7
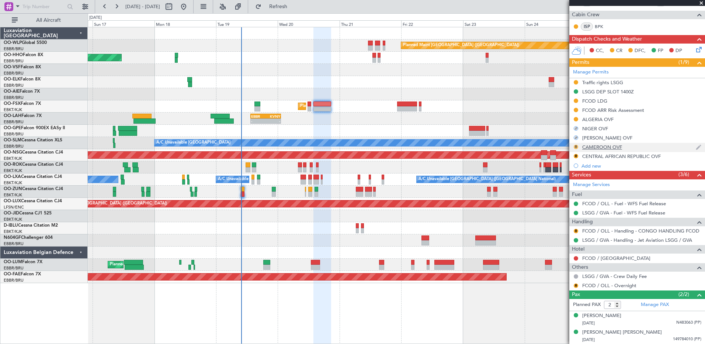
click at [576, 148] on button "R" at bounding box center [576, 147] width 4 height 4
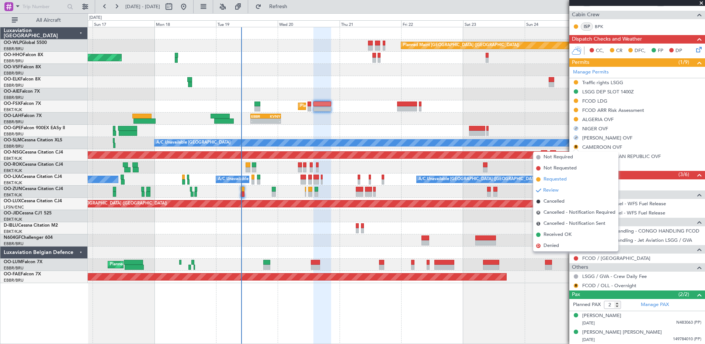
click at [555, 177] on span "Requested" at bounding box center [555, 179] width 23 height 7
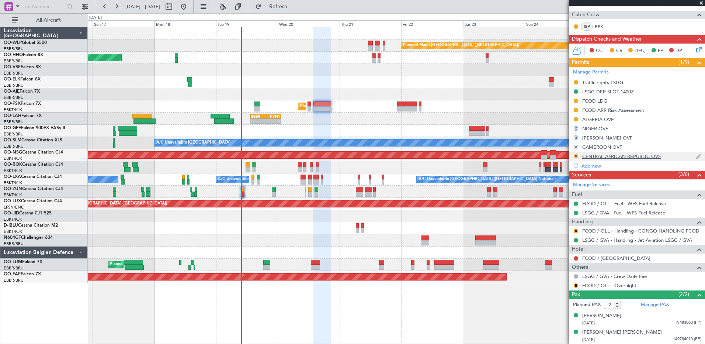
click at [577, 156] on button "R" at bounding box center [576, 156] width 4 height 4
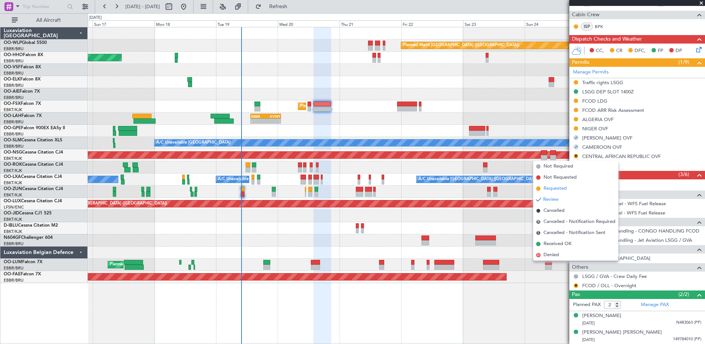
click at [567, 190] on li "Requested" at bounding box center [575, 188] width 85 height 11
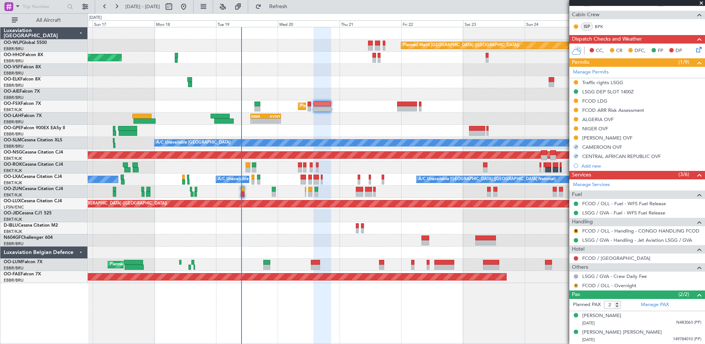
click at [575, 284] on button "R" at bounding box center [576, 285] width 4 height 4
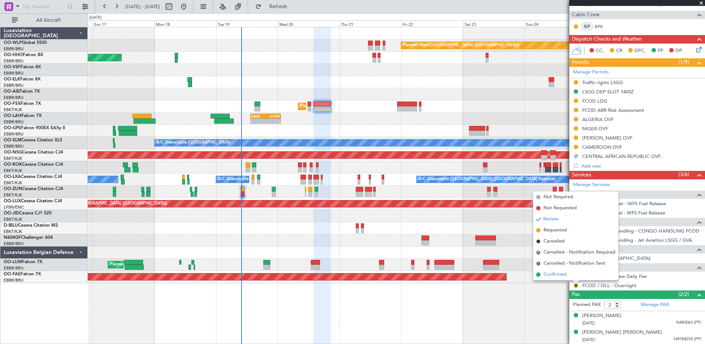
click at [569, 276] on li "Confirmed" at bounding box center [575, 274] width 85 height 11
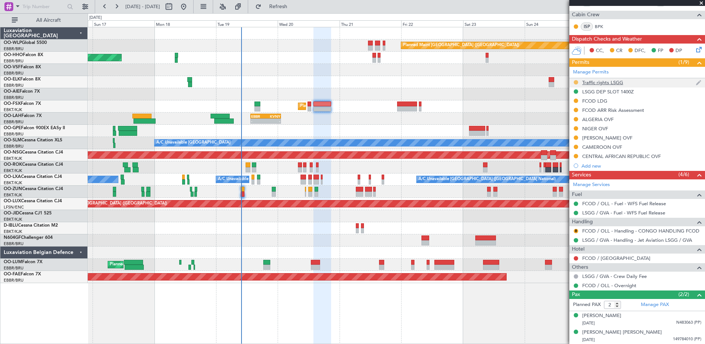
click at [575, 80] on button at bounding box center [576, 82] width 4 height 4
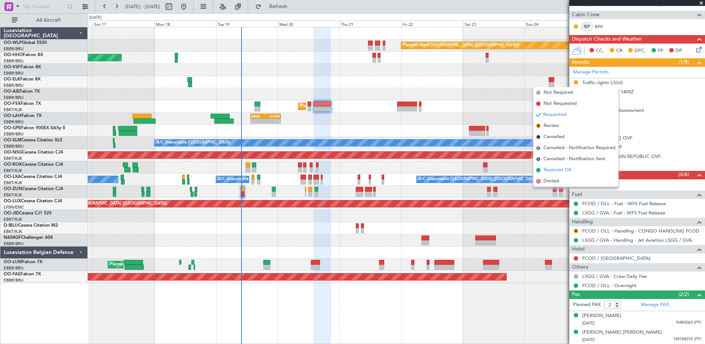
click at [547, 169] on span "Received OK" at bounding box center [558, 169] width 28 height 7
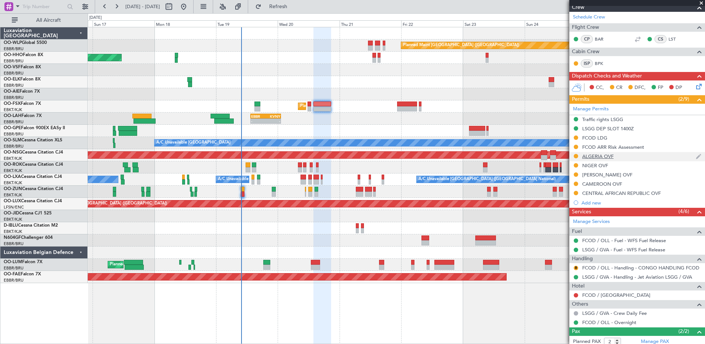
scroll to position [142, 0]
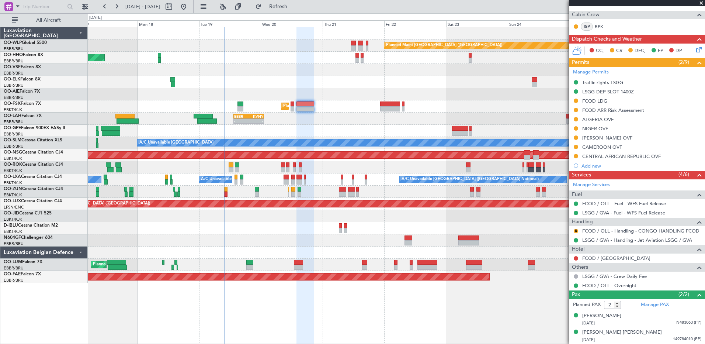
click at [315, 229] on div at bounding box center [396, 228] width 617 height 12
click at [300, 13] on div "Planned Maint Berlin (Brandenburg) AOG Maint Geneva (Cointrin) A/C Unavailable …" at bounding box center [352, 178] width 705 height 331
click at [294, 9] on span "Refresh" at bounding box center [278, 6] width 31 height 5
click at [573, 119] on div at bounding box center [576, 119] width 6 height 6
click at [575, 120] on button at bounding box center [576, 119] width 4 height 4
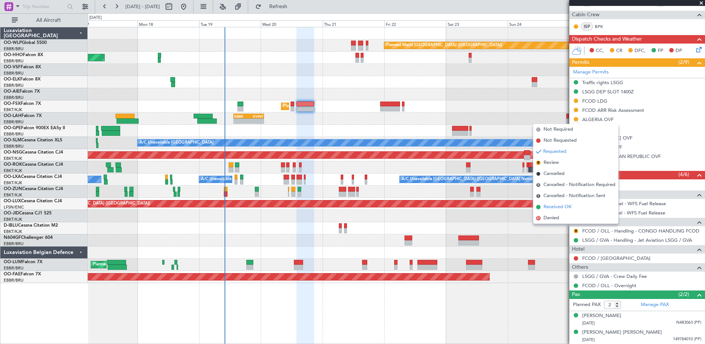
click at [567, 208] on span "Received OK" at bounding box center [558, 206] width 28 height 7
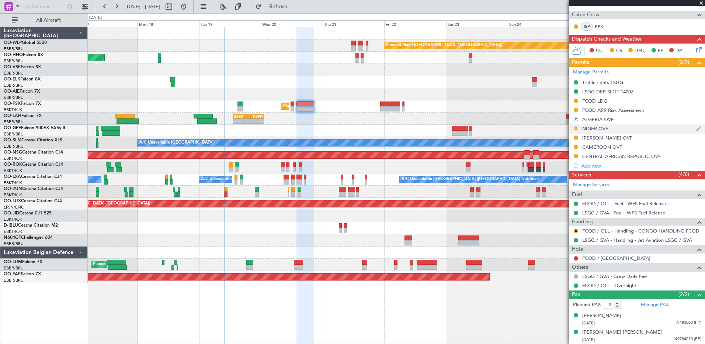
click at [576, 128] on button at bounding box center [576, 128] width 4 height 4
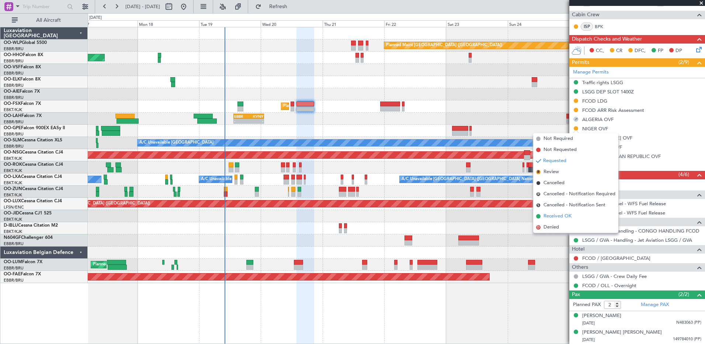
click at [568, 215] on span "Received OK" at bounding box center [558, 215] width 28 height 7
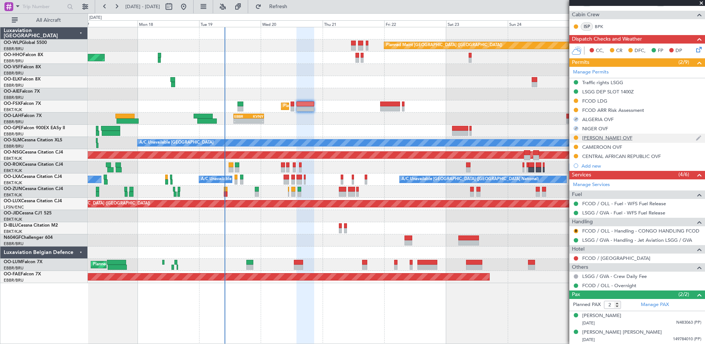
click at [577, 140] on nimbus-traffic-light at bounding box center [576, 138] width 6 height 7
click at [577, 138] on button at bounding box center [576, 137] width 4 height 4
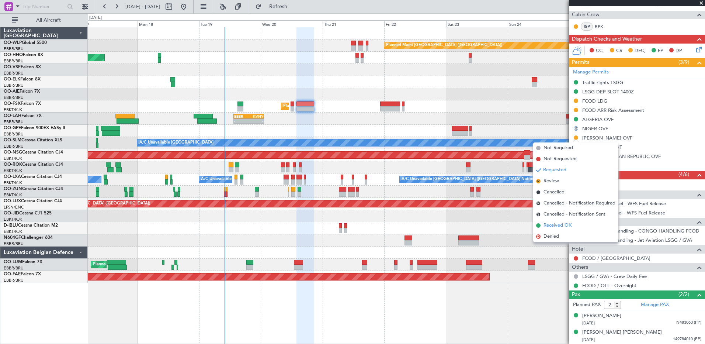
click at [564, 225] on span "Received OK" at bounding box center [558, 225] width 28 height 7
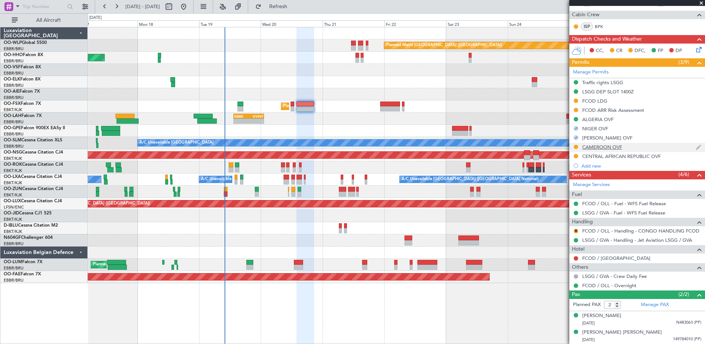
click at [575, 149] on div at bounding box center [576, 147] width 6 height 6
click at [576, 146] on button at bounding box center [576, 147] width 4 height 4
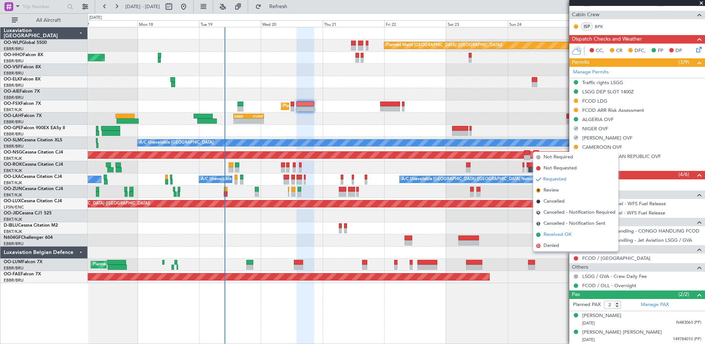
click at [567, 233] on span "Received OK" at bounding box center [558, 234] width 28 height 7
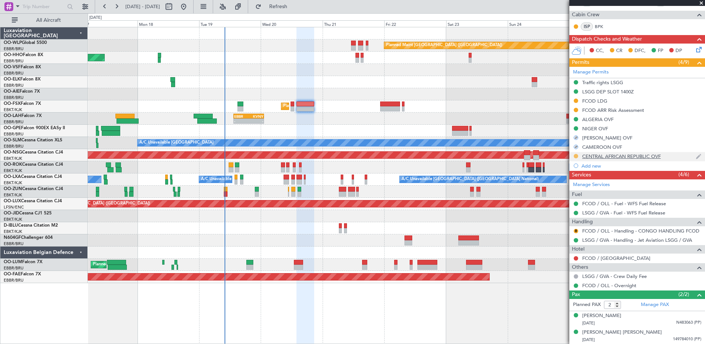
click at [577, 155] on button at bounding box center [576, 156] width 4 height 4
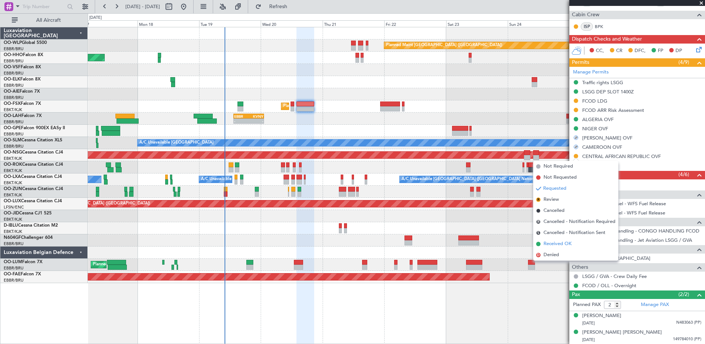
click at [560, 242] on span "Received OK" at bounding box center [558, 243] width 28 height 7
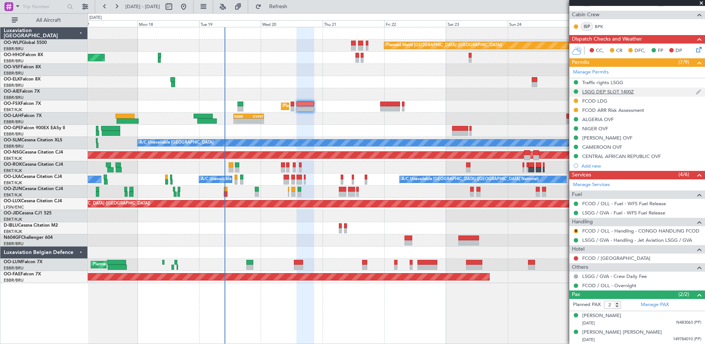
click at [593, 91] on div "LSGG DEP SLOT 1400Z" at bounding box center [608, 92] width 52 height 6
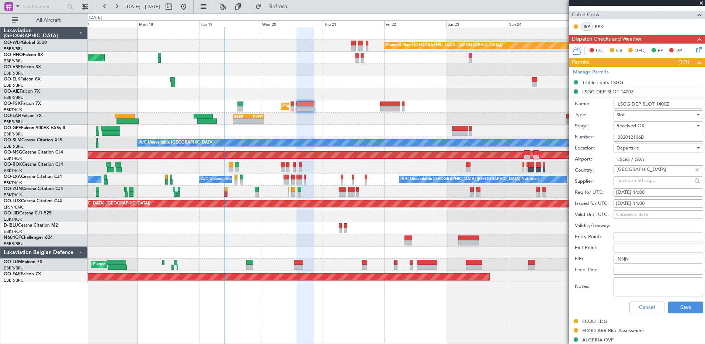
click at [658, 136] on input "082012106D" at bounding box center [659, 137] width 90 height 9
drag, startPoint x: 658, startPoint y: 136, endPoint x: 627, endPoint y: 136, distance: 31.0
click at [627, 136] on input "082012106D" at bounding box center [659, 137] width 90 height 9
paste input "4110"
type input "082014110D"
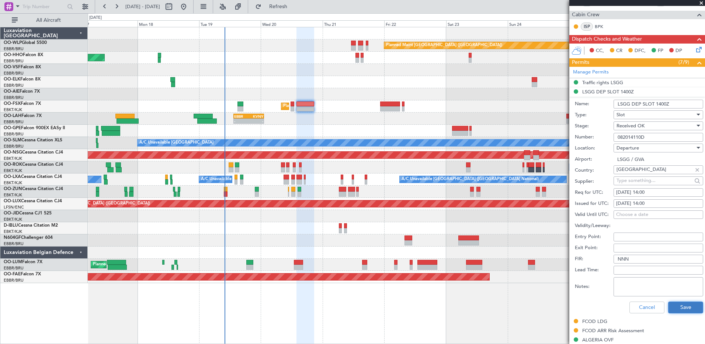
click at [688, 312] on button "Save" at bounding box center [685, 307] width 35 height 12
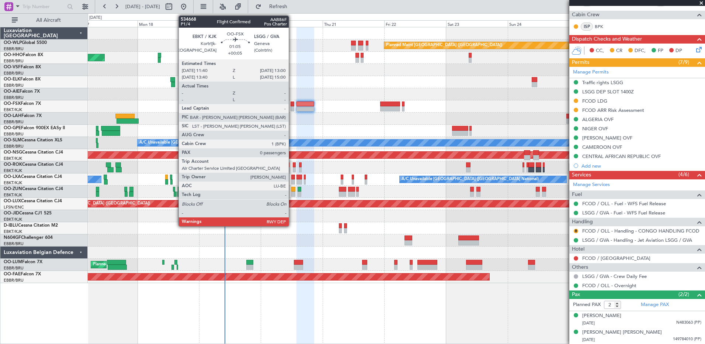
click at [292, 108] on div at bounding box center [293, 108] width 4 height 5
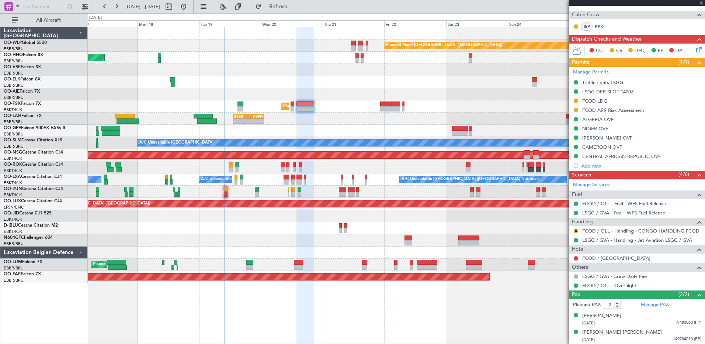
type input "+00:05"
type input "0"
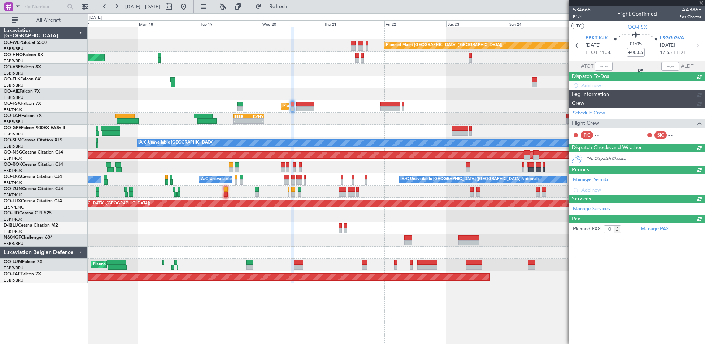
scroll to position [0, 0]
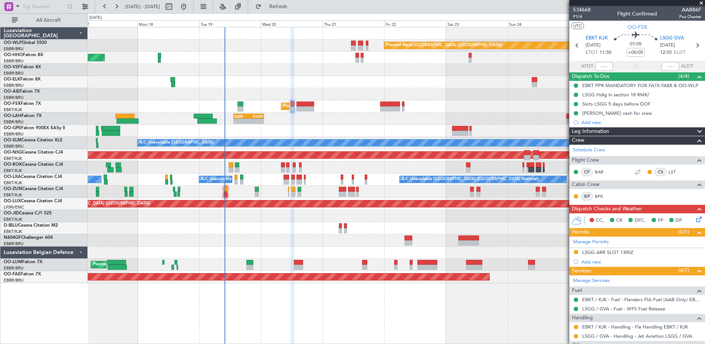
click at [525, 230] on div at bounding box center [396, 228] width 617 height 12
click at [610, 252] on div "LSGG ARR SLOT 1300Z" at bounding box center [607, 252] width 51 height 6
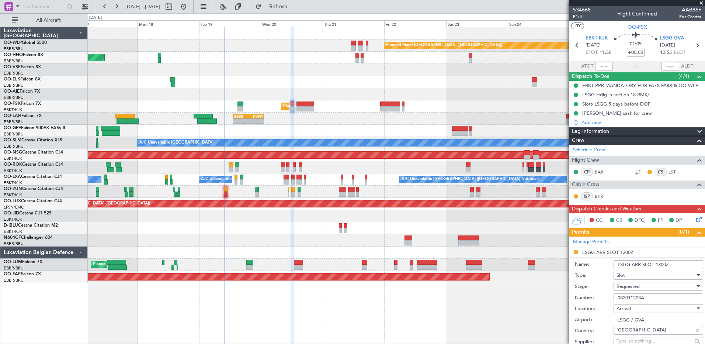
drag, startPoint x: 662, startPoint y: 297, endPoint x: 614, endPoint y: 291, distance: 48.3
click at [614, 292] on div "Number: 082011203A" at bounding box center [639, 297] width 128 height 11
paste input "4110D"
drag, startPoint x: 660, startPoint y: 300, endPoint x: 609, endPoint y: 297, distance: 50.6
click at [609, 297] on div "Number: 082014110D" at bounding box center [639, 297] width 128 height 11
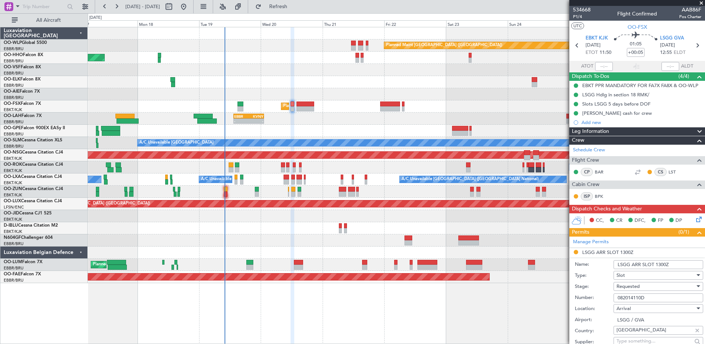
paste input "3105A"
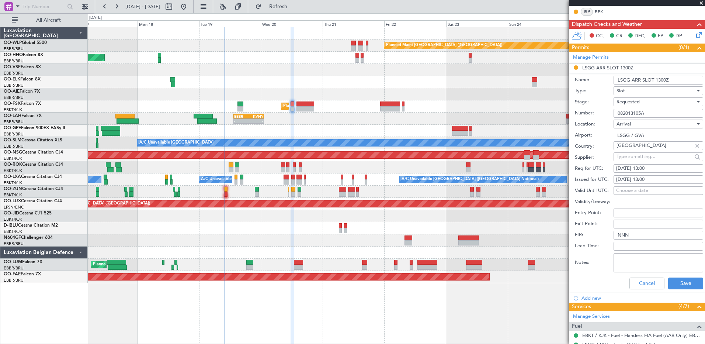
type input "082013105A"
click at [638, 104] on span "Requested" at bounding box center [628, 101] width 23 height 7
click at [641, 155] on span "Received OK" at bounding box center [655, 157] width 77 height 11
click at [679, 287] on button "Save" at bounding box center [685, 283] width 35 height 12
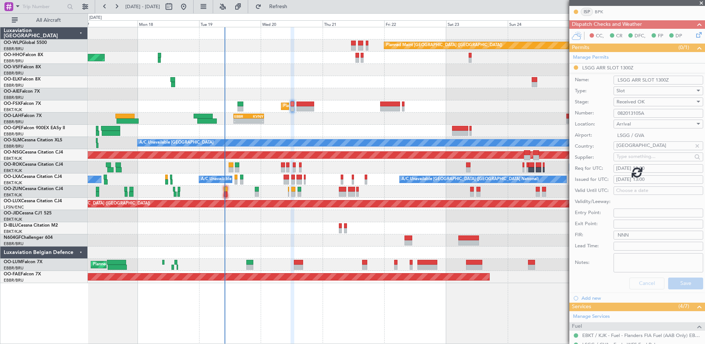
scroll to position [63, 0]
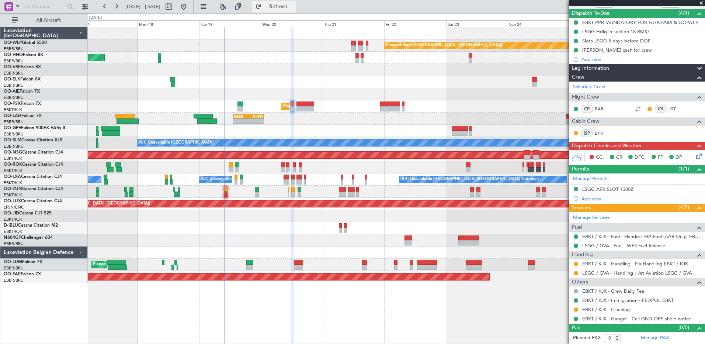
click at [294, 7] on span "Refresh" at bounding box center [278, 6] width 31 height 5
click at [577, 275] on mat-tooltip-component "Requested" at bounding box center [576, 285] width 33 height 20
click at [577, 273] on button at bounding box center [576, 273] width 4 height 4
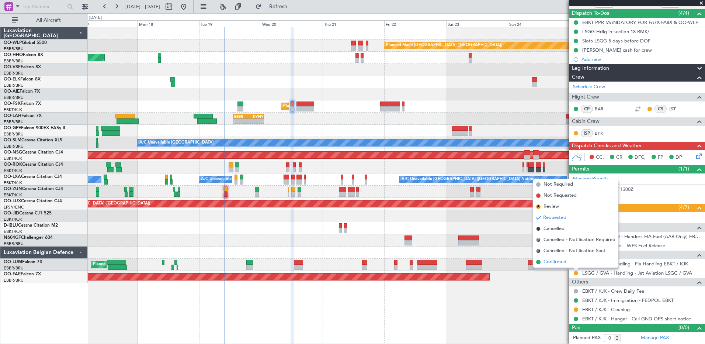
click at [540, 261] on span at bounding box center [538, 262] width 4 height 4
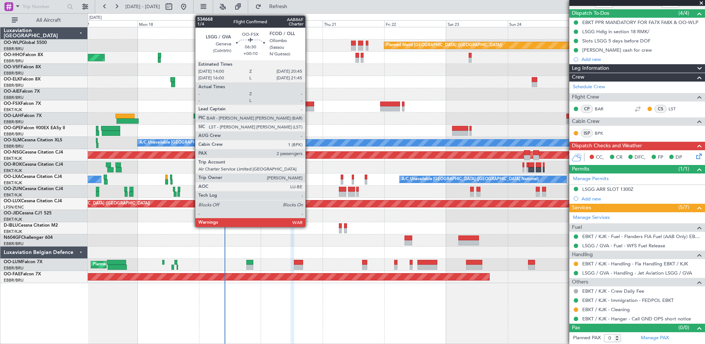
click at [309, 111] on div at bounding box center [306, 108] width 18 height 5
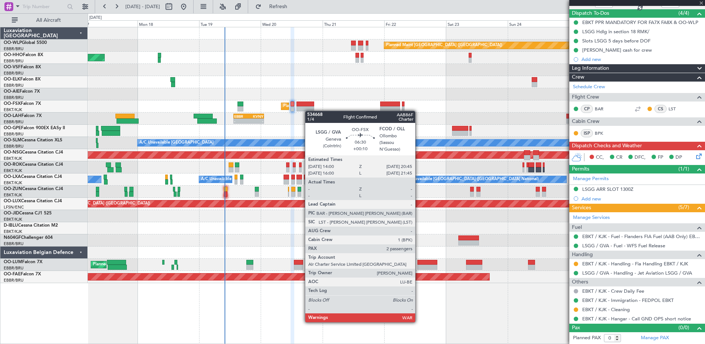
type input "+00:10"
type input "2"
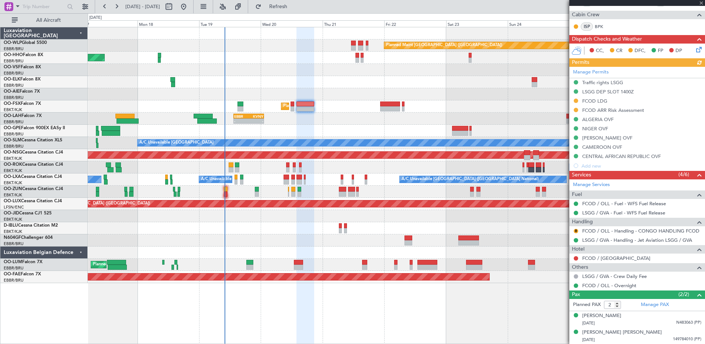
scroll to position [0, 0]
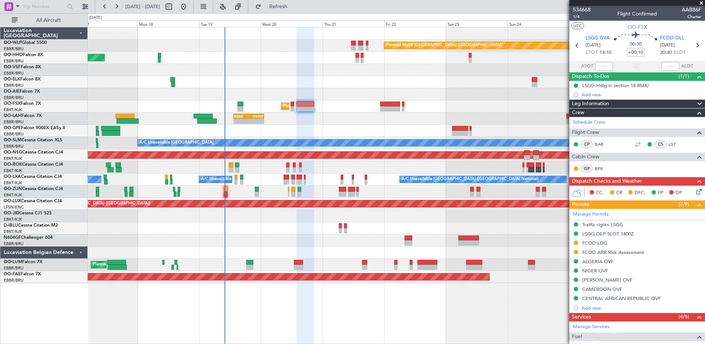
click at [695, 192] on icon at bounding box center [698, 190] width 6 height 6
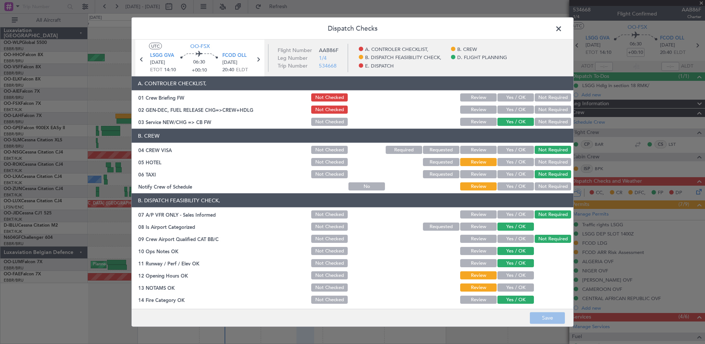
click at [518, 187] on button "Yes / OK" at bounding box center [516, 186] width 37 height 8
click at [543, 163] on button "Not Required" at bounding box center [553, 162] width 37 height 8
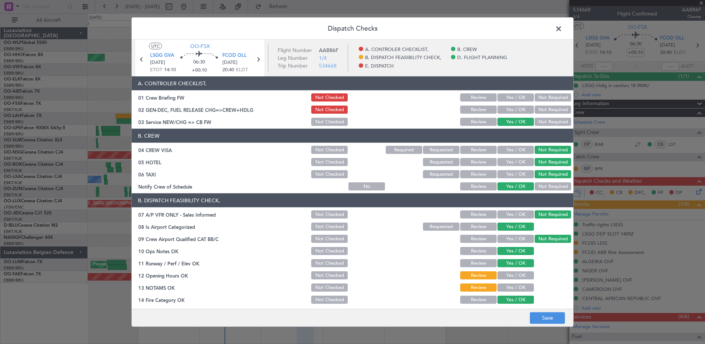
click at [433, 161] on button "Requested" at bounding box center [441, 162] width 37 height 8
click at [504, 273] on button "Yes / OK" at bounding box center [516, 275] width 37 height 8
click at [506, 286] on button "Yes / OK" at bounding box center [516, 287] width 37 height 8
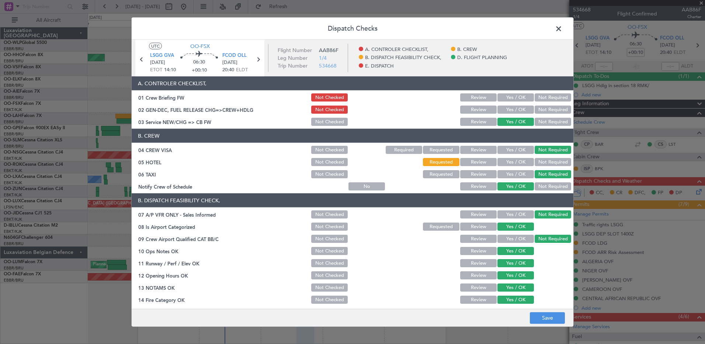
scroll to position [144, 0]
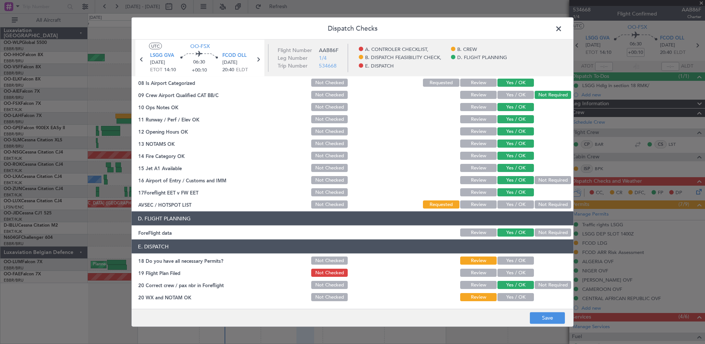
click at [541, 206] on button "Not Required" at bounding box center [553, 204] width 37 height 8
click at [513, 263] on button "Yes / OK" at bounding box center [516, 260] width 37 height 8
click at [510, 275] on button "Yes / OK" at bounding box center [516, 273] width 37 height 8
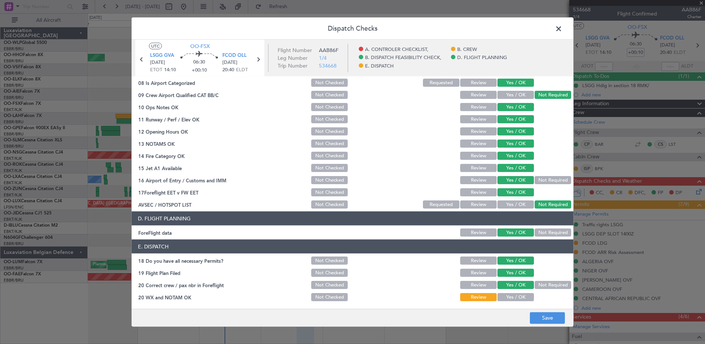
click at [518, 298] on button "Yes / OK" at bounding box center [516, 297] width 37 height 8
click at [551, 317] on button "Save" at bounding box center [547, 318] width 35 height 12
click at [94, 30] on div "Dispatch Checks UTC OO-FSX LSGG GVA 20/08/2025 ETOT 14:10 06:30 +00:10 FCOD OLL…" at bounding box center [352, 172] width 705 height 344
click at [563, 31] on span at bounding box center [563, 30] width 0 height 15
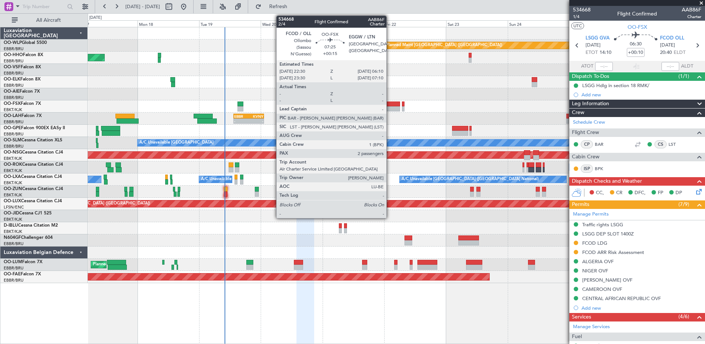
click at [390, 110] on div at bounding box center [390, 108] width 20 height 5
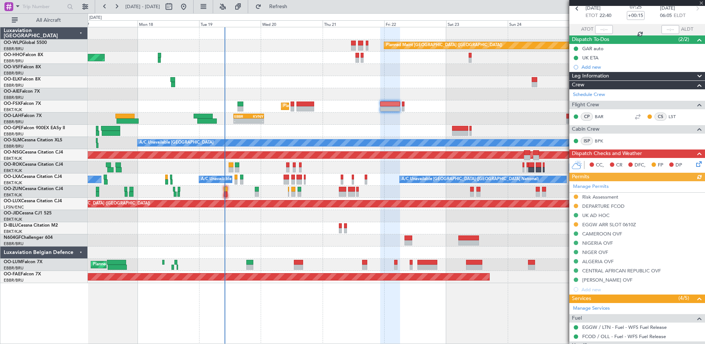
scroll to position [74, 0]
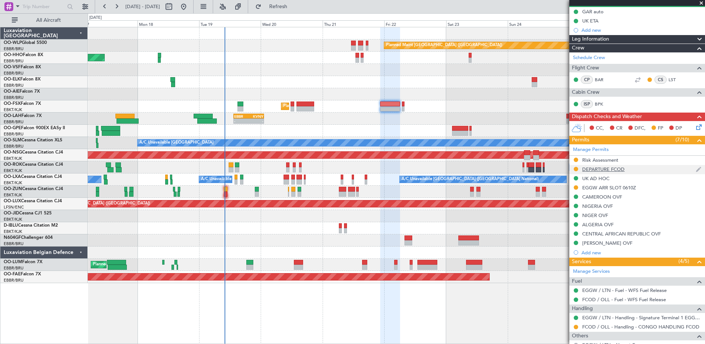
click at [612, 173] on div "DEPARTURE FCOD" at bounding box center [638, 169] width 136 height 9
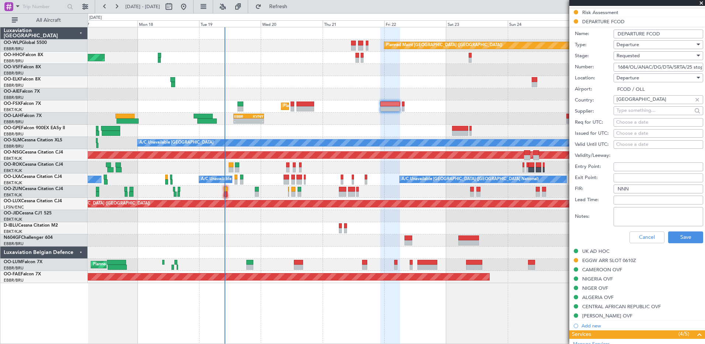
scroll to position [332, 0]
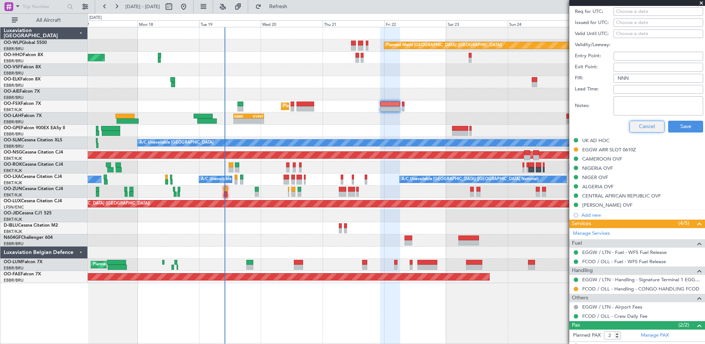
click at [637, 129] on button "Cancel" at bounding box center [647, 127] width 35 height 12
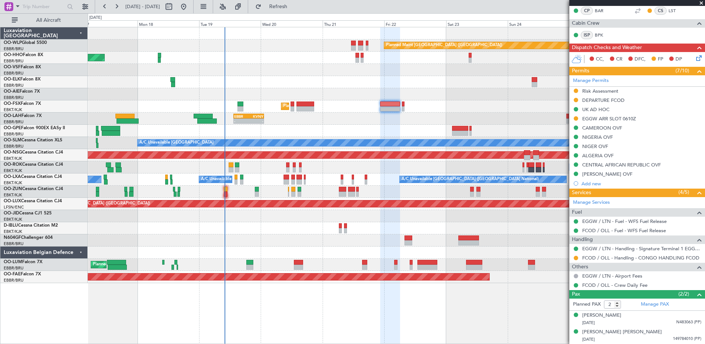
scroll to position [142, 0]
click at [576, 256] on button at bounding box center [576, 258] width 4 height 4
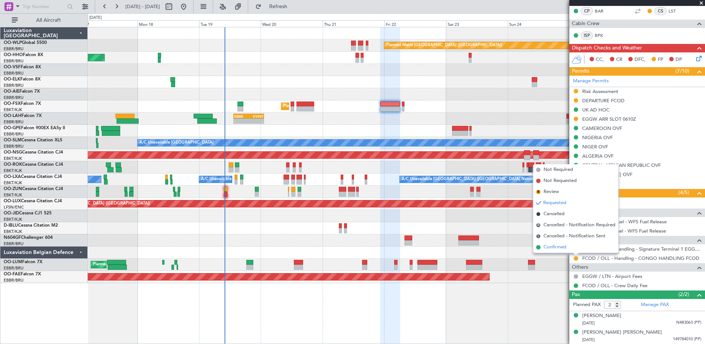
click at [558, 248] on span "Confirmed" at bounding box center [555, 246] width 23 height 7
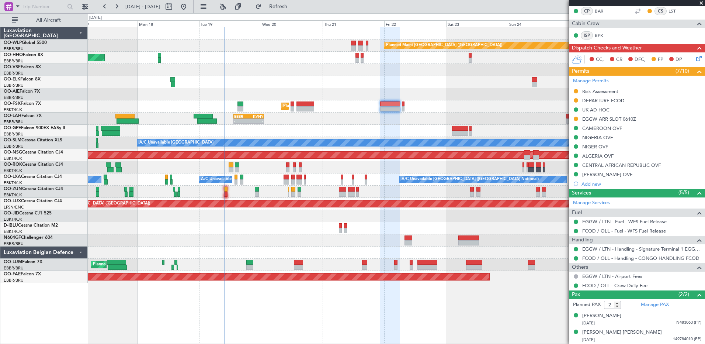
click at [695, 59] on icon at bounding box center [698, 57] width 6 height 6
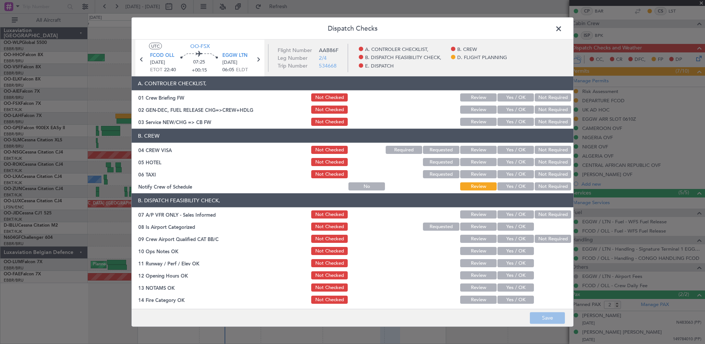
click at [535, 184] on button "Not Required" at bounding box center [553, 186] width 37 height 8
click at [537, 177] on button "Not Required" at bounding box center [553, 174] width 37 height 8
click at [539, 168] on section "B. CREW 04 CREW VISA Not Checked Required Requested Review Yes / OK Not Require…" at bounding box center [353, 160] width 442 height 63
click at [541, 161] on button "Not Required" at bounding box center [553, 162] width 37 height 8
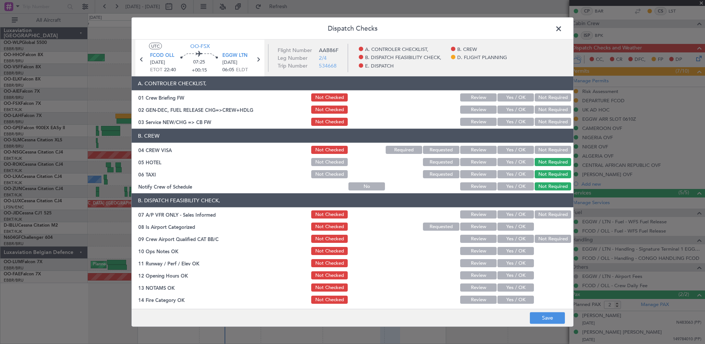
click at [543, 150] on button "Not Required" at bounding box center [553, 150] width 37 height 8
click at [504, 122] on button "Yes / OK" at bounding box center [516, 122] width 37 height 8
click at [539, 213] on button "Not Required" at bounding box center [553, 214] width 37 height 8
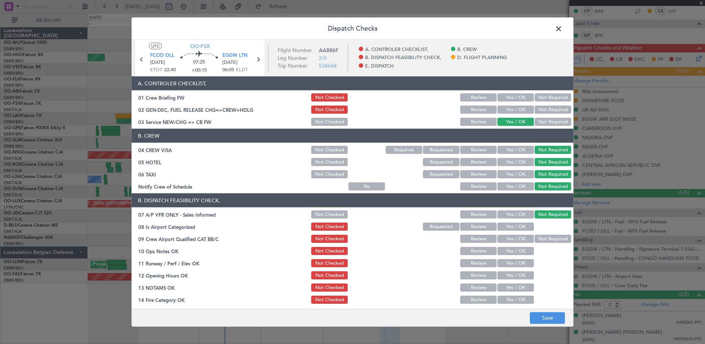
click at [523, 227] on button "Yes / OK" at bounding box center [516, 226] width 37 height 8
click at [535, 235] on button "Not Required" at bounding box center [553, 239] width 37 height 8
click at [518, 252] on button "Yes / OK" at bounding box center [516, 251] width 37 height 8
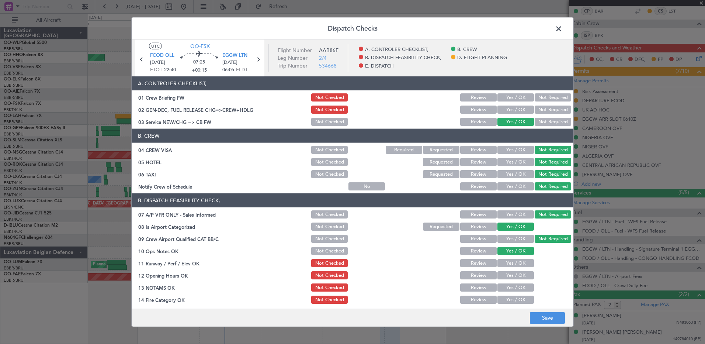
click at [517, 266] on button "Yes / OK" at bounding box center [516, 263] width 37 height 8
click at [516, 277] on button "Yes / OK" at bounding box center [516, 275] width 37 height 8
click at [515, 289] on button "Yes / OK" at bounding box center [516, 287] width 37 height 8
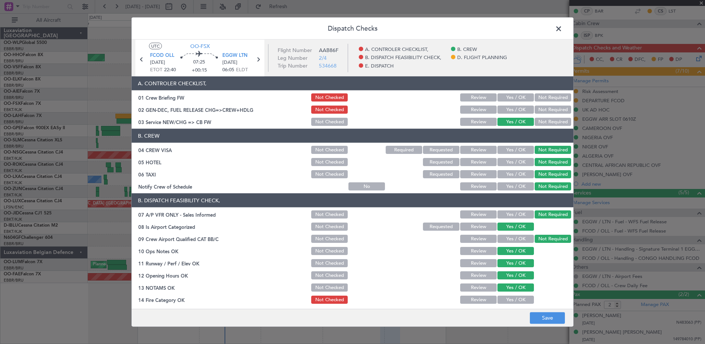
click at [516, 298] on button "Yes / OK" at bounding box center [516, 299] width 37 height 8
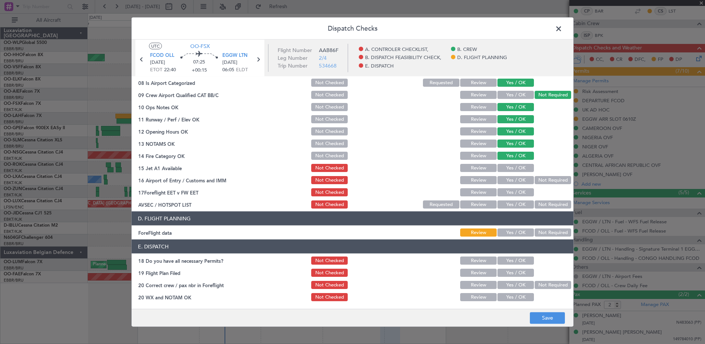
click at [520, 169] on button "Yes / OK" at bounding box center [516, 168] width 37 height 8
click at [519, 181] on button "Yes / OK" at bounding box center [516, 180] width 37 height 8
click at [538, 204] on button "Not Required" at bounding box center [553, 204] width 37 height 8
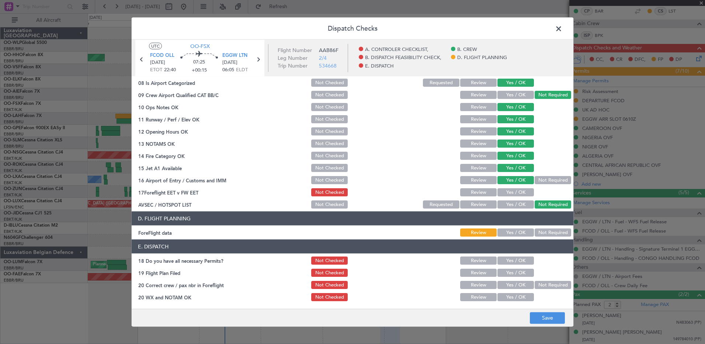
click at [526, 204] on button "Yes / OK" at bounding box center [516, 204] width 37 height 8
click at [441, 207] on button "Requested" at bounding box center [441, 204] width 37 height 8
click at [539, 319] on button "Save" at bounding box center [547, 318] width 35 height 12
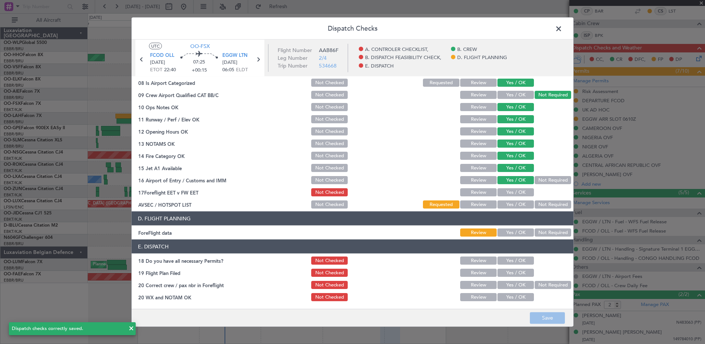
click at [563, 33] on span at bounding box center [563, 30] width 0 height 15
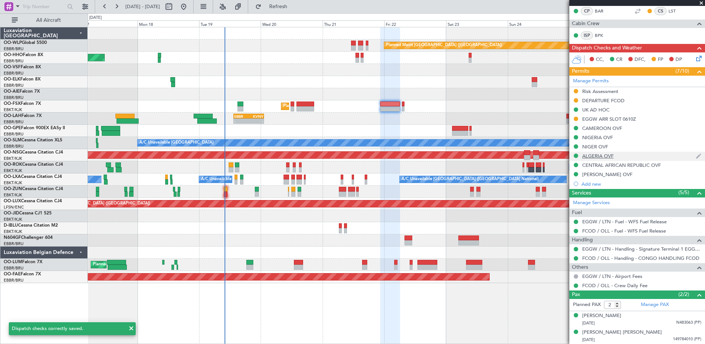
scroll to position [0, 0]
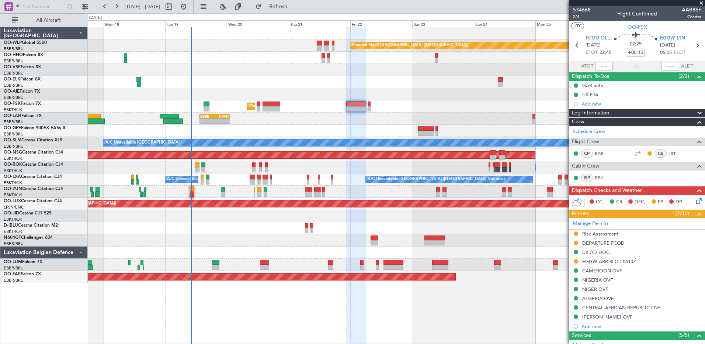
click at [300, 245] on div at bounding box center [396, 240] width 617 height 12
click at [294, 6] on span "Refresh" at bounding box center [278, 6] width 31 height 5
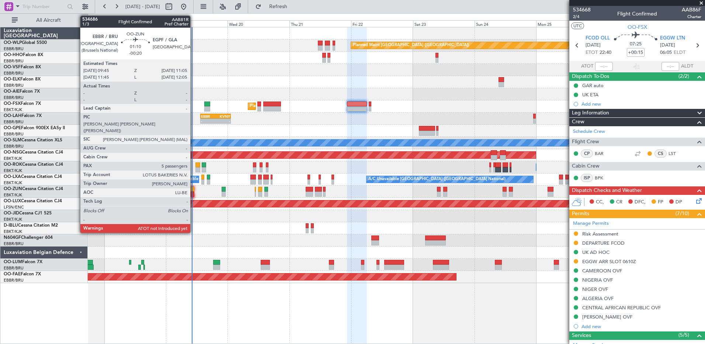
click at [194, 190] on div at bounding box center [193, 189] width 4 height 5
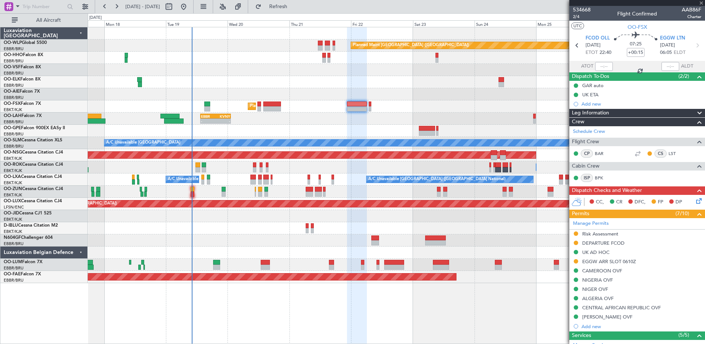
type input "-00:20"
type input "5"
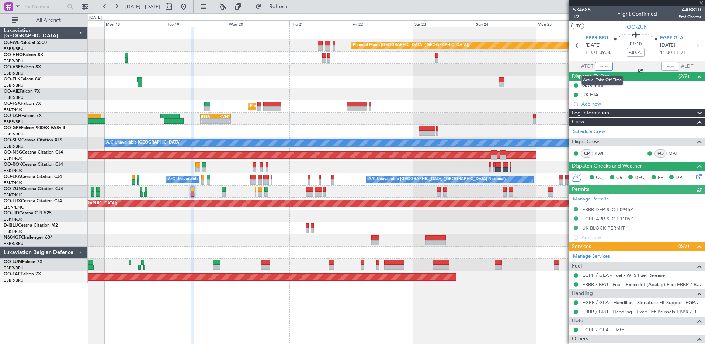
click at [596, 64] on input "text" at bounding box center [604, 66] width 18 height 9
type input "10:02"
click at [296, 11] on button "Refresh" at bounding box center [274, 7] width 44 height 12
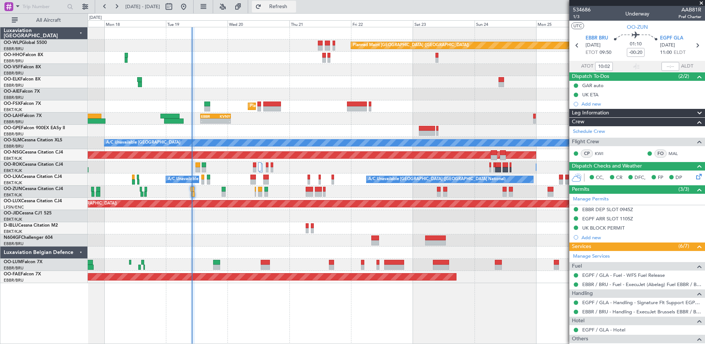
click at [294, 7] on span "Refresh" at bounding box center [278, 6] width 31 height 5
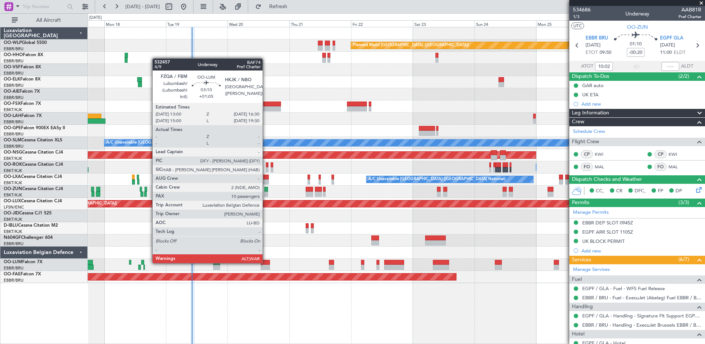
click at [266, 262] on div at bounding box center [265, 262] width 9 height 5
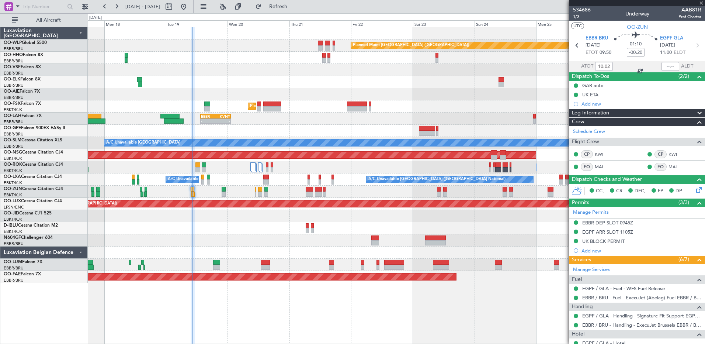
type input "+01:05"
type input "10"
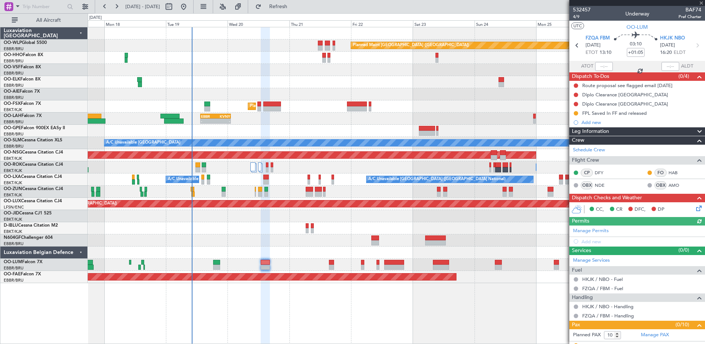
scroll to position [152, 0]
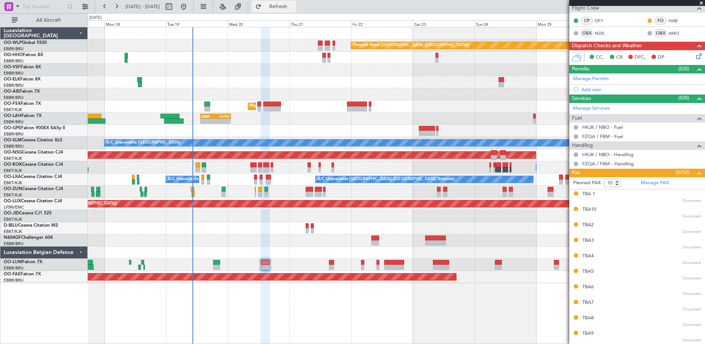
click at [296, 11] on button "Refresh" at bounding box center [274, 7] width 44 height 12
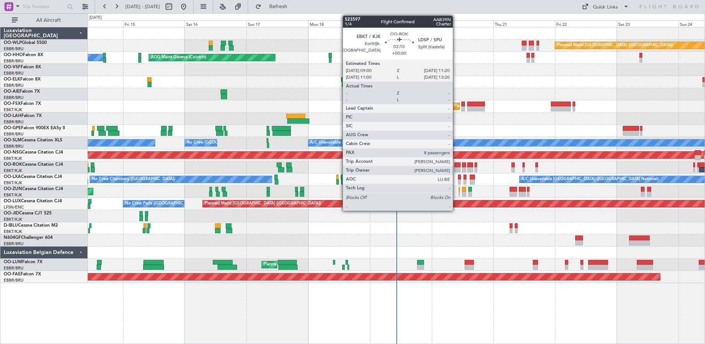
click at [456, 169] on div at bounding box center [457, 169] width 6 height 5
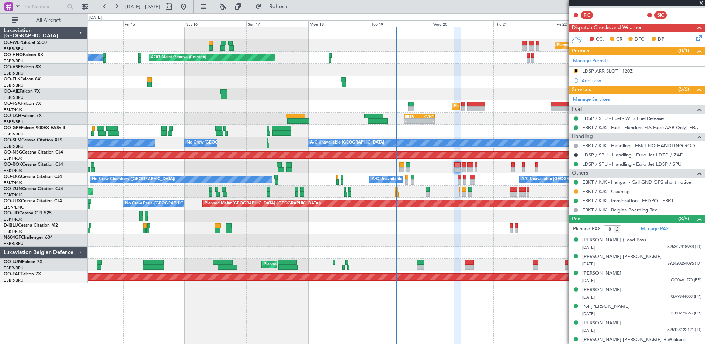
scroll to position [37, 0]
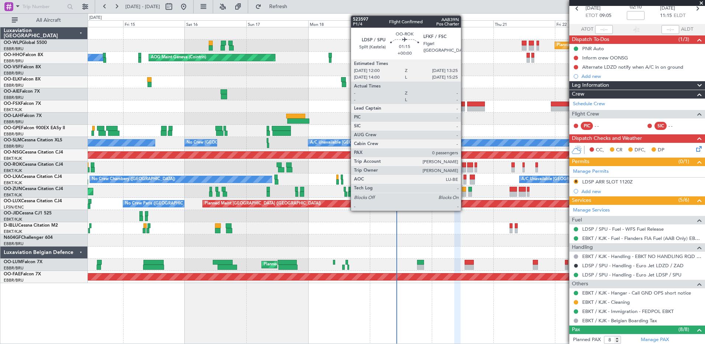
click at [464, 167] on div at bounding box center [464, 169] width 4 height 5
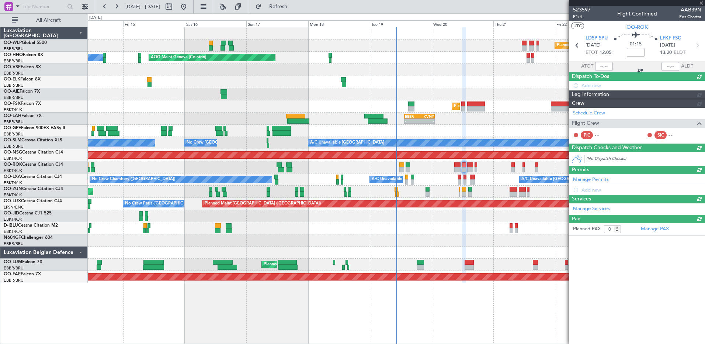
scroll to position [0, 0]
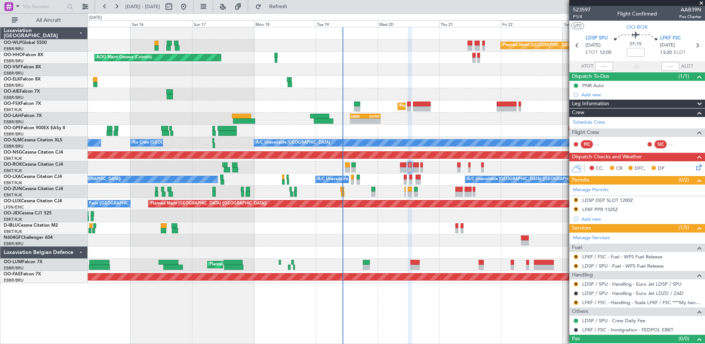
click at [450, 216] on div at bounding box center [396, 216] width 617 height 12
click at [294, 8] on span "Refresh" at bounding box center [278, 6] width 31 height 5
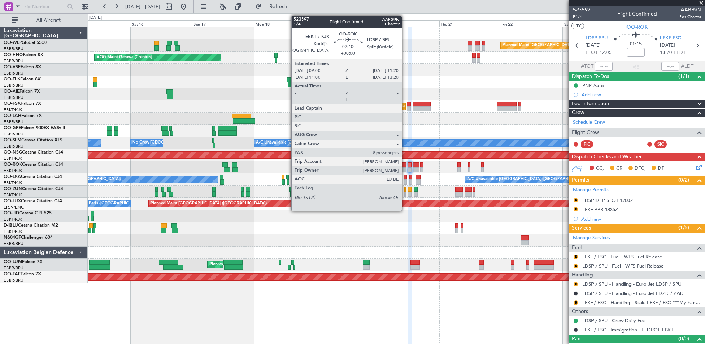
click at [405, 166] on div at bounding box center [403, 164] width 6 height 5
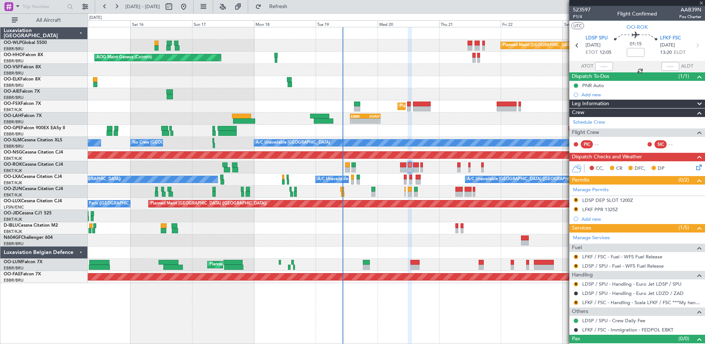
type input "8"
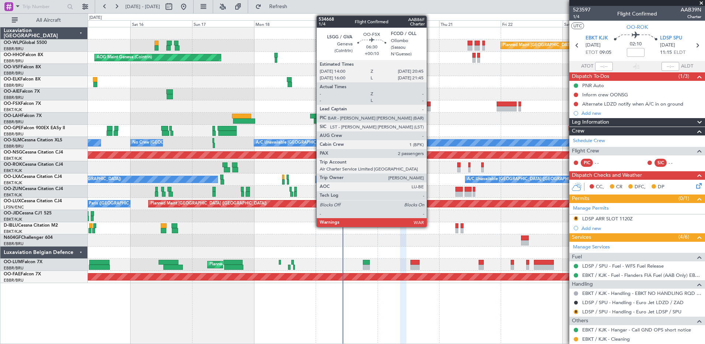
click at [421, 105] on div at bounding box center [422, 103] width 18 height 5
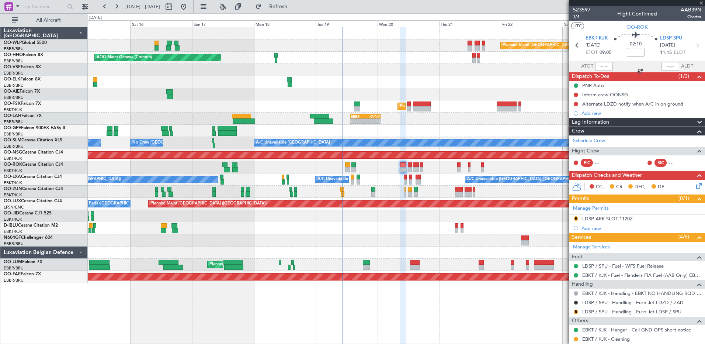
type input "+00:10"
type input "2"
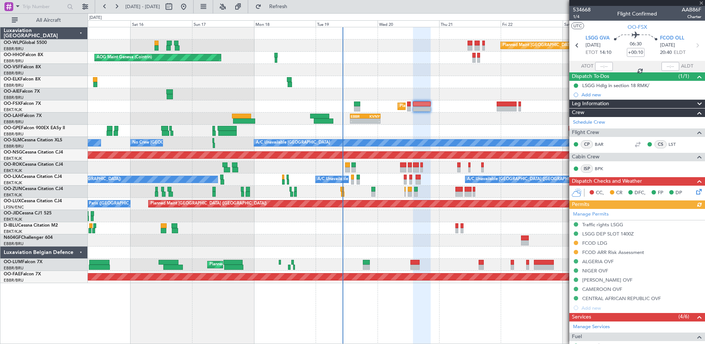
scroll to position [142, 0]
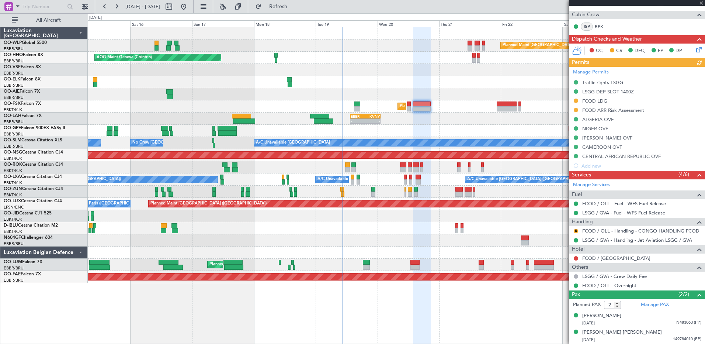
click at [608, 231] on link "FCOD / OLL - Handling - CONGO HANDLING FCOD" at bounding box center [640, 231] width 117 height 6
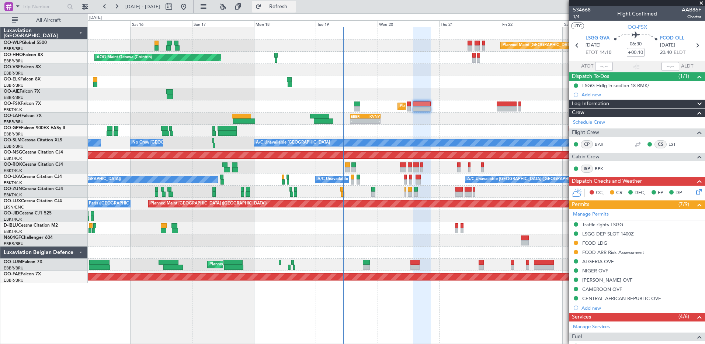
click at [294, 9] on span "Refresh" at bounding box center [278, 6] width 31 height 5
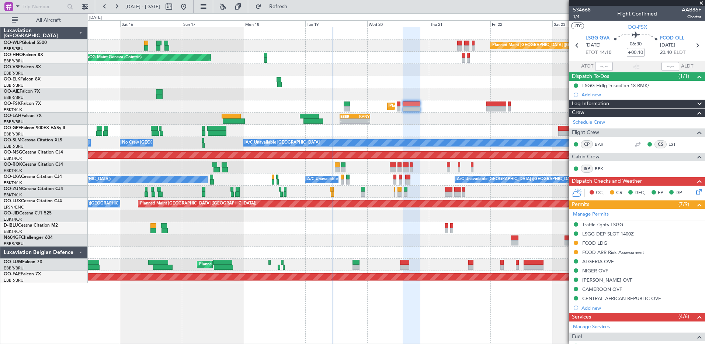
click at [415, 177] on div "No Crew Chambery ([GEOGRAPHIC_DATA]) A/C Unavailable [GEOGRAPHIC_DATA] ([GEOGRA…" at bounding box center [396, 179] width 617 height 12
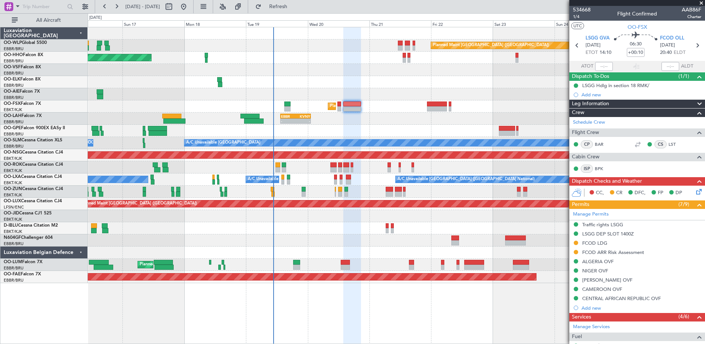
click at [371, 62] on div "Planned Maint [GEOGRAPHIC_DATA] ([GEOGRAPHIC_DATA]) AOG Maint Geneva ([GEOGRAPH…" at bounding box center [396, 155] width 617 height 256
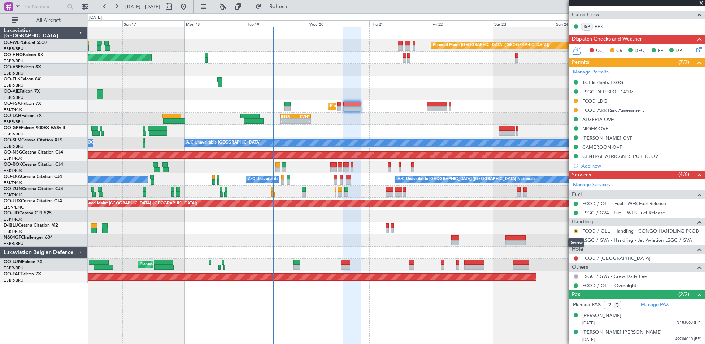
click at [576, 230] on button "R" at bounding box center [576, 231] width 4 height 4
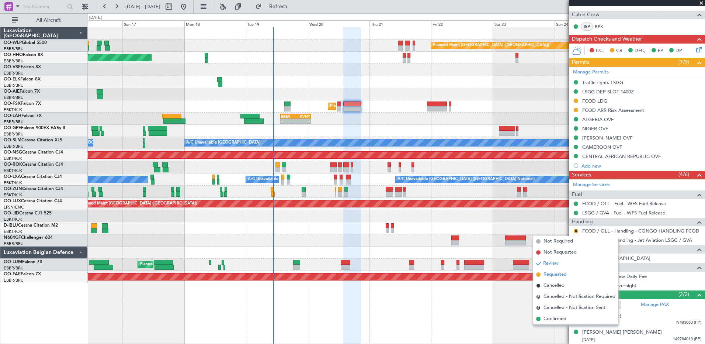
click at [554, 274] on span "Requested" at bounding box center [555, 274] width 23 height 7
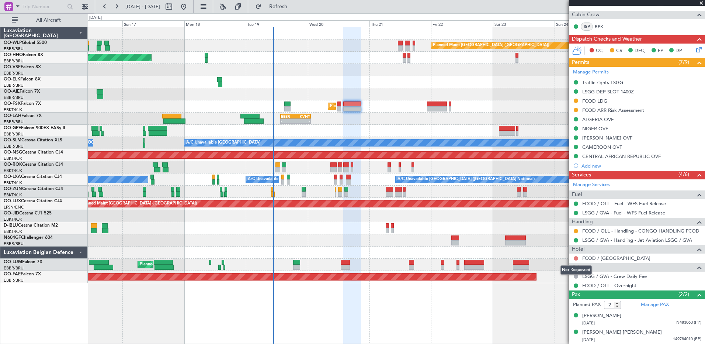
click at [577, 259] on button at bounding box center [576, 258] width 4 height 4
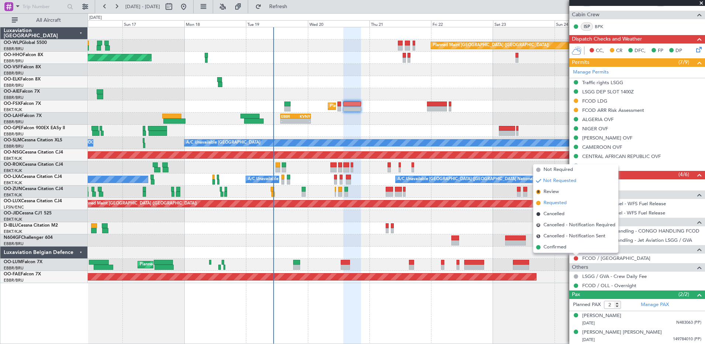
click at [558, 204] on span "Requested" at bounding box center [555, 202] width 23 height 7
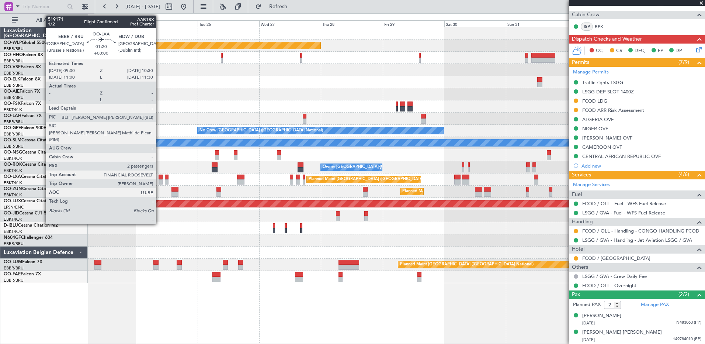
click at [159, 179] on div at bounding box center [161, 176] width 4 height 5
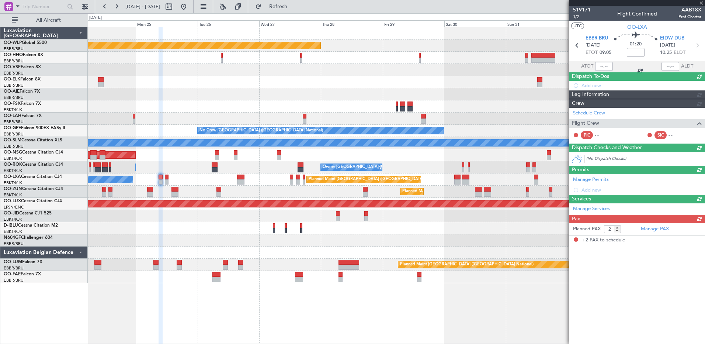
scroll to position [0, 0]
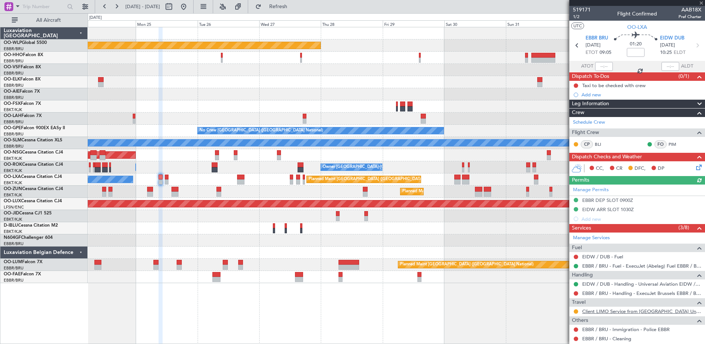
click at [630, 312] on link "Client LIMO Service from [GEOGRAPHIC_DATA] Universal Aviation" at bounding box center [641, 311] width 119 height 6
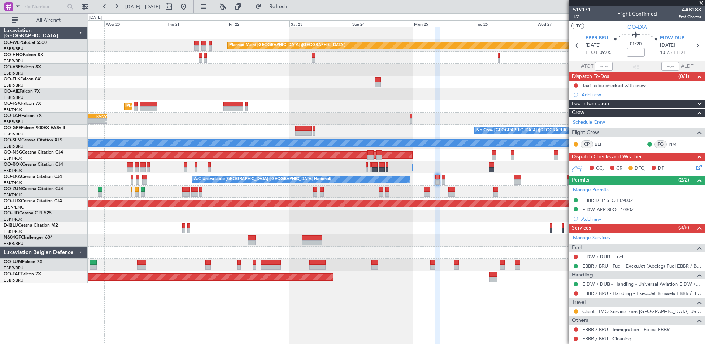
click at [554, 242] on div "Planned Maint [GEOGRAPHIC_DATA] ([GEOGRAPHIC_DATA]) AOG Maint Geneva ([GEOGRAPH…" at bounding box center [396, 155] width 617 height 256
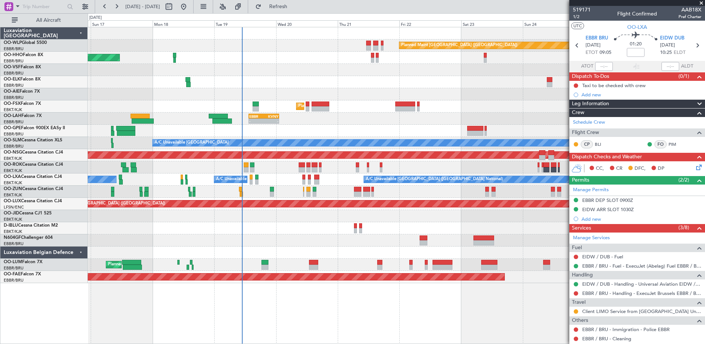
click at [605, 239] on fb-app "[DATE] - [DATE] Refresh Quick Links All Aircraft Planned Maint [GEOGRAPHIC_DATA…" at bounding box center [352, 175] width 705 height 338
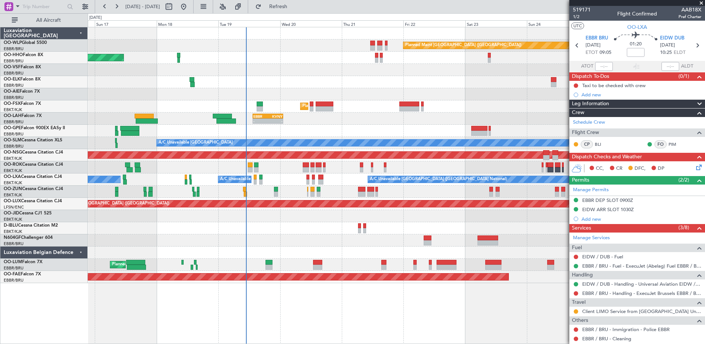
click at [311, 222] on div at bounding box center [396, 228] width 617 height 12
click at [294, 6] on span "Refresh" at bounding box center [278, 6] width 31 height 5
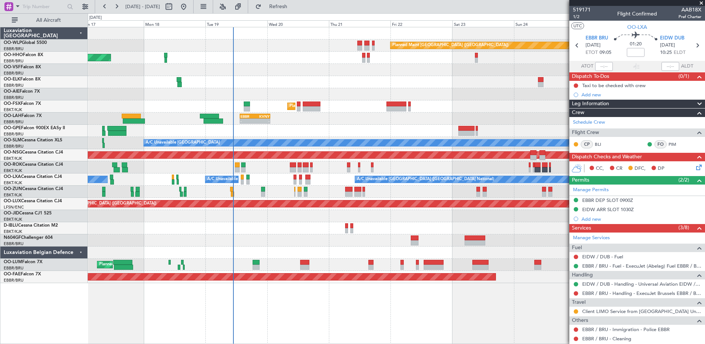
click at [246, 239] on div at bounding box center [396, 240] width 617 height 12
click at [294, 7] on span "Refresh" at bounding box center [278, 6] width 31 height 5
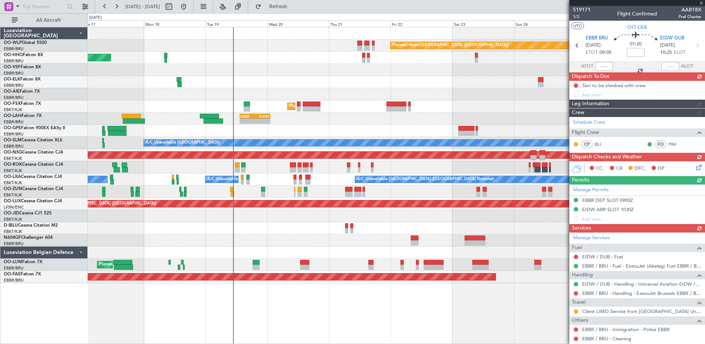
scroll to position [70, 0]
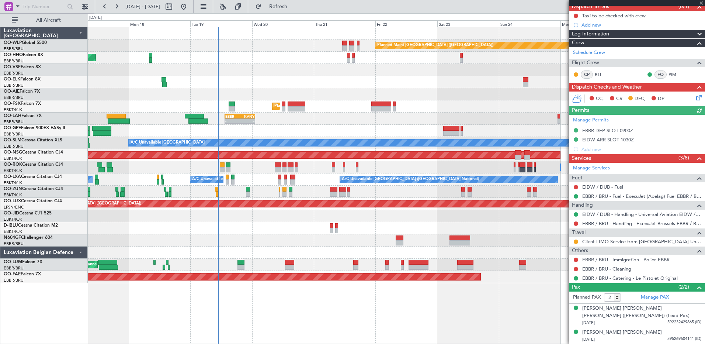
click at [286, 236] on div "Planned Maint [GEOGRAPHIC_DATA] ([GEOGRAPHIC_DATA]) AOG Maint Geneva ([GEOGRAPH…" at bounding box center [396, 155] width 617 height 256
click at [196, 258] on div at bounding box center [396, 252] width 617 height 12
click at [314, 231] on div at bounding box center [396, 228] width 617 height 12
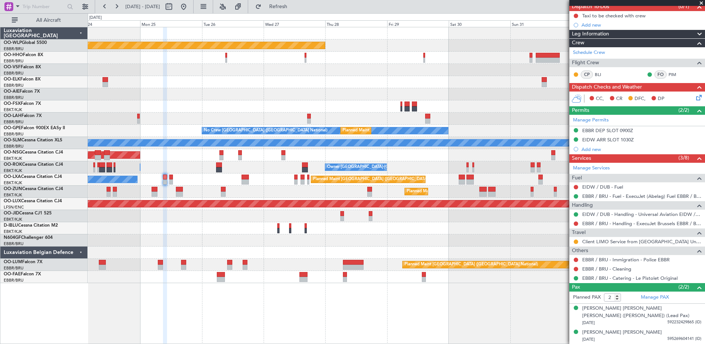
click at [61, 167] on div "Planned Maint [GEOGRAPHIC_DATA] ([GEOGRAPHIC_DATA]) Planned Maint [GEOGRAPHIC_D…" at bounding box center [352, 178] width 705 height 331
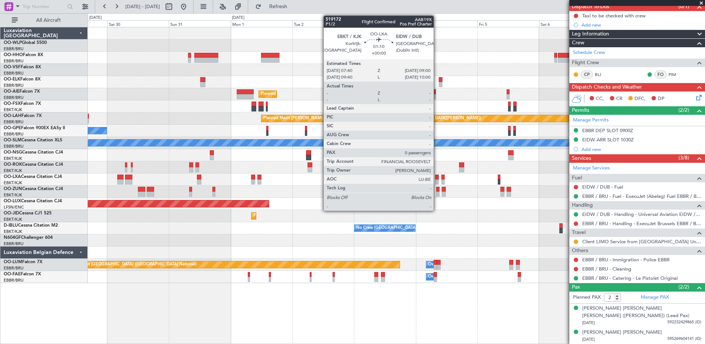
click at [437, 181] on div at bounding box center [437, 181] width 4 height 5
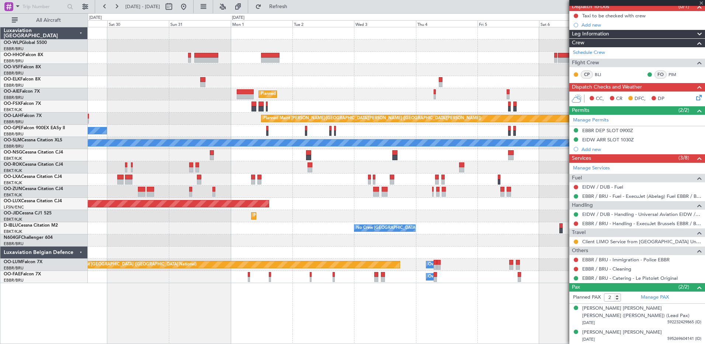
type input "0"
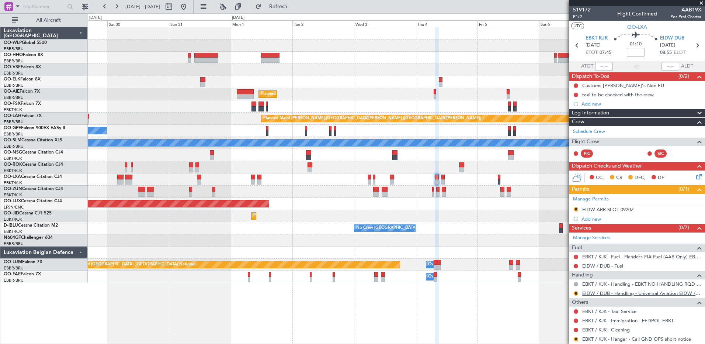
click at [630, 294] on link "EIDW / DUB - Handling - Universal Aviation EIDW / DUB" at bounding box center [641, 293] width 119 height 6
click at [600, 209] on div "EIDW ARR SLOT 0920Z" at bounding box center [608, 209] width 52 height 6
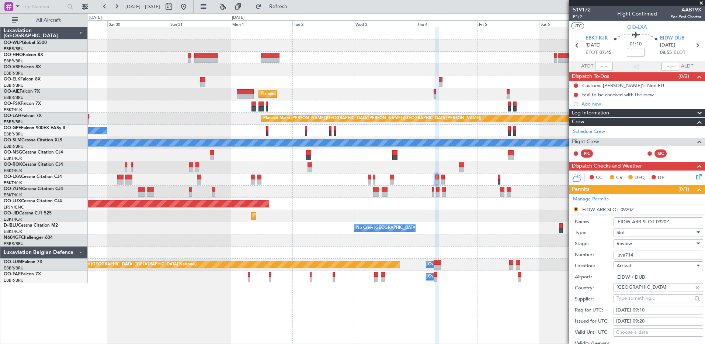
click at [664, 309] on div "[DATE] 09:10" at bounding box center [658, 310] width 84 height 7
select select "9"
select select "2025"
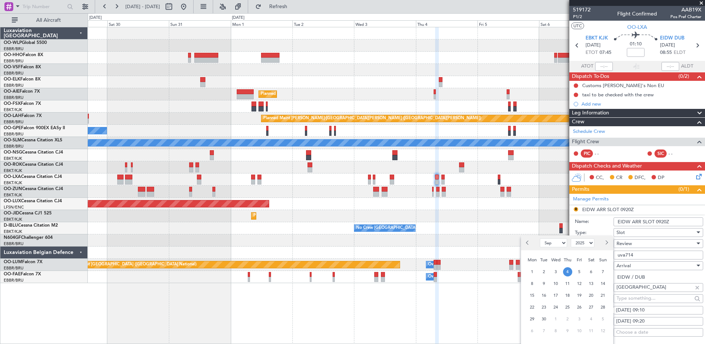
click at [664, 309] on div "[DATE] 09:10" at bounding box center [658, 310] width 84 height 7
select select "9"
select select "2025"
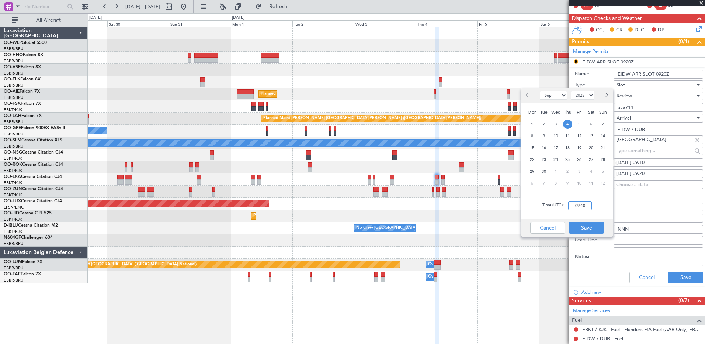
click at [587, 205] on input "09:10" at bounding box center [580, 205] width 24 height 9
type input "09:00"
click at [589, 229] on button "Save" at bounding box center [586, 228] width 35 height 12
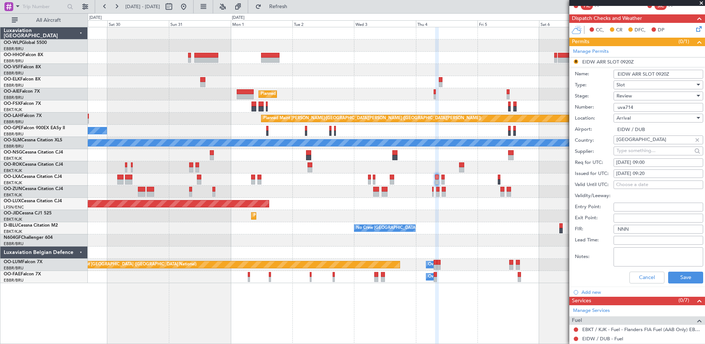
click at [630, 95] on span "Review" at bounding box center [624, 96] width 15 height 7
click at [643, 145] on span "Requested" at bounding box center [655, 143] width 77 height 11
click at [676, 272] on button "Save" at bounding box center [685, 277] width 35 height 12
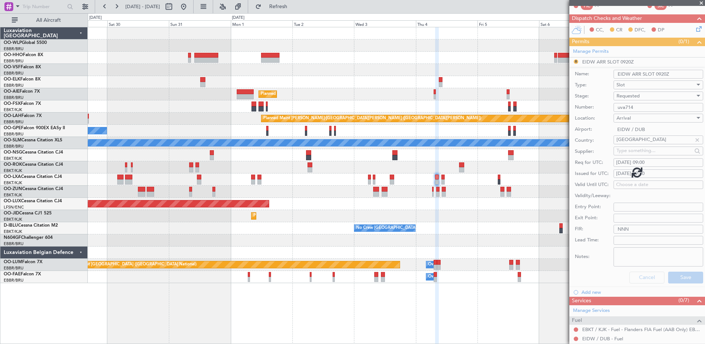
scroll to position [20, 0]
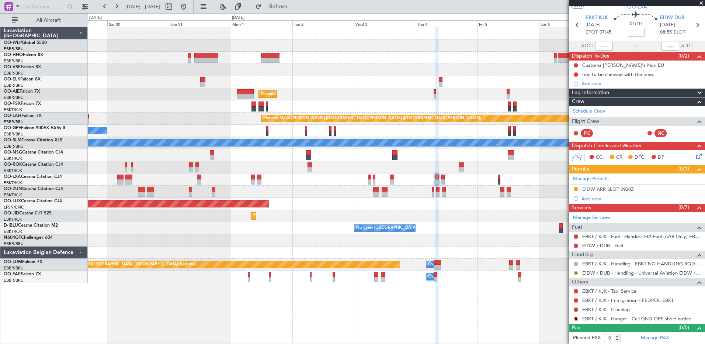
click at [575, 271] on button "R" at bounding box center [576, 273] width 4 height 4
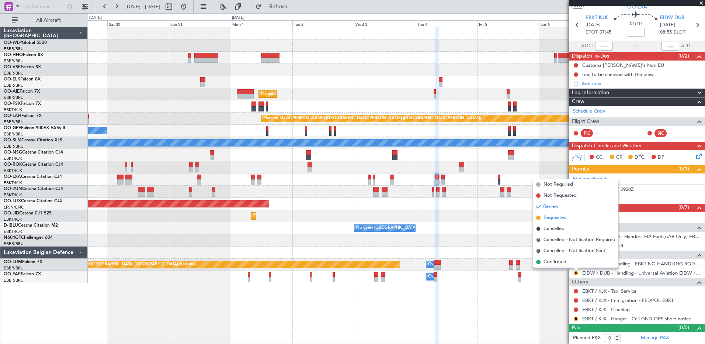
click at [551, 219] on span "Requested" at bounding box center [555, 217] width 23 height 7
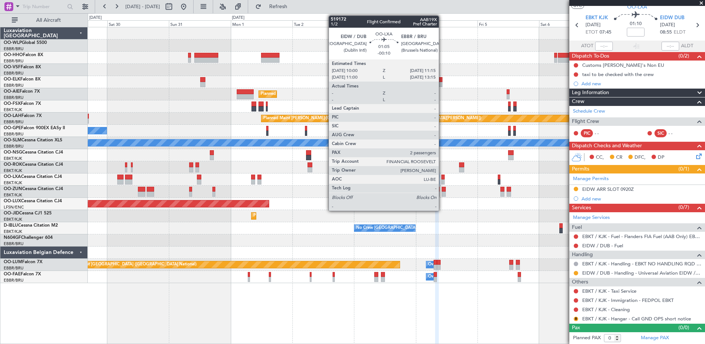
click at [442, 181] on div at bounding box center [443, 181] width 3 height 5
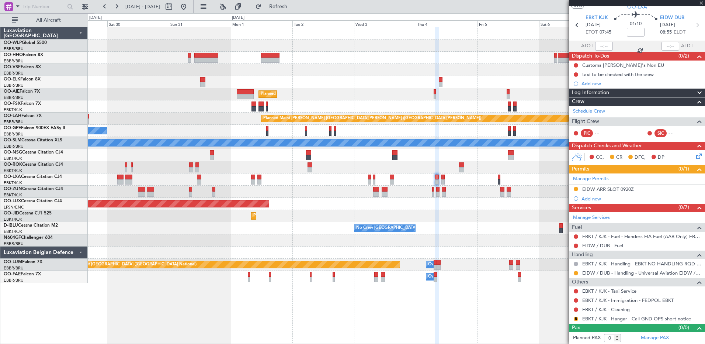
type input "-00:10"
type input "2"
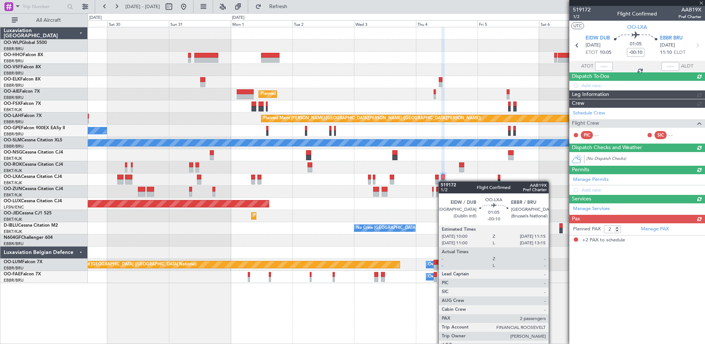
scroll to position [0, 0]
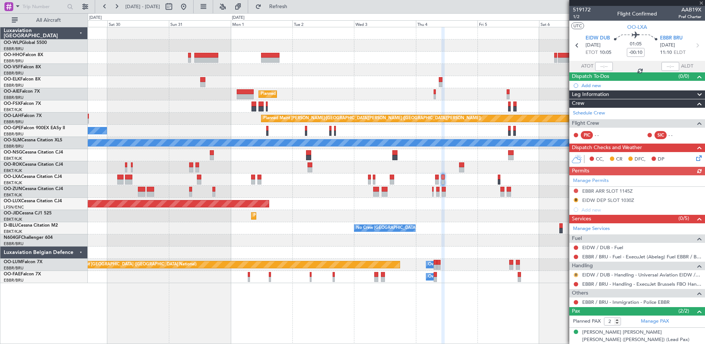
click at [576, 274] on button "R" at bounding box center [576, 275] width 4 height 4
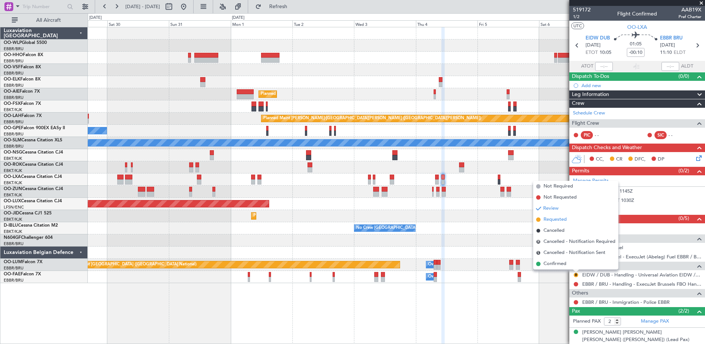
click at [559, 220] on span "Requested" at bounding box center [555, 219] width 23 height 7
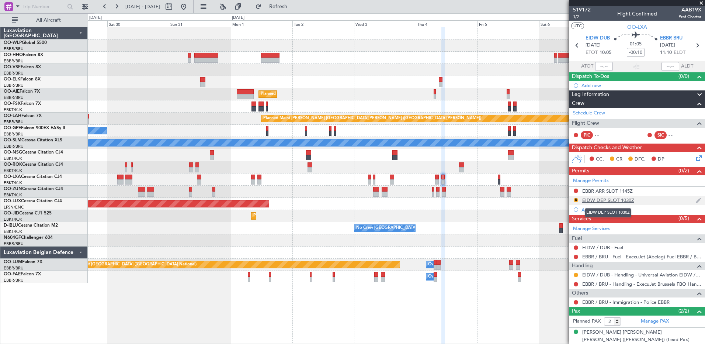
click at [617, 199] on div "EIDW DEP SLOT 1030Z" at bounding box center [608, 200] width 52 height 6
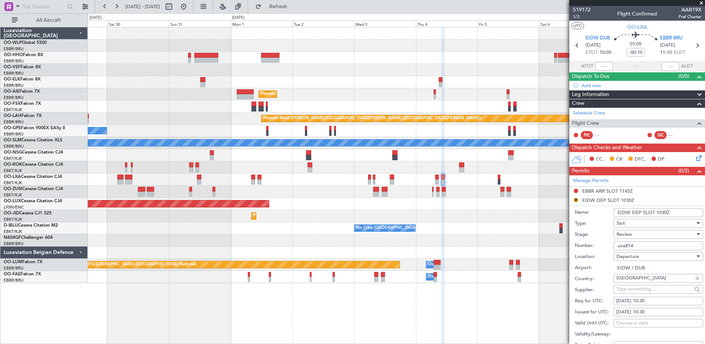
click at [657, 300] on div "[DATE] 10:30" at bounding box center [658, 300] width 84 height 7
select select "9"
select select "2025"
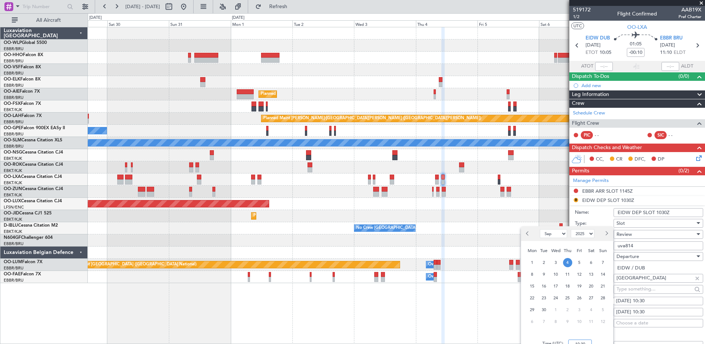
click at [582, 342] on input "10:30" at bounding box center [580, 343] width 24 height 9
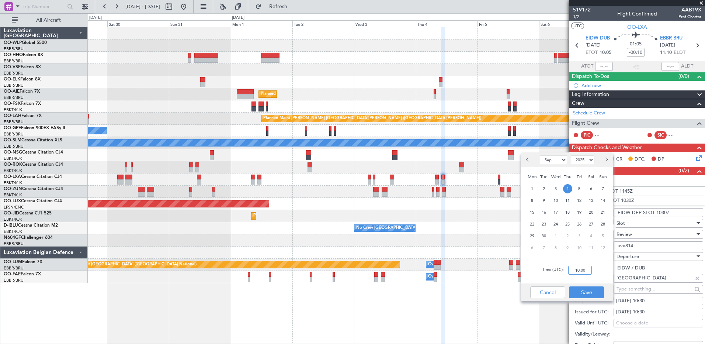
scroll to position [111, 0]
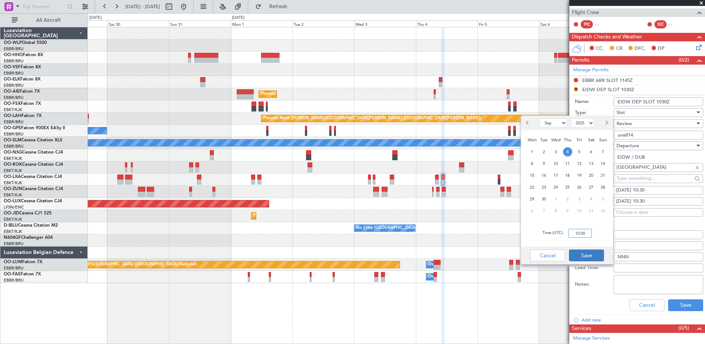
type input "10:00"
click at [593, 257] on button "Save" at bounding box center [586, 255] width 35 height 12
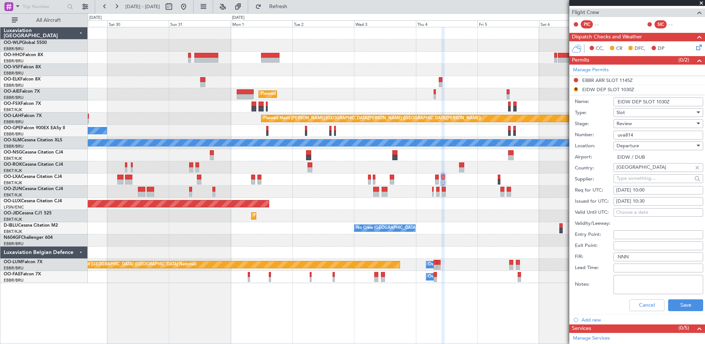
click at [650, 198] on div "[DATE] 10:30" at bounding box center [658, 201] width 84 height 7
select select "9"
select select "2025"
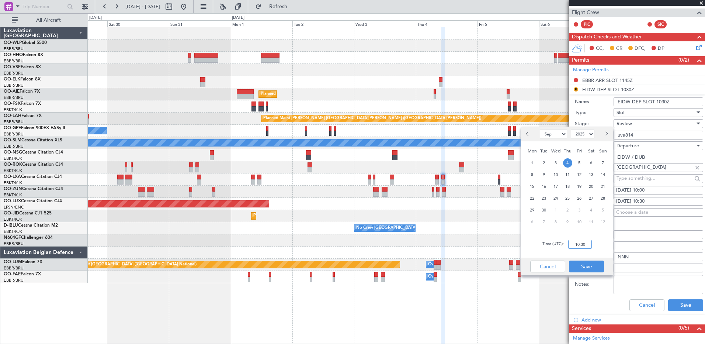
click at [581, 245] on input "10:30" at bounding box center [580, 244] width 24 height 9
type input "0"
type input "10:00"
click at [587, 267] on button "Save" at bounding box center [586, 266] width 35 height 12
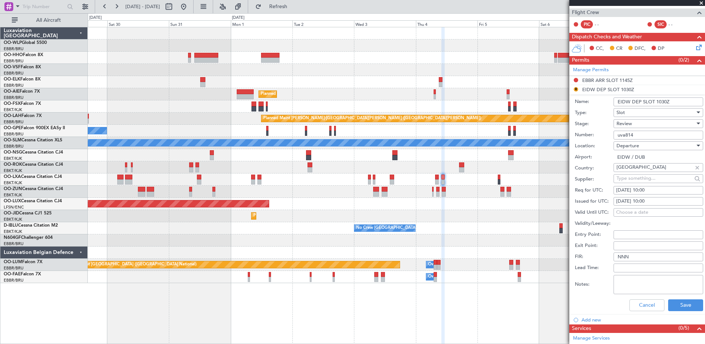
click at [660, 123] on div "Review" at bounding box center [656, 123] width 79 height 11
click at [641, 174] on span "Requested" at bounding box center [655, 171] width 77 height 11
click at [680, 303] on button "Save" at bounding box center [685, 305] width 35 height 12
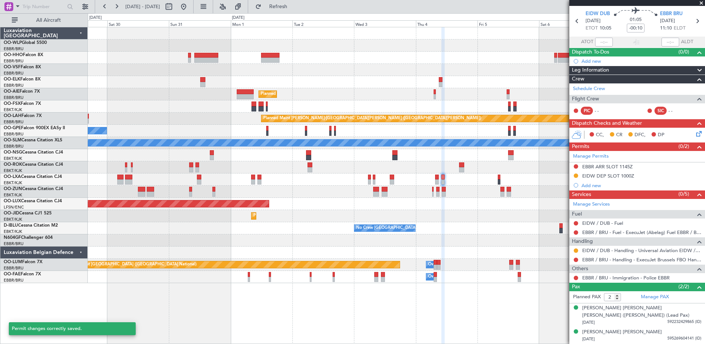
scroll to position [24, 0]
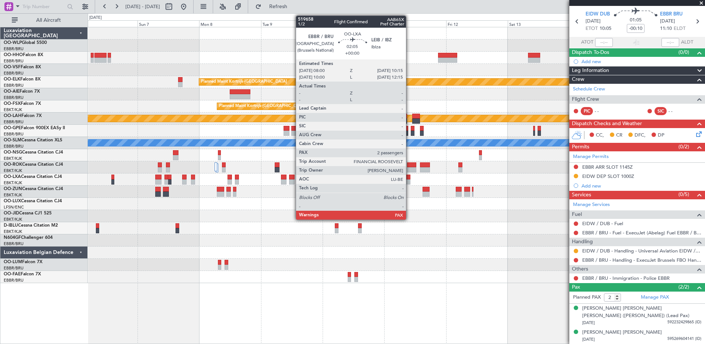
click at [409, 181] on div at bounding box center [408, 181] width 6 height 5
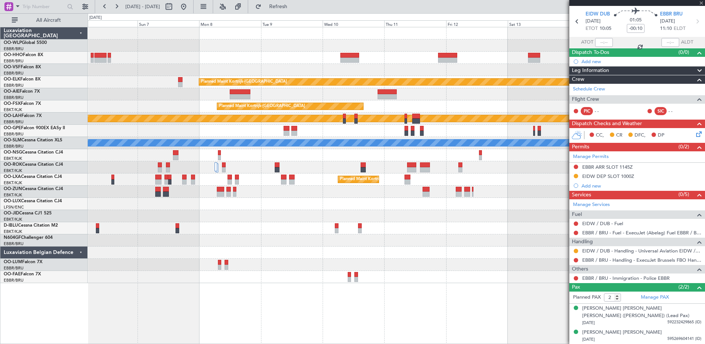
type input "7"
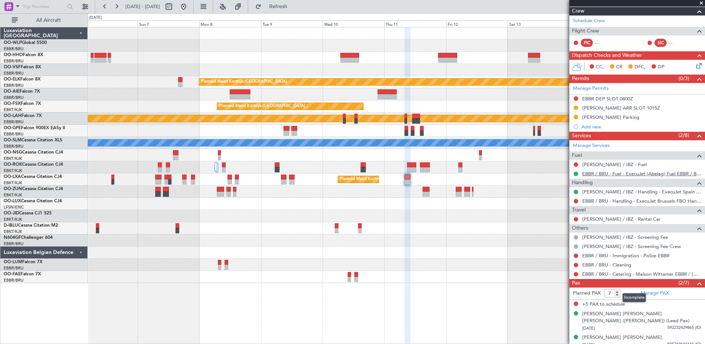
scroll to position [116, 0]
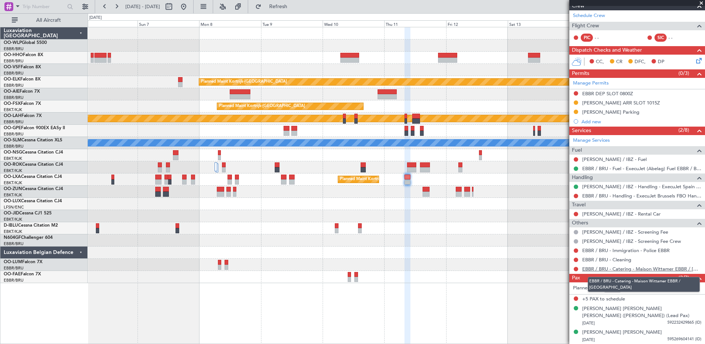
click at [626, 267] on link "EBBR / BRU - Catering - Maison Wittamer EBBR / [GEOGRAPHIC_DATA]" at bounding box center [641, 269] width 119 height 6
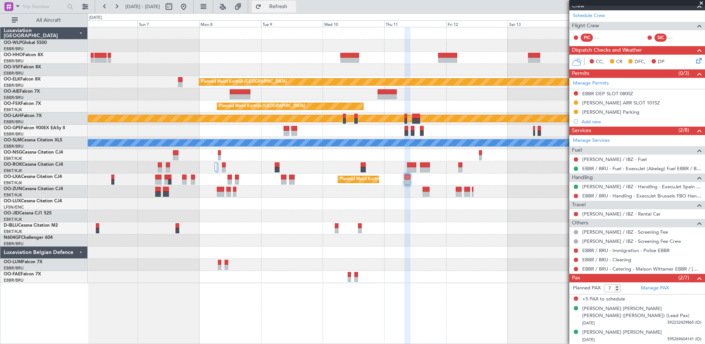
click at [289, 8] on span "Refresh" at bounding box center [278, 6] width 31 height 5
click at [615, 211] on link "[PERSON_NAME] / IBZ - Rental Car" at bounding box center [621, 214] width 79 height 6
click at [647, 308] on div "[PERSON_NAME] [PERSON_NAME] [PERSON_NAME] ([PERSON_NAME]) (Lead Pax)" at bounding box center [641, 312] width 119 height 14
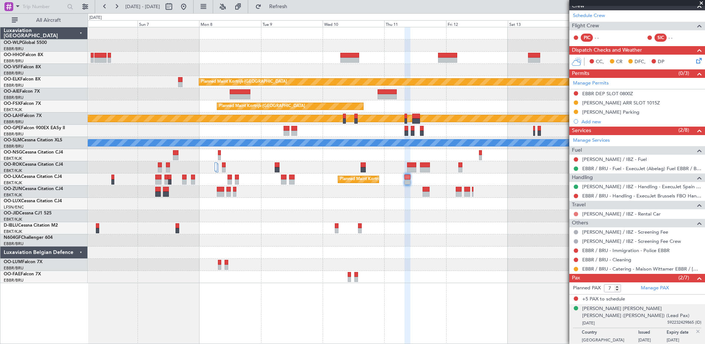
click at [577, 215] on button at bounding box center [576, 214] width 4 height 4
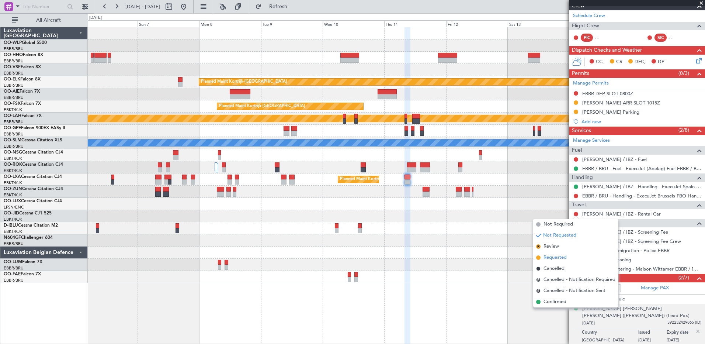
click at [561, 258] on span "Requested" at bounding box center [555, 257] width 23 height 7
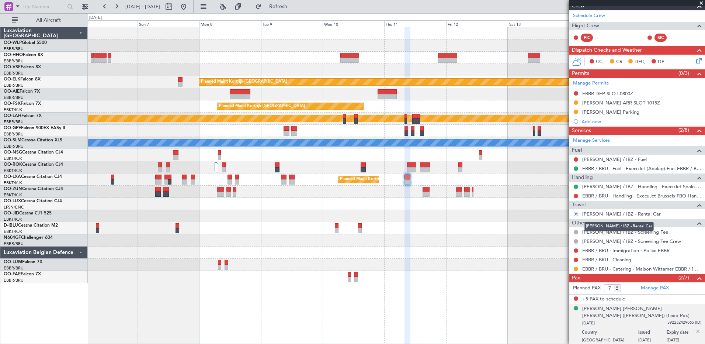
click at [612, 213] on link "[PERSON_NAME] / IBZ - Rental Car" at bounding box center [621, 214] width 79 height 6
click at [287, 10] on button "Refreshing..." at bounding box center [274, 7] width 44 height 12
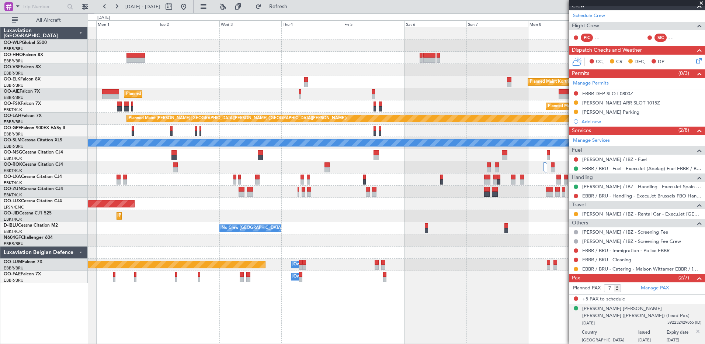
click at [573, 264] on fb-app "06 Sep 2025 - 16 Sep 2025 Refresh Quick Links All Aircraft Planned Maint Kortri…" at bounding box center [352, 175] width 705 height 338
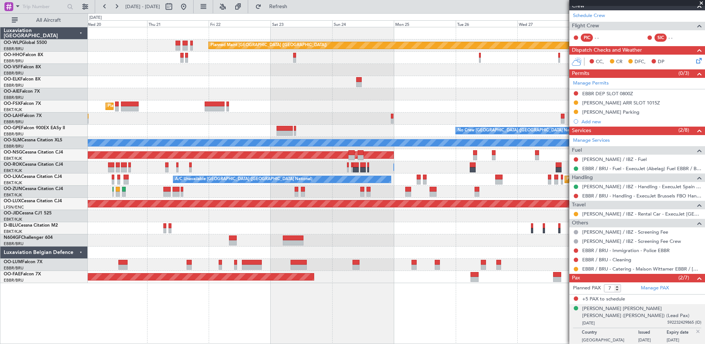
click at [530, 125] on div "Planned Maint Berlin (Brandenburg) Planned Maint London (Farnborough) Planned M…" at bounding box center [396, 155] width 617 height 256
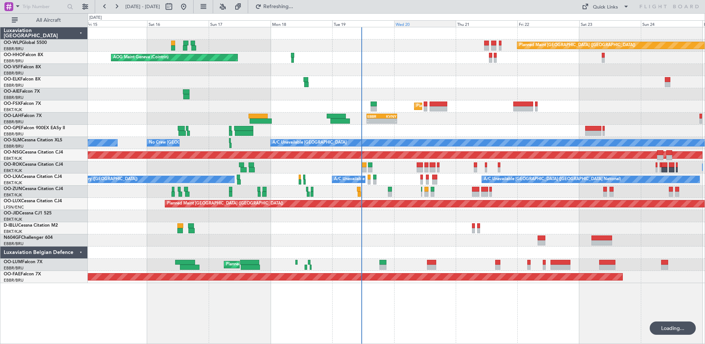
scroll to position [0, 0]
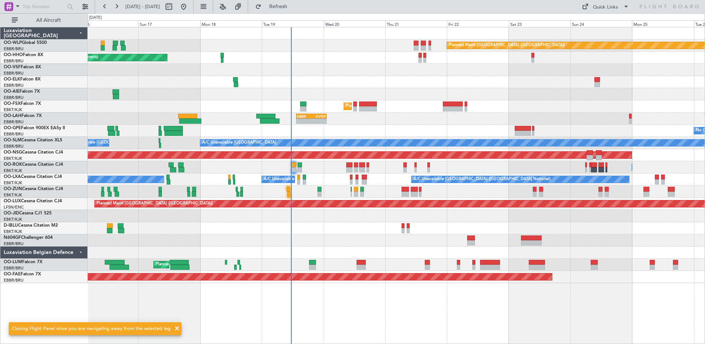
click at [415, 131] on div "No Crew Brussels (Brussels National) Planned Maint Brussels (Brussels National)" at bounding box center [396, 131] width 617 height 12
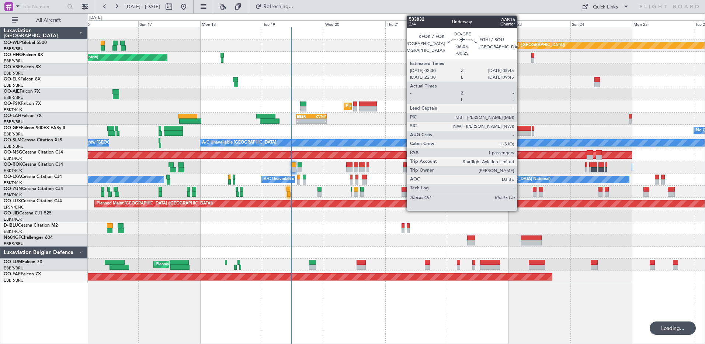
click at [520, 128] on div at bounding box center [523, 128] width 16 height 5
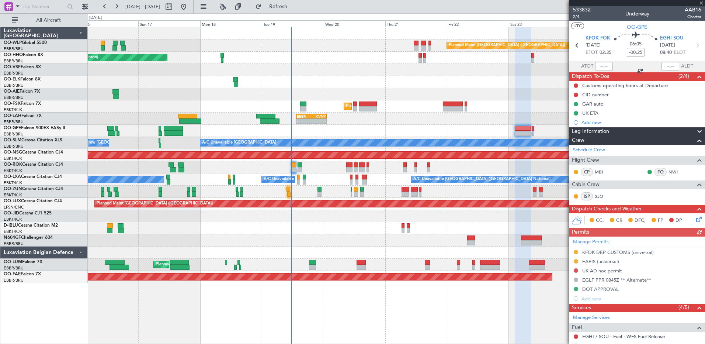
scroll to position [107, 0]
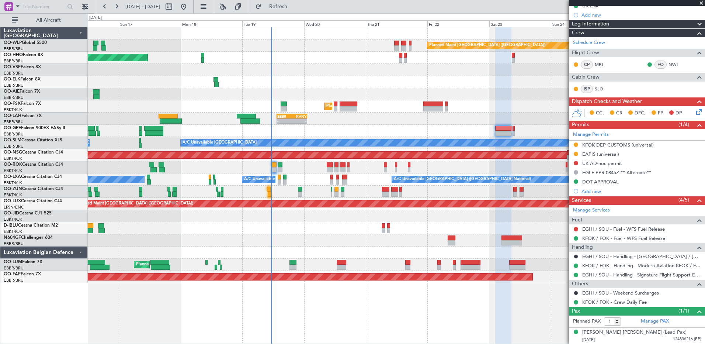
click at [457, 130] on div "No Crew Brussels (Brussels National) Planned Maint Brussels (Brussels National)" at bounding box center [396, 131] width 617 height 12
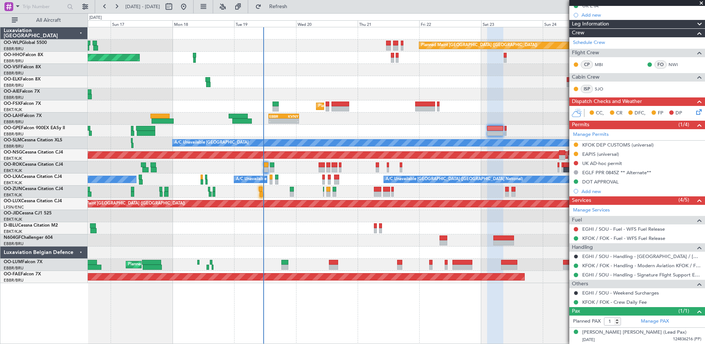
click at [447, 120] on div "- - EBBR 13:30 Z KVNY 01:15 Z" at bounding box center [396, 119] width 617 height 12
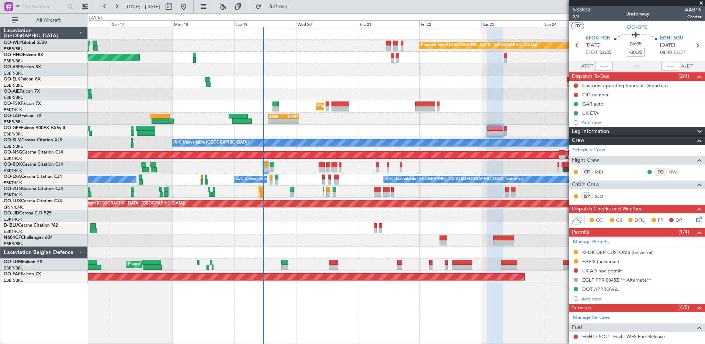
scroll to position [107, 0]
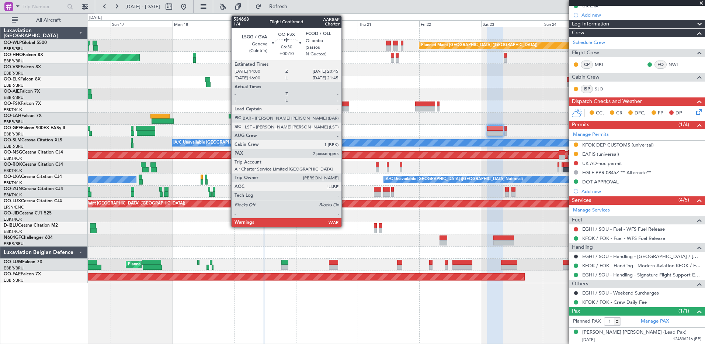
click at [345, 109] on div at bounding box center [341, 108] width 18 height 5
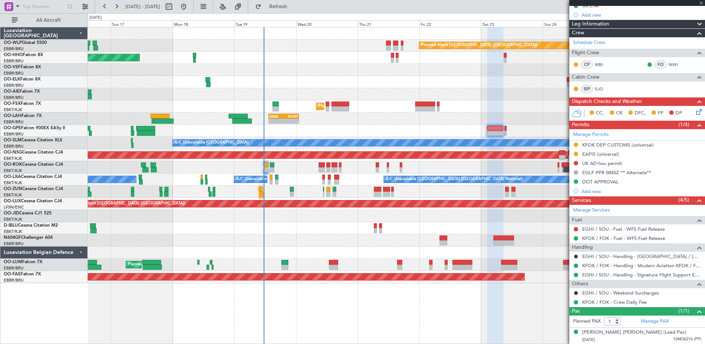
type input "+00:10"
type input "2"
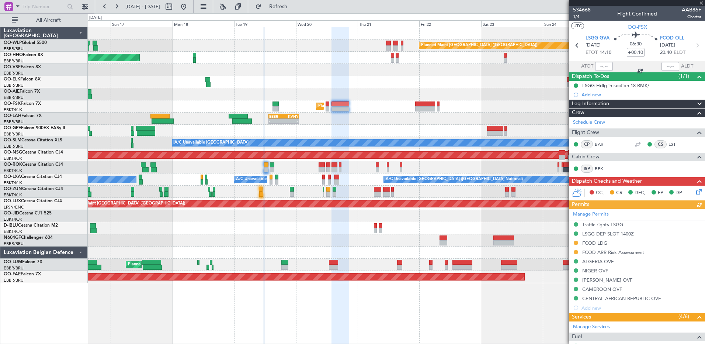
scroll to position [111, 0]
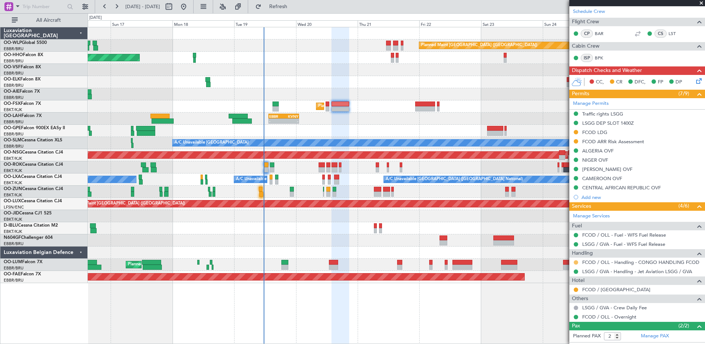
click at [577, 263] on button at bounding box center [576, 262] width 4 height 4
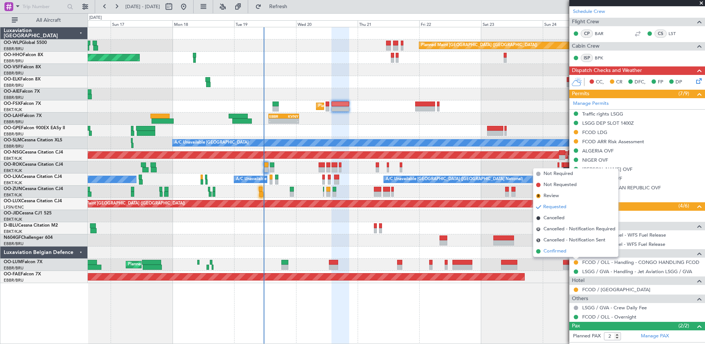
click at [553, 250] on span "Confirmed" at bounding box center [555, 251] width 23 height 7
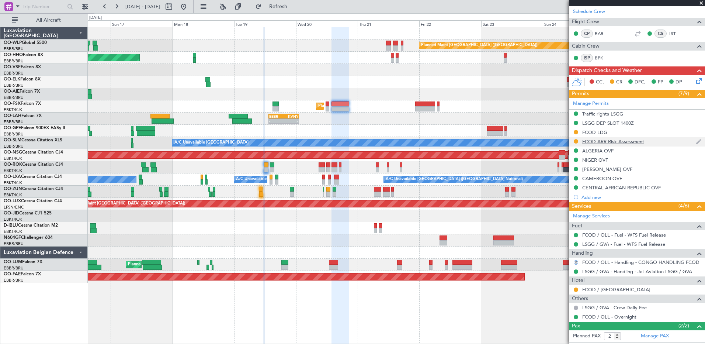
click at [598, 140] on div "FCOD ARR Risk Assessment" at bounding box center [613, 141] width 62 height 6
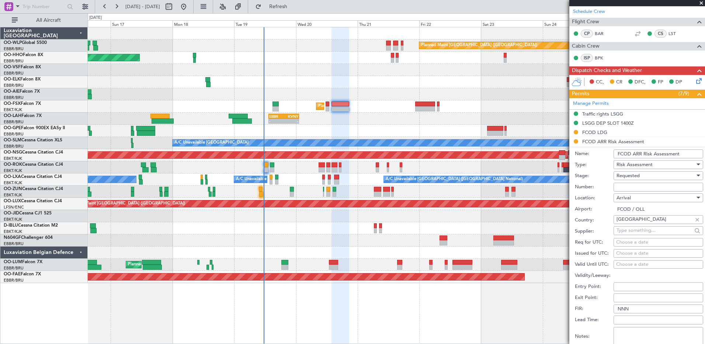
click at [641, 190] on input "Number:" at bounding box center [659, 187] width 90 height 9
drag, startPoint x: 581, startPoint y: 128, endPoint x: 585, endPoint y: 131, distance: 5.2
click at [581, 128] on div "FCOD LDG" at bounding box center [638, 132] width 136 height 9
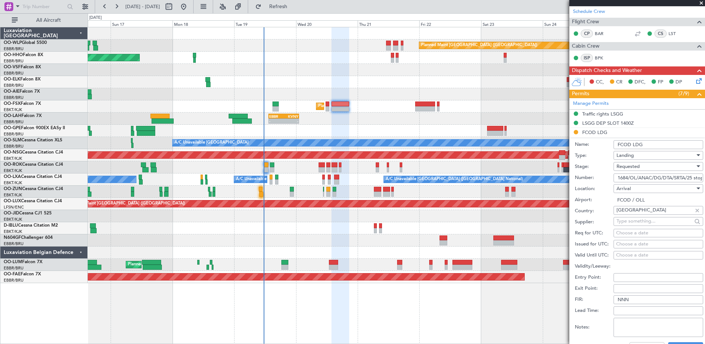
click at [622, 178] on input "1684/OL/ANAC/DG/DTA/SRTA/25 stop" at bounding box center [659, 177] width 90 height 9
paste input "text"
type input "1684/OL/ANAC/DG/DTA/SRTA/25"
drag, startPoint x: 661, startPoint y: 173, endPoint x: 664, endPoint y: 176, distance: 4.2
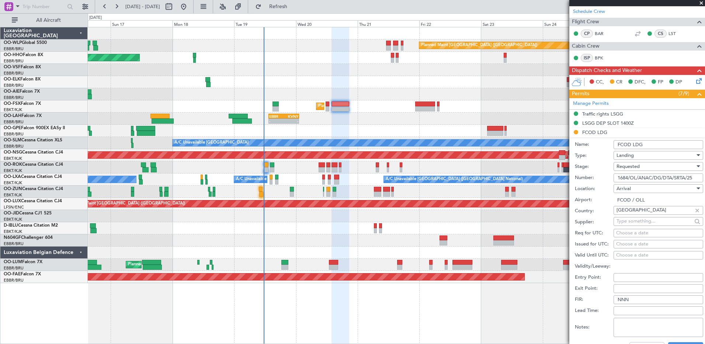
click at [661, 173] on input "1684/OL/ANAC/DG/DTA/SRTA/25" at bounding box center [659, 177] width 90 height 9
click at [647, 166] on div "Requested" at bounding box center [656, 166] width 79 height 11
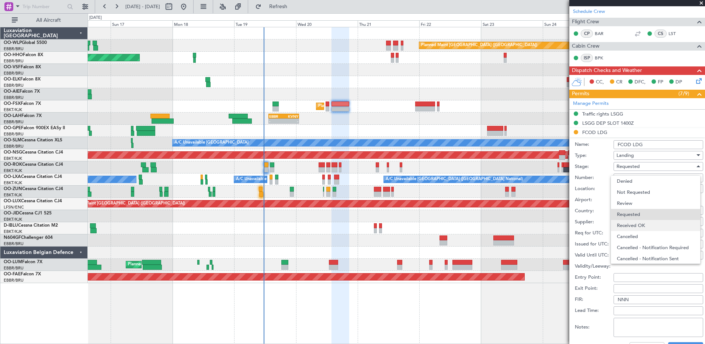
scroll to position [3, 0]
click at [649, 223] on span "Received OK" at bounding box center [655, 222] width 77 height 11
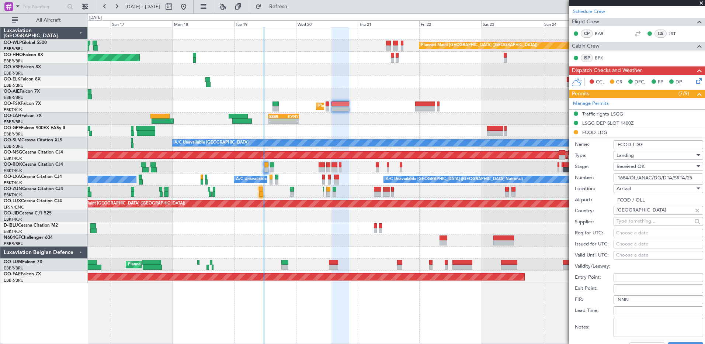
scroll to position [258, 0]
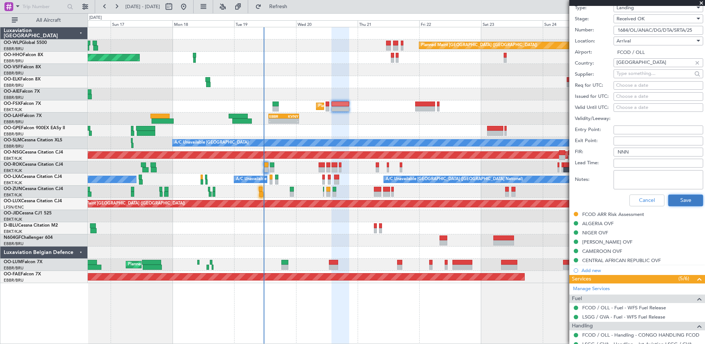
click at [677, 200] on button "Save" at bounding box center [685, 200] width 35 height 12
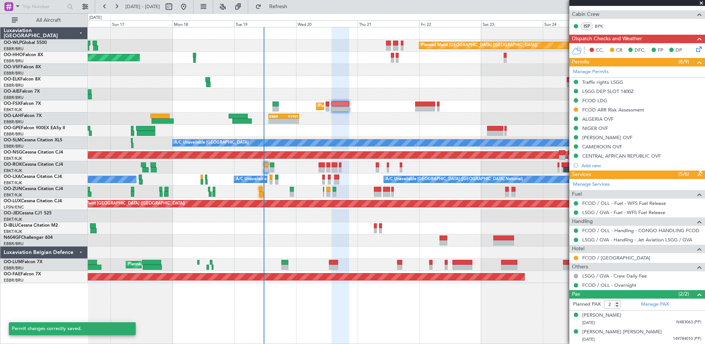
scroll to position [38, 0]
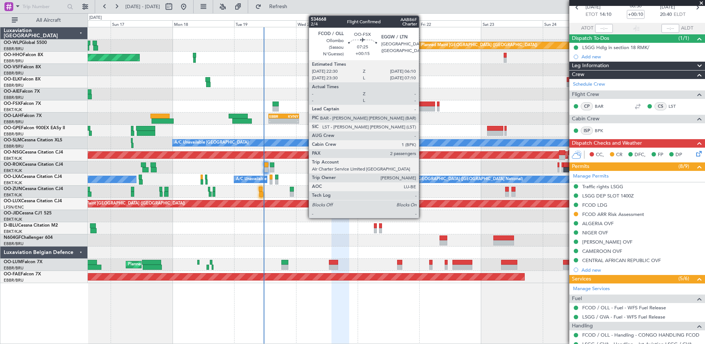
click at [422, 105] on div at bounding box center [425, 103] width 20 height 5
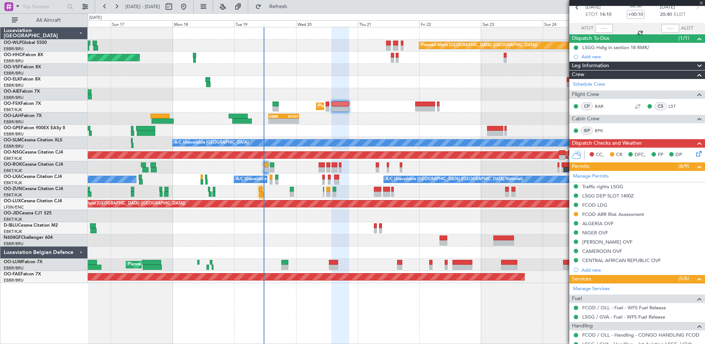
type input "+00:15"
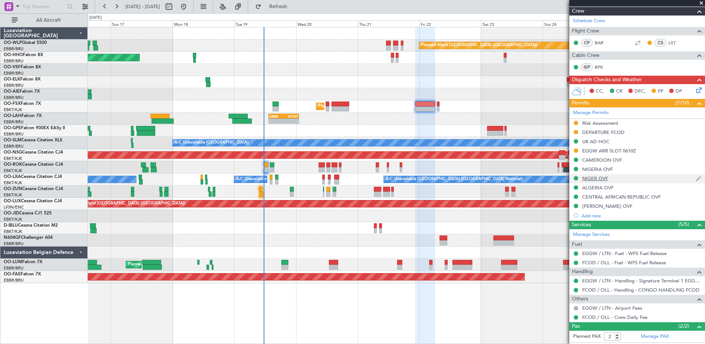
scroll to position [142, 0]
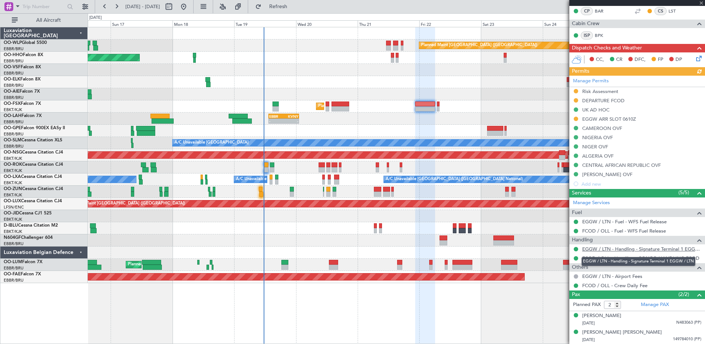
click at [599, 250] on link "EGGW / LTN - Handling - Signature Terminal 1 EGGW / LTN" at bounding box center [641, 249] width 119 height 6
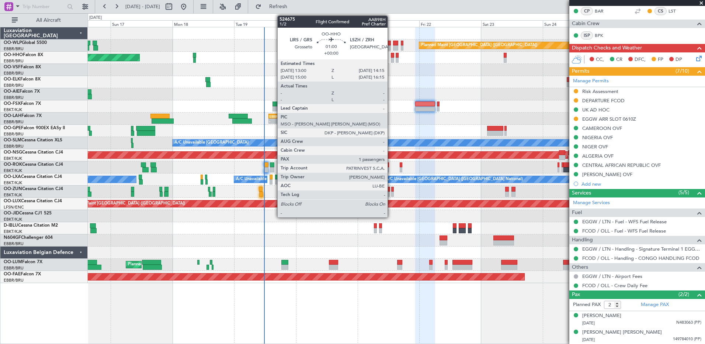
click at [391, 57] on div at bounding box center [392, 55] width 3 height 5
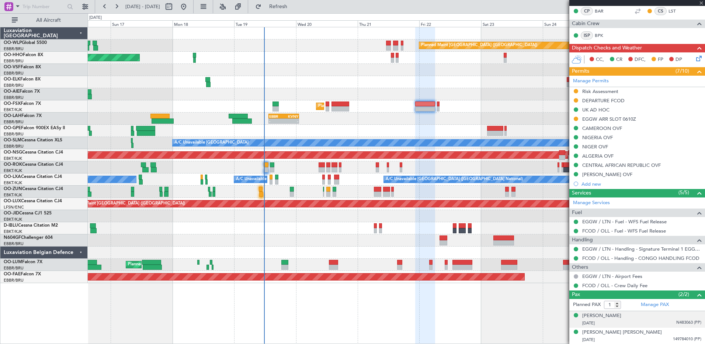
scroll to position [0, 0]
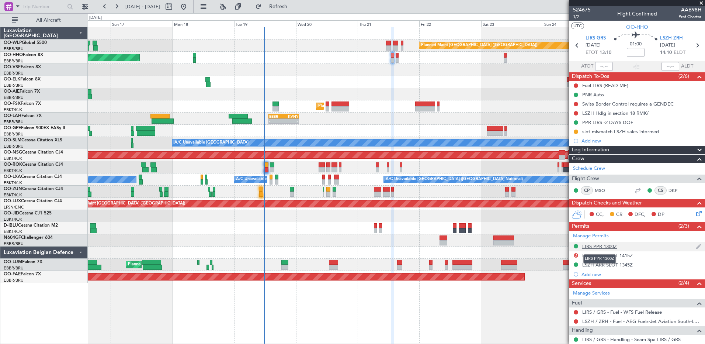
click at [603, 245] on div "LIRS PPR 1300Z" at bounding box center [599, 246] width 35 height 6
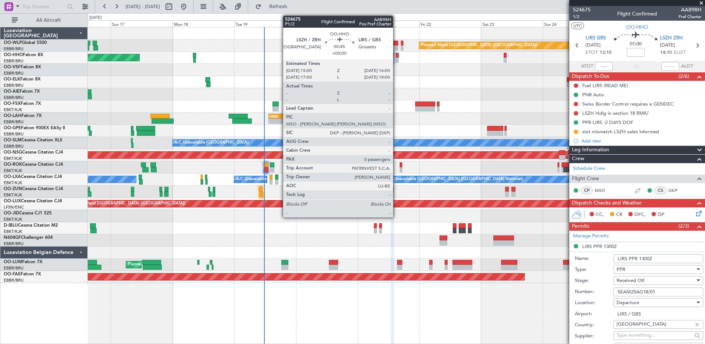
click at [397, 60] on div at bounding box center [397, 60] width 3 height 5
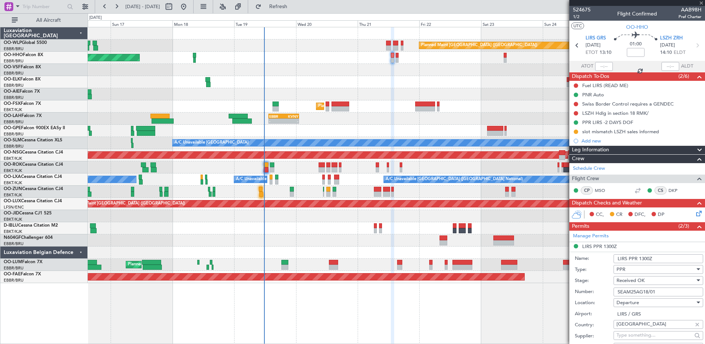
type input "0"
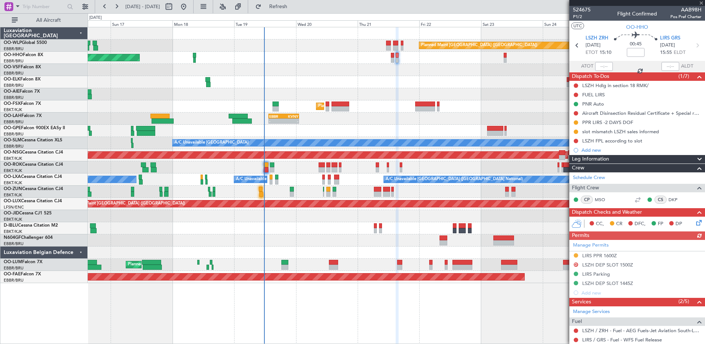
click at [607, 255] on div "Manage Permits LIRS PPR 1600Z D LSZH DEP SLOT 1500Z LIRS Parking LSZH DEP SLOT …" at bounding box center [638, 269] width 136 height 58
click at [596, 254] on div "LIRS PPR 1600Z" at bounding box center [599, 255] width 35 height 6
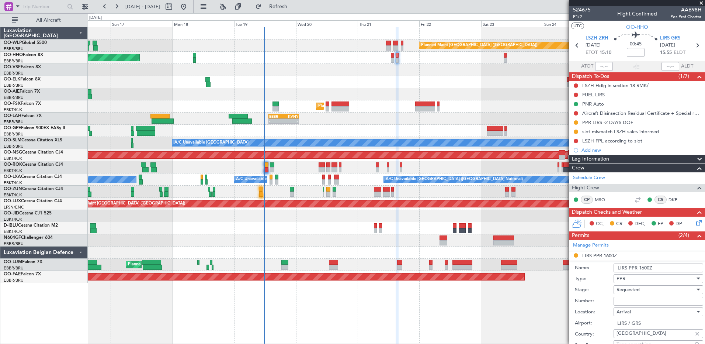
click at [633, 301] on input "Number:" at bounding box center [659, 301] width 90 height 9
paste input "SEAM25AG21/03"
type input "SEAM25AG21/03"
click at [644, 288] on div "Requested" at bounding box center [656, 289] width 79 height 11
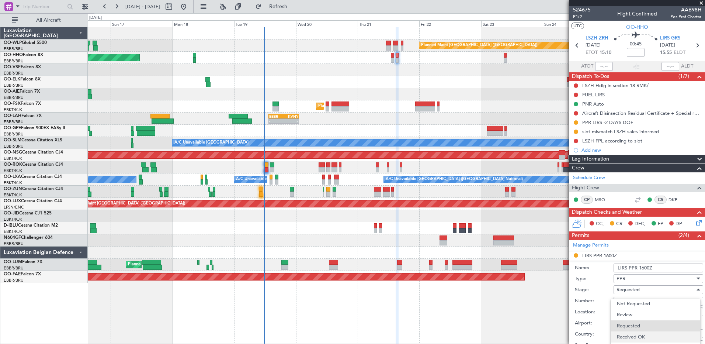
click at [650, 337] on span "Received OK" at bounding box center [655, 336] width 77 height 11
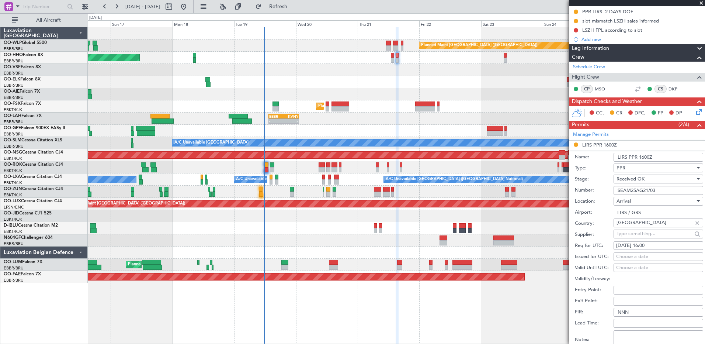
scroll to position [148, 0]
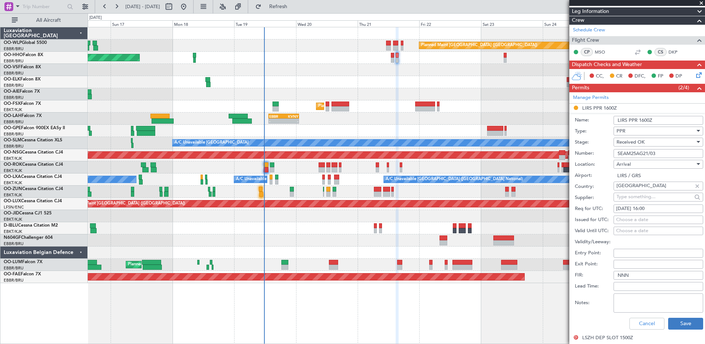
click at [675, 317] on div "Cancel Save" at bounding box center [639, 323] width 128 height 19
click at [677, 324] on button "Save" at bounding box center [685, 324] width 35 height 12
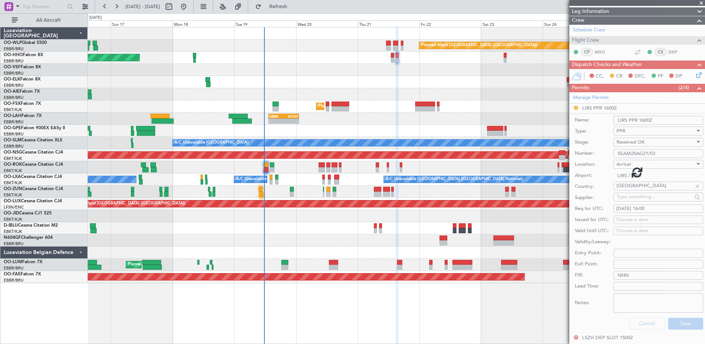
scroll to position [66, 0]
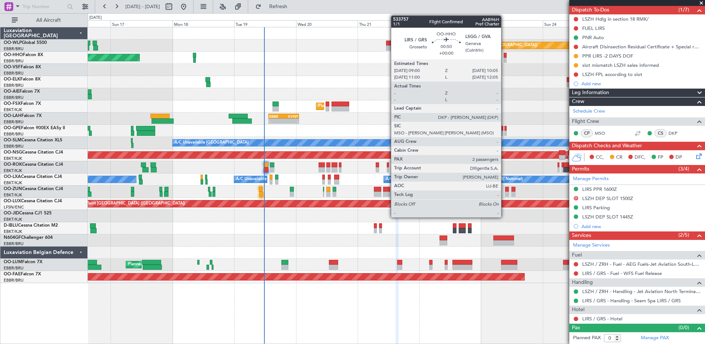
click at [505, 60] on div at bounding box center [505, 60] width 3 height 5
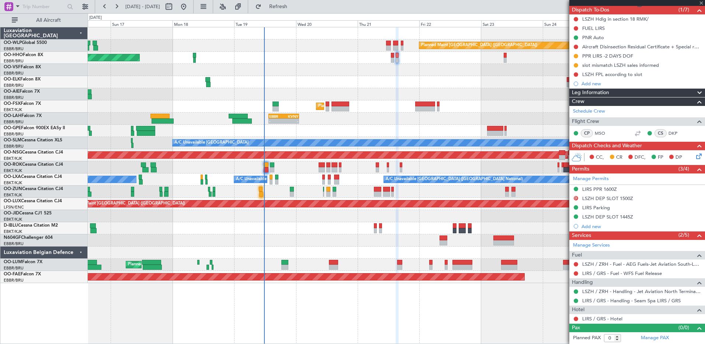
type input "2"
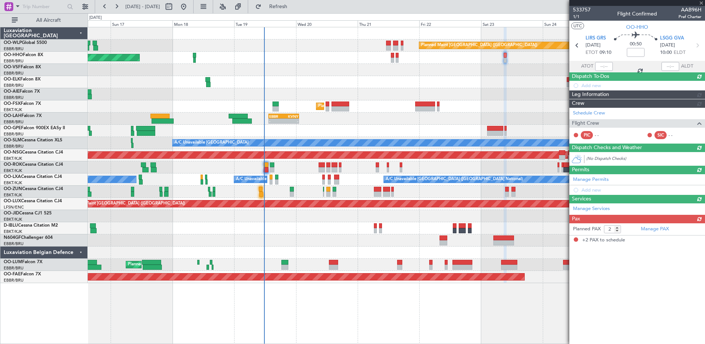
scroll to position [0, 0]
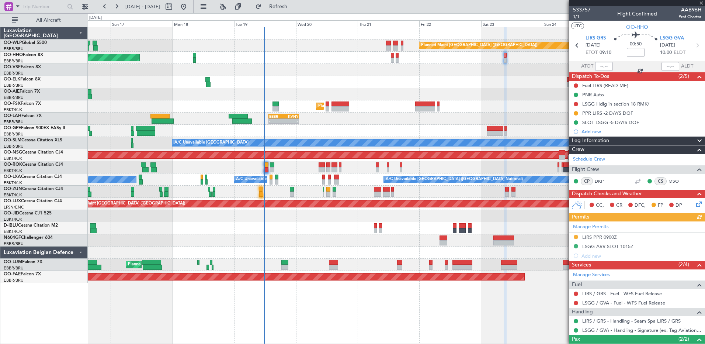
click at [595, 236] on div "Manage Permits LIRS PPR 0900Z LSGG ARR SLOT 1015Z Add new" at bounding box center [638, 240] width 136 height 39
click at [589, 236] on div "LIRS PPR 0900Z" at bounding box center [599, 237] width 35 height 6
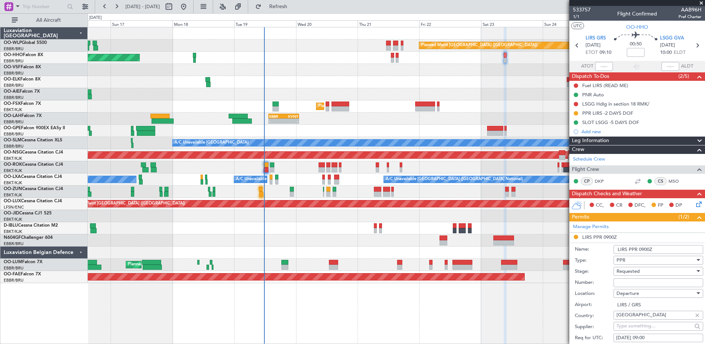
click at [641, 284] on input "Number:" at bounding box center [659, 282] width 90 height 9
paste input "SEAM25AG21/03"
type input "SEAM25AG21/03"
click at [652, 271] on div "Requested" at bounding box center [656, 271] width 79 height 11
click at [648, 328] on span "Received OK" at bounding box center [655, 330] width 77 height 11
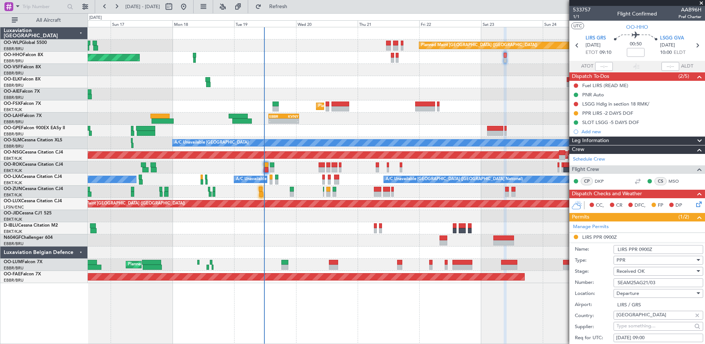
scroll to position [148, 0]
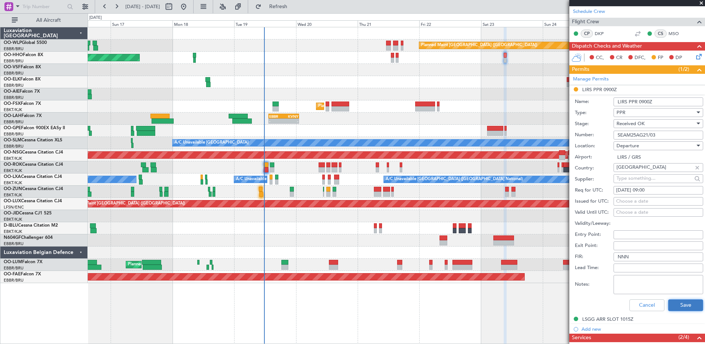
click at [677, 307] on button "Save" at bounding box center [685, 305] width 35 height 12
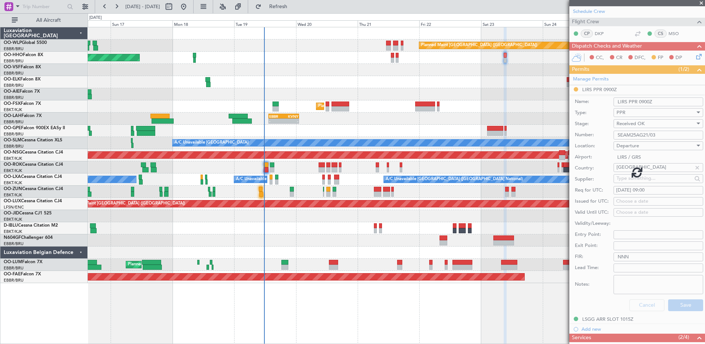
scroll to position [45, 0]
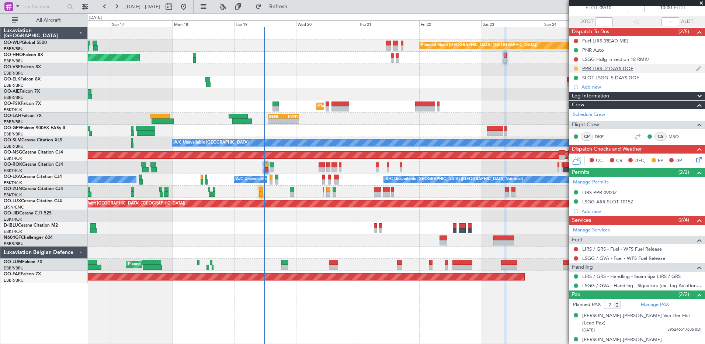
click at [575, 67] on button at bounding box center [576, 68] width 4 height 4
click at [574, 100] on span "Completed" at bounding box center [579, 100] width 24 height 7
type input "0"
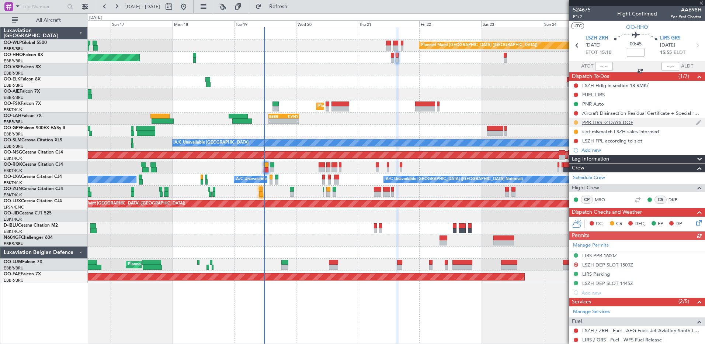
click at [575, 120] on button at bounding box center [576, 122] width 4 height 4
click at [573, 158] on span "Completed" at bounding box center [579, 154] width 24 height 7
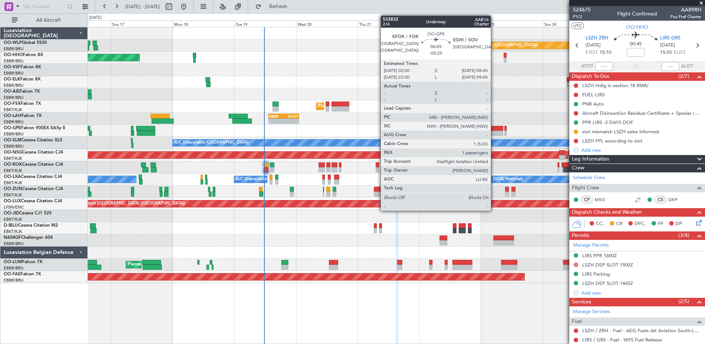
click at [494, 132] on div at bounding box center [495, 133] width 16 height 5
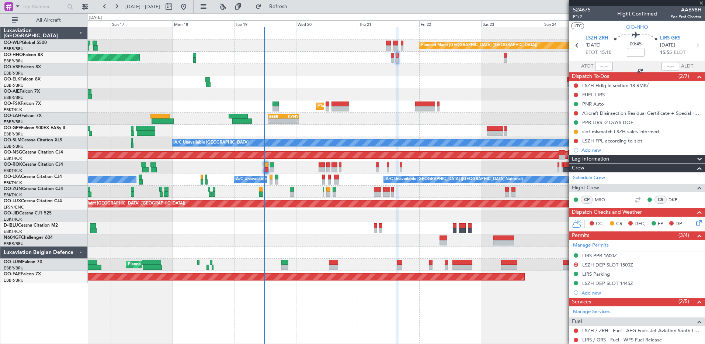
type input "-00:25"
type input "1"
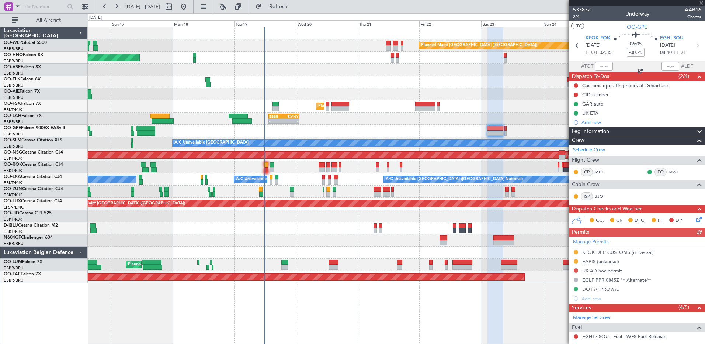
click at [132, 71] on div at bounding box center [396, 70] width 617 height 12
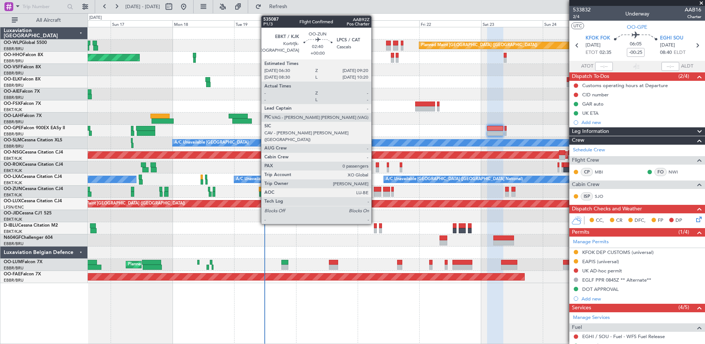
click at [375, 191] on div at bounding box center [377, 193] width 7 height 5
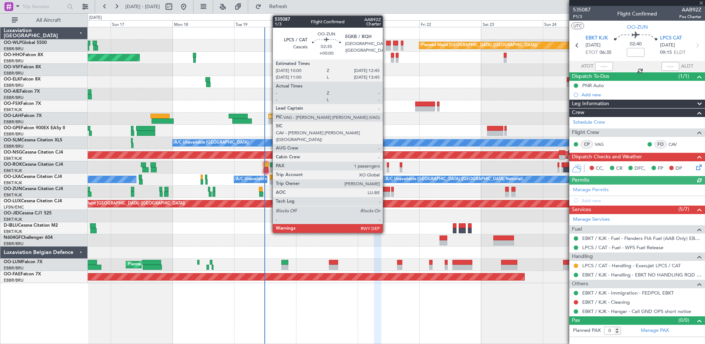
click at [386, 194] on div at bounding box center [386, 193] width 7 height 5
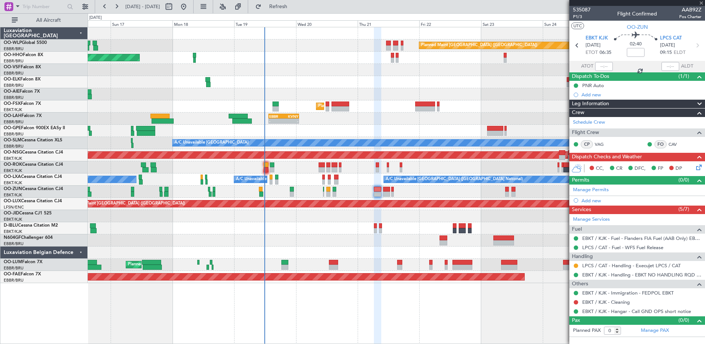
type input "1"
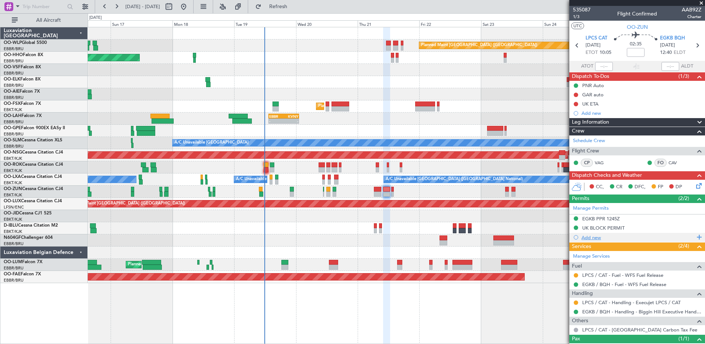
click at [596, 238] on div "Add new" at bounding box center [638, 237] width 113 height 6
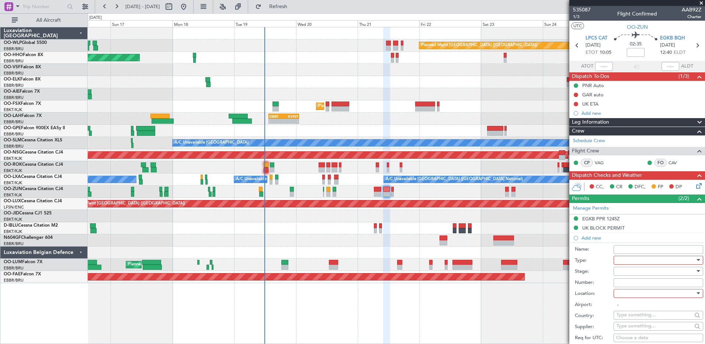
click at [625, 258] on div at bounding box center [656, 260] width 79 height 11
click at [633, 333] on span "PPR" at bounding box center [655, 333] width 77 height 11
click at [634, 296] on div at bounding box center [656, 293] width 79 height 11
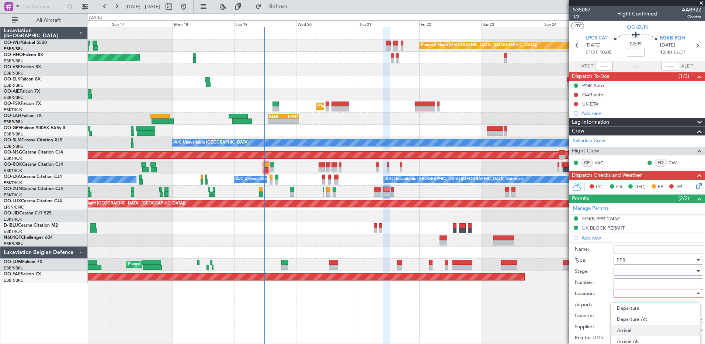
click at [636, 331] on span "Arrival" at bounding box center [655, 330] width 77 height 11
type input "EGKB / BQH"
click at [622, 270] on div at bounding box center [656, 271] width 79 height 11
click at [631, 326] on span "Received OK" at bounding box center [655, 330] width 77 height 11
click at [627, 281] on input "Number:" at bounding box center [659, 282] width 90 height 9
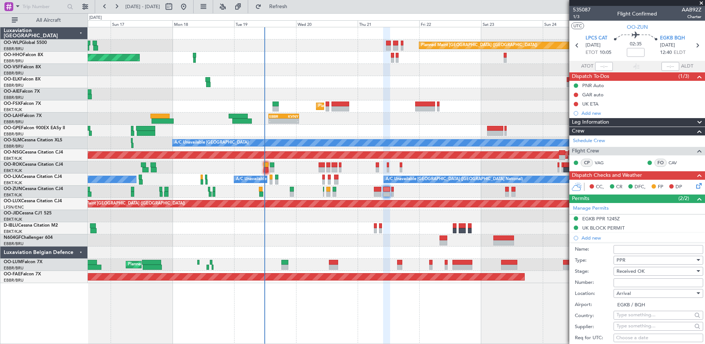
paste input "0996/VP/PF098/2025"
type input "0996/VP/PF098/2025"
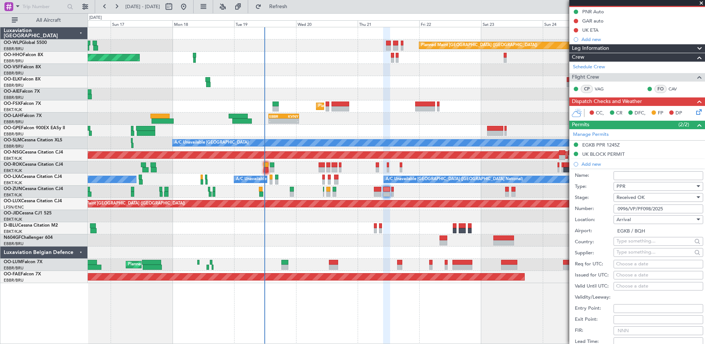
scroll to position [111, 0]
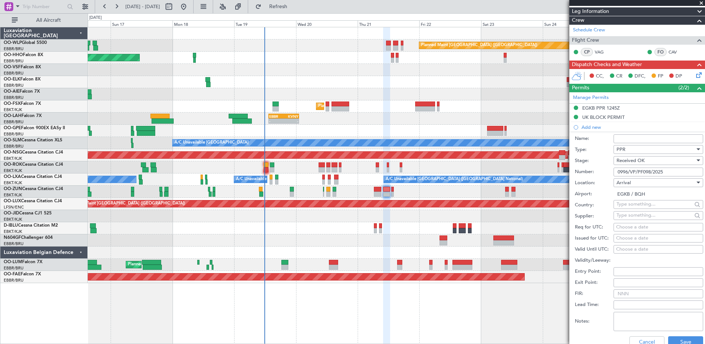
click at [622, 236] on div "Choose a date" at bounding box center [658, 238] width 84 height 7
select select "8"
select select "2025"
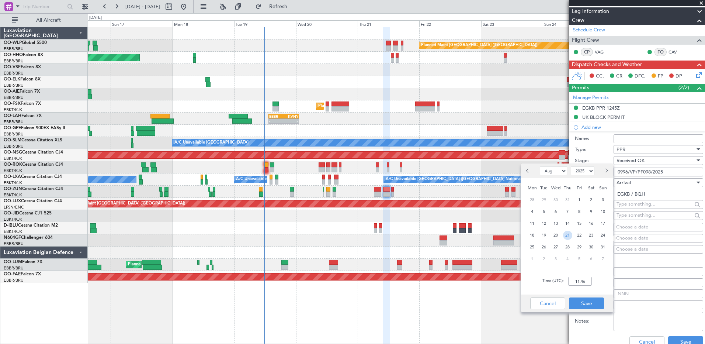
click at [567, 234] on span "21" at bounding box center [567, 235] width 9 height 9
click at [574, 279] on input "00:00" at bounding box center [580, 281] width 24 height 9
type input "10:00"
click at [582, 298] on button "Save" at bounding box center [586, 303] width 35 height 12
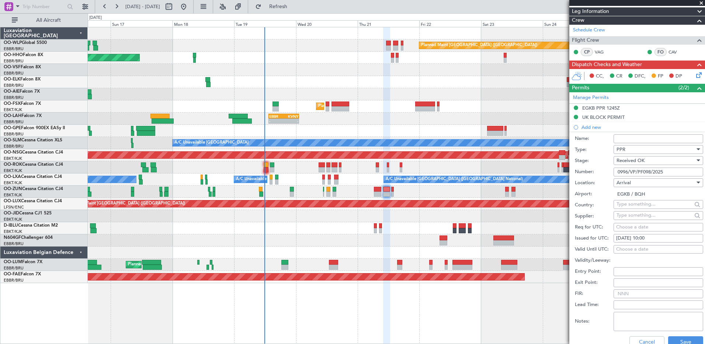
scroll to position [184, 0]
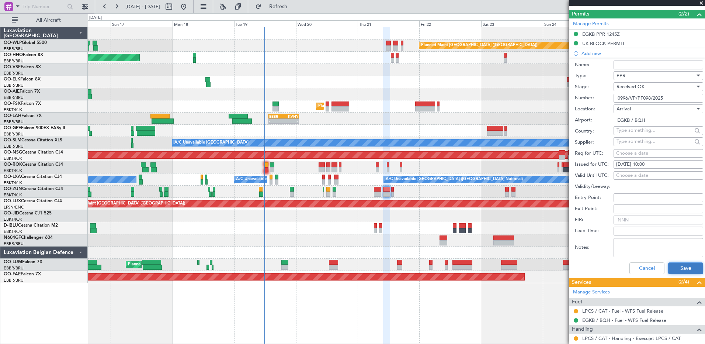
click at [674, 266] on button "Save" at bounding box center [685, 268] width 35 height 12
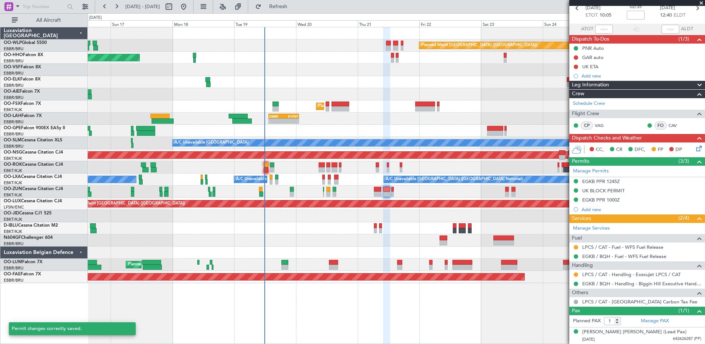
scroll to position [37, 0]
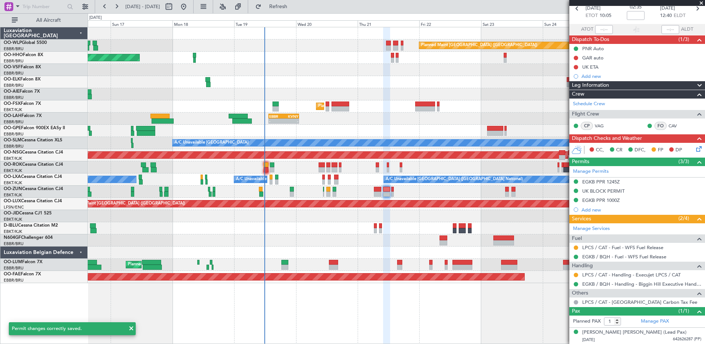
click at [575, 276] on mat-tooltip-component "Confirmed" at bounding box center [576, 269] width 33 height 20
click at [575, 273] on div "Confirmed" at bounding box center [576, 268] width 23 height 9
click at [576, 274] on button at bounding box center [576, 275] width 4 height 4
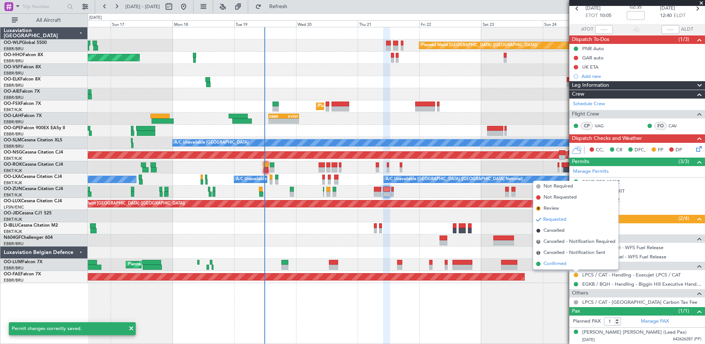
click at [553, 262] on span "Confirmed" at bounding box center [555, 263] width 23 height 7
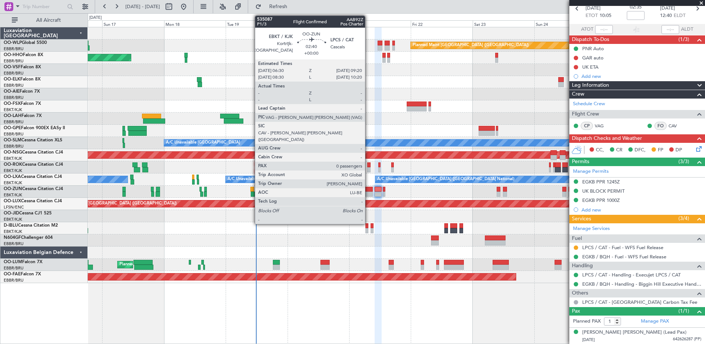
click at [369, 191] on div at bounding box center [369, 189] width 7 height 5
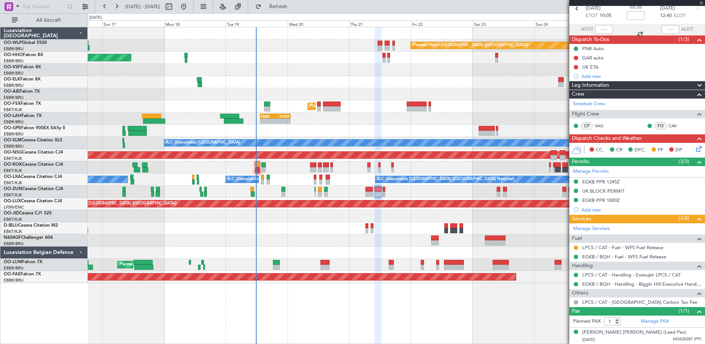
type input "0"
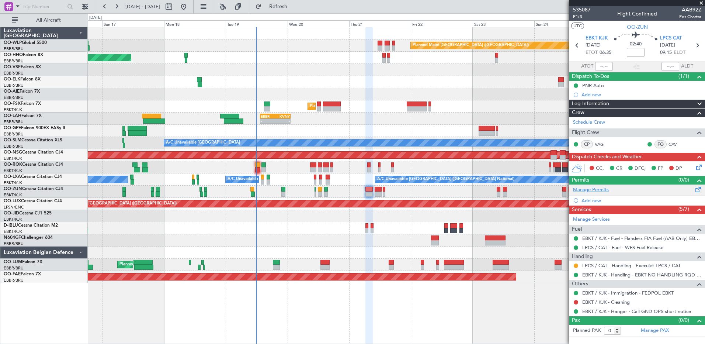
click at [599, 190] on link "Manage Permits" at bounding box center [591, 189] width 36 height 7
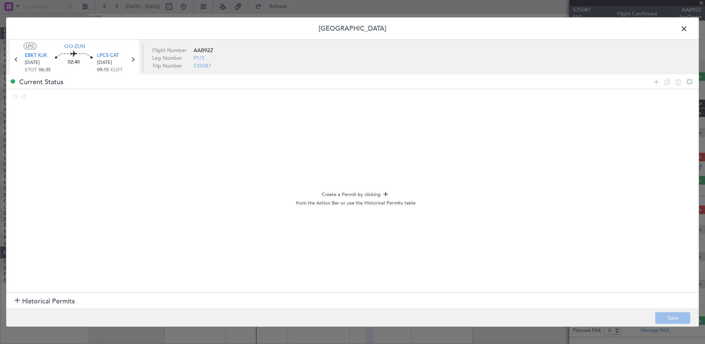
click at [21, 298] on h1 "Historical Permits" at bounding box center [45, 301] width 60 height 10
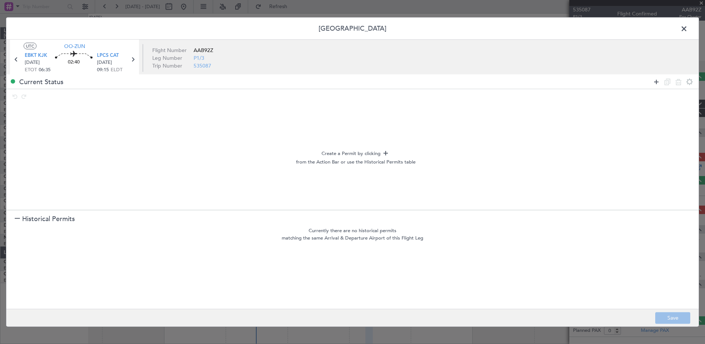
click at [653, 82] on icon at bounding box center [656, 81] width 9 height 9
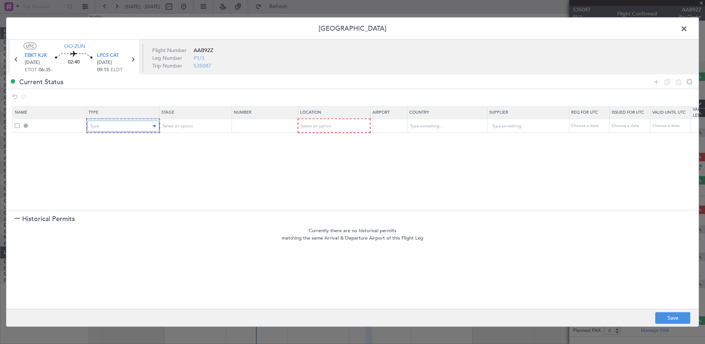
click at [105, 125] on div "Type" at bounding box center [120, 126] width 61 height 11
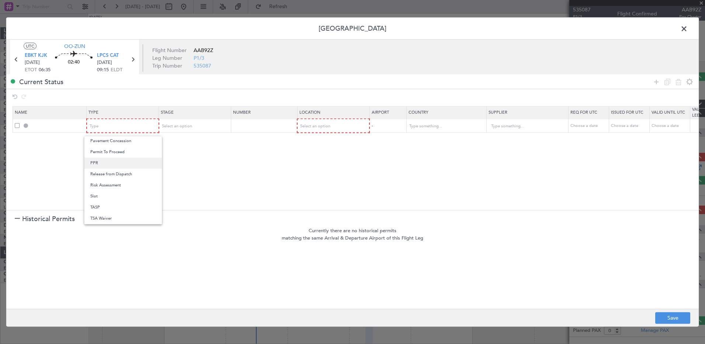
click at [120, 163] on span "PPR" at bounding box center [123, 163] width 66 height 11
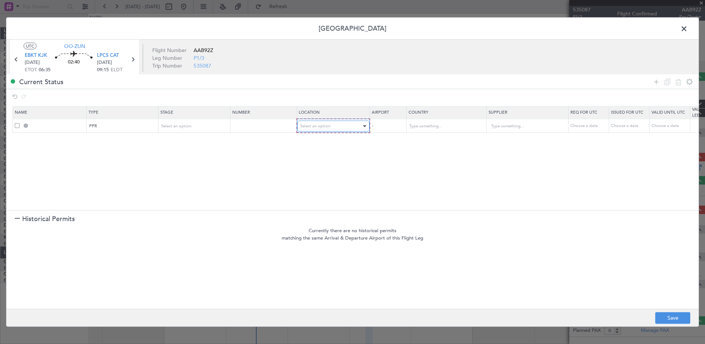
click at [330, 125] on div "Select an option" at bounding box center [330, 126] width 61 height 11
click at [334, 163] on span "Arrival" at bounding box center [334, 163] width 66 height 11
click at [585, 124] on div "Choose a date" at bounding box center [589, 125] width 38 height 6
select select "8"
select select "2025"
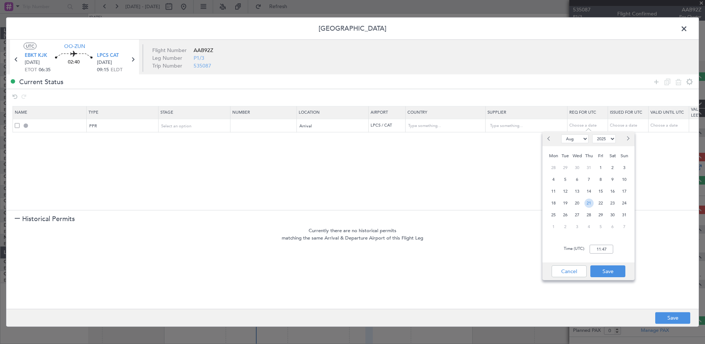
click at [587, 205] on span "21" at bounding box center [589, 202] width 9 height 9
click at [595, 250] on input "00:00" at bounding box center [602, 249] width 24 height 9
type input "09:20"
click at [605, 270] on button "Save" at bounding box center [608, 271] width 35 height 12
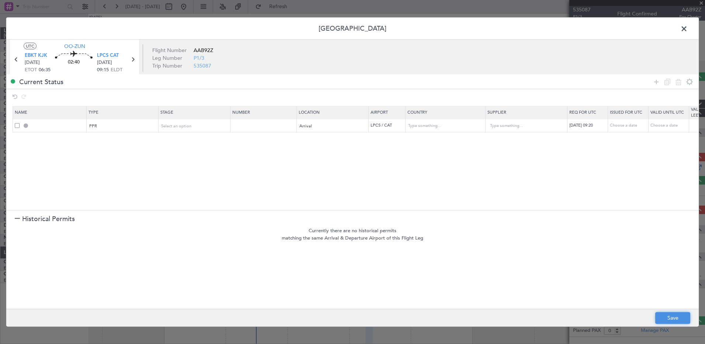
drag, startPoint x: 669, startPoint y: 317, endPoint x: 336, endPoint y: 176, distance: 361.6
click at [337, 175] on div "Permit Center UTC OO-ZUN EBKT KJK 21/08/2025 ETOT 06:35 02:40 LPCS CAT 21/08/20…" at bounding box center [352, 171] width 693 height 309
click at [181, 123] on span "Select an option" at bounding box center [177, 126] width 30 height 6
click at [186, 180] on span "Received OK" at bounding box center [195, 185] width 66 height 11
click at [253, 128] on input "text" at bounding box center [264, 125] width 64 height 6
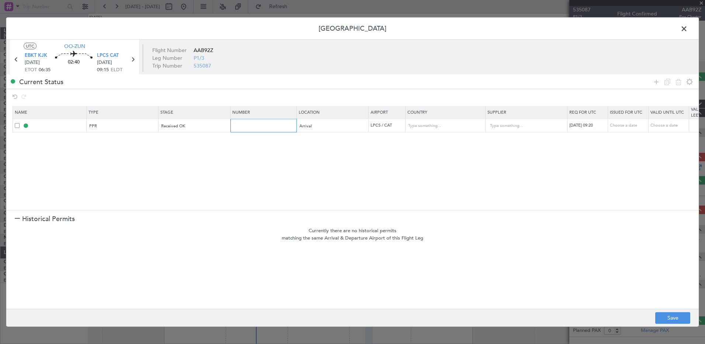
paste input "0996/VP/PF098/2025"
type input "0996/VP/PF098/2025"
click at [681, 321] on button "Save" at bounding box center [673, 318] width 35 height 12
type input "LPCS PPR 0920Z"
type input "Portugal"
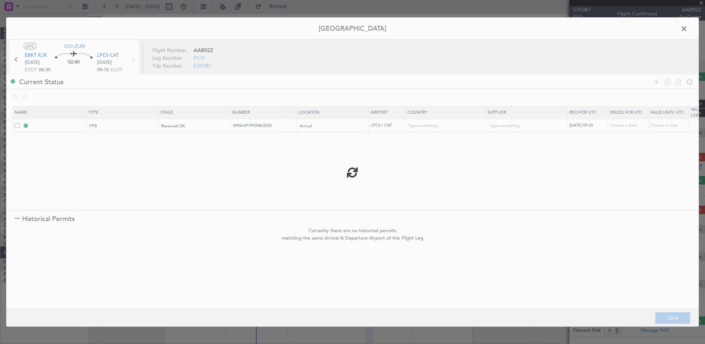
type input "NNN"
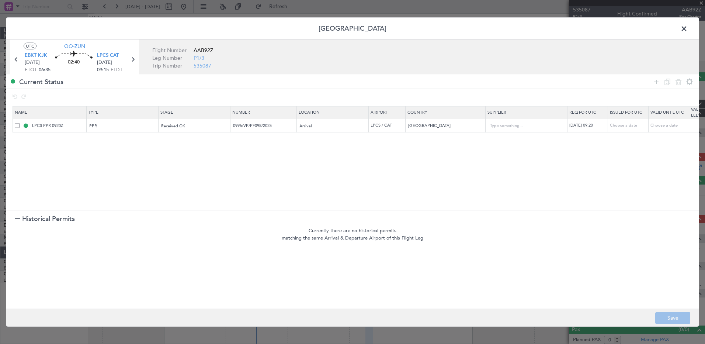
click at [688, 30] on span at bounding box center [688, 30] width 0 height 15
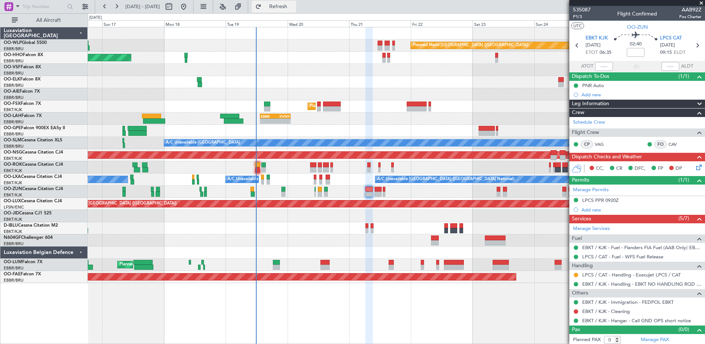
click at [294, 10] on button "Refresh" at bounding box center [274, 7] width 44 height 12
click at [352, 124] on div "- - EBBR 13:30 Z KVNY 01:15 Z" at bounding box center [396, 119] width 617 height 12
click at [291, 48] on div "Planned Maint [GEOGRAPHIC_DATA] ([GEOGRAPHIC_DATA])" at bounding box center [396, 45] width 617 height 12
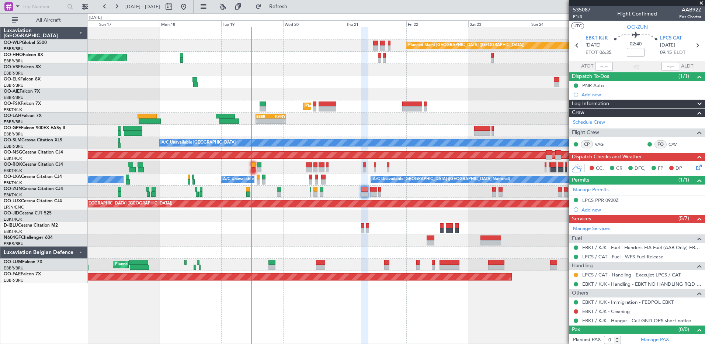
click at [293, 14] on div "0 0 Sat 16 Sun 17 Mon 18 Tue 19 Wed 20 Thu 21 Fri 22 Aug 2025 Sat 23 Sun 24 Mon…" at bounding box center [396, 20] width 617 height 13
click at [294, 8] on span "Refresh" at bounding box center [278, 6] width 31 height 5
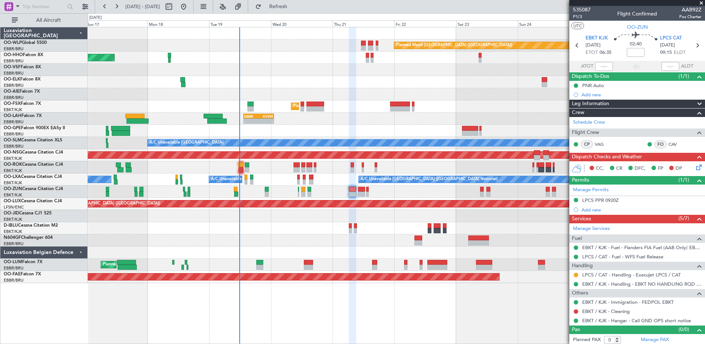
click at [246, 136] on div "Planned Maint Berlin (Brandenburg) AOG Maint Geneva (Cointrin) A/C Unavailable …" at bounding box center [396, 155] width 617 height 256
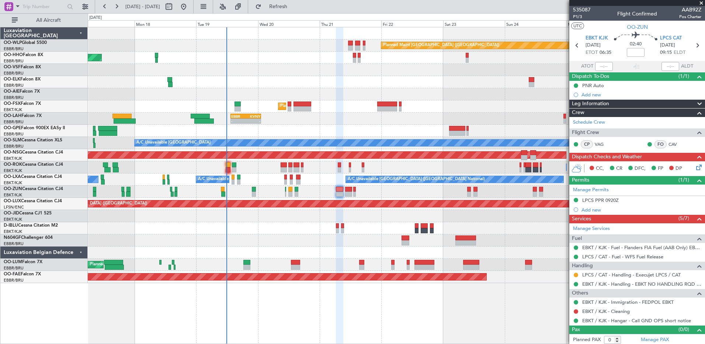
click at [243, 131] on div "No Crew Brussels (Brussels National) Planned Maint Brussels (Brussels National)" at bounding box center [396, 131] width 617 height 12
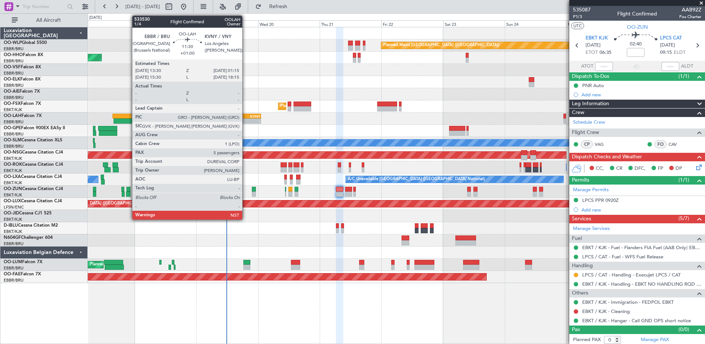
click at [246, 118] on div "- -" at bounding box center [246, 120] width 30 height 5
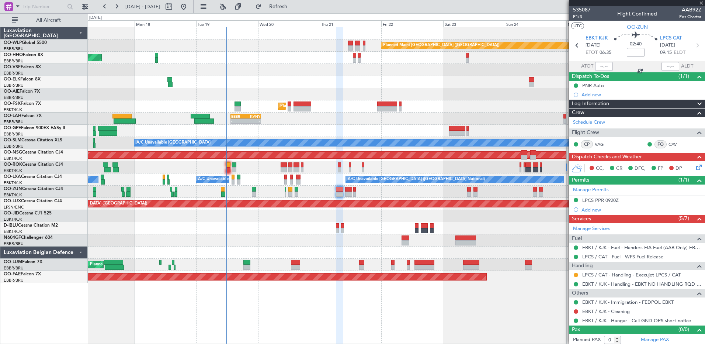
type input "+01:00"
type input "5"
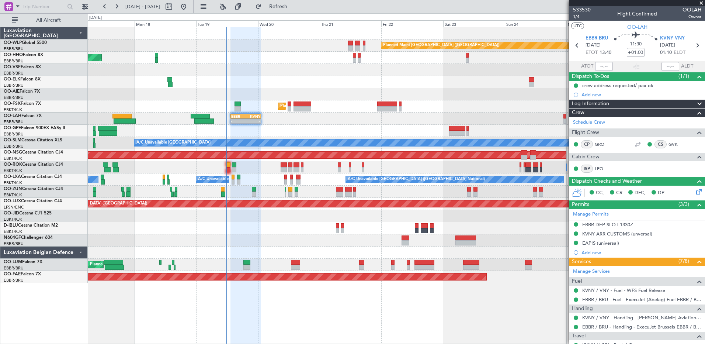
scroll to position [155, 0]
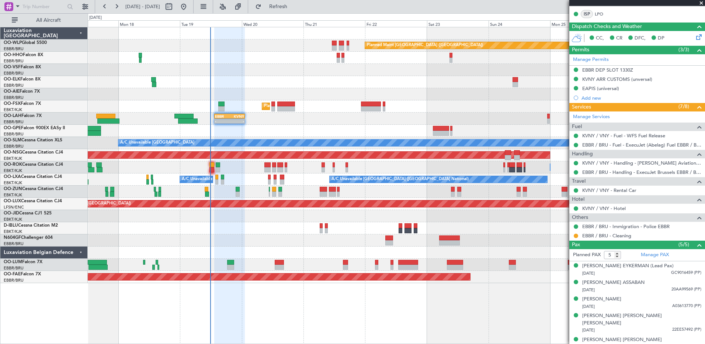
click at [230, 131] on div "No Crew Brussels (Brussels National) Planned Maint Brussels (Brussels National)" at bounding box center [396, 131] width 617 height 12
click at [294, 4] on span "Refresh" at bounding box center [278, 6] width 31 height 5
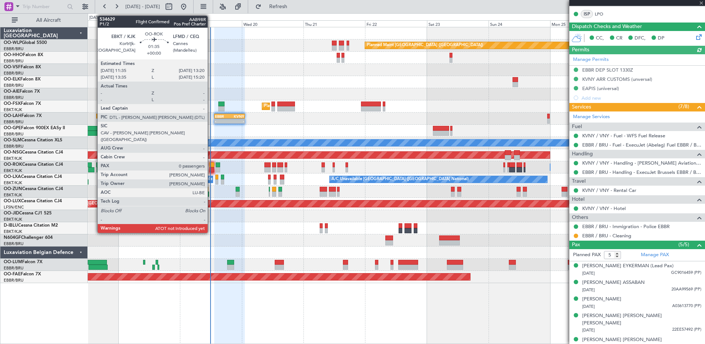
click at [211, 168] on div at bounding box center [212, 169] width 5 height 5
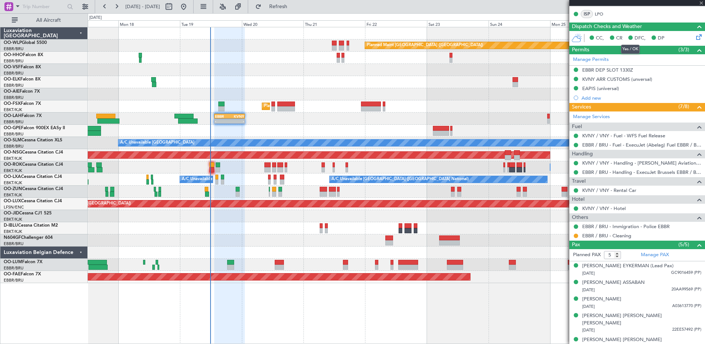
type input "0"
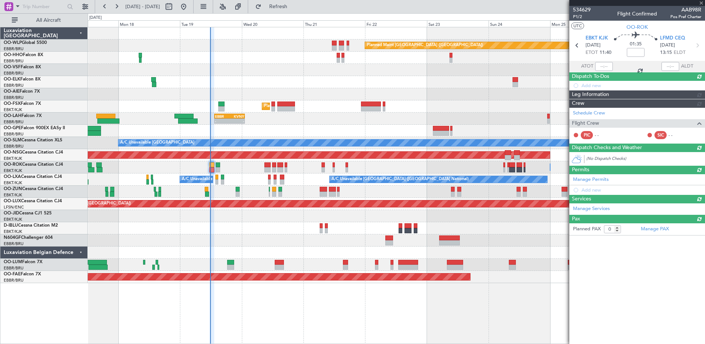
scroll to position [0, 0]
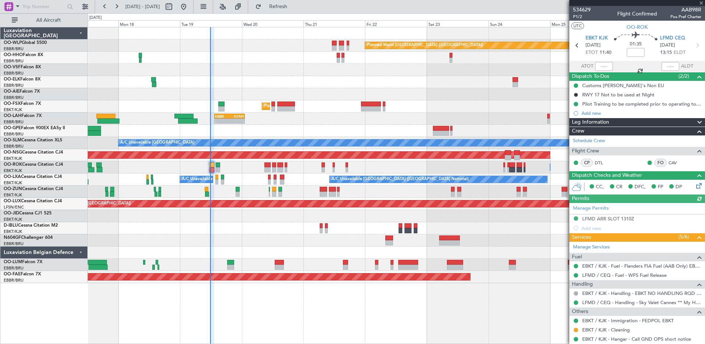
click at [599, 67] on div at bounding box center [604, 66] width 18 height 9
click at [598, 63] on div at bounding box center [604, 66] width 18 height 9
click at [599, 63] on input "text" at bounding box center [604, 66] width 18 height 9
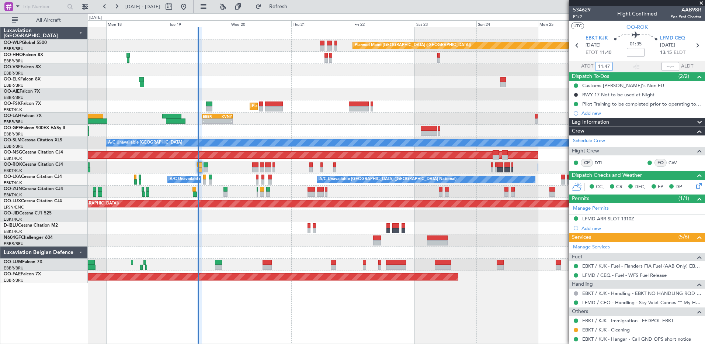
click at [232, 249] on div "Planned Maint Berlin (Brandenburg) AOG Maint Geneva (Cointrin) Planned Maint Ko…" at bounding box center [396, 155] width 617 height 256
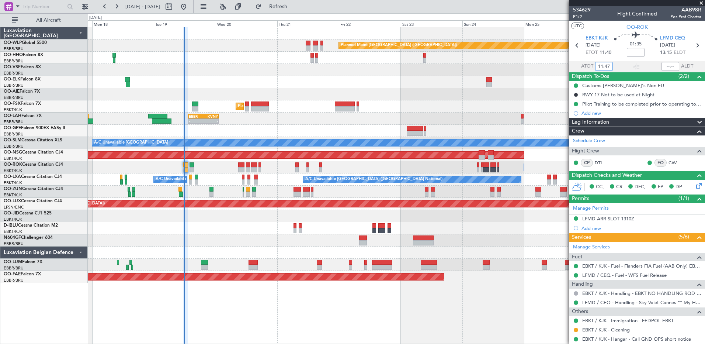
click at [241, 237] on div at bounding box center [396, 240] width 617 height 12
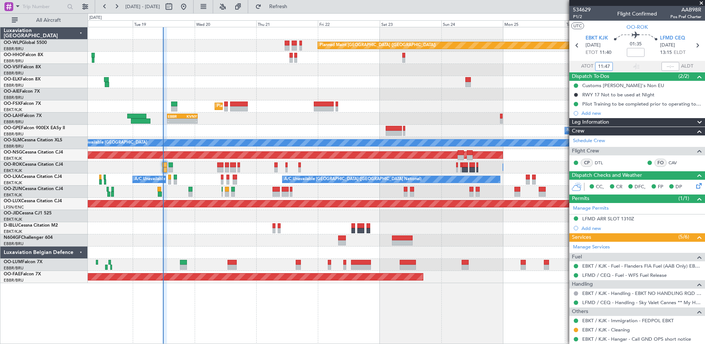
click at [251, 132] on div "No Crew Brussels (Brussels National) Planned Maint Brussels (Brussels National)" at bounding box center [396, 131] width 617 height 12
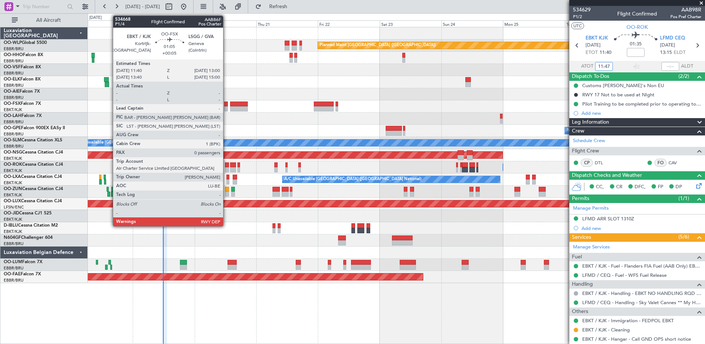
click at [226, 107] on div at bounding box center [226, 108] width 4 height 5
type input "11:47"
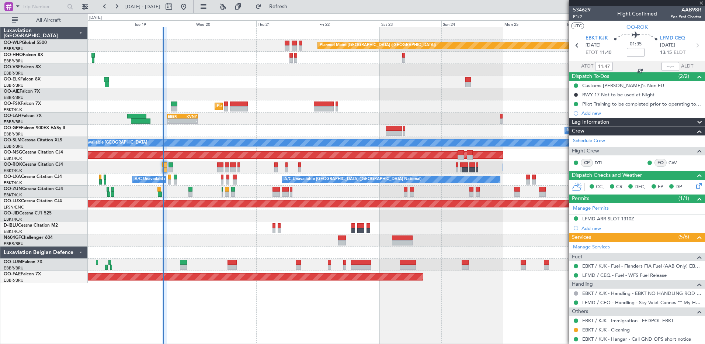
type input "+00:05"
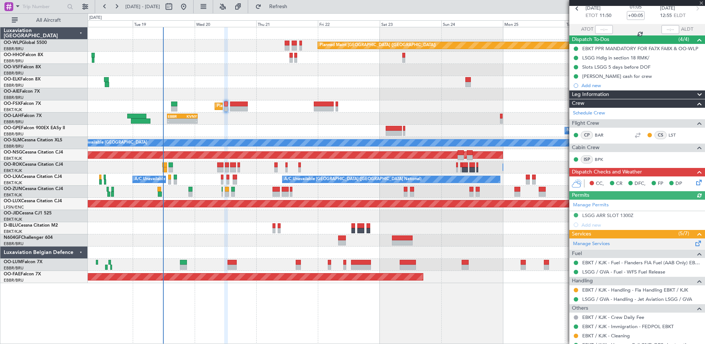
scroll to position [63, 0]
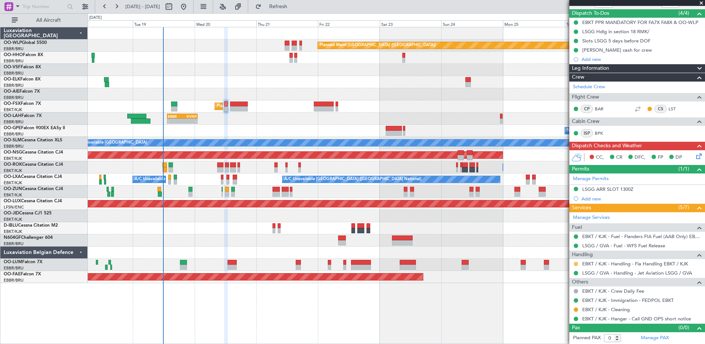
click at [577, 262] on button at bounding box center [576, 264] width 4 height 4
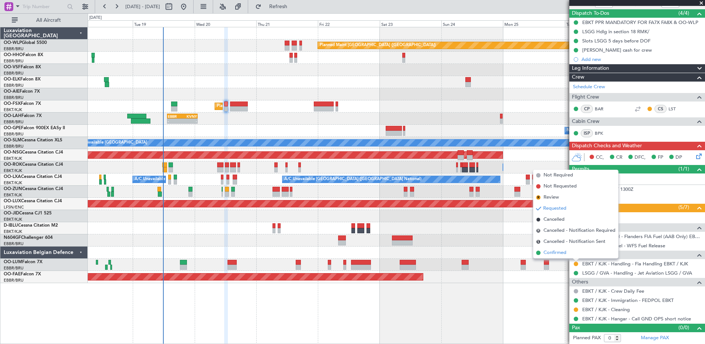
click at [557, 254] on span "Confirmed" at bounding box center [555, 252] width 23 height 7
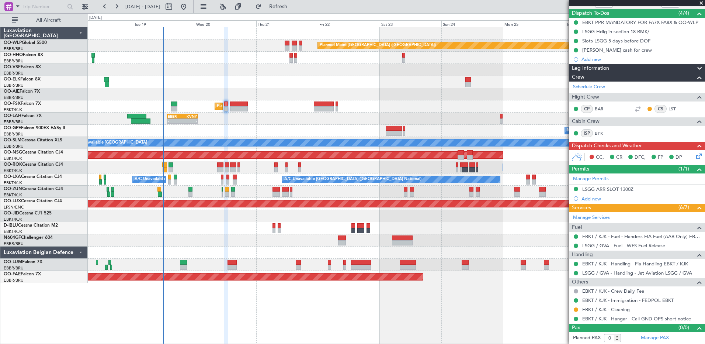
click at [696, 155] on icon at bounding box center [698, 155] width 6 height 6
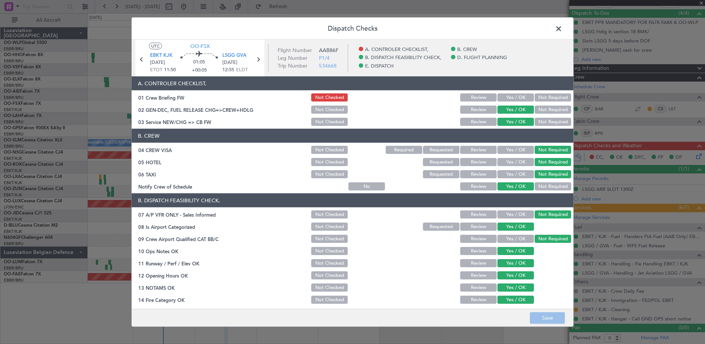
click at [563, 31] on span at bounding box center [563, 30] width 0 height 15
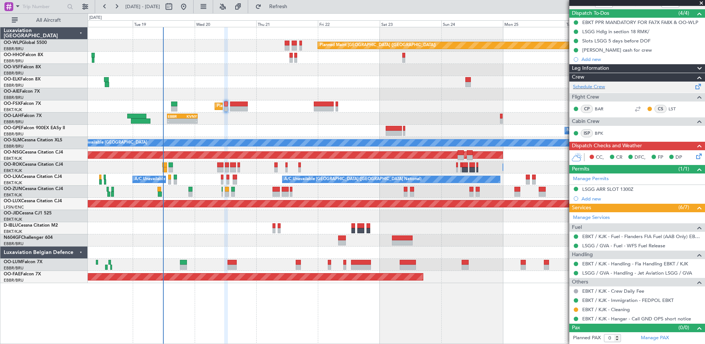
scroll to position [0, 0]
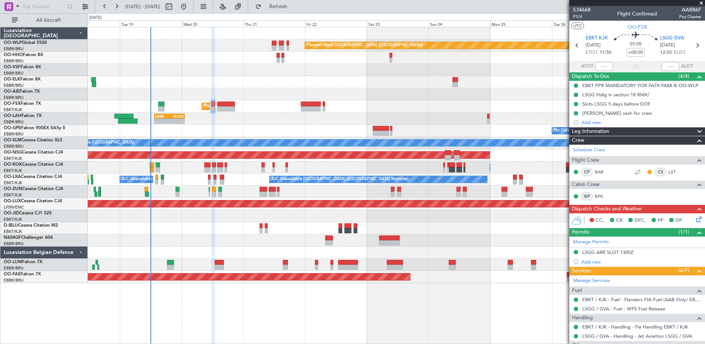
click at [267, 120] on div "- - EBBR 13:30 Z KVNY 01:15 Z" at bounding box center [396, 119] width 617 height 12
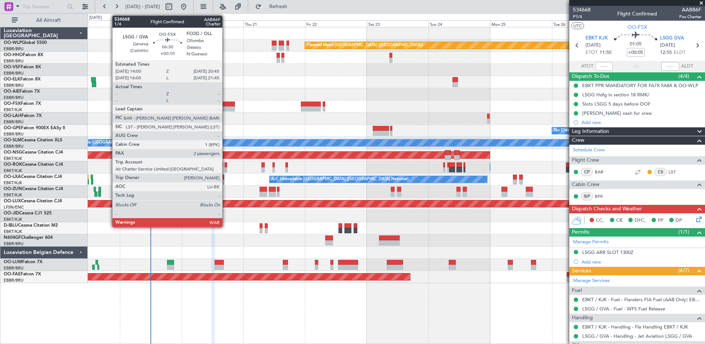
click at [226, 107] on div at bounding box center [226, 108] width 18 height 5
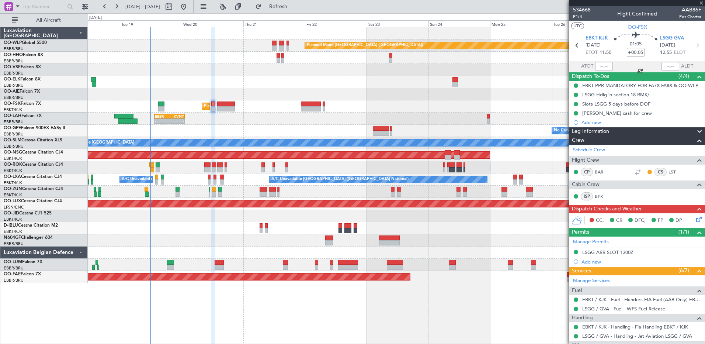
type input "+00:10"
type input "2"
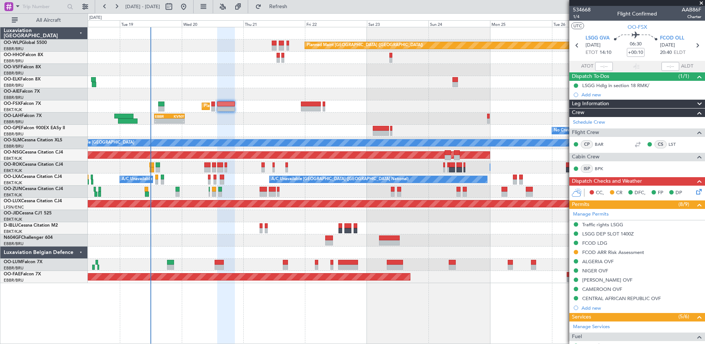
scroll to position [142, 0]
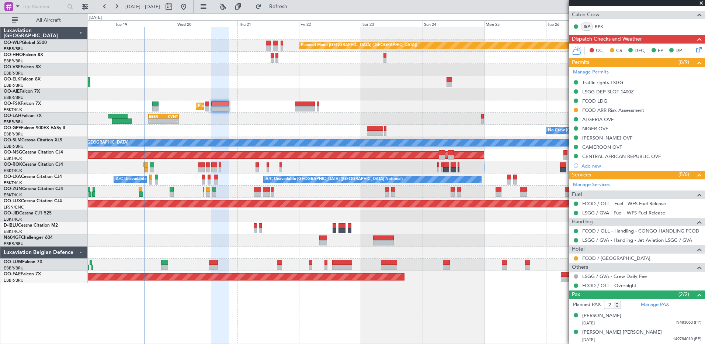
click at [235, 124] on div "- - EBBR 13:30 Z KVNY 01:15 Z" at bounding box center [396, 119] width 617 height 12
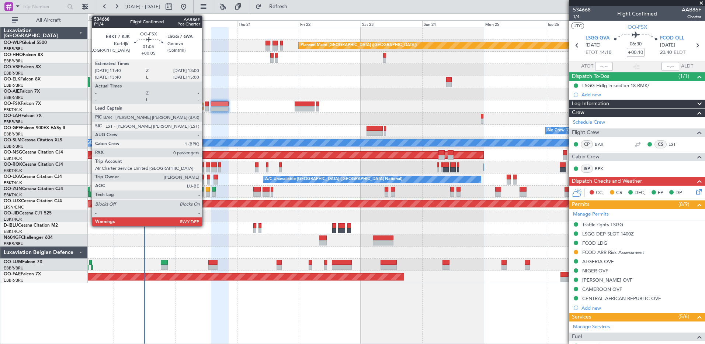
click at [205, 109] on div at bounding box center [207, 108] width 4 height 5
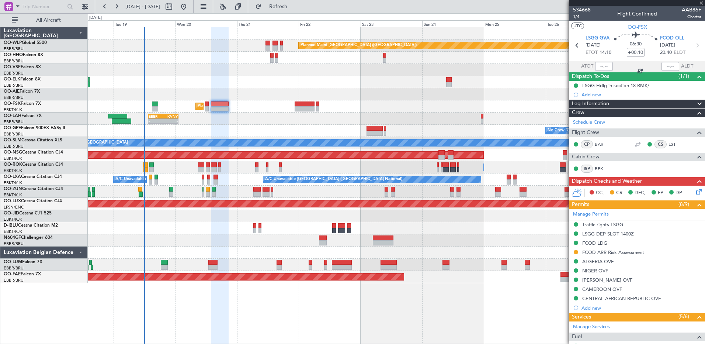
type input "+00:05"
type input "0"
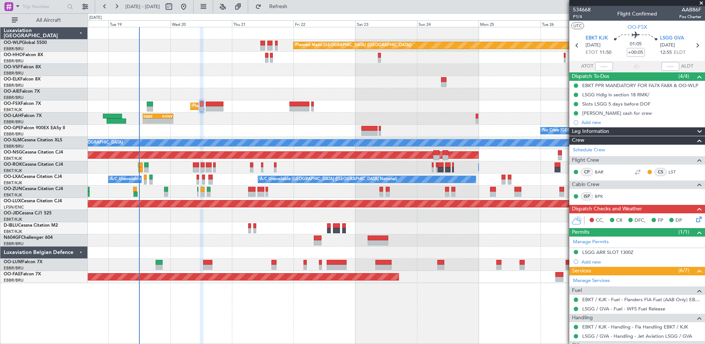
click at [428, 242] on div at bounding box center [396, 240] width 617 height 12
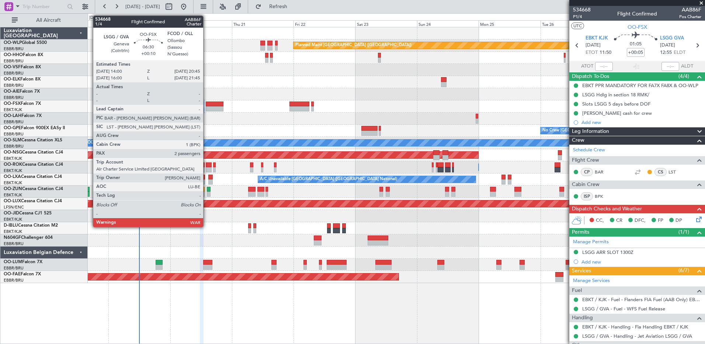
click at [208, 105] on div at bounding box center [215, 103] width 18 height 5
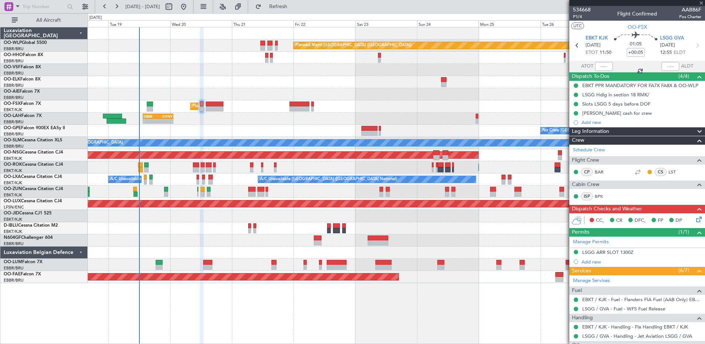
type input "+00:10"
type input "2"
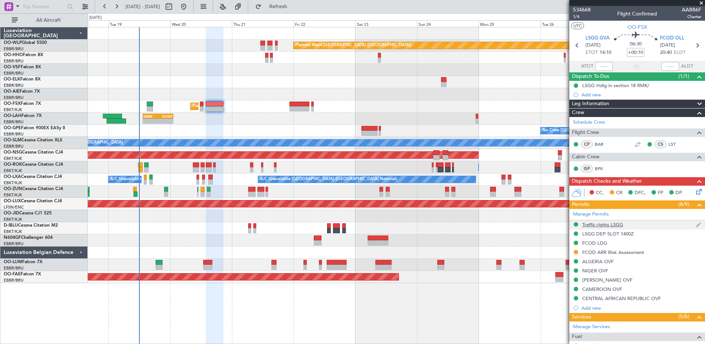
scroll to position [142, 0]
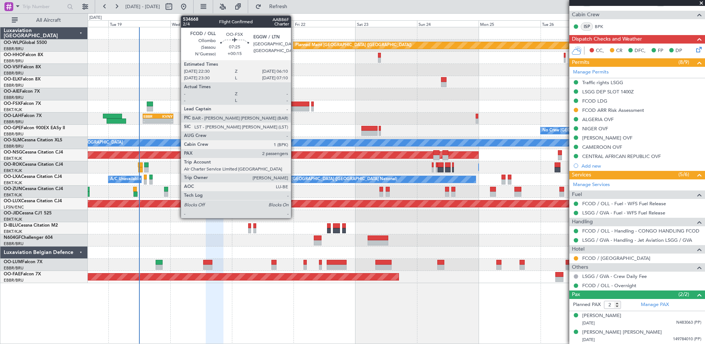
click at [294, 106] on div at bounding box center [300, 108] width 20 height 5
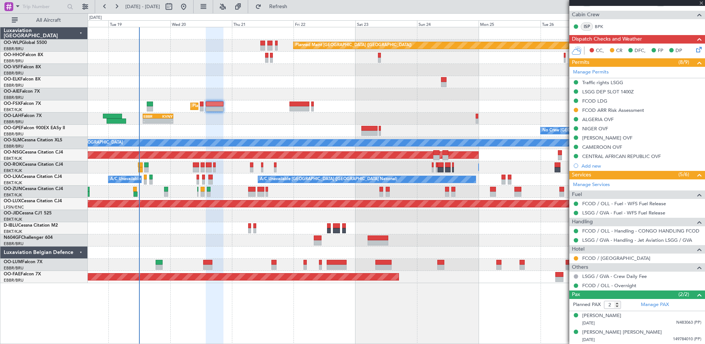
type input "+00:15"
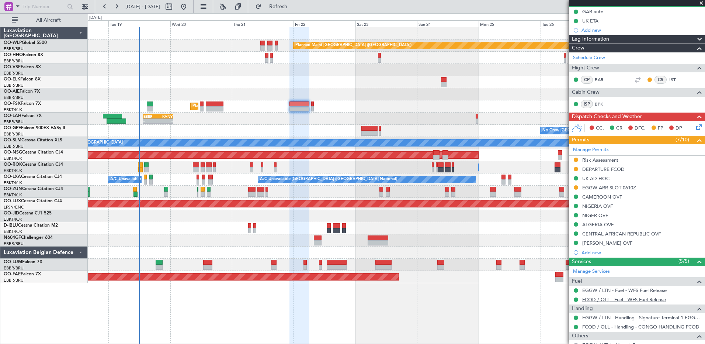
scroll to position [142, 0]
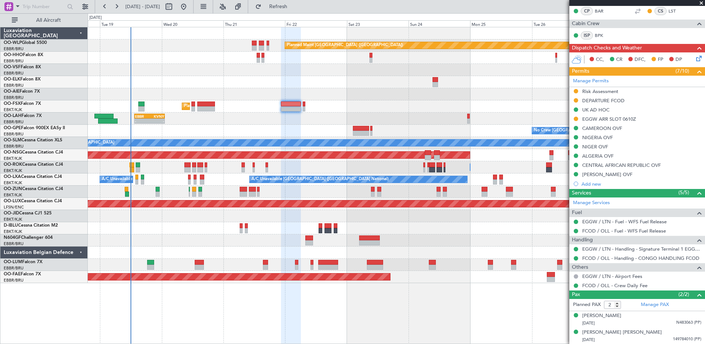
click at [220, 124] on div "- - EBBR 13:30 Z KVNY 01:15 Z" at bounding box center [396, 119] width 617 height 12
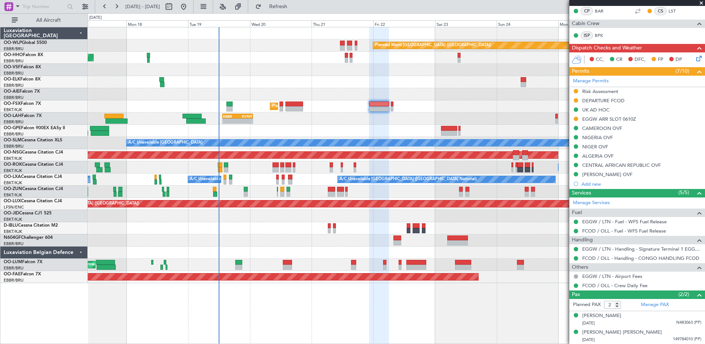
click at [260, 181] on div "A/C Unavailable Brussels (Brussels National) A/C Unavailable Brussels (Brussels…" at bounding box center [396, 179] width 617 height 12
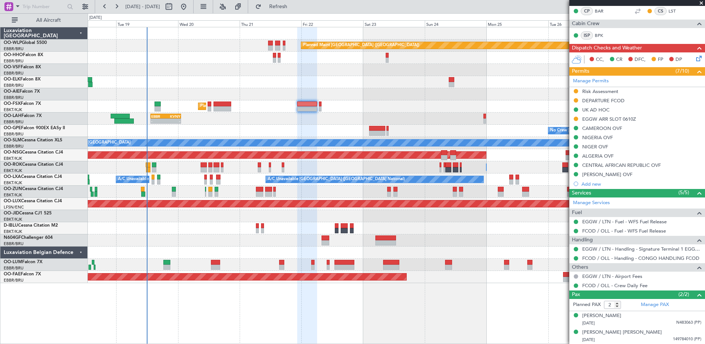
click at [186, 170] on div "Planned Maint Berlin (Brandenburg) AOG Maint Geneva (Cointrin) Planned Maint Ko…" at bounding box center [396, 155] width 617 height 256
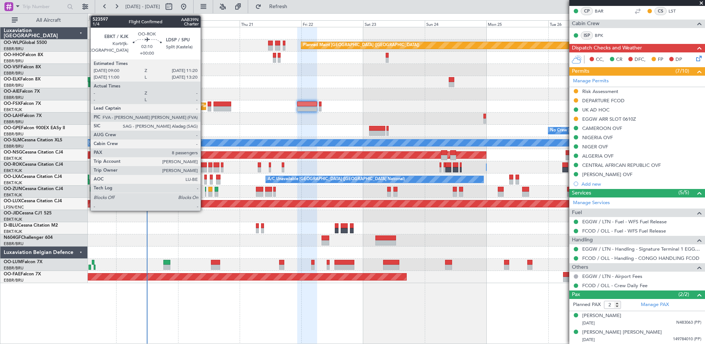
click at [204, 167] on div at bounding box center [204, 169] width 6 height 5
type input "8"
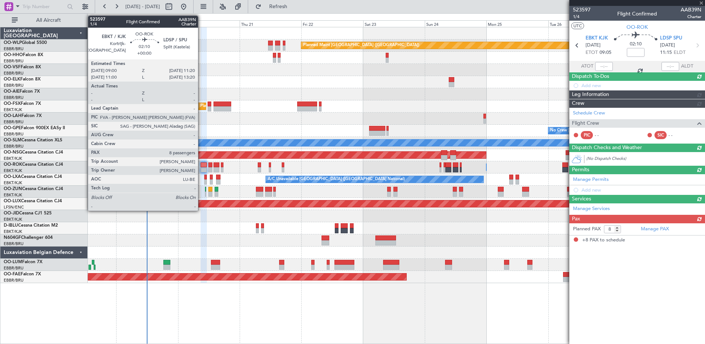
scroll to position [0, 0]
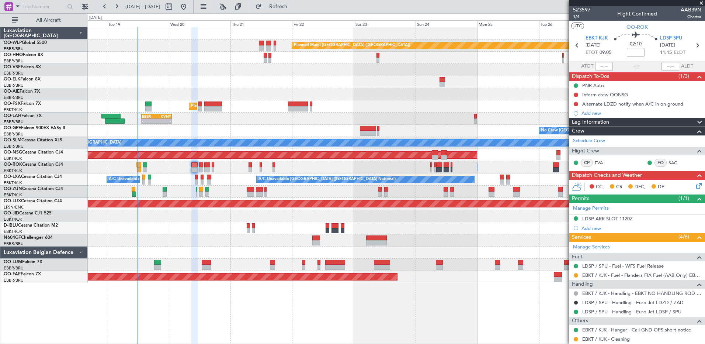
click at [238, 172] on div "Owner Kortrijk-Wevelgem Owner Kortrijk-Wevelgem" at bounding box center [396, 167] width 617 height 12
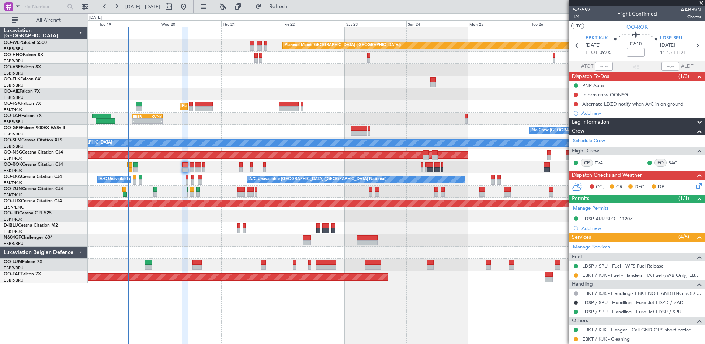
click at [218, 181] on div "A/C Unavailable Brussels (Brussels National) Planned Maint Brussels (Brussels N…" at bounding box center [396, 179] width 617 height 12
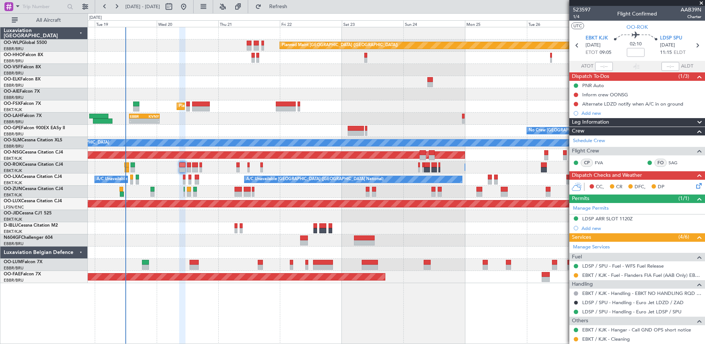
click at [171, 178] on div "A/C Unavailable Brussels (Brussels National) Planned Maint Brussels (Brussels N…" at bounding box center [396, 179] width 617 height 12
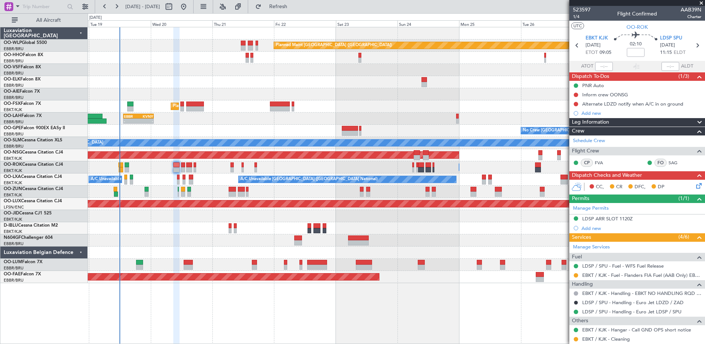
click at [164, 177] on div "A/C Unavailable Brussels (Brussels National) Planned Maint Brussels (Brussels N…" at bounding box center [396, 179] width 617 height 12
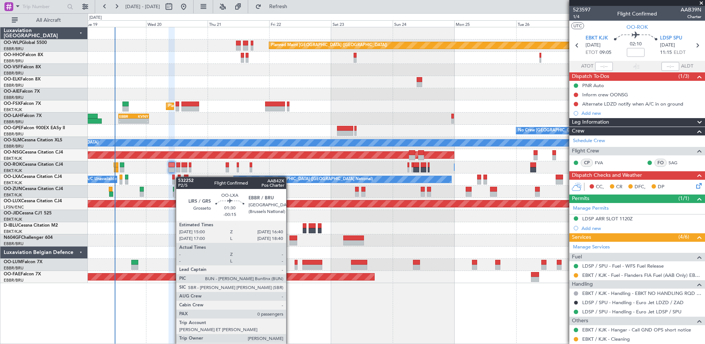
click at [185, 177] on div at bounding box center [186, 176] width 4 height 5
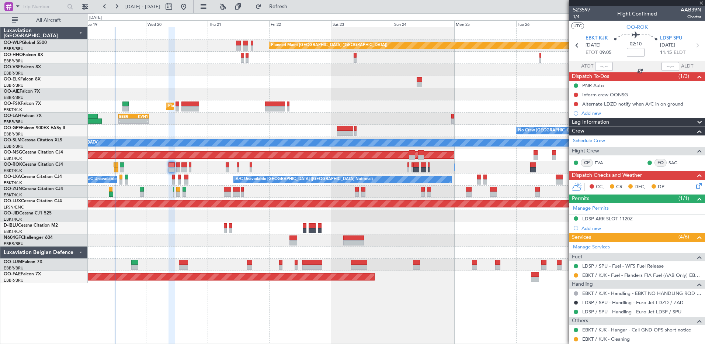
type input "-00:15"
type input "0"
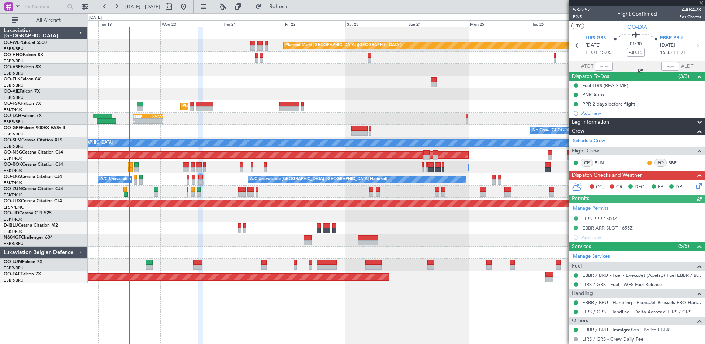
click at [212, 170] on div "Owner Kortrijk-Wevelgem Owner Kortrijk-Wevelgem" at bounding box center [396, 167] width 617 height 12
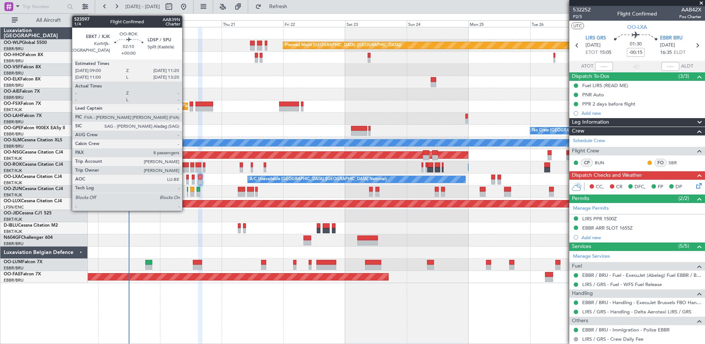
click at [186, 165] on div at bounding box center [186, 164] width 6 height 5
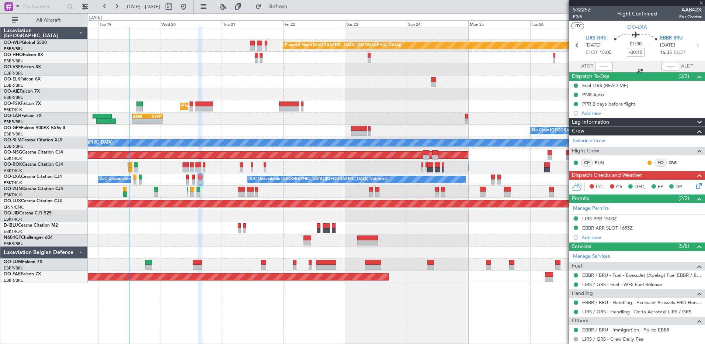
type input "8"
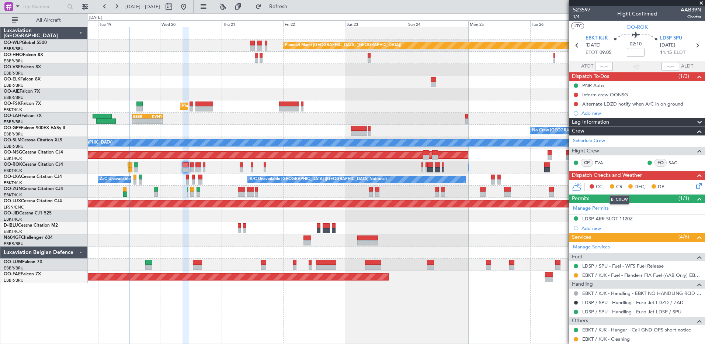
scroll to position [37, 0]
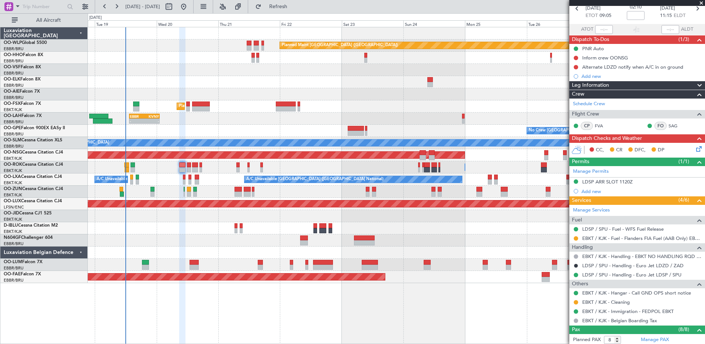
click at [208, 181] on div "A/C Unavailable Brussels (Brussels National) Planned Maint Brussels (Brussels N…" at bounding box center [396, 179] width 617 height 12
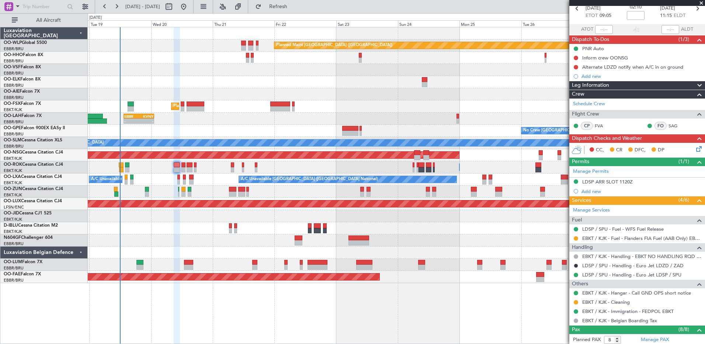
click at [201, 178] on div "A/C Unavailable Brussels (Brussels National) Planned Maint Brussels (Brussels N…" at bounding box center [396, 179] width 617 height 12
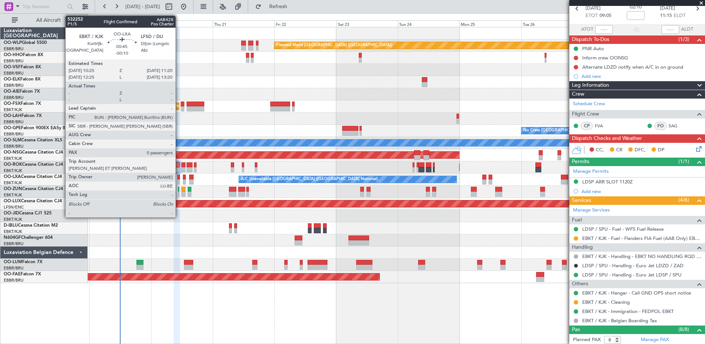
click at [179, 179] on div at bounding box center [178, 181] width 3 height 5
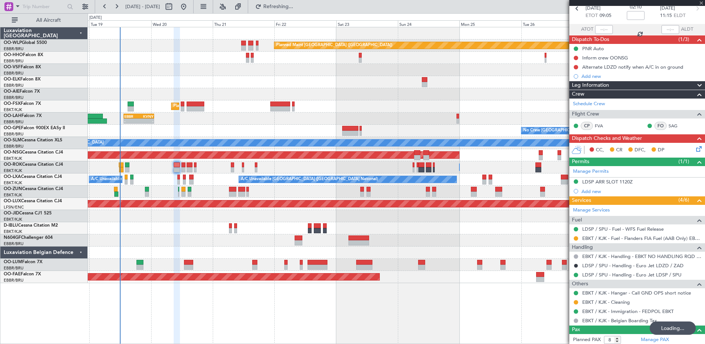
type input "-00:10"
type input "0"
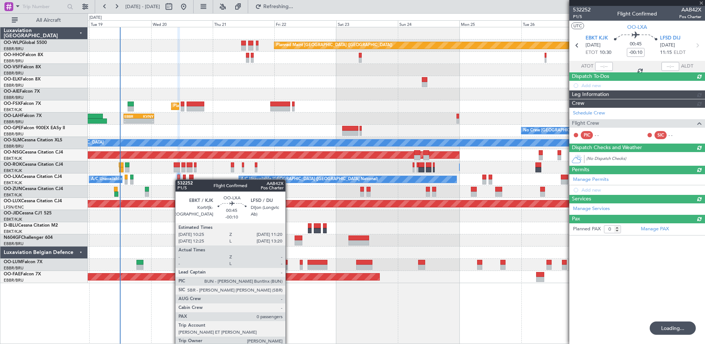
scroll to position [0, 0]
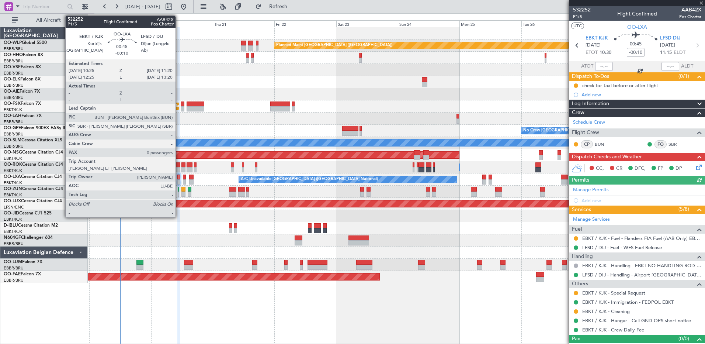
type input "8"
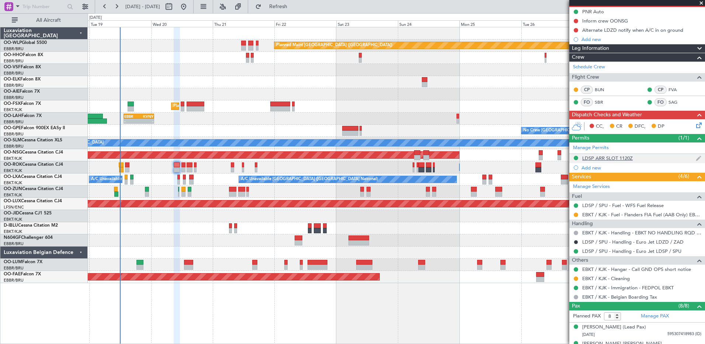
scroll to position [37, 0]
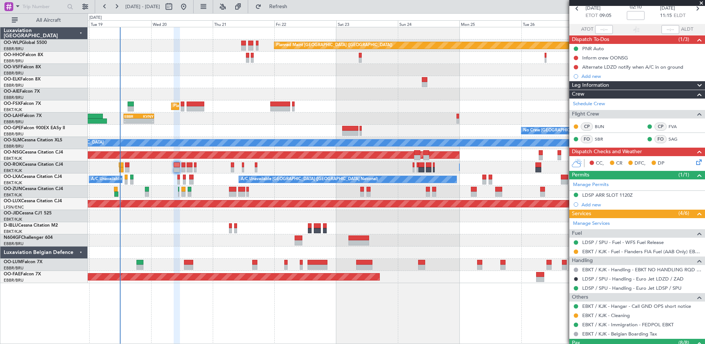
click at [695, 163] on icon at bounding box center [698, 161] width 6 height 6
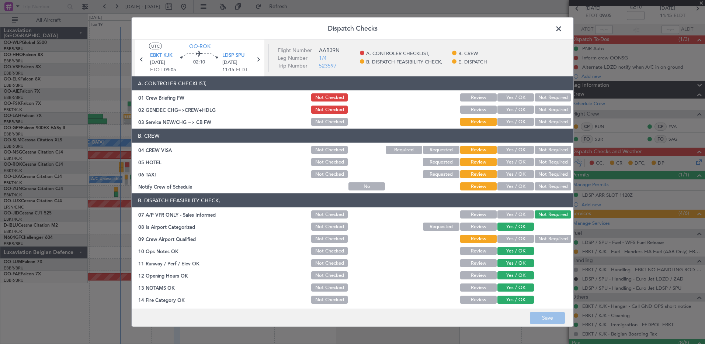
scroll to position [116, 0]
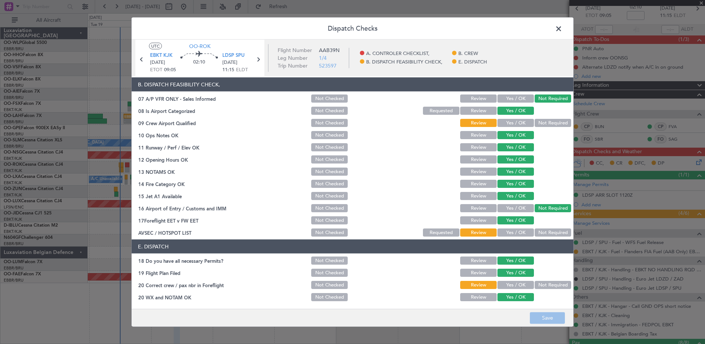
click at [563, 31] on span at bounding box center [563, 30] width 0 height 15
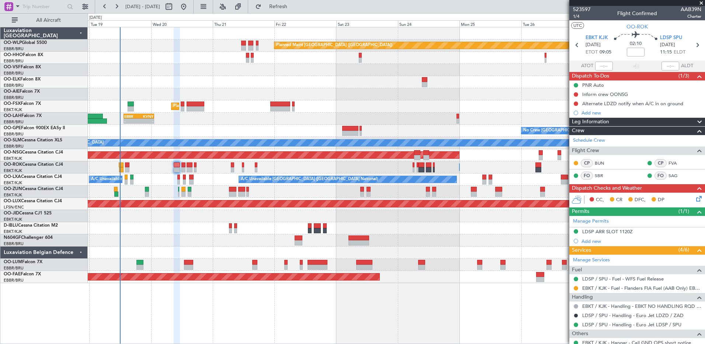
scroll to position [0, 0]
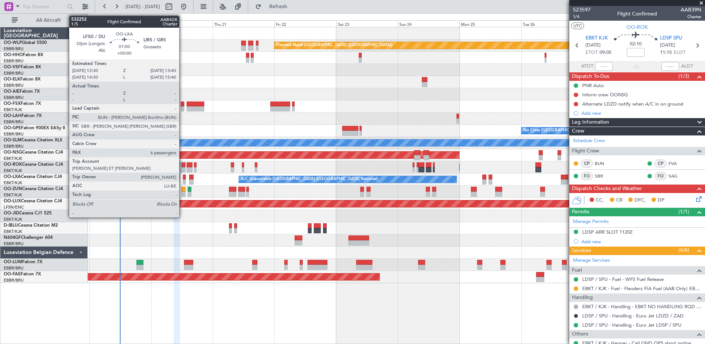
click at [183, 178] on div at bounding box center [184, 176] width 3 height 5
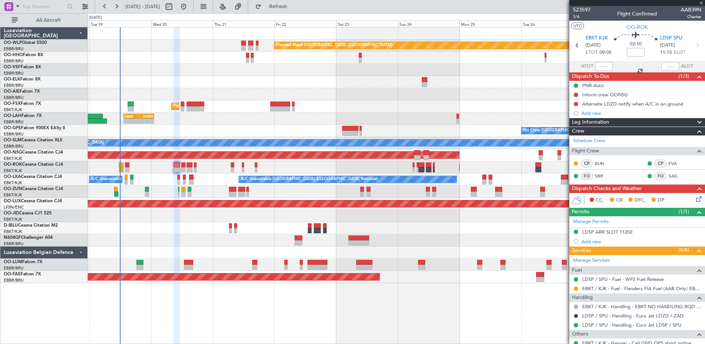
type input "6"
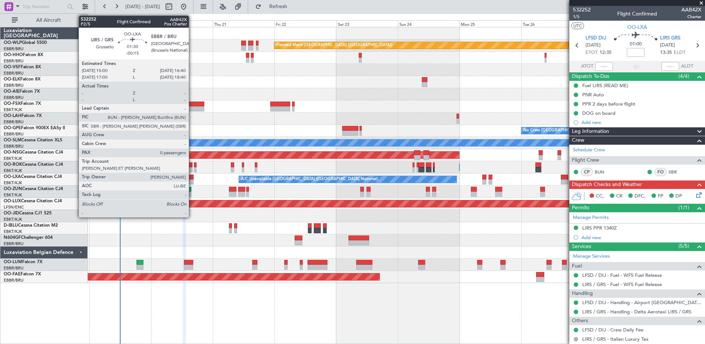
click at [193, 179] on div at bounding box center [191, 176] width 4 height 5
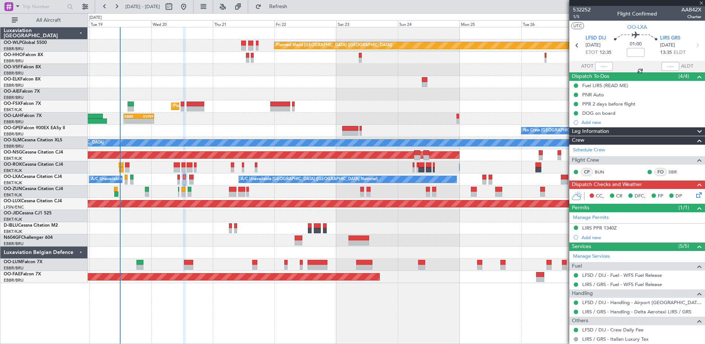
type input "-00:15"
type input "0"
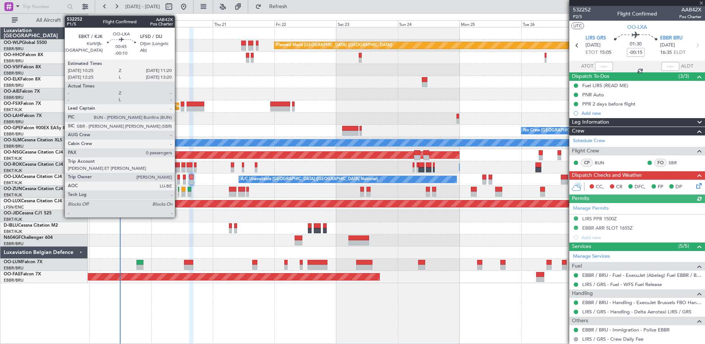
click at [178, 177] on div at bounding box center [178, 176] width 3 height 5
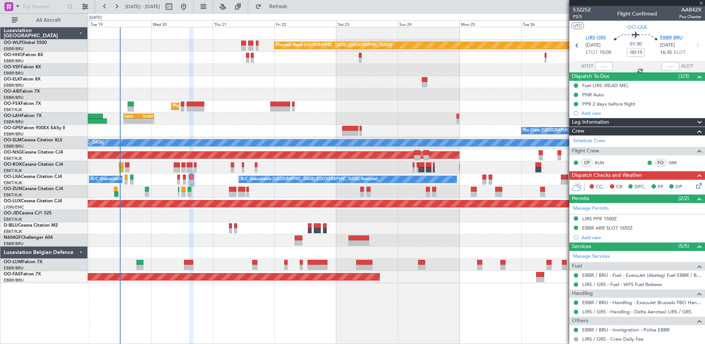
type input "-00:10"
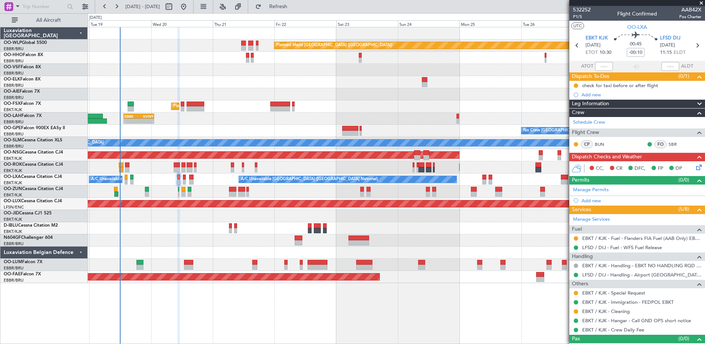
click at [695, 167] on icon at bounding box center [698, 166] width 6 height 6
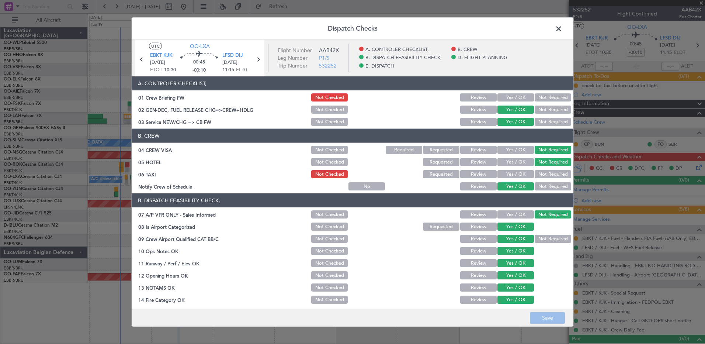
click at [563, 30] on span at bounding box center [563, 30] width 0 height 15
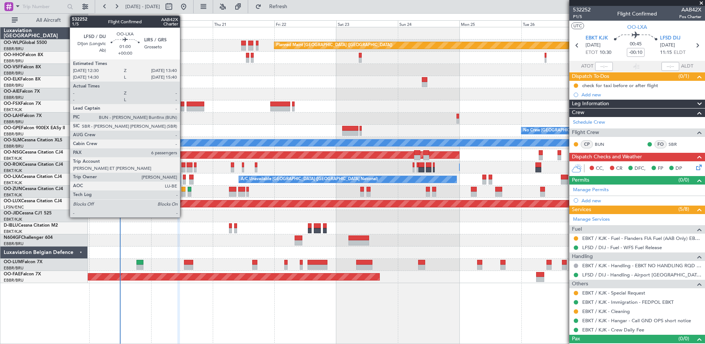
click at [183, 180] on div at bounding box center [184, 181] width 3 height 5
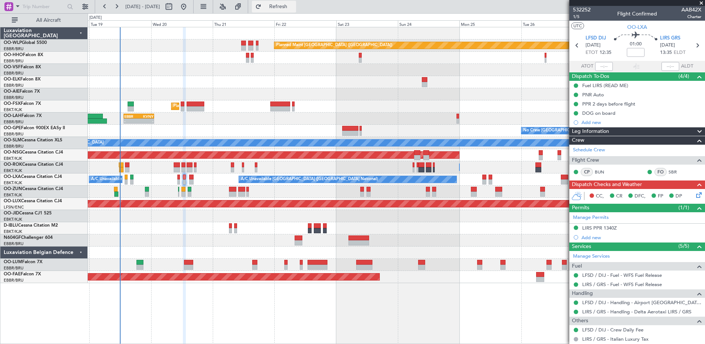
click at [294, 4] on span "Refresh" at bounding box center [278, 6] width 31 height 5
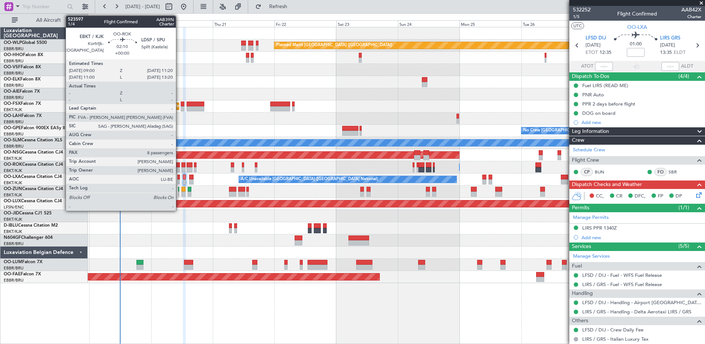
click at [179, 169] on div at bounding box center [177, 169] width 6 height 5
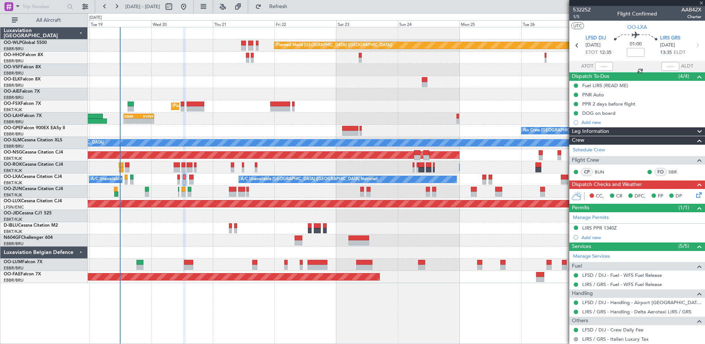
type input "8"
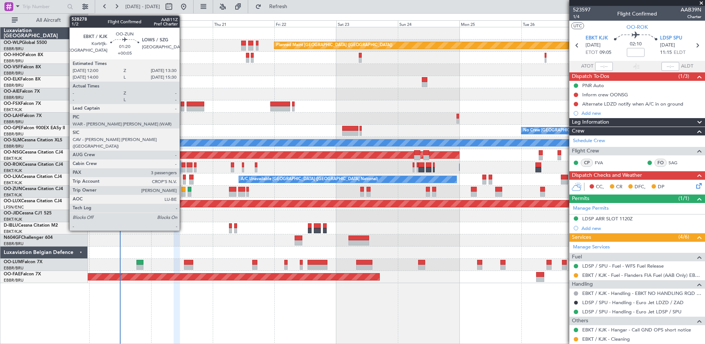
click at [183, 189] on div at bounding box center [183, 189] width 4 height 5
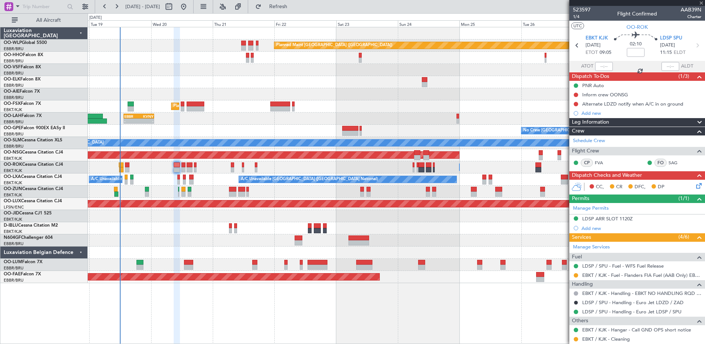
type input "+00:05"
type input "3"
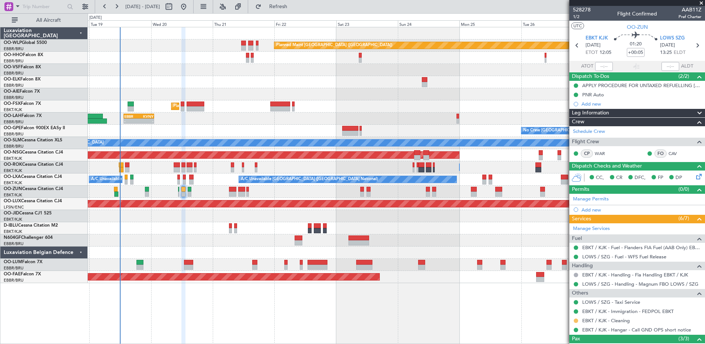
click at [575, 319] on button at bounding box center [576, 320] width 4 height 4
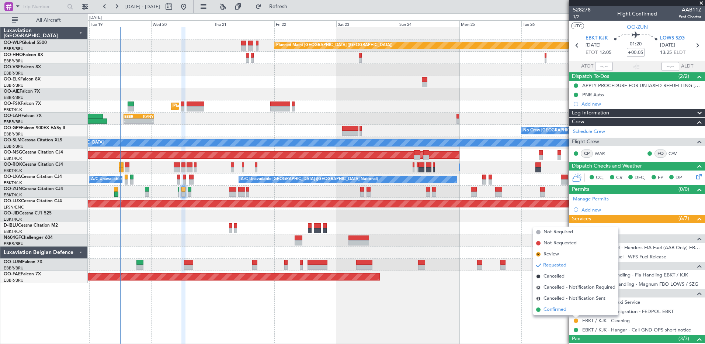
click at [557, 308] on span "Confirmed" at bounding box center [555, 309] width 23 height 7
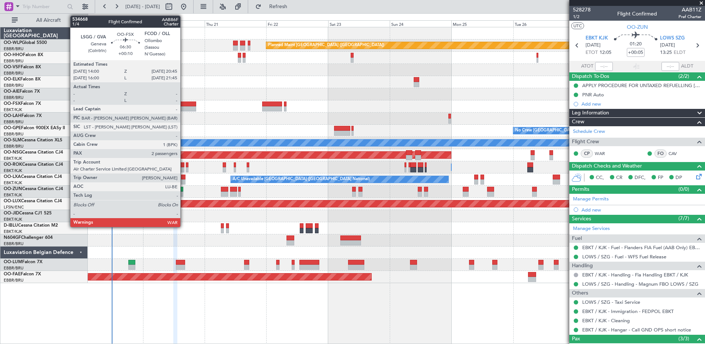
click at [184, 108] on div at bounding box center [188, 108] width 18 height 5
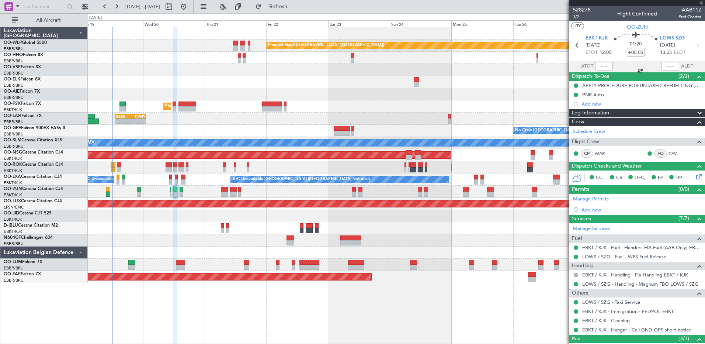
type input "+00:10"
type input "2"
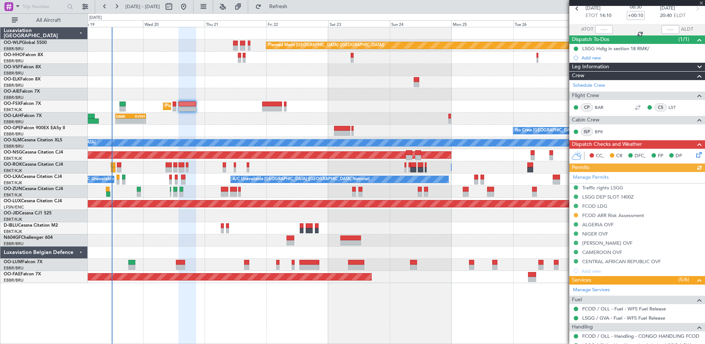
scroll to position [74, 0]
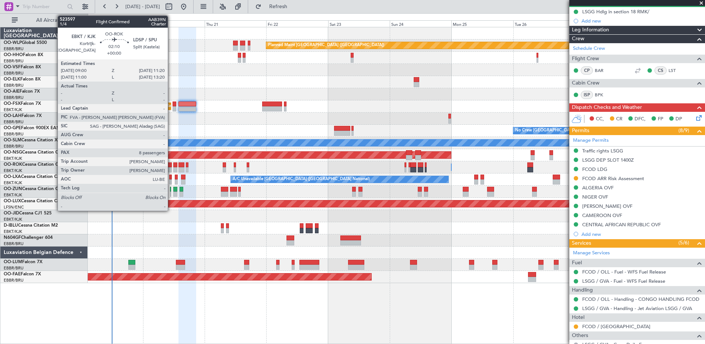
click at [171, 170] on div at bounding box center [169, 169] width 6 height 5
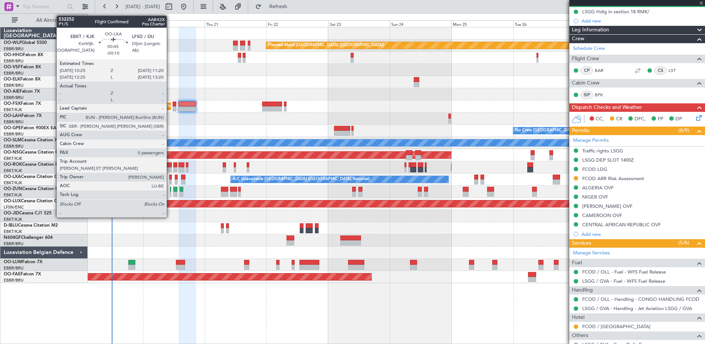
type input "8"
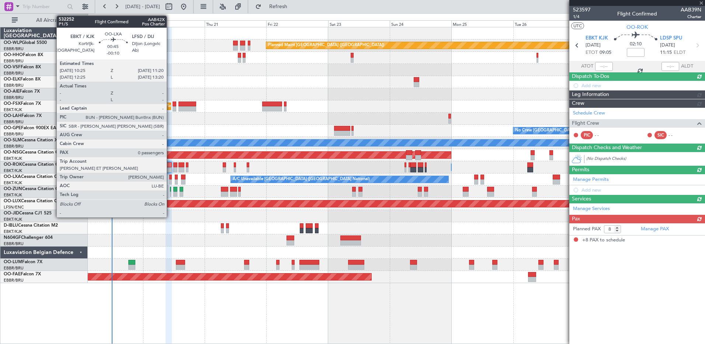
scroll to position [0, 0]
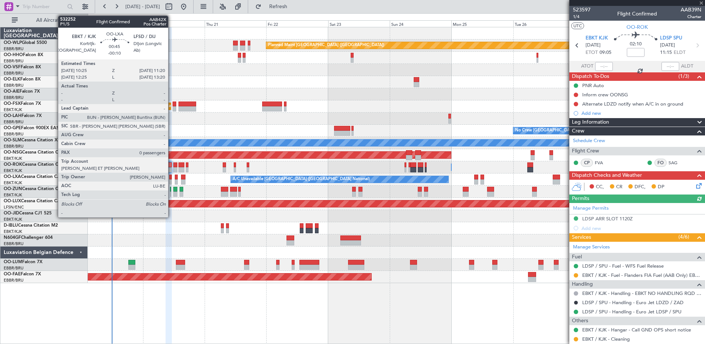
click at [172, 180] on div at bounding box center [170, 181] width 3 height 5
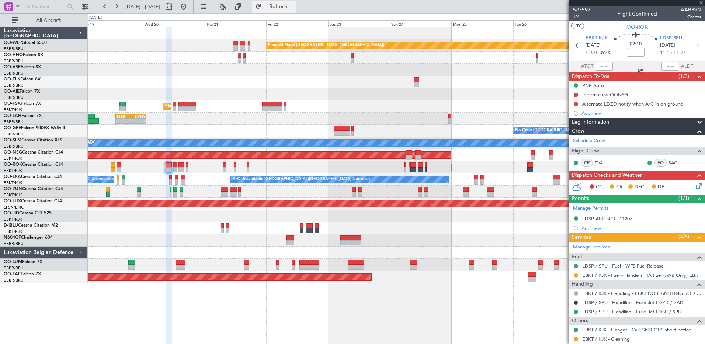
type input "-00:10"
type input "0"
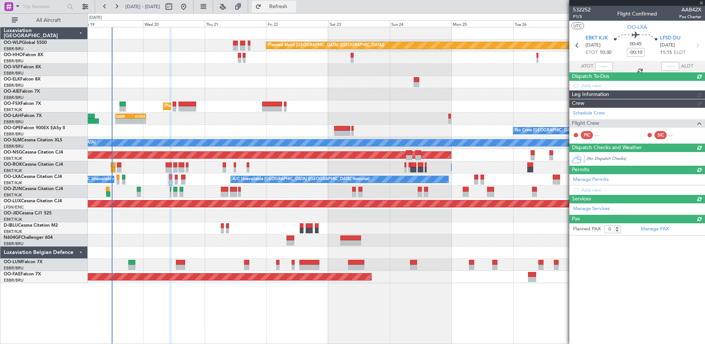
click at [294, 5] on span "Refresh" at bounding box center [278, 6] width 31 height 5
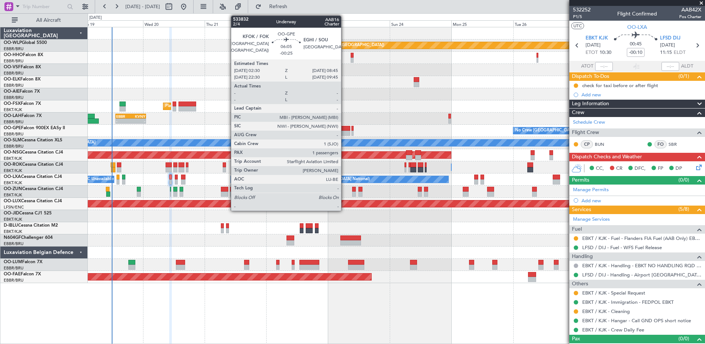
click at [345, 132] on div at bounding box center [342, 133] width 16 height 5
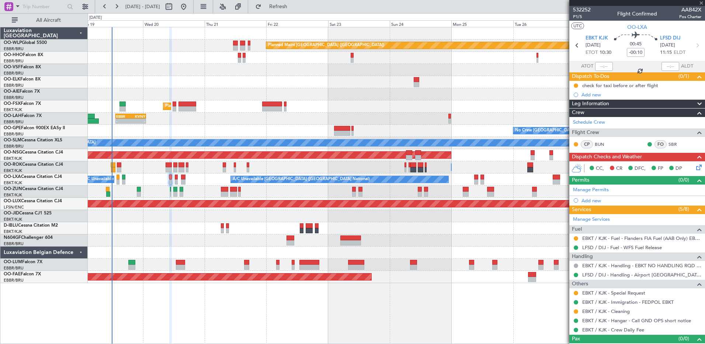
type input "-00:25"
type input "1"
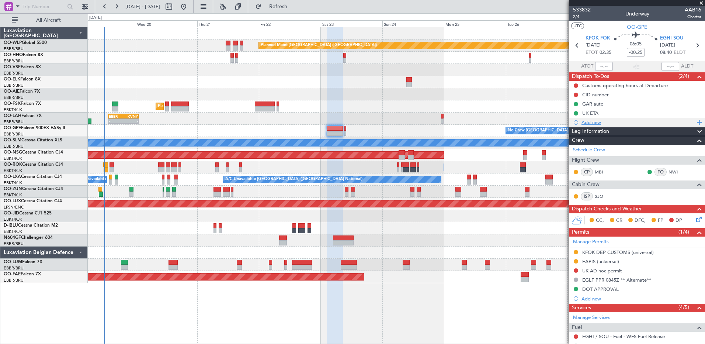
scroll to position [107, 0]
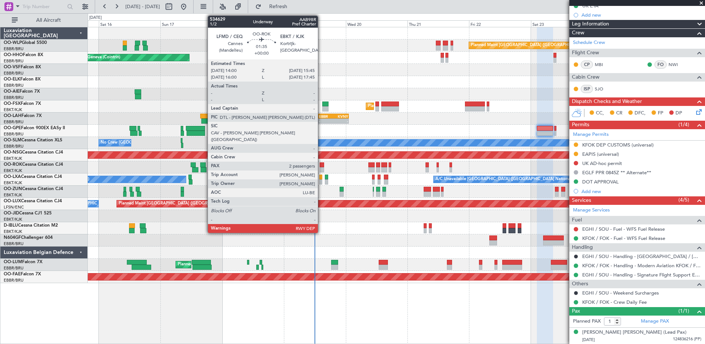
click at [321, 164] on div at bounding box center [322, 164] width 5 height 5
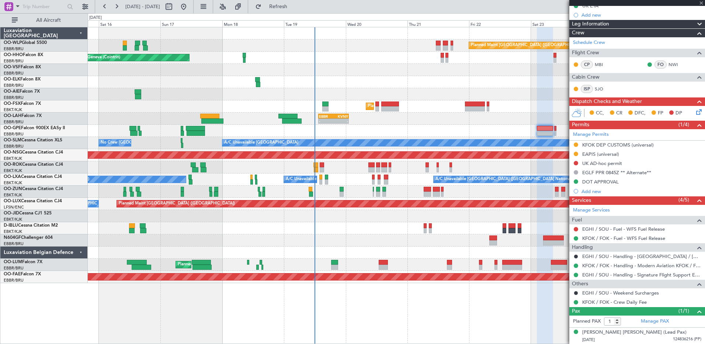
type input "2"
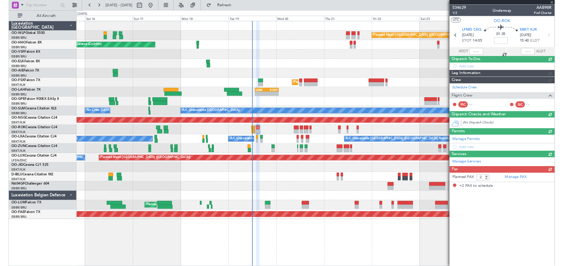
scroll to position [0, 0]
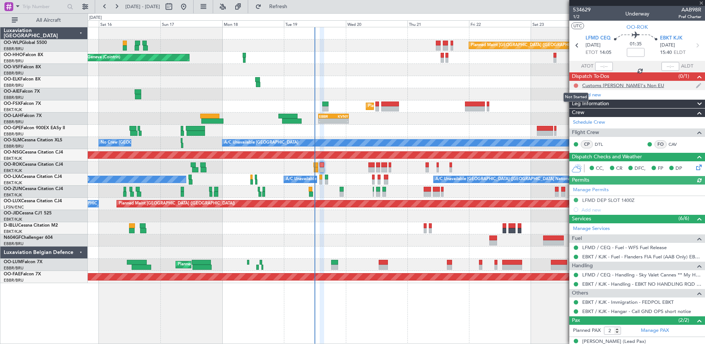
click at [575, 84] on button at bounding box center [576, 85] width 4 height 4
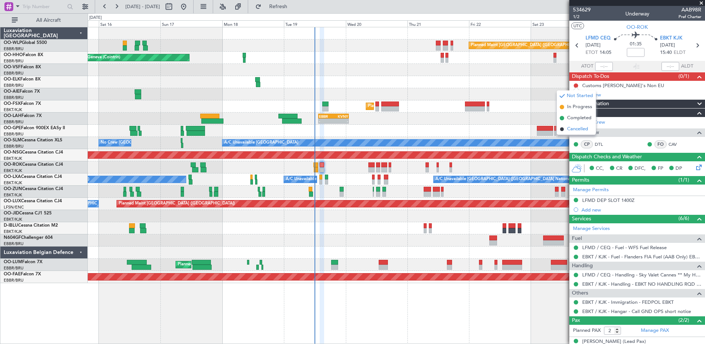
click at [573, 128] on span "Cancelled" at bounding box center [577, 128] width 21 height 7
